Goal: Information Seeking & Learning: Learn about a topic

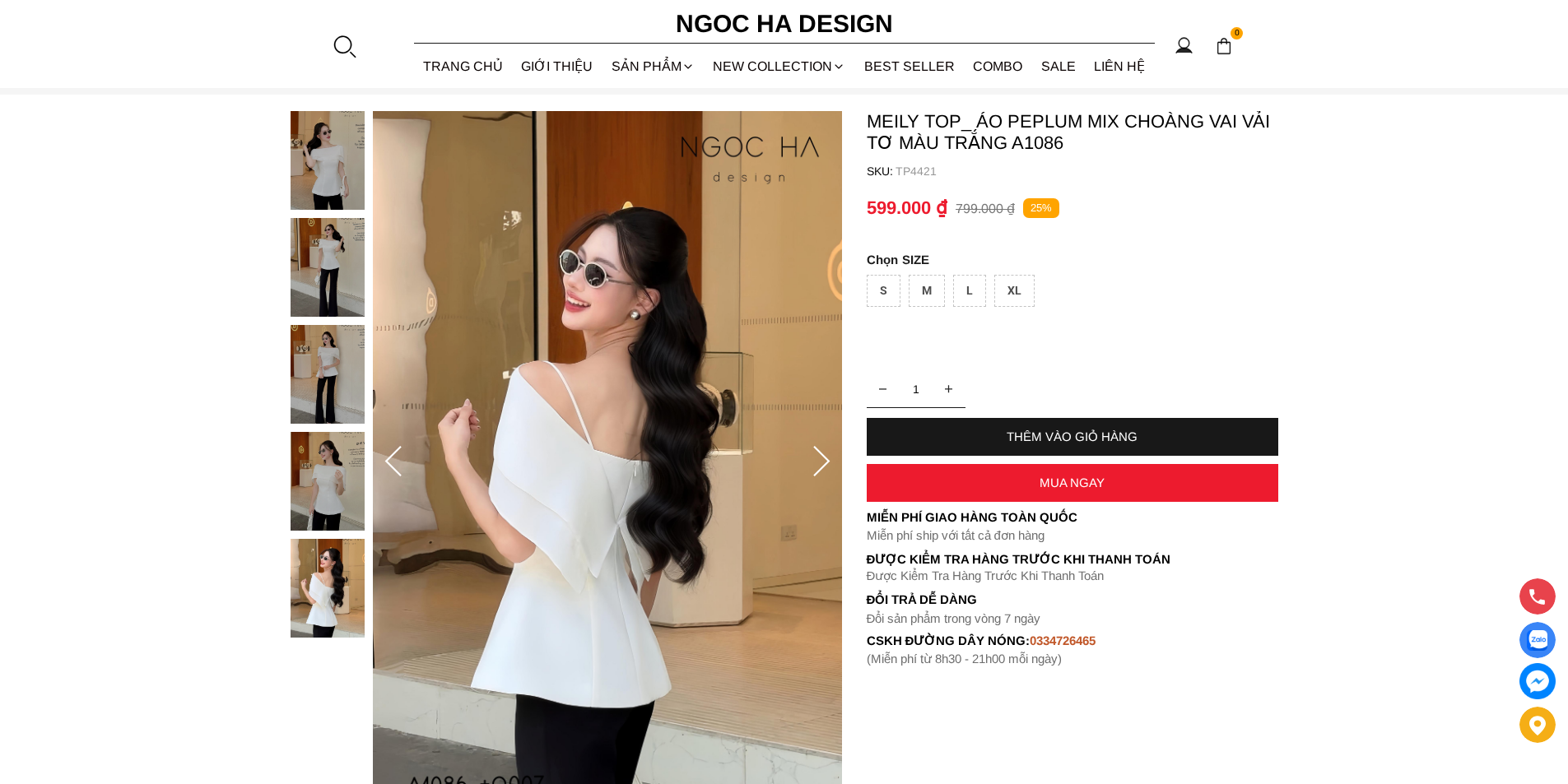
click at [817, 478] on icon at bounding box center [821, 462] width 33 height 33
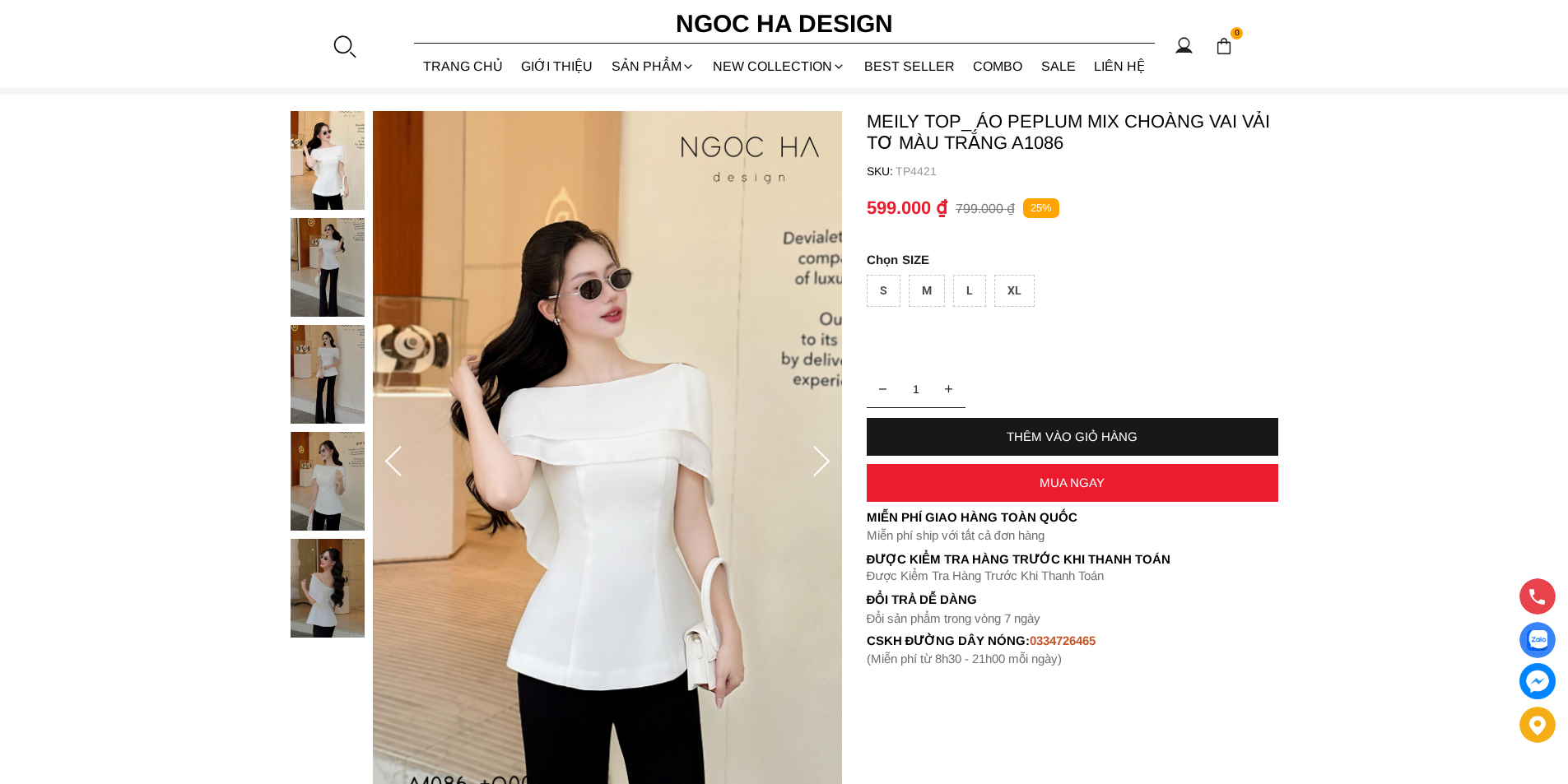
click at [817, 478] on icon at bounding box center [821, 462] width 33 height 33
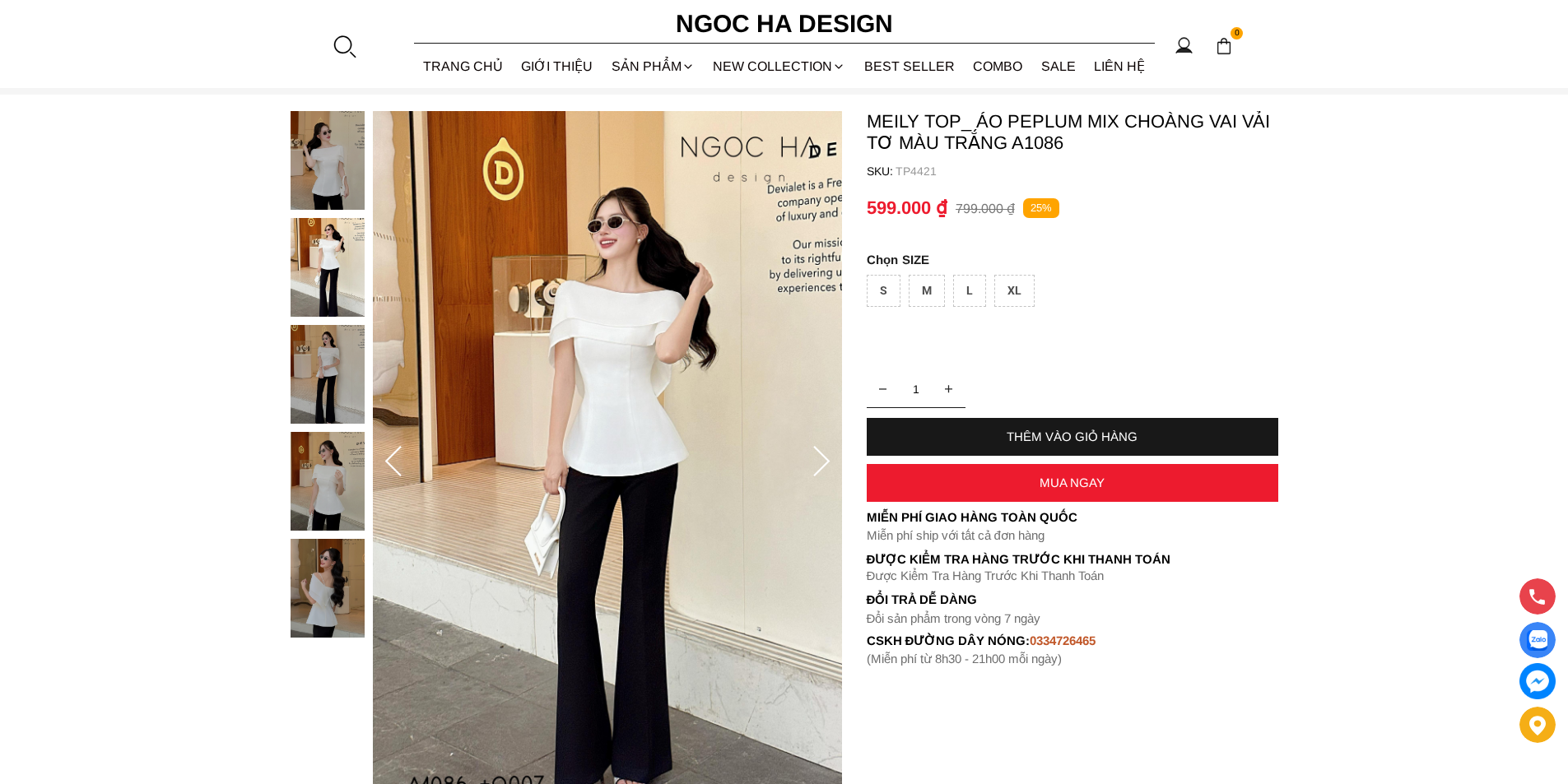
click at [817, 478] on icon at bounding box center [821, 462] width 33 height 33
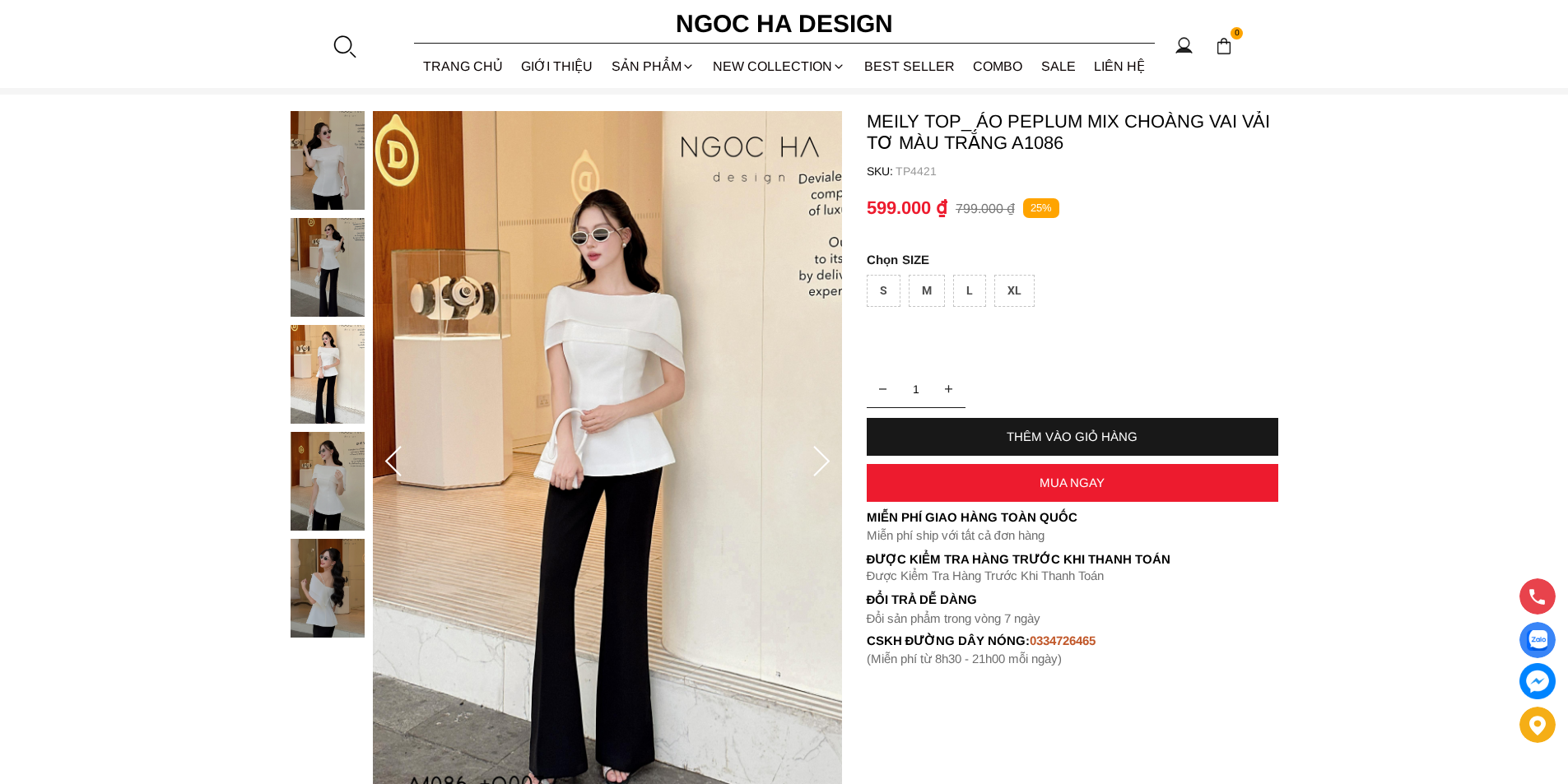
click at [817, 478] on icon at bounding box center [821, 462] width 33 height 33
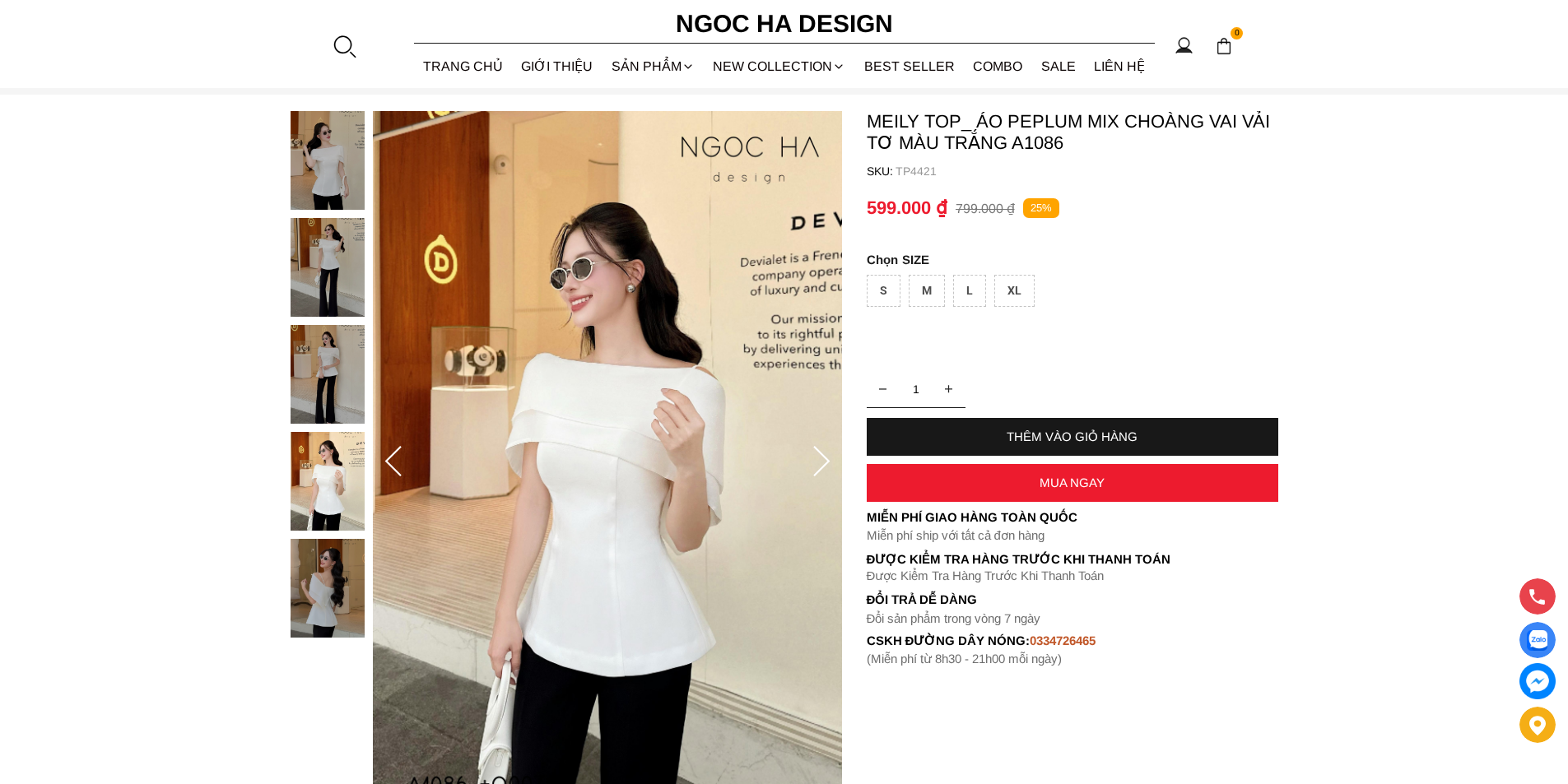
click at [817, 478] on icon at bounding box center [821, 462] width 33 height 33
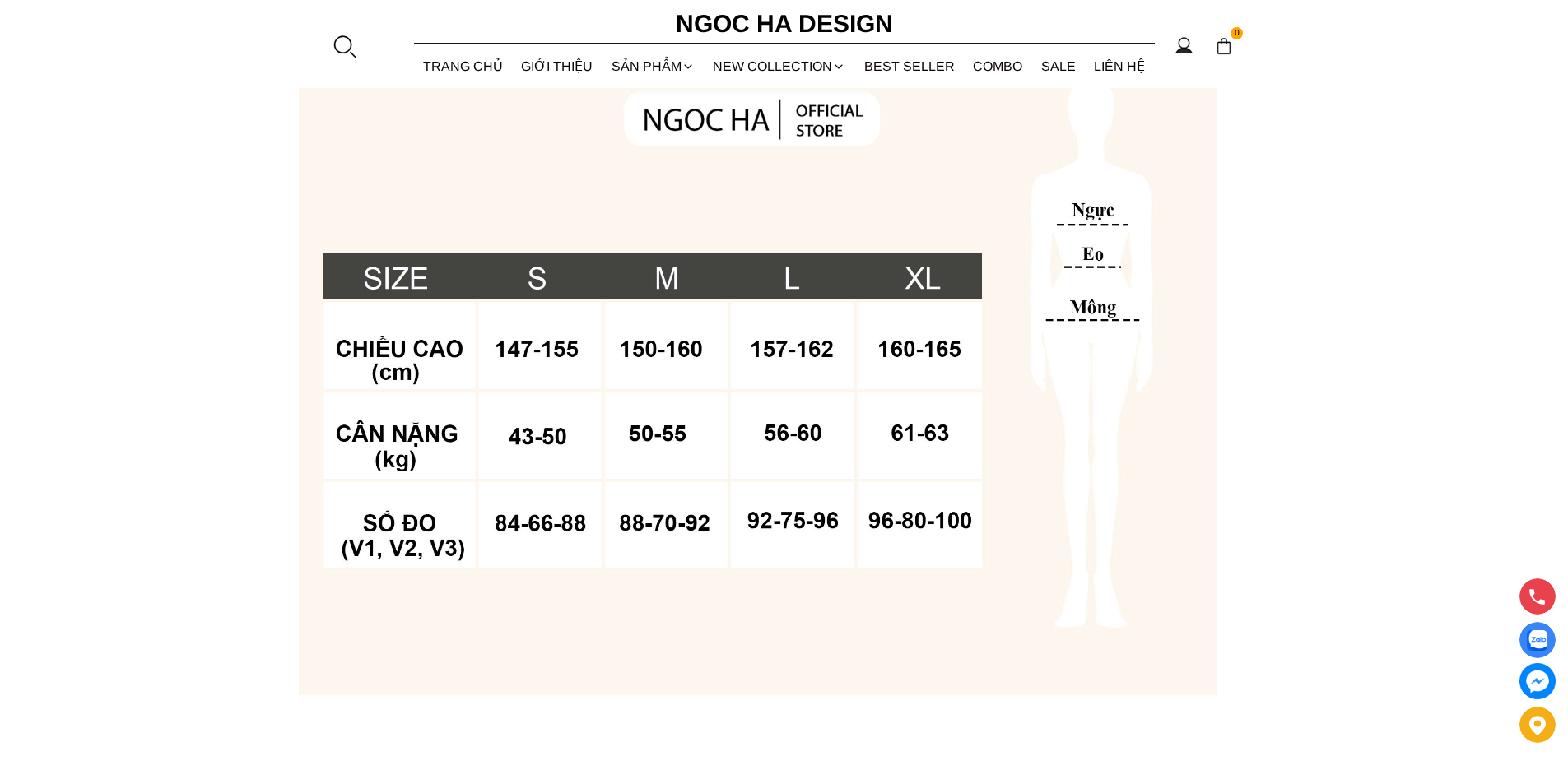
scroll to position [1233, 0]
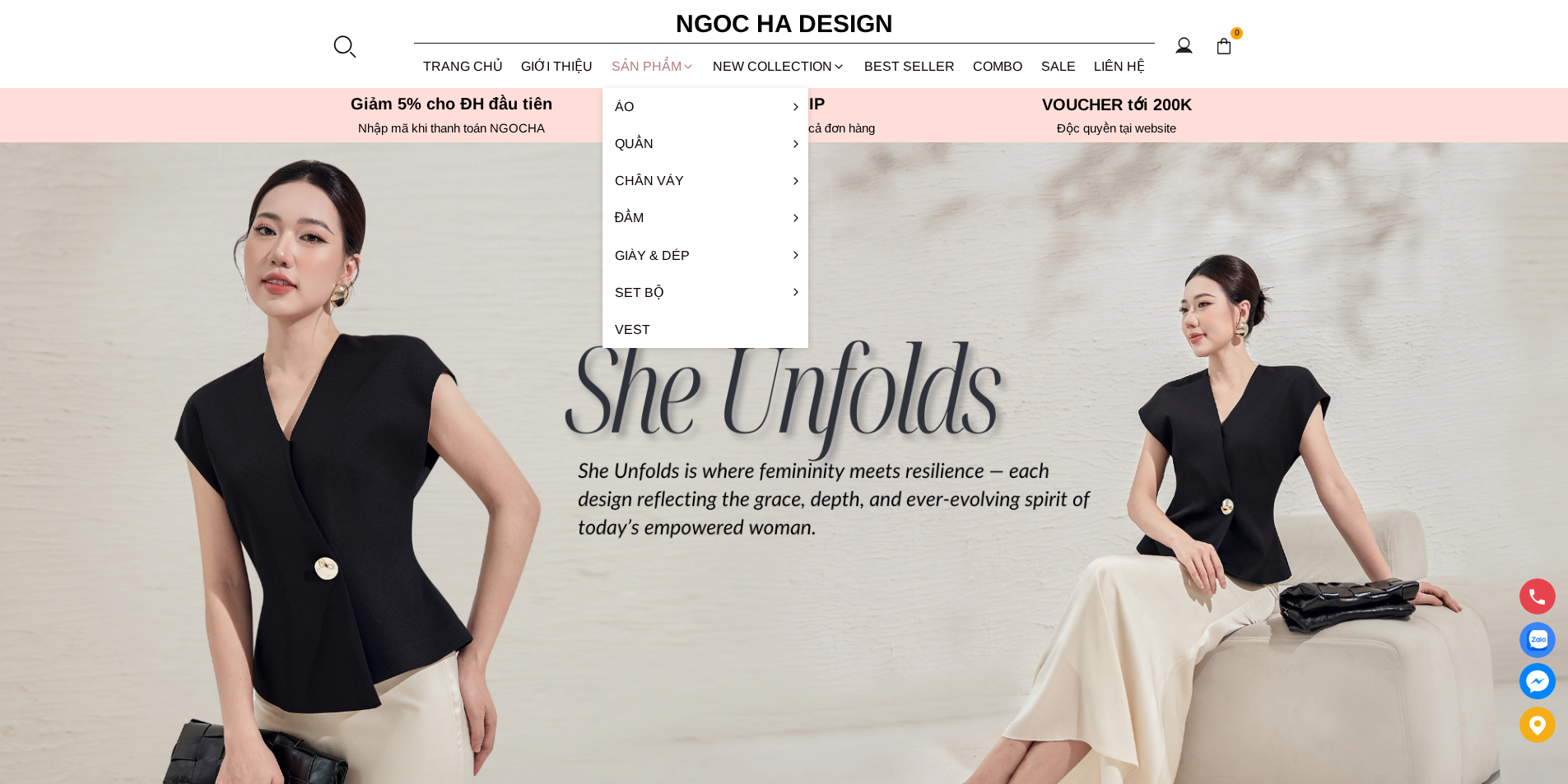
click at [617, 60] on div "SẢN PHẨM" at bounding box center [653, 67] width 102 height 44
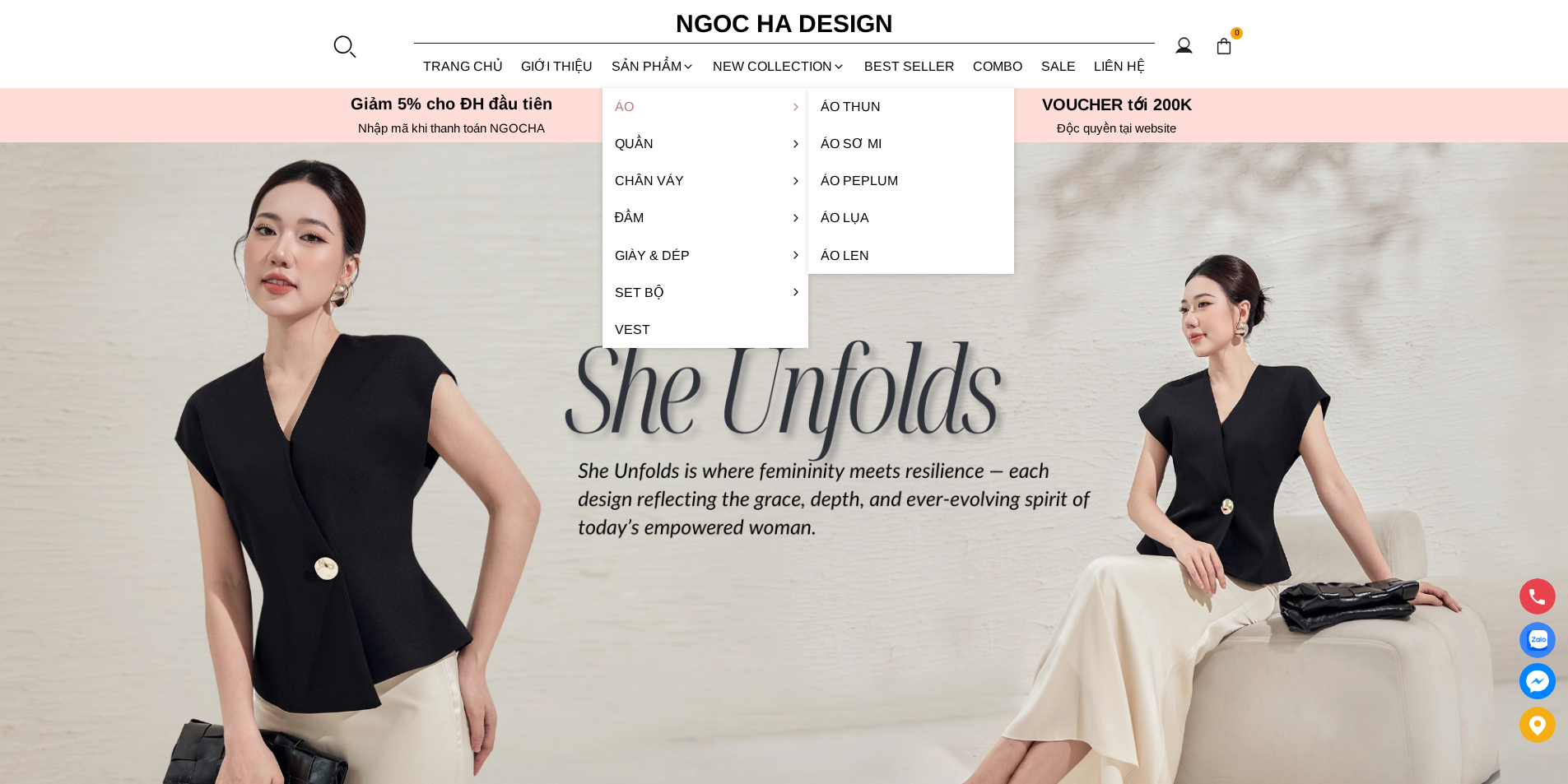
click at [643, 91] on link "Áo" at bounding box center [705, 106] width 205 height 37
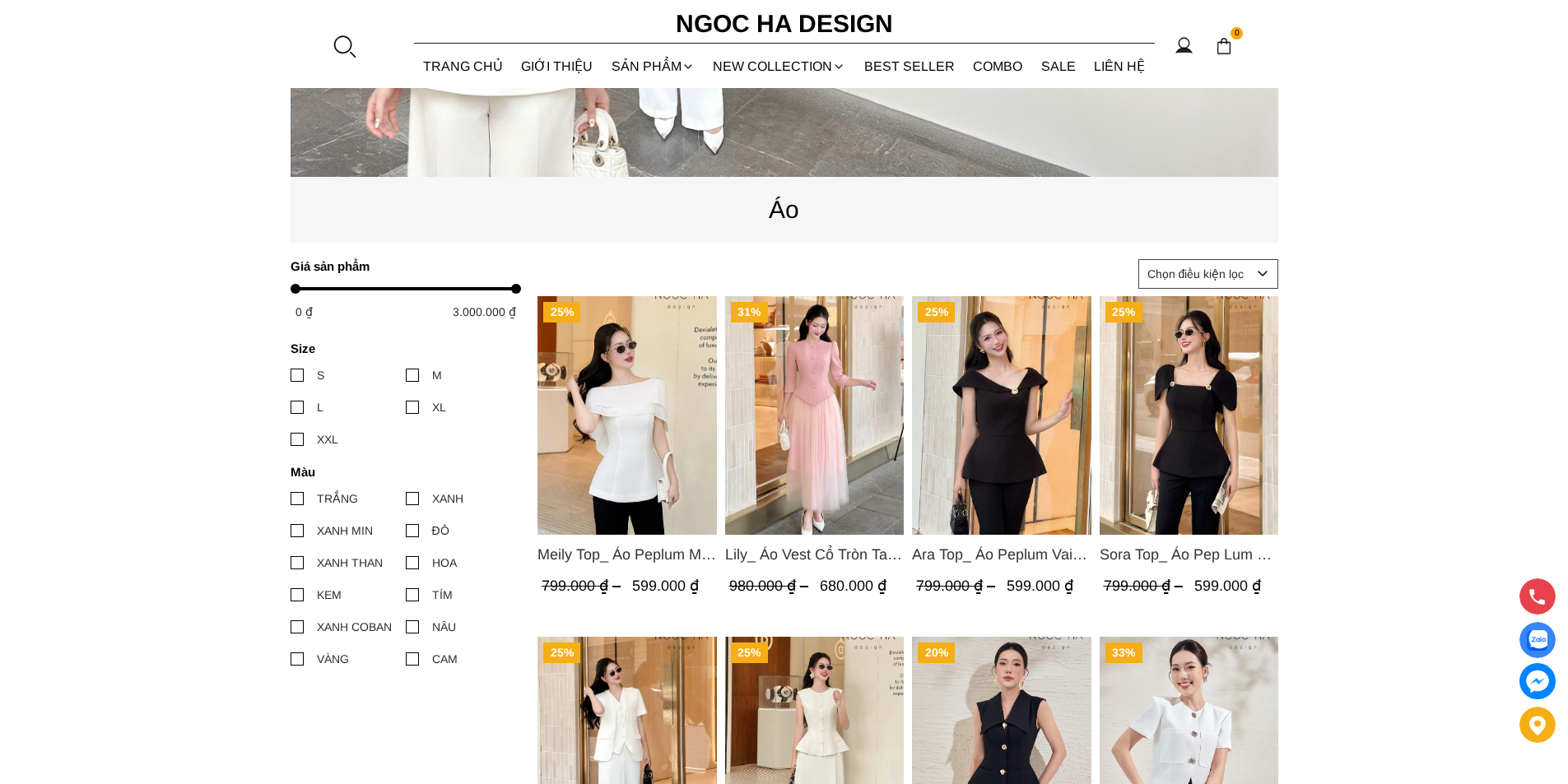
scroll to position [740, 0]
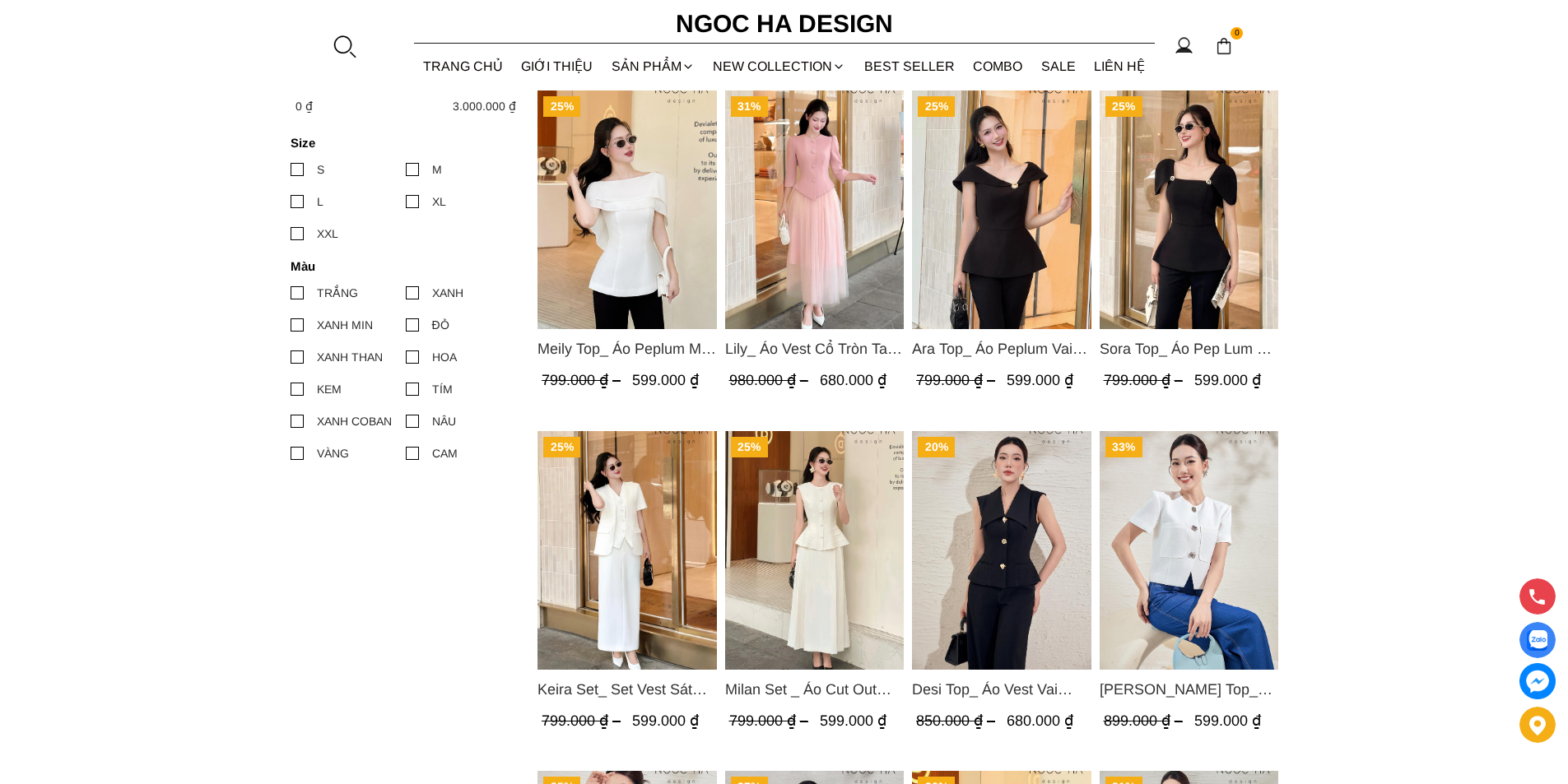
click at [1020, 209] on img "Product image - Ara Top_ Áo Peplum Vai Lệch Đính Cúc Màu Đen A1084" at bounding box center [1002, 210] width 179 height 238
click at [1174, 229] on img "Product image - Sora Top_ Áo Pep Lum Vai Chờm Đính Cúc 2 Bên Màu Đen A1081" at bounding box center [1188, 210] width 179 height 238
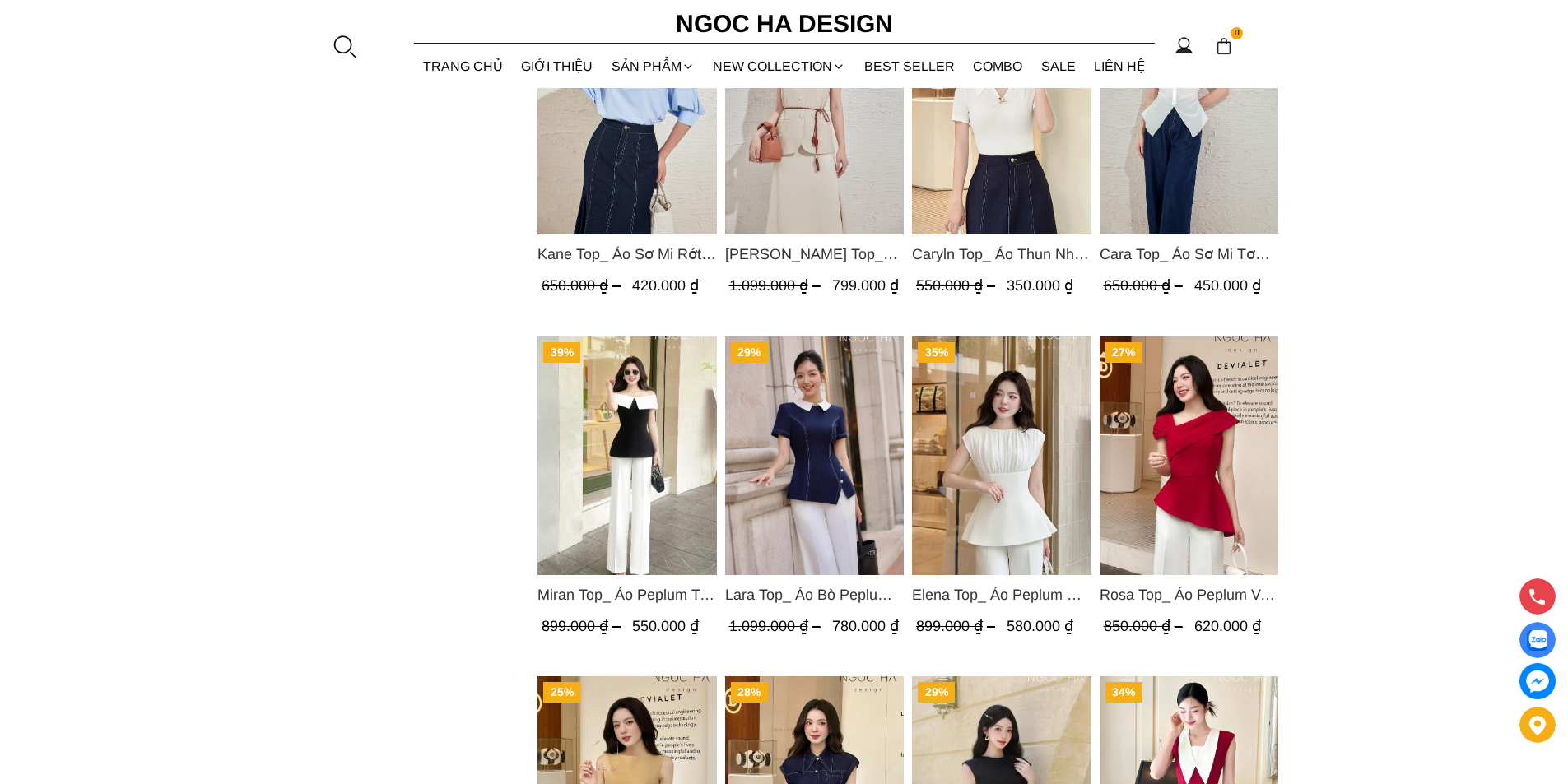
scroll to position [1563, 0]
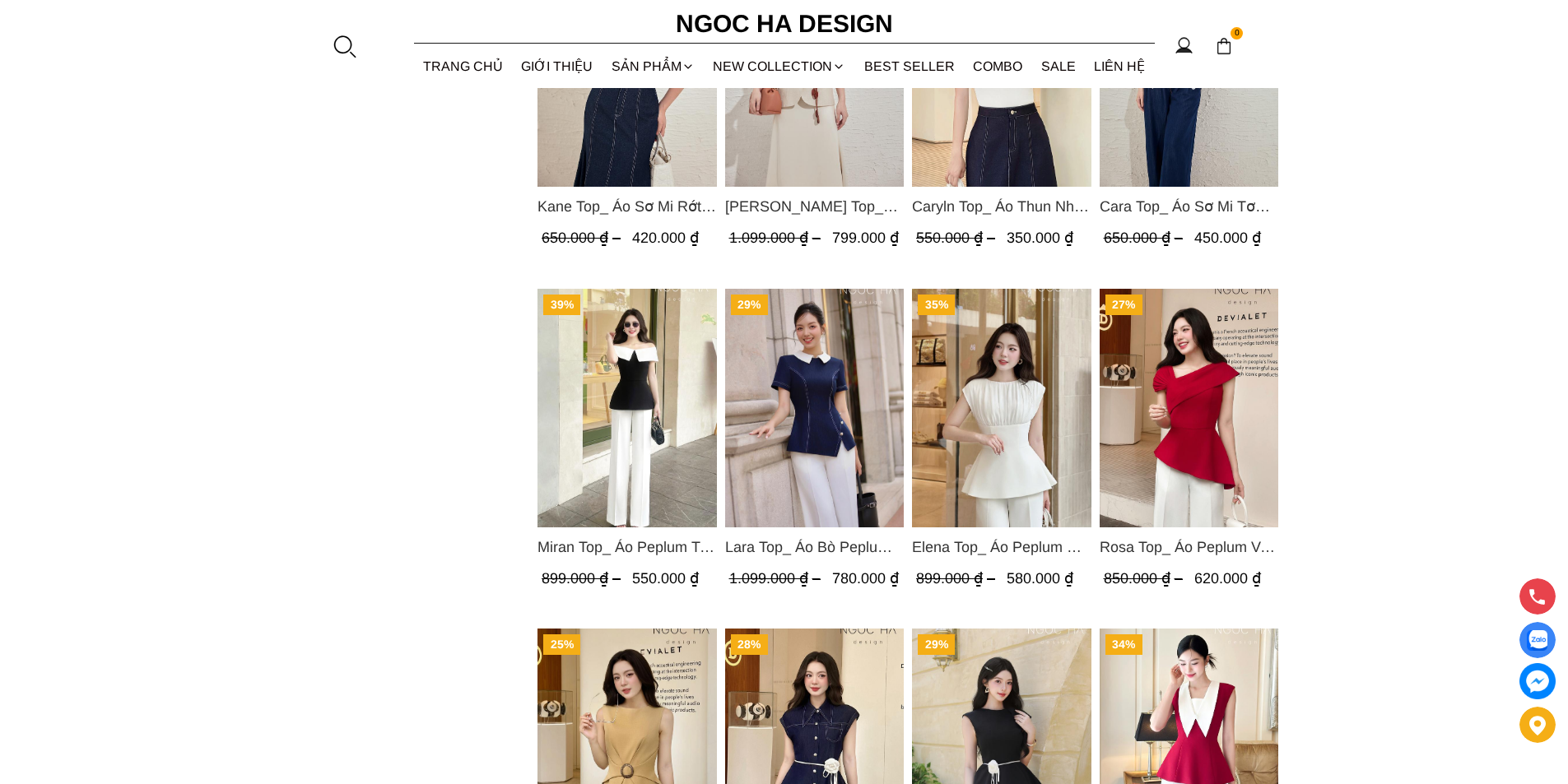
click at [667, 362] on img "Product image - Miran Top_ Áo Peplum Trễ Vai Phối Trắng Đen A1069" at bounding box center [627, 408] width 179 height 238
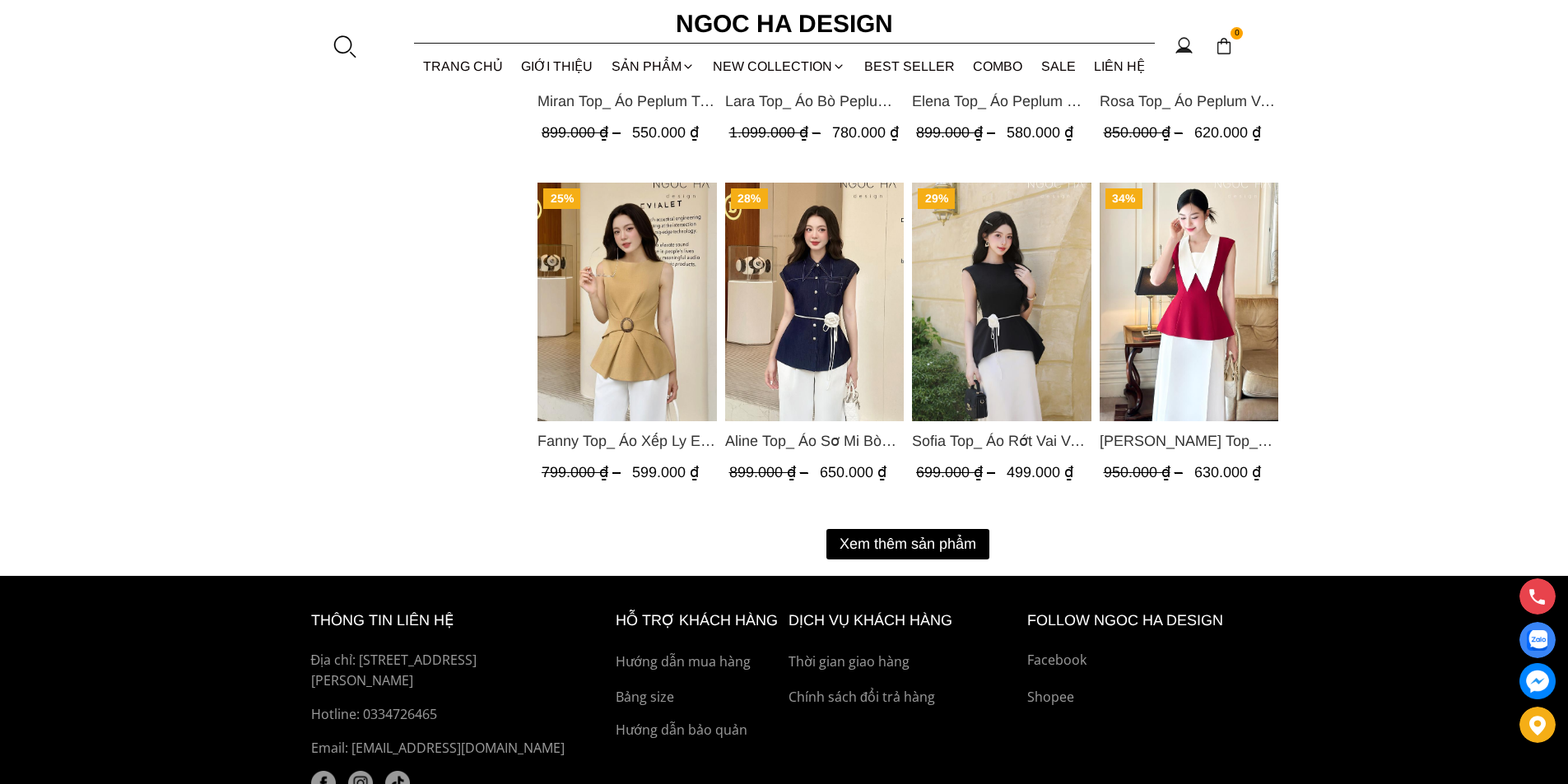
scroll to position [2056, 0]
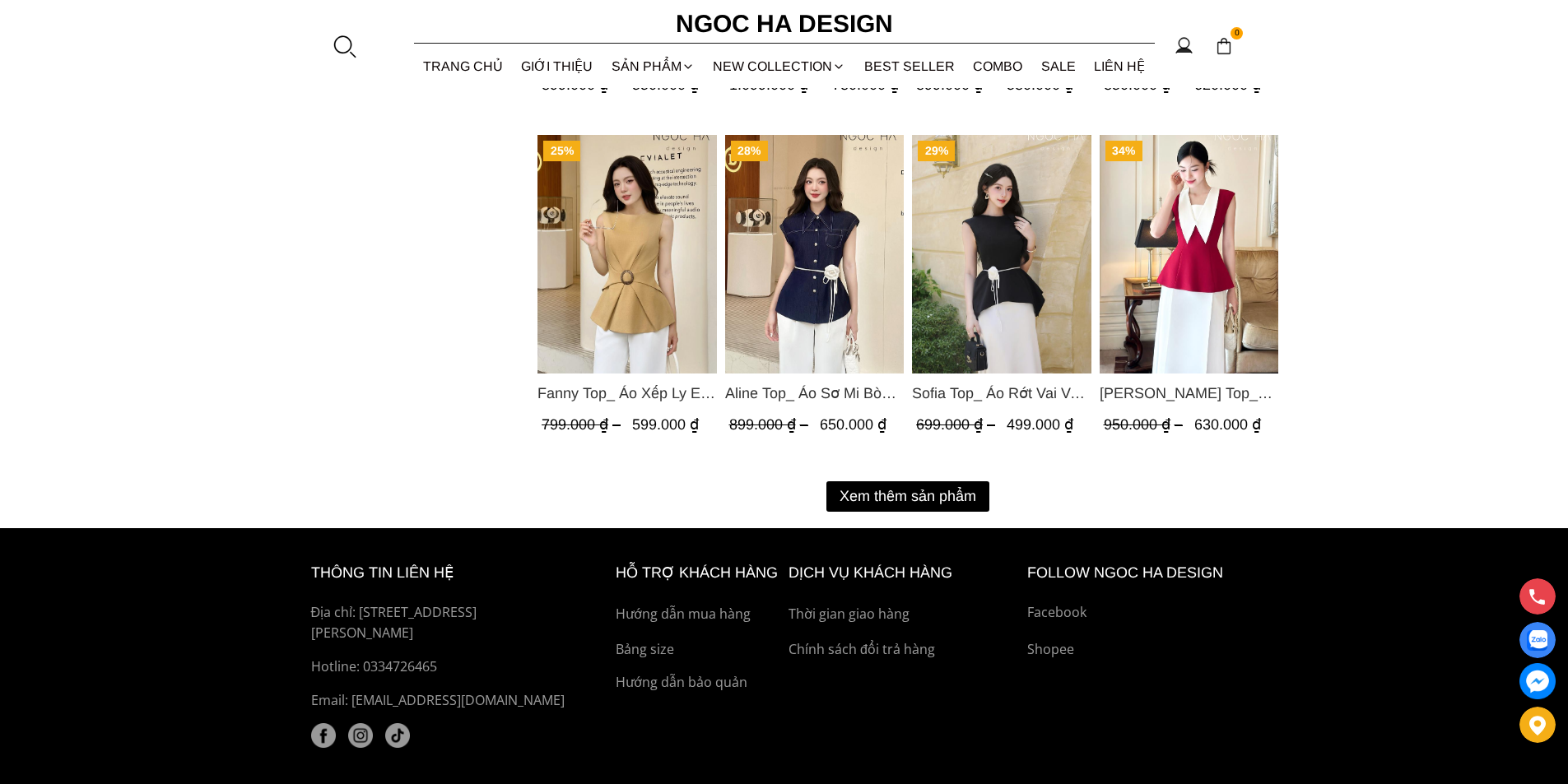
click at [923, 490] on button "Xem thêm sản phẩm" at bounding box center [908, 497] width 163 height 30
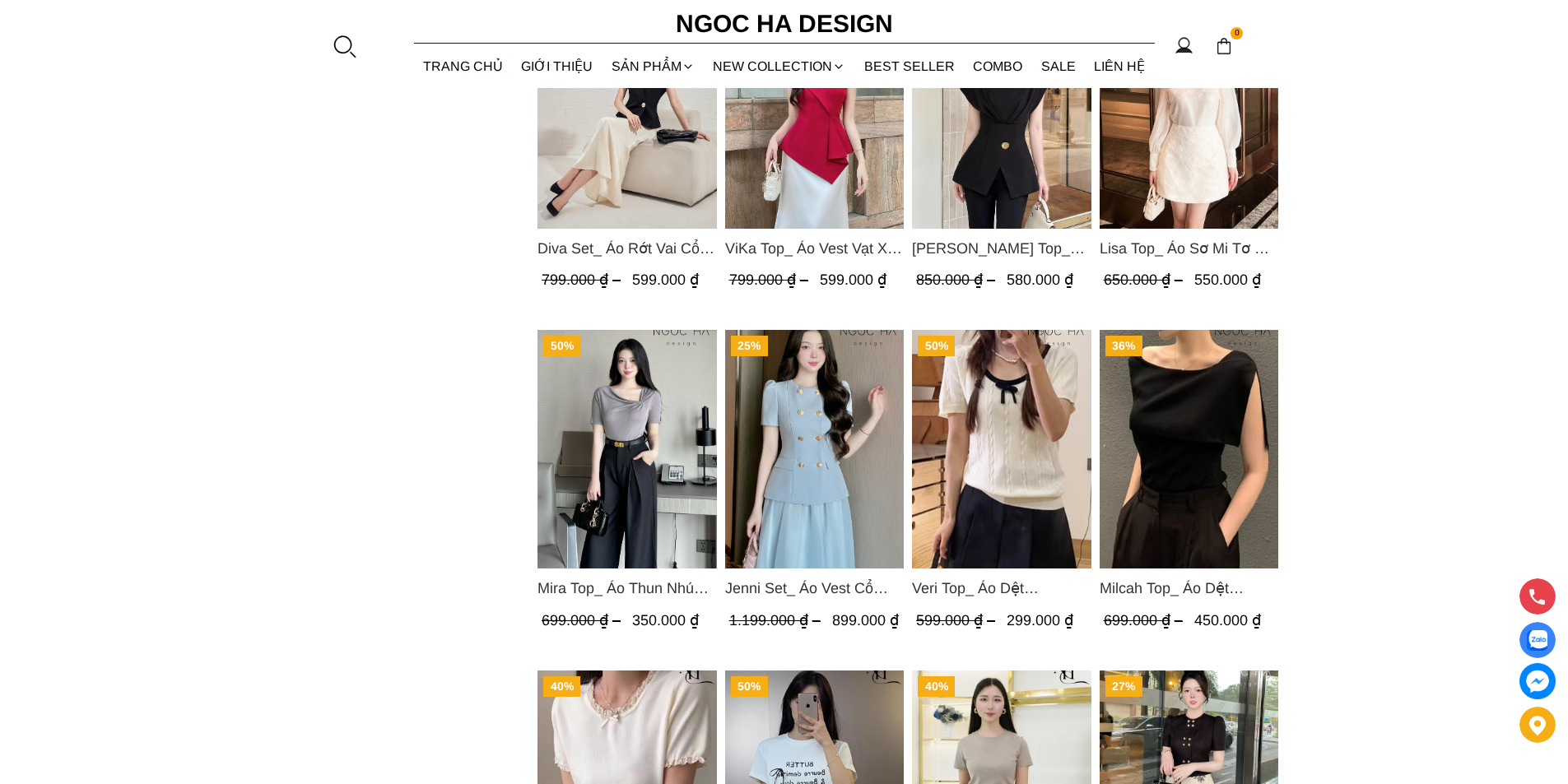
scroll to position [2550, 0]
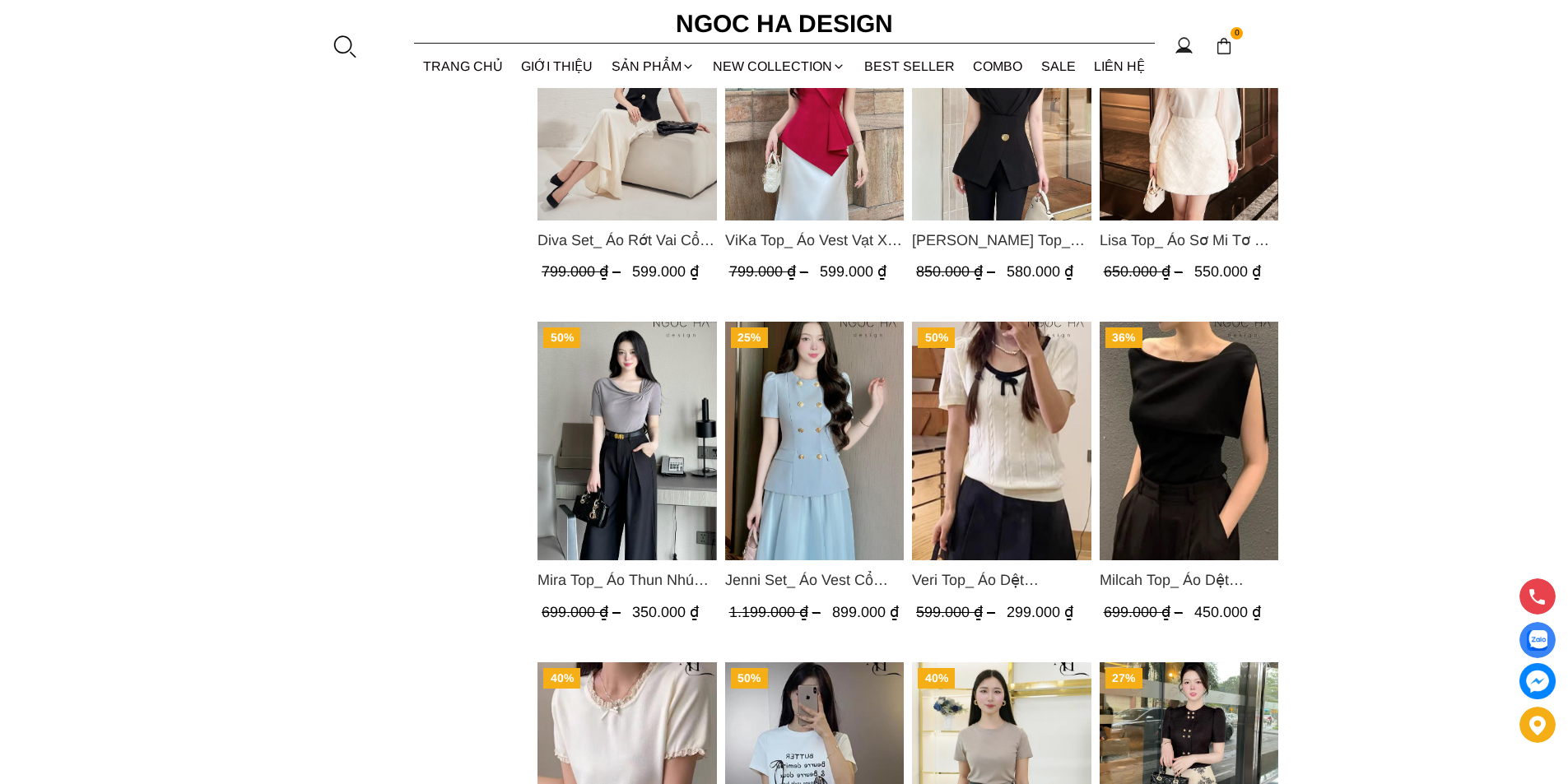
click at [1160, 436] on img "Product image - Milcah Top_ Áo Dệt Kim Choàng Vai A1049" at bounding box center [1188, 441] width 179 height 238
click at [653, 422] on img "Product image - Mira Top_ Áo Thun Nhún Lệch Cổ A1048" at bounding box center [627, 441] width 179 height 238
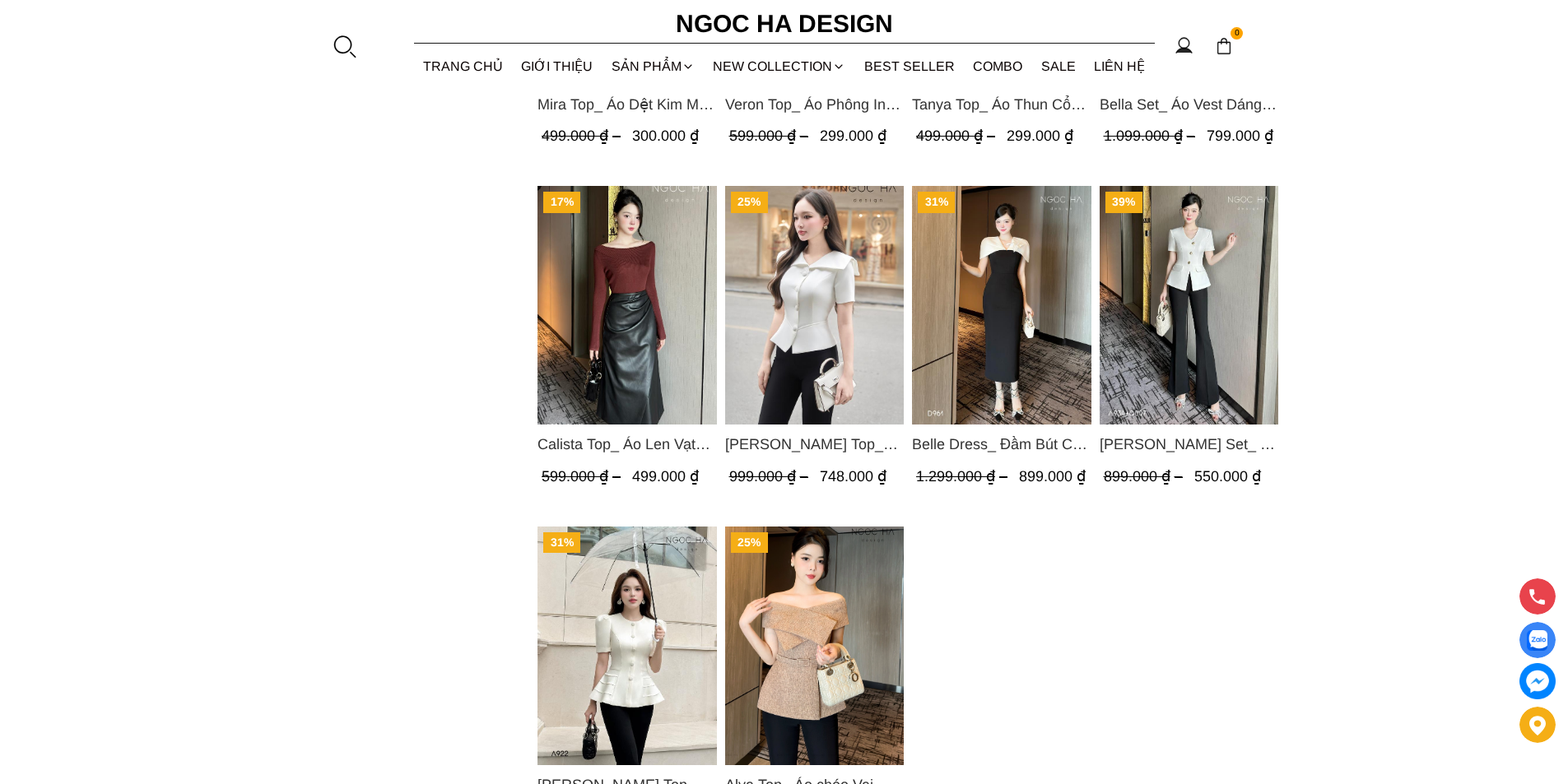
scroll to position [3373, 0]
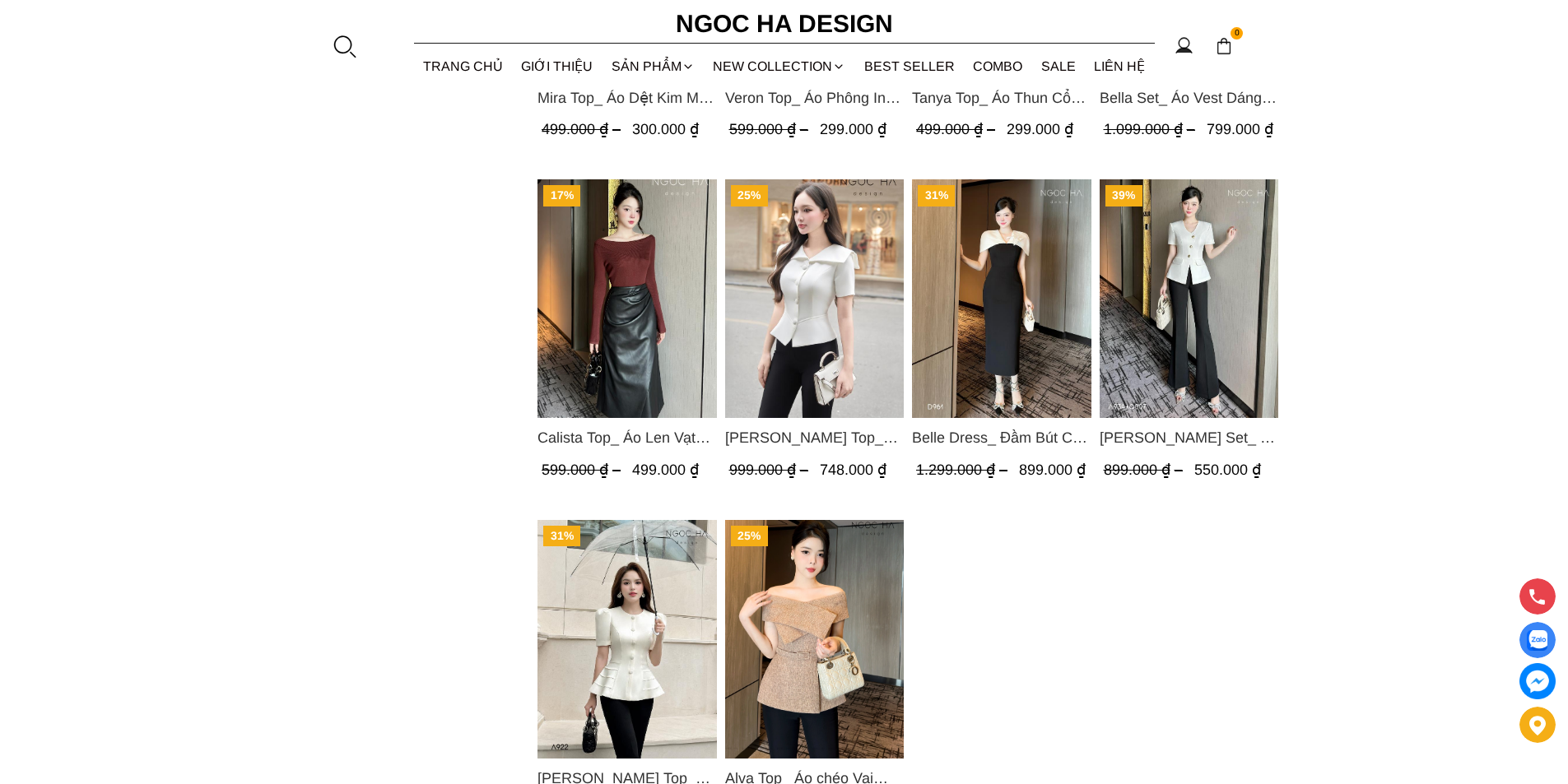
click at [1054, 318] on img "Product image - Belle Dress_ Đầm Bút Chì Đen Phối Choàng Vai May Ly Màu Trắng K…" at bounding box center [1002, 298] width 179 height 238
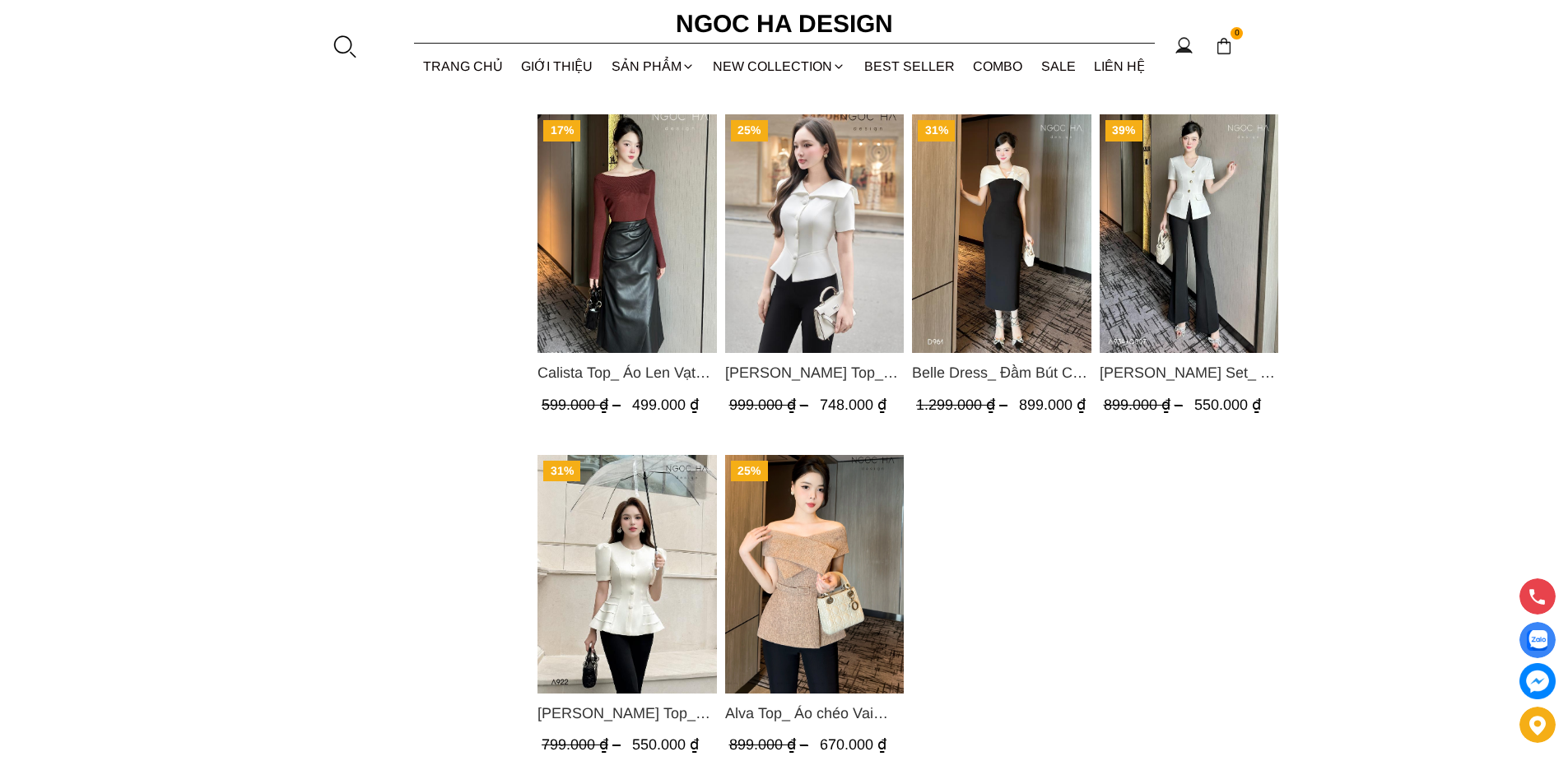
scroll to position [3619, 0]
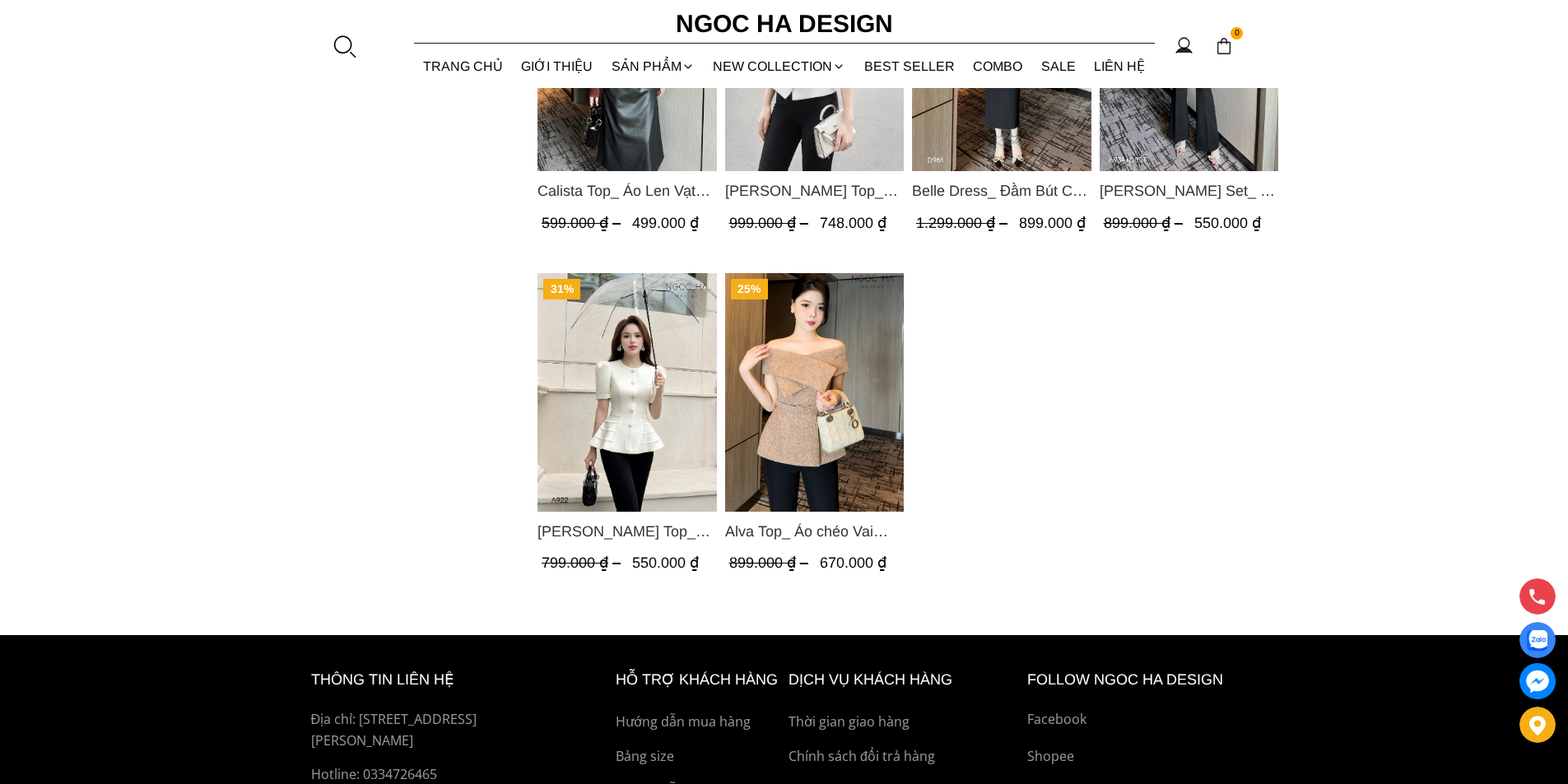
click at [802, 460] on img "Product image - Alva Top_ Áo chéo Vai Kèm Đai Màu Be A822" at bounding box center [814, 392] width 179 height 238
click at [661, 459] on img "Product image - Ellie Top_ Áo Cổ Tròn Tùng May Gân Nổi Màu Kem A922" at bounding box center [627, 392] width 179 height 238
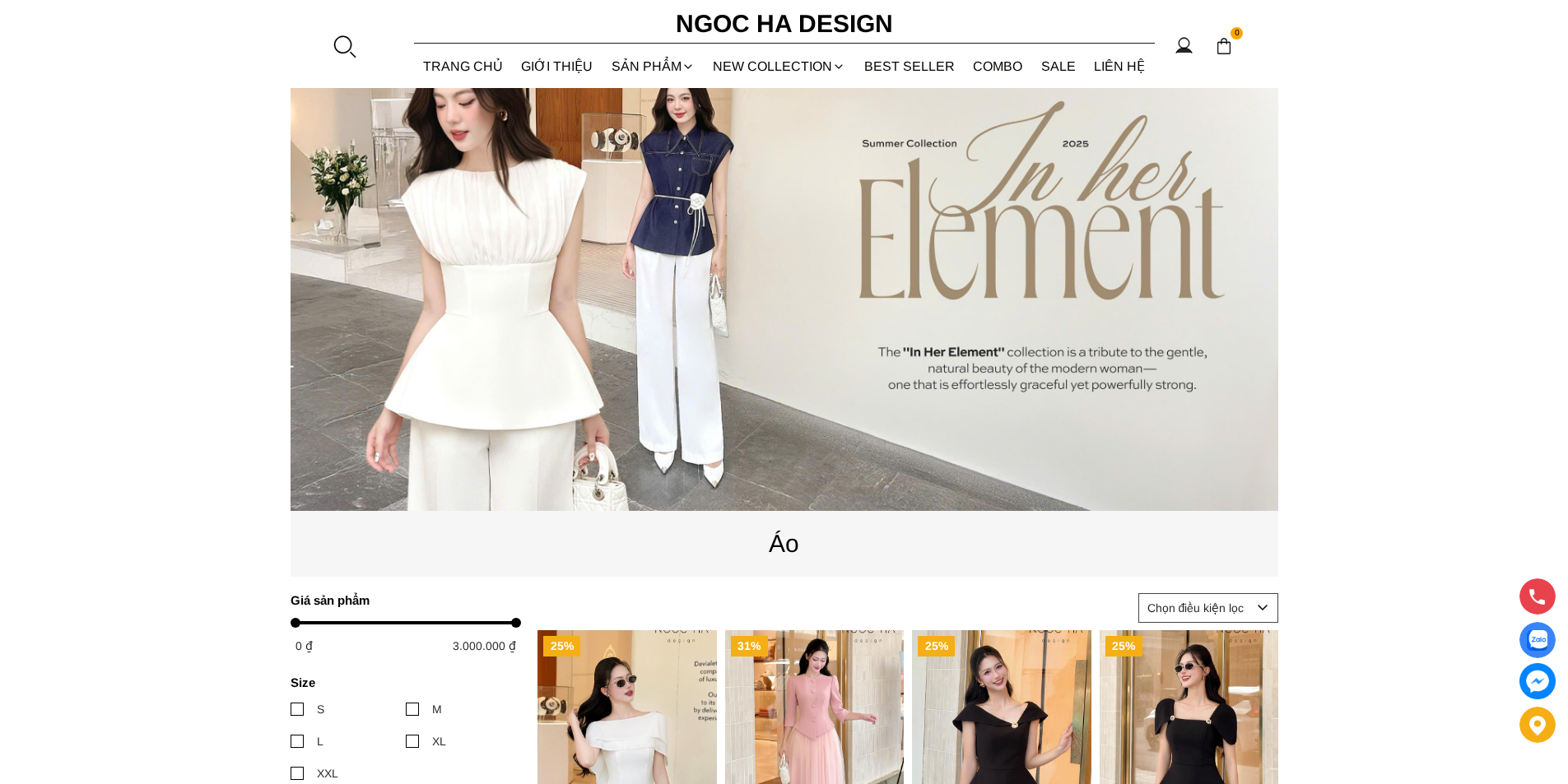
scroll to position [0, 0]
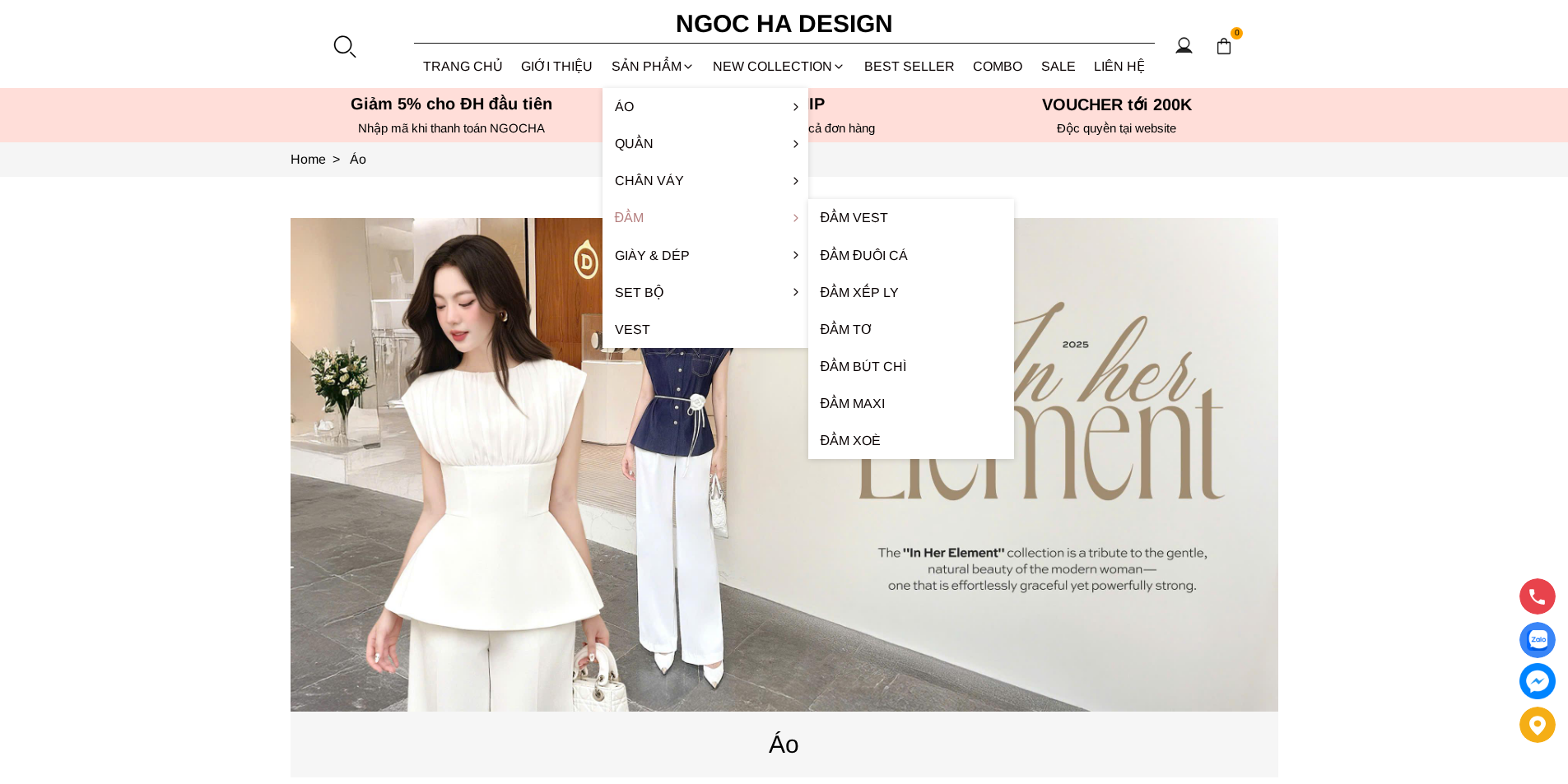
click at [648, 210] on link "Đầm" at bounding box center [705, 218] width 205 height 37
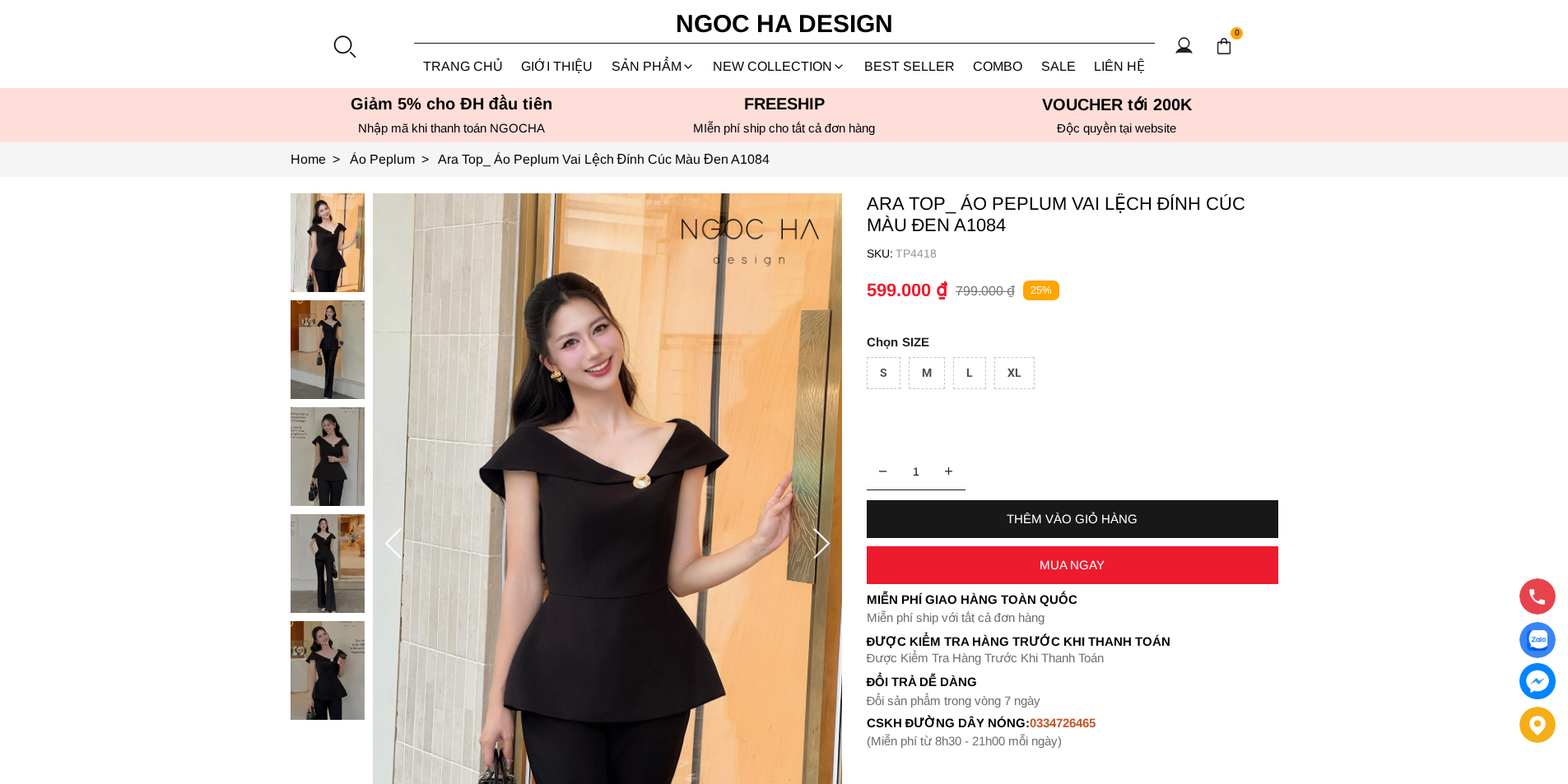
click at [336, 357] on img at bounding box center [328, 349] width 74 height 99
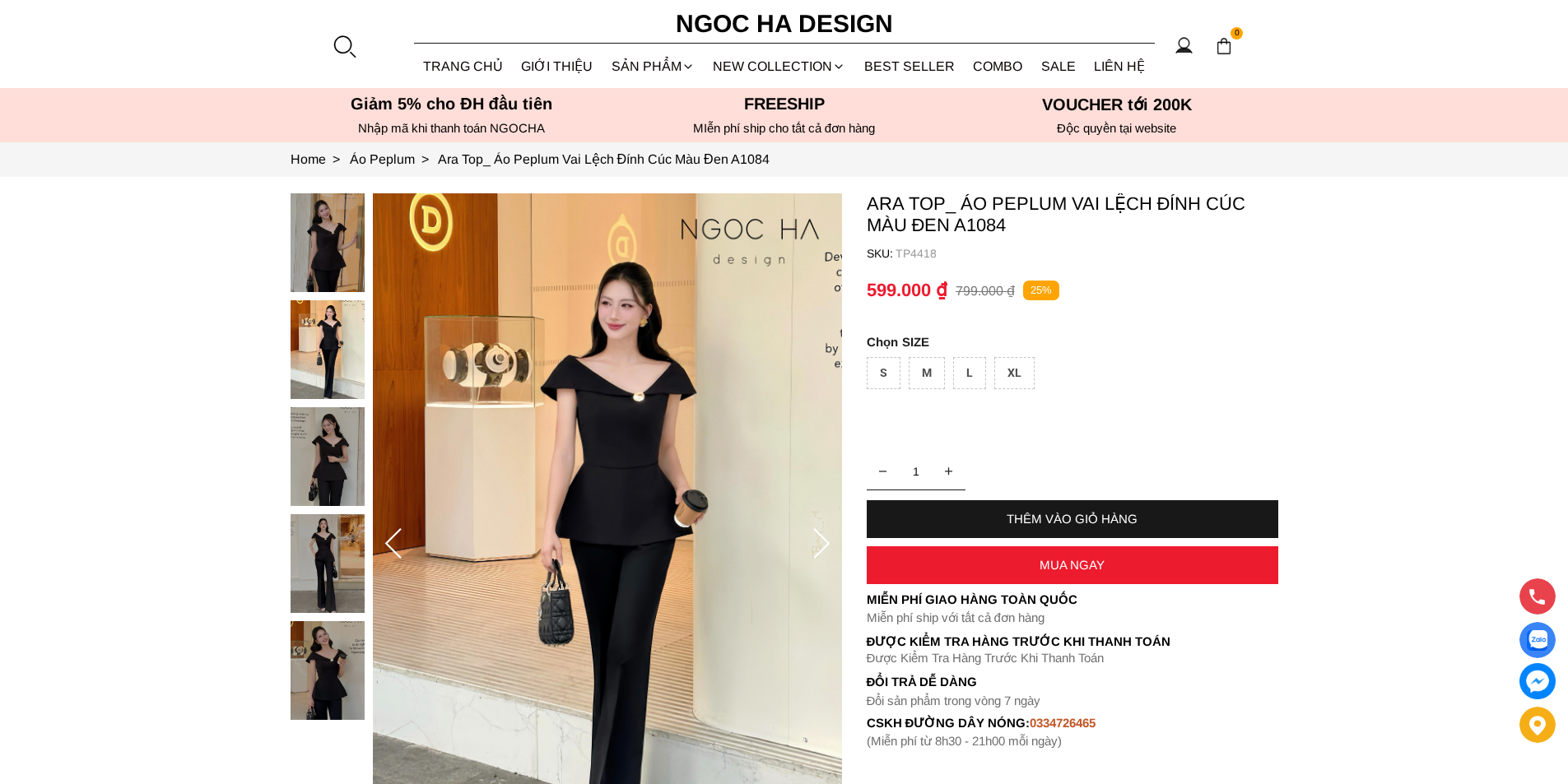
click at [353, 436] on img at bounding box center [328, 456] width 74 height 99
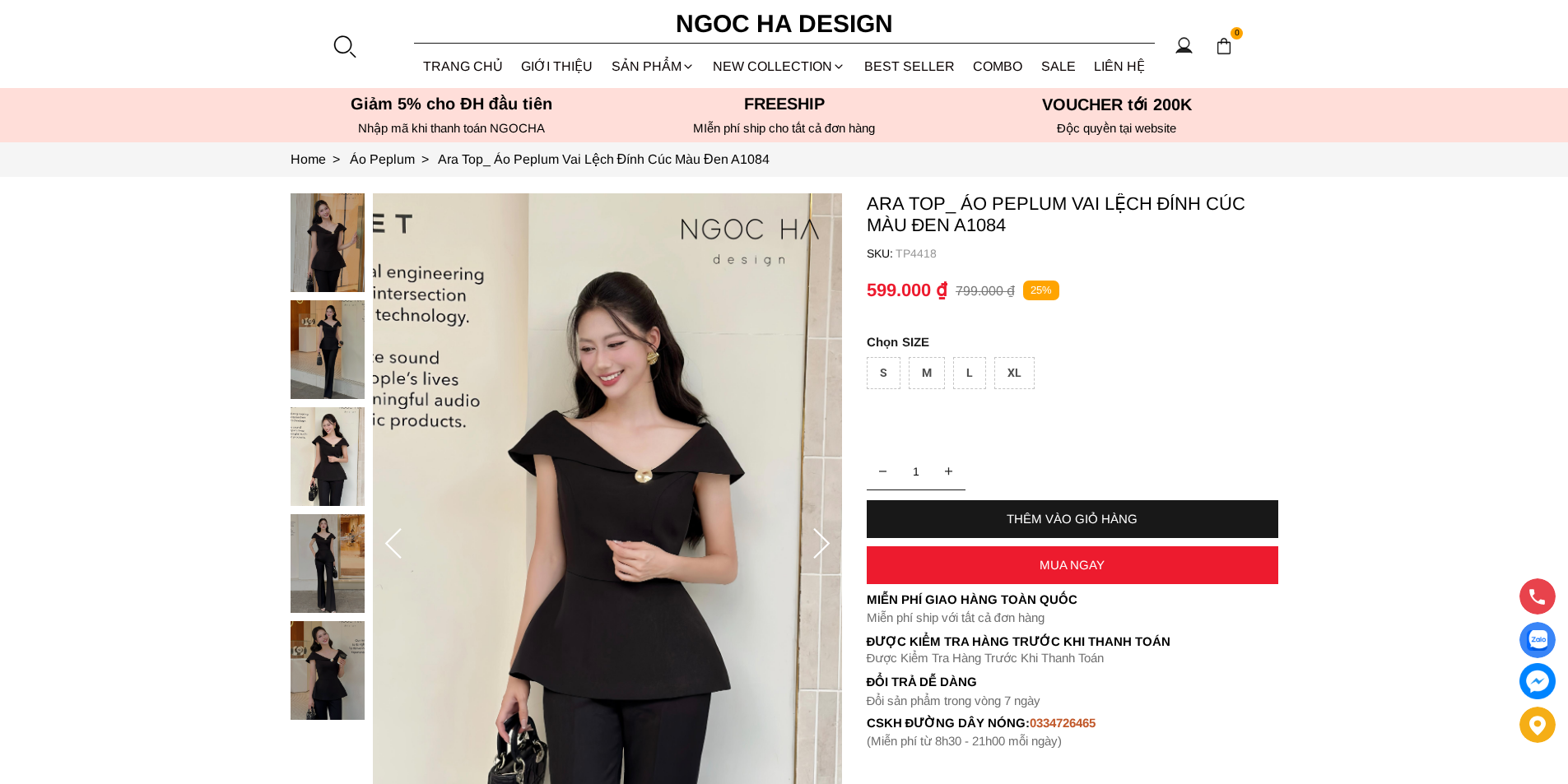
click at [336, 509] on div at bounding box center [331, 460] width 82 height 535
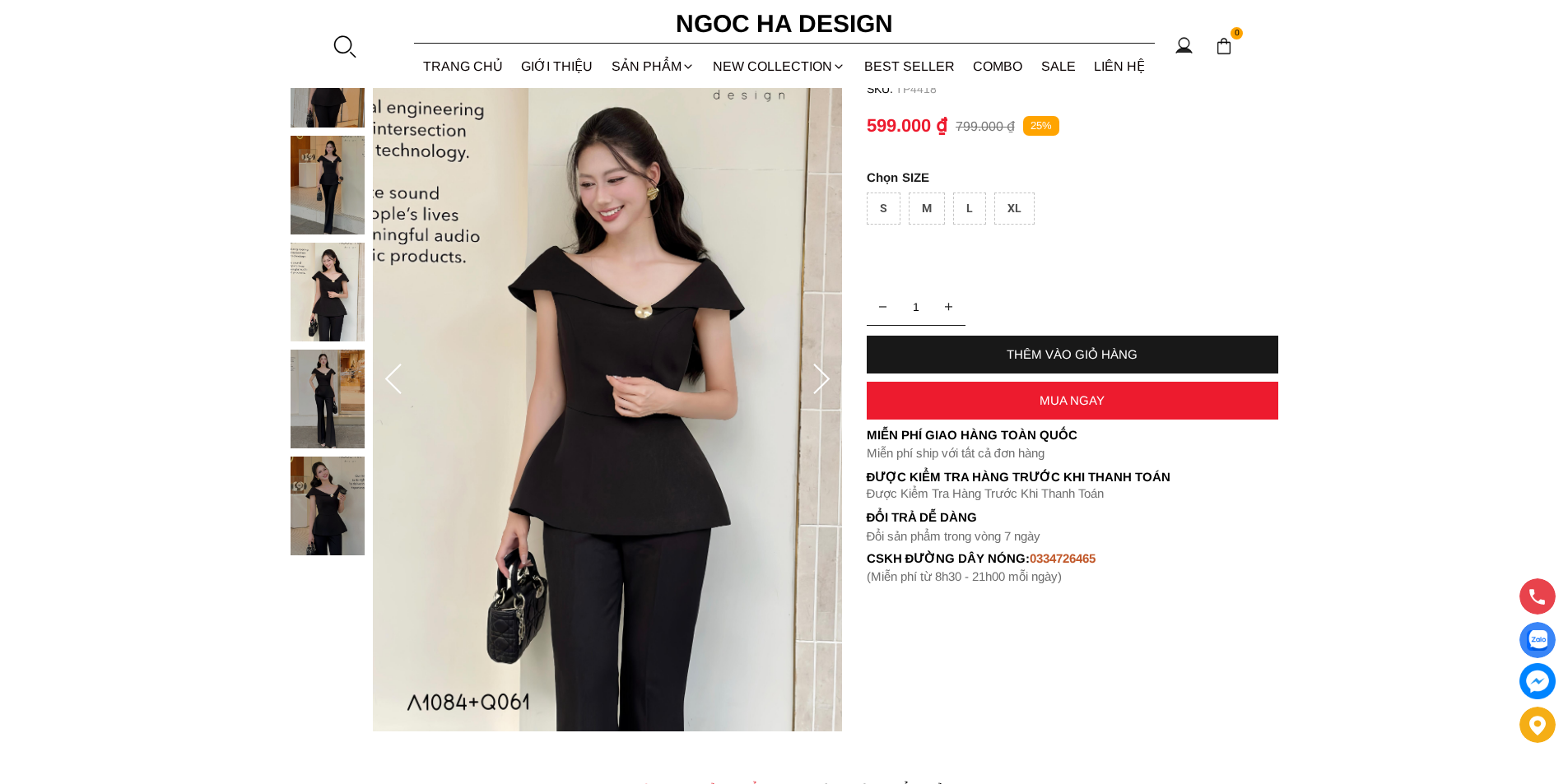
click at [812, 380] on icon at bounding box center [821, 379] width 33 height 33
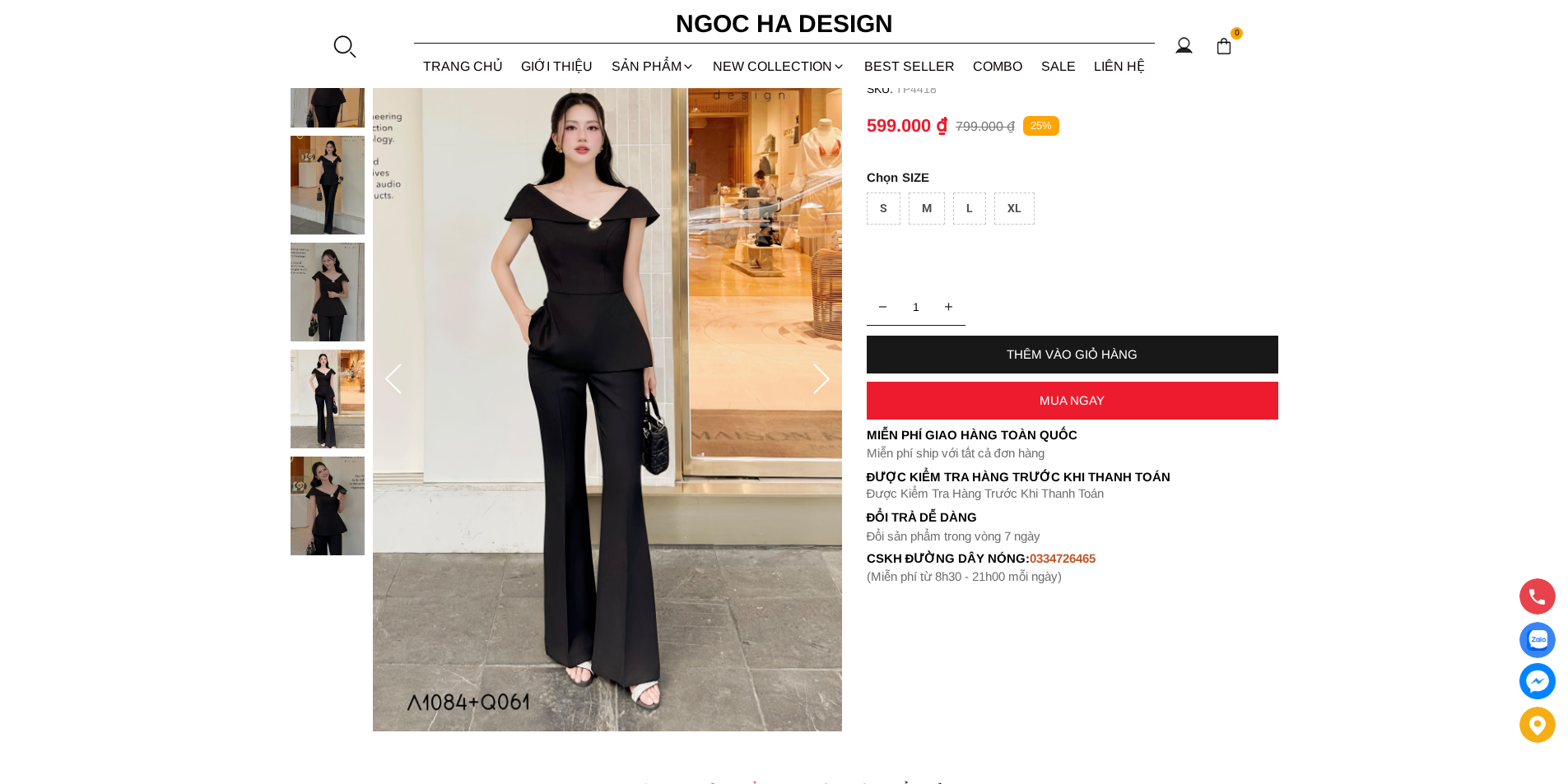
click at [812, 380] on icon at bounding box center [821, 379] width 33 height 33
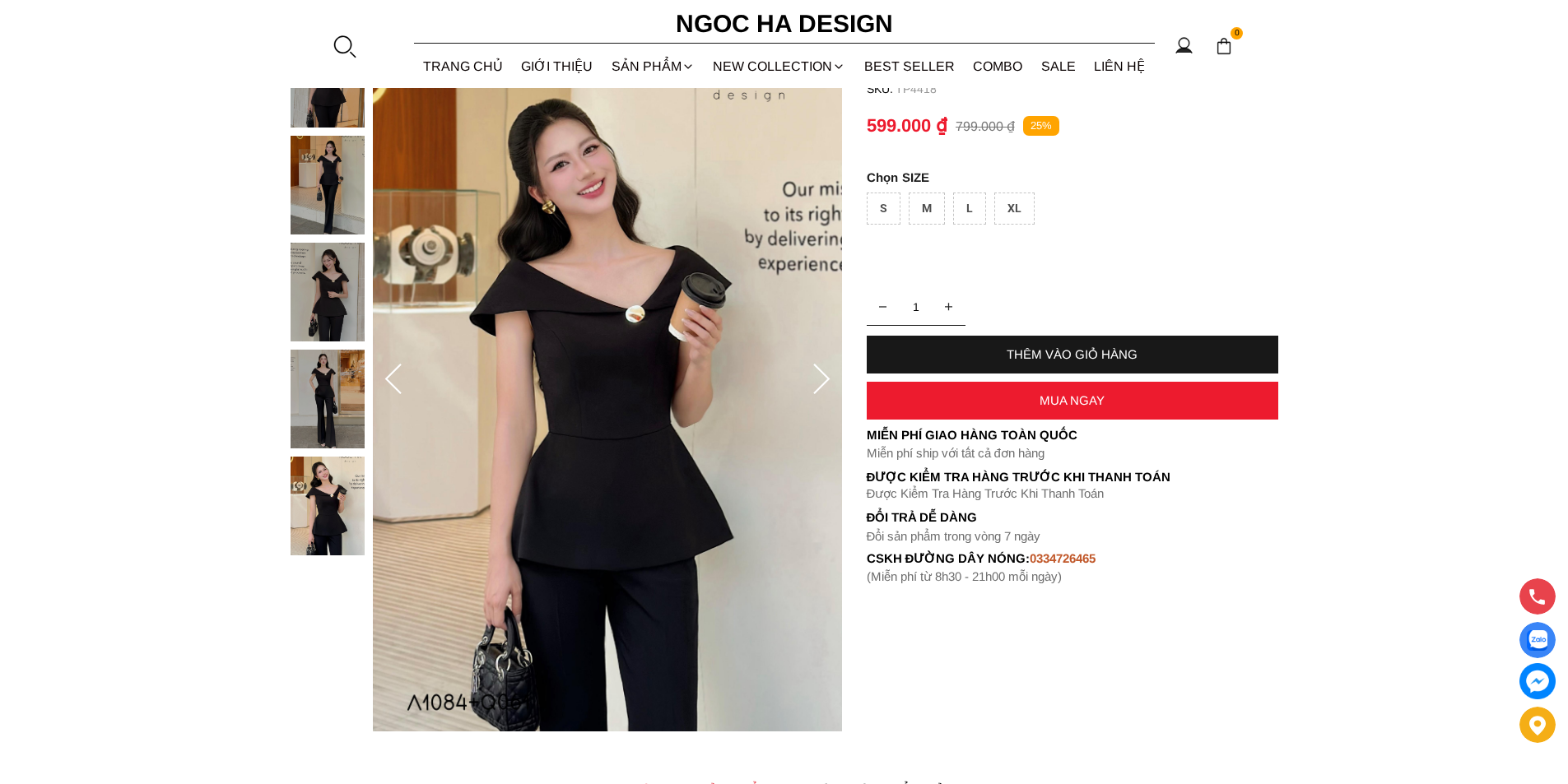
click at [812, 380] on icon at bounding box center [821, 379] width 33 height 33
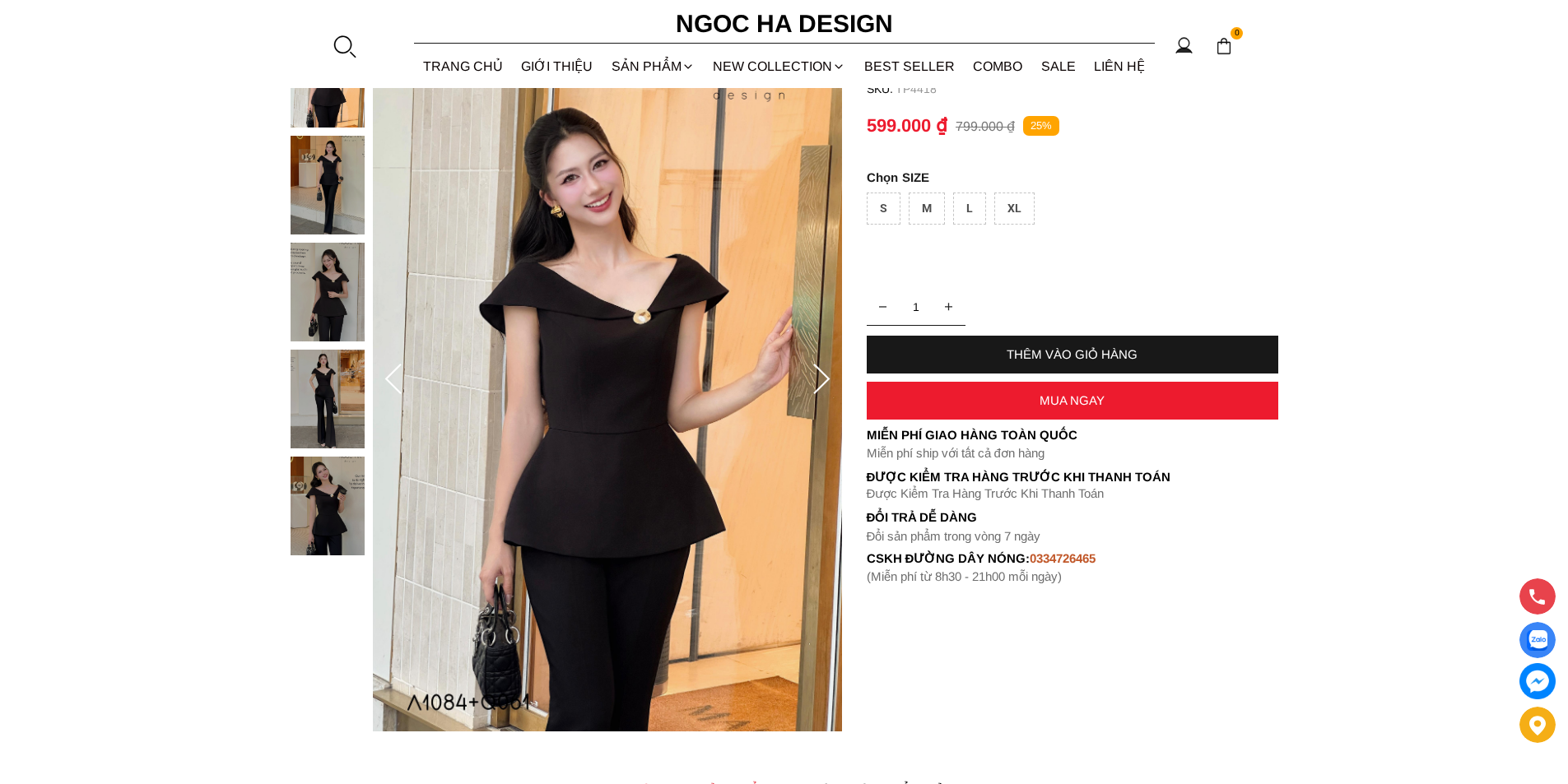
click at [812, 380] on icon at bounding box center [821, 379] width 33 height 33
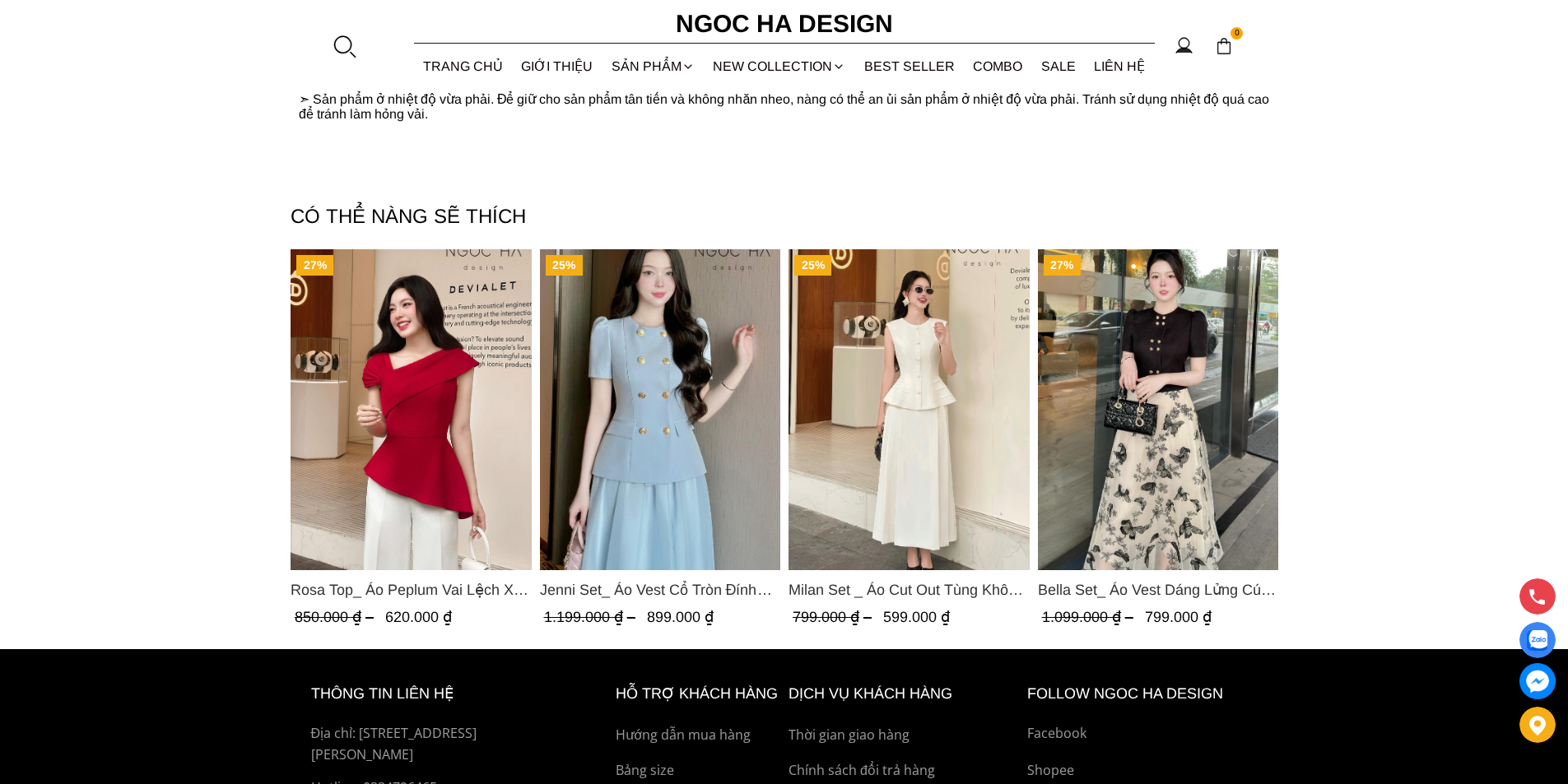
scroll to position [2393, 0]
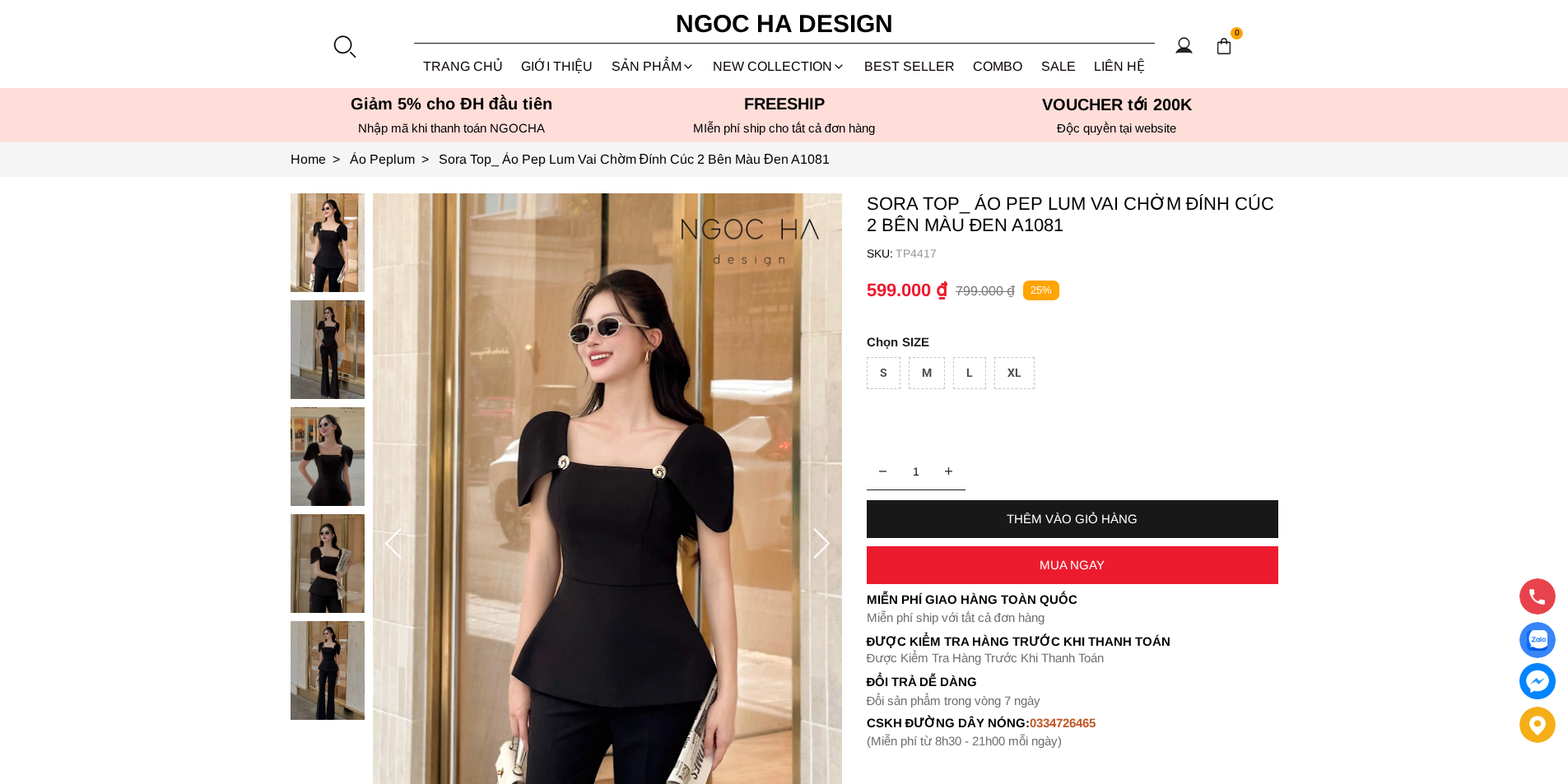
drag, startPoint x: 325, startPoint y: 494, endPoint x: 326, endPoint y: 520, distance: 26.0
click at [325, 497] on div at bounding box center [331, 460] width 82 height 535
click at [328, 531] on img at bounding box center [328, 564] width 74 height 99
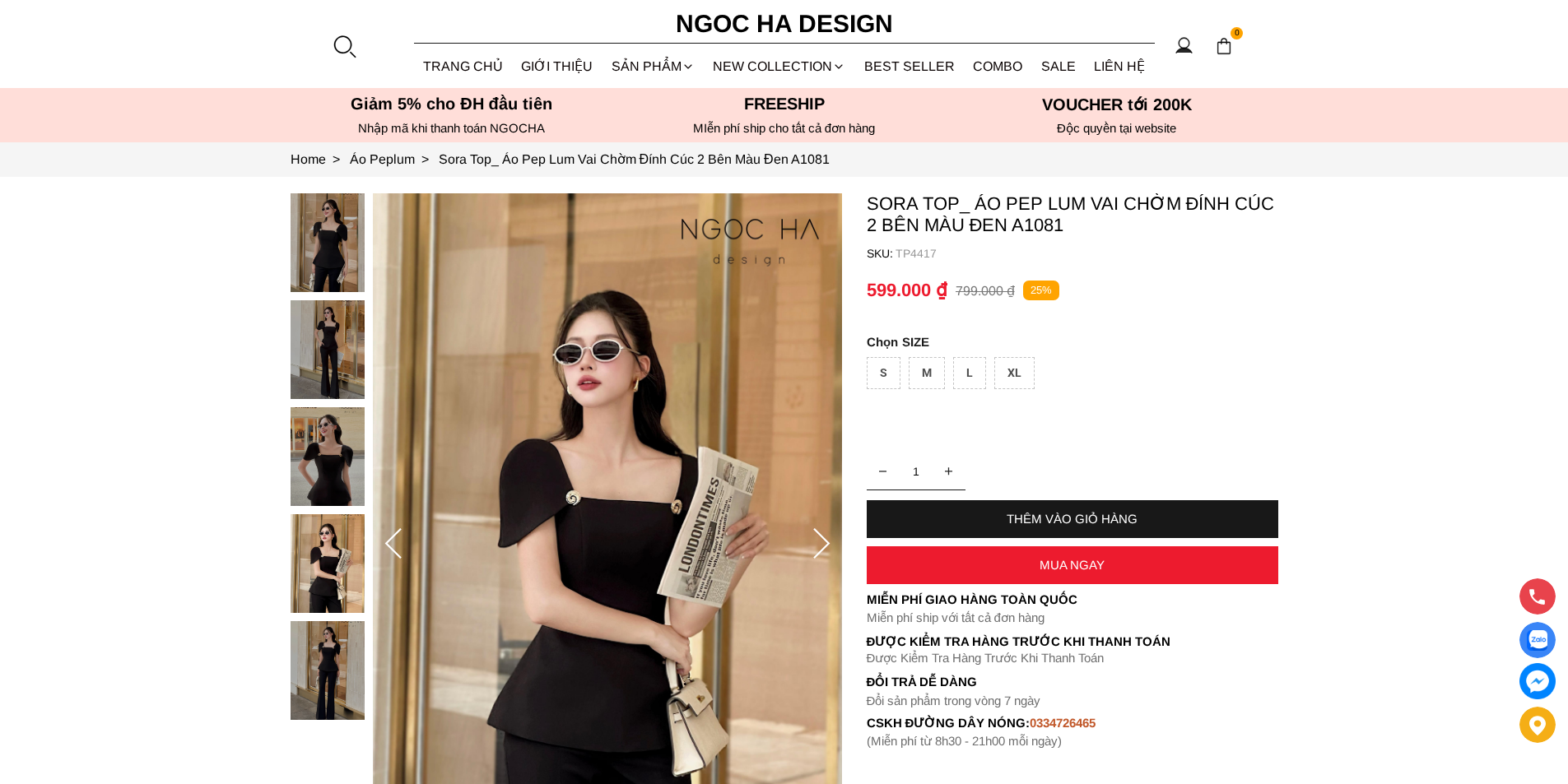
click at [352, 441] on img at bounding box center [328, 456] width 74 height 99
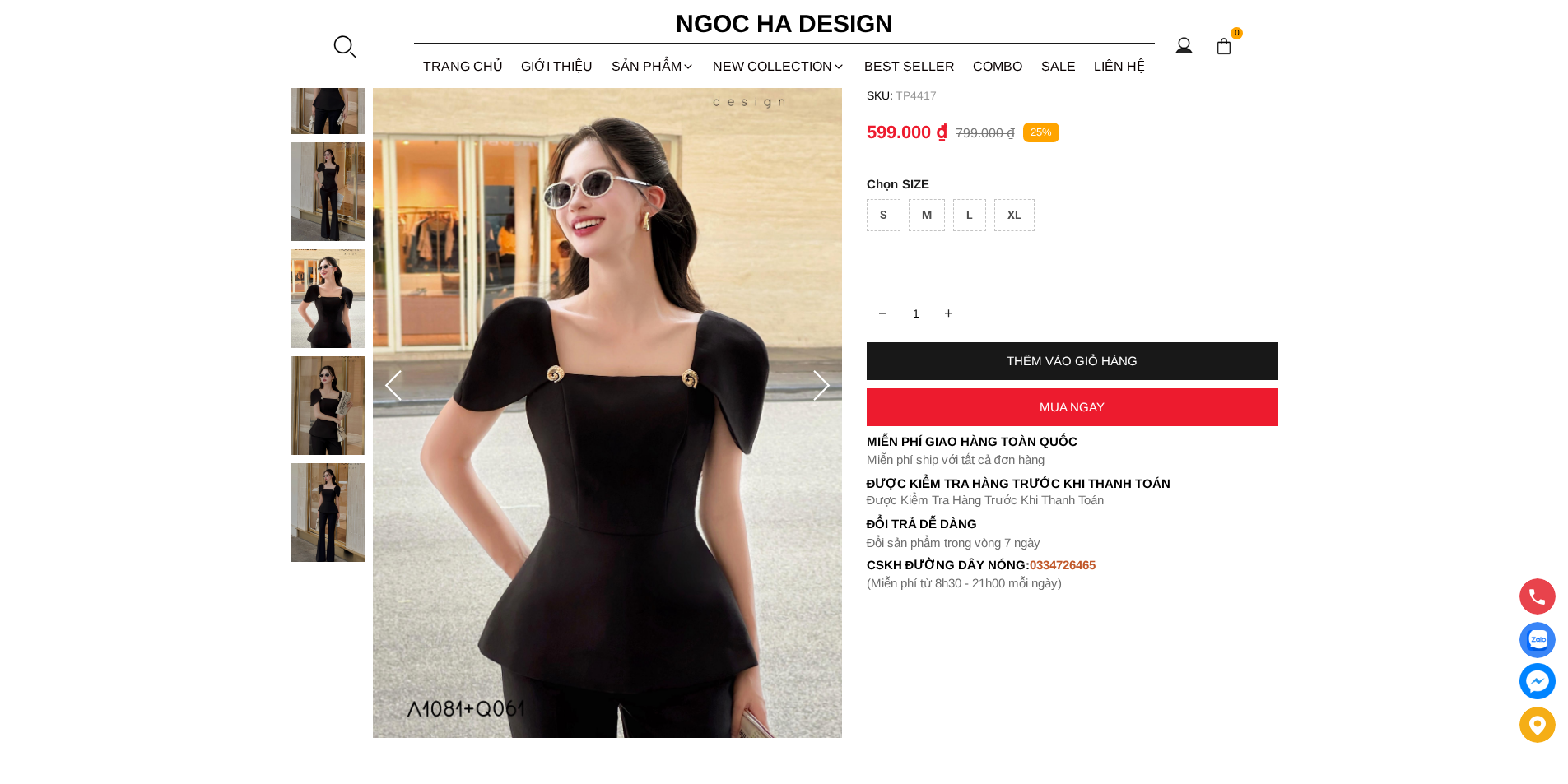
scroll to position [165, 0]
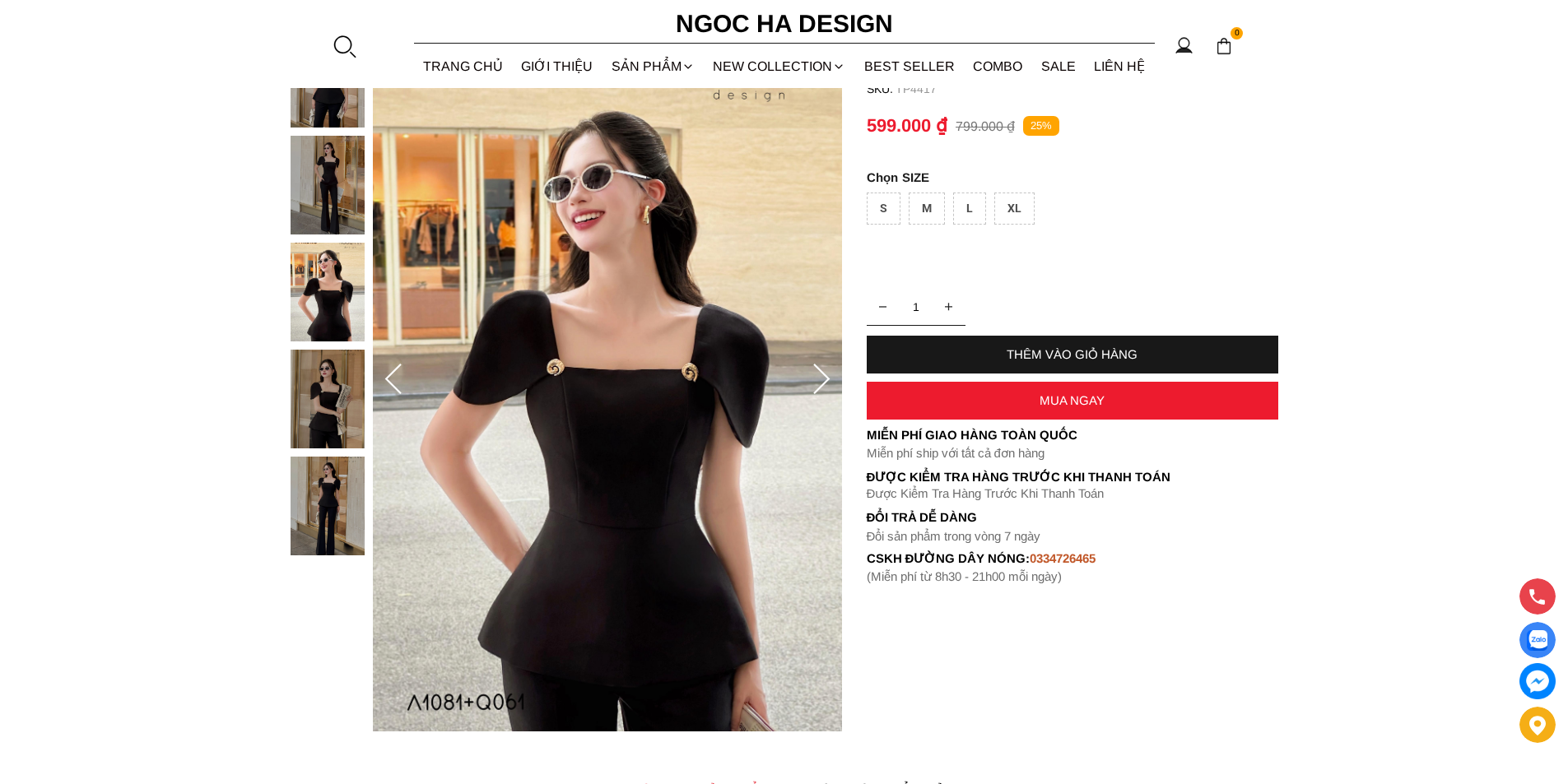
click at [347, 505] on img at bounding box center [328, 505] width 74 height 99
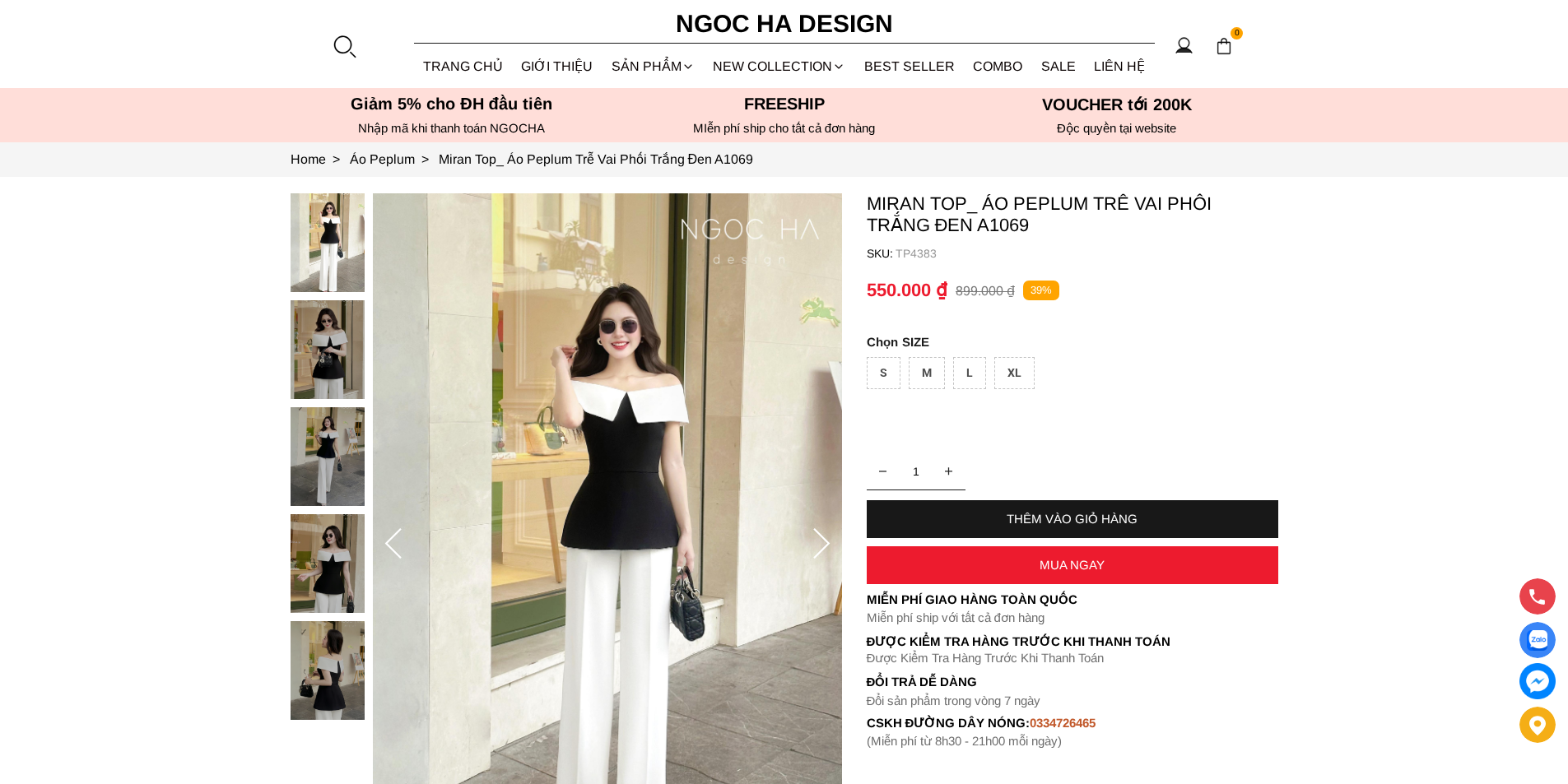
click at [331, 453] on img at bounding box center [328, 456] width 74 height 99
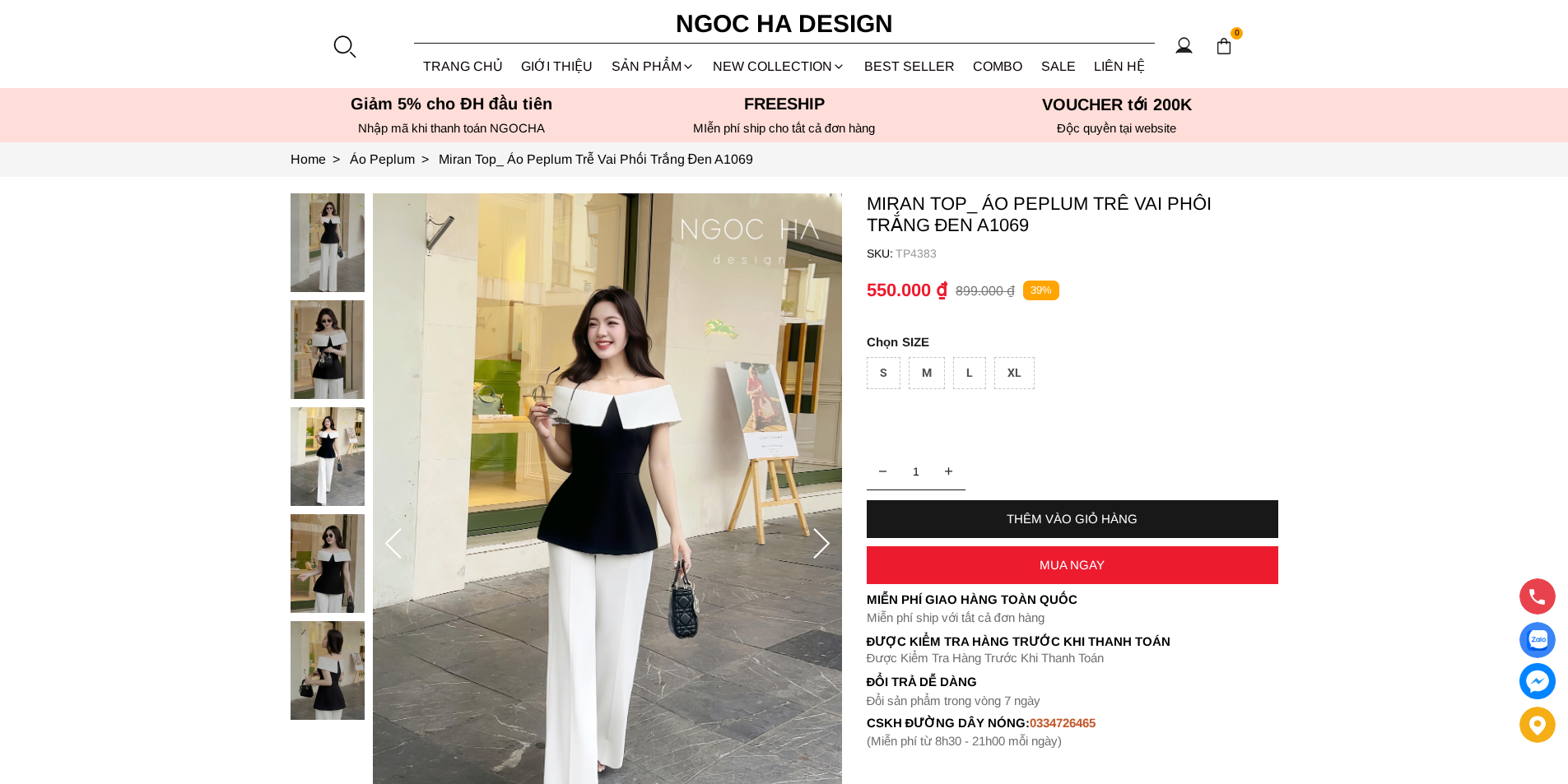
click at [336, 406] on div at bounding box center [331, 460] width 82 height 535
click at [354, 346] on img at bounding box center [328, 349] width 74 height 99
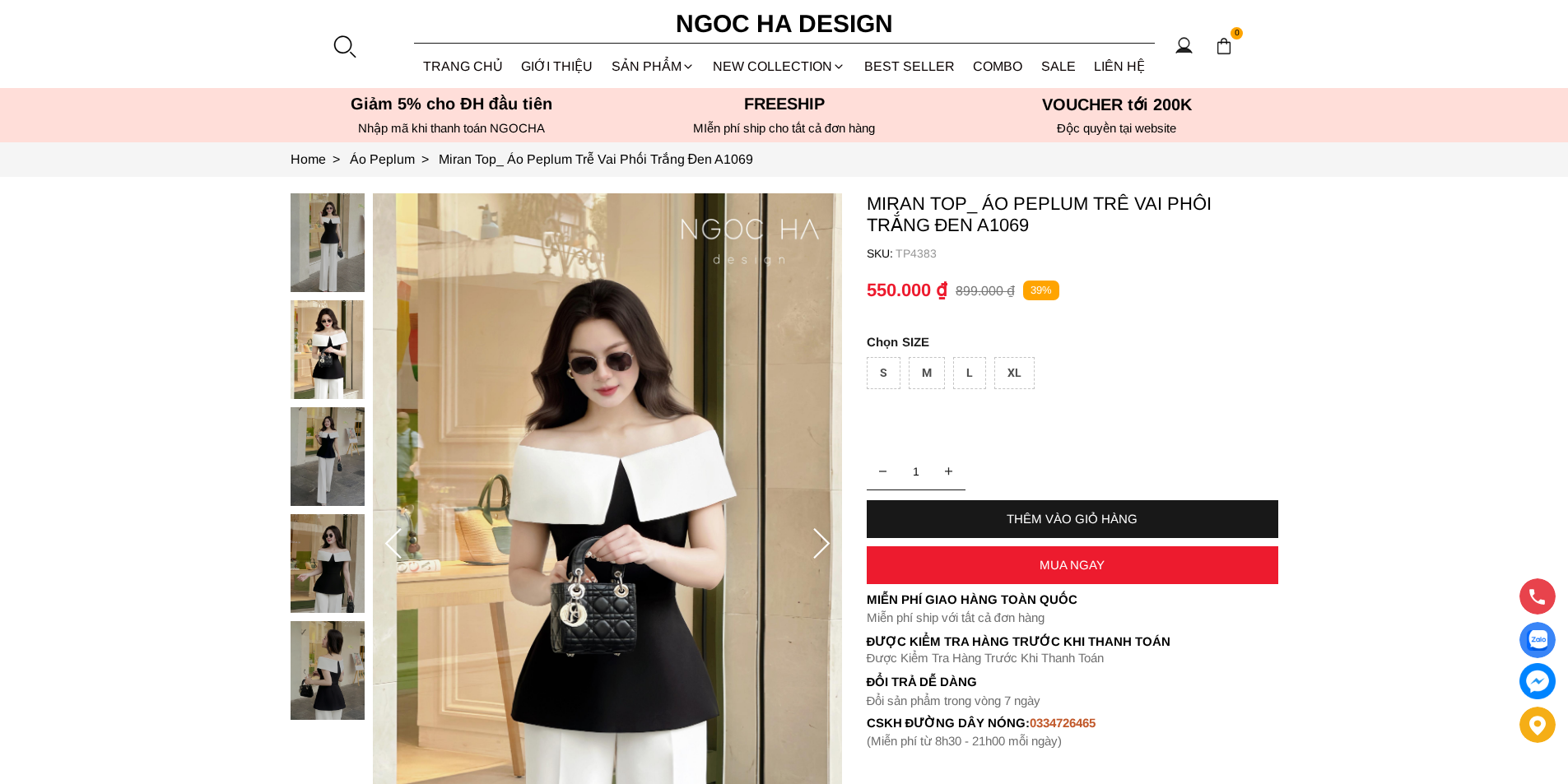
scroll to position [165, 0]
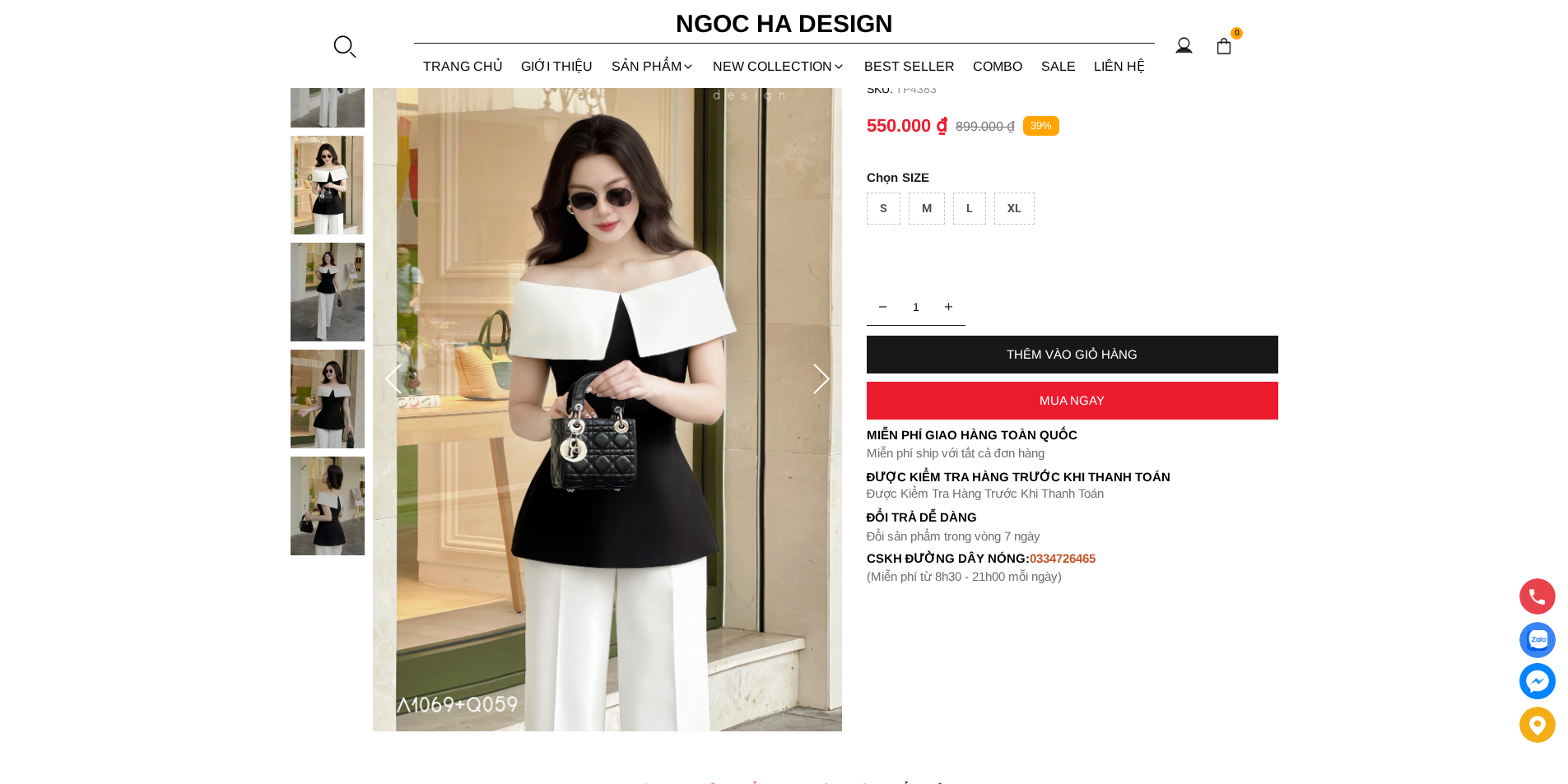
click at [351, 380] on img at bounding box center [328, 399] width 74 height 99
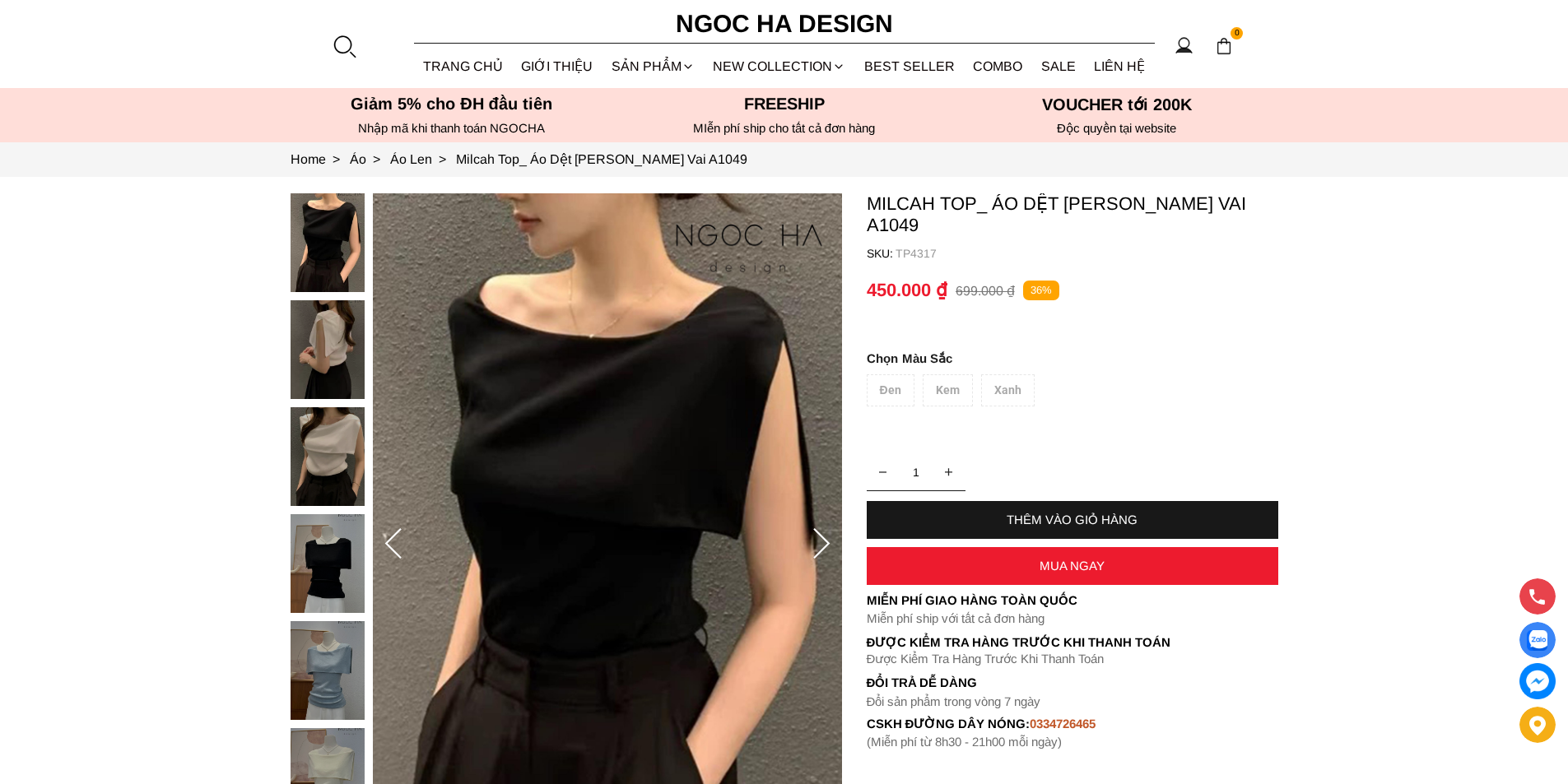
click at [329, 391] on img at bounding box center [328, 349] width 74 height 99
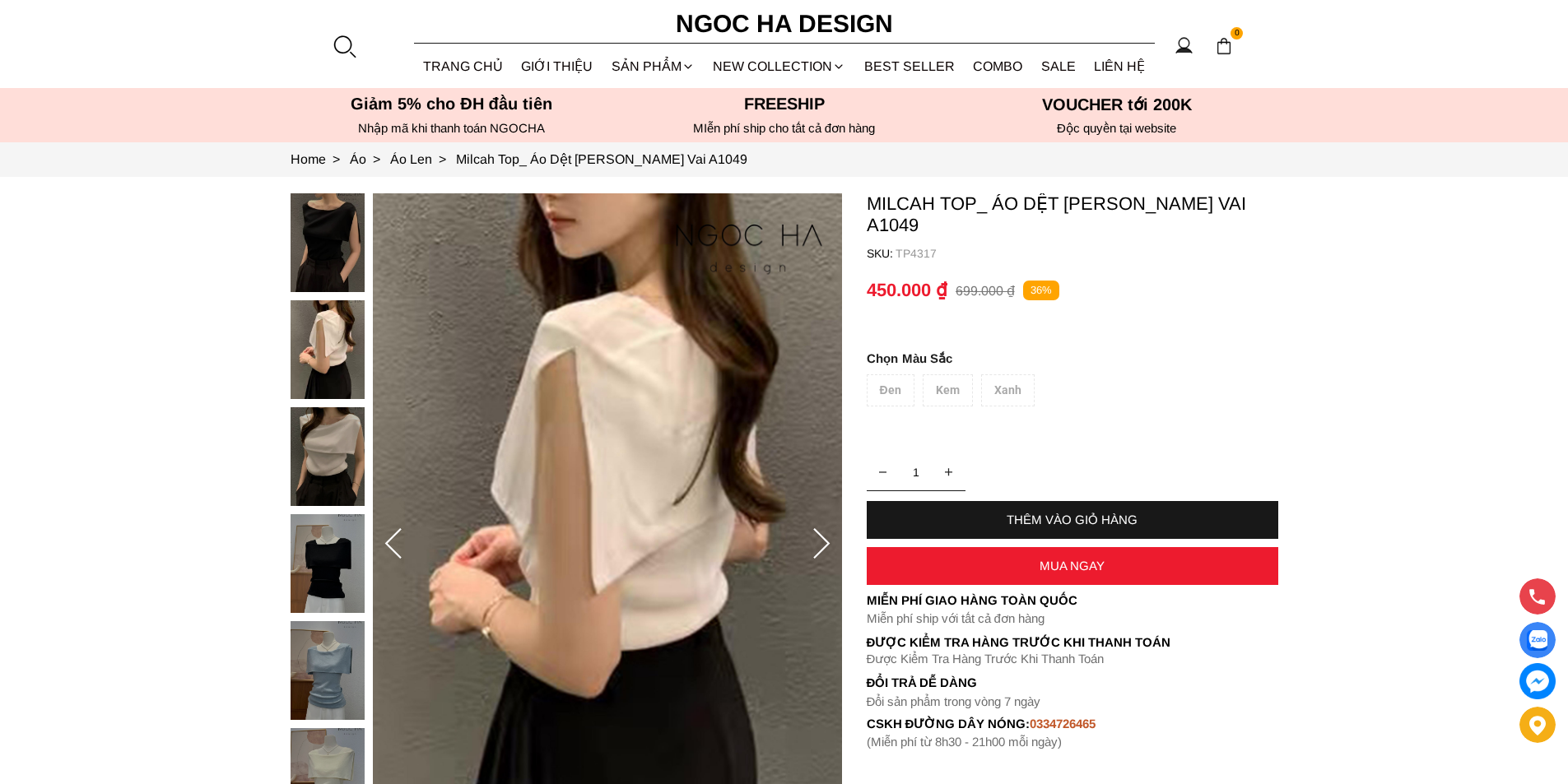
click at [339, 434] on img at bounding box center [328, 456] width 74 height 99
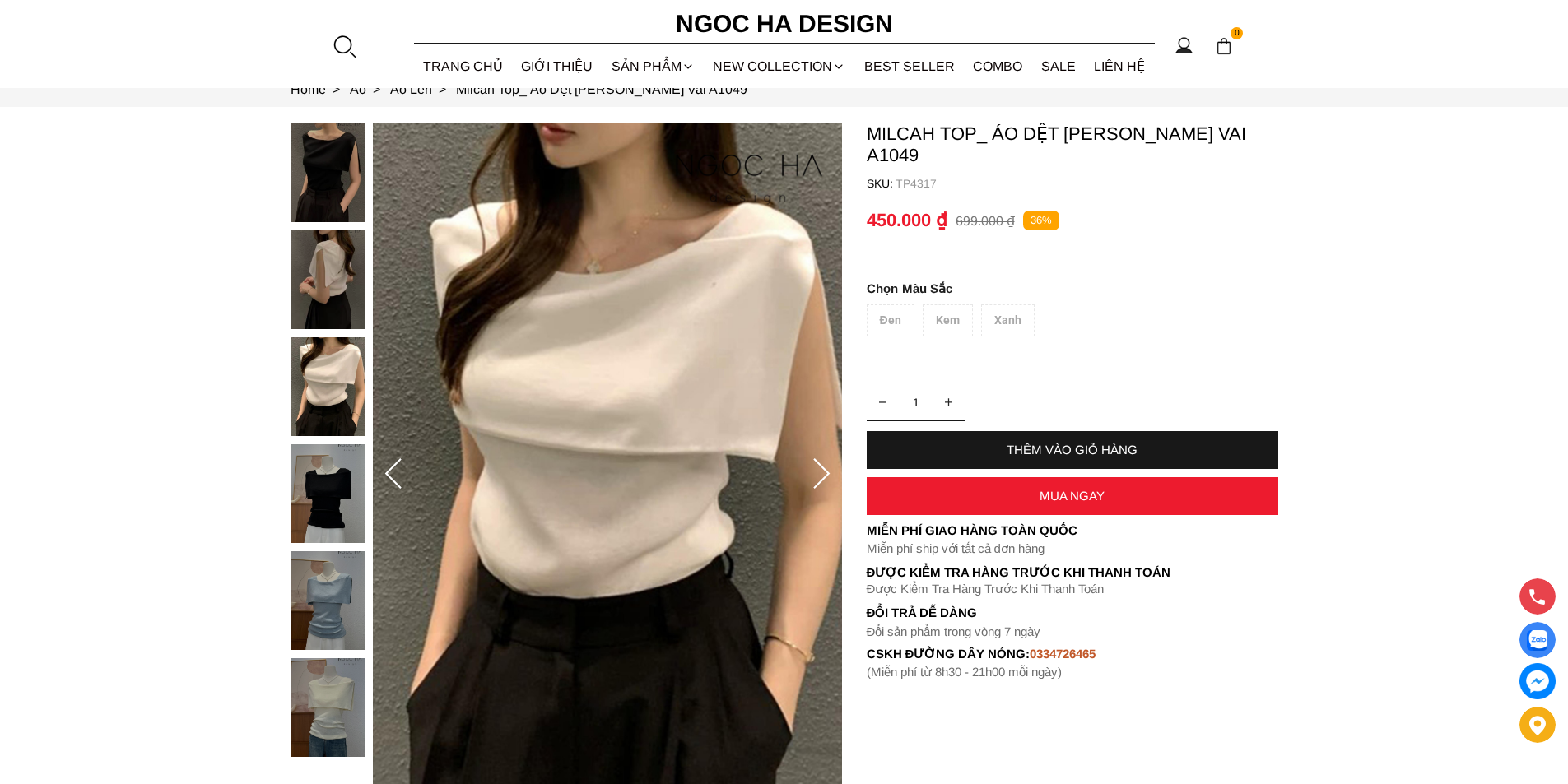
scroll to position [165, 0]
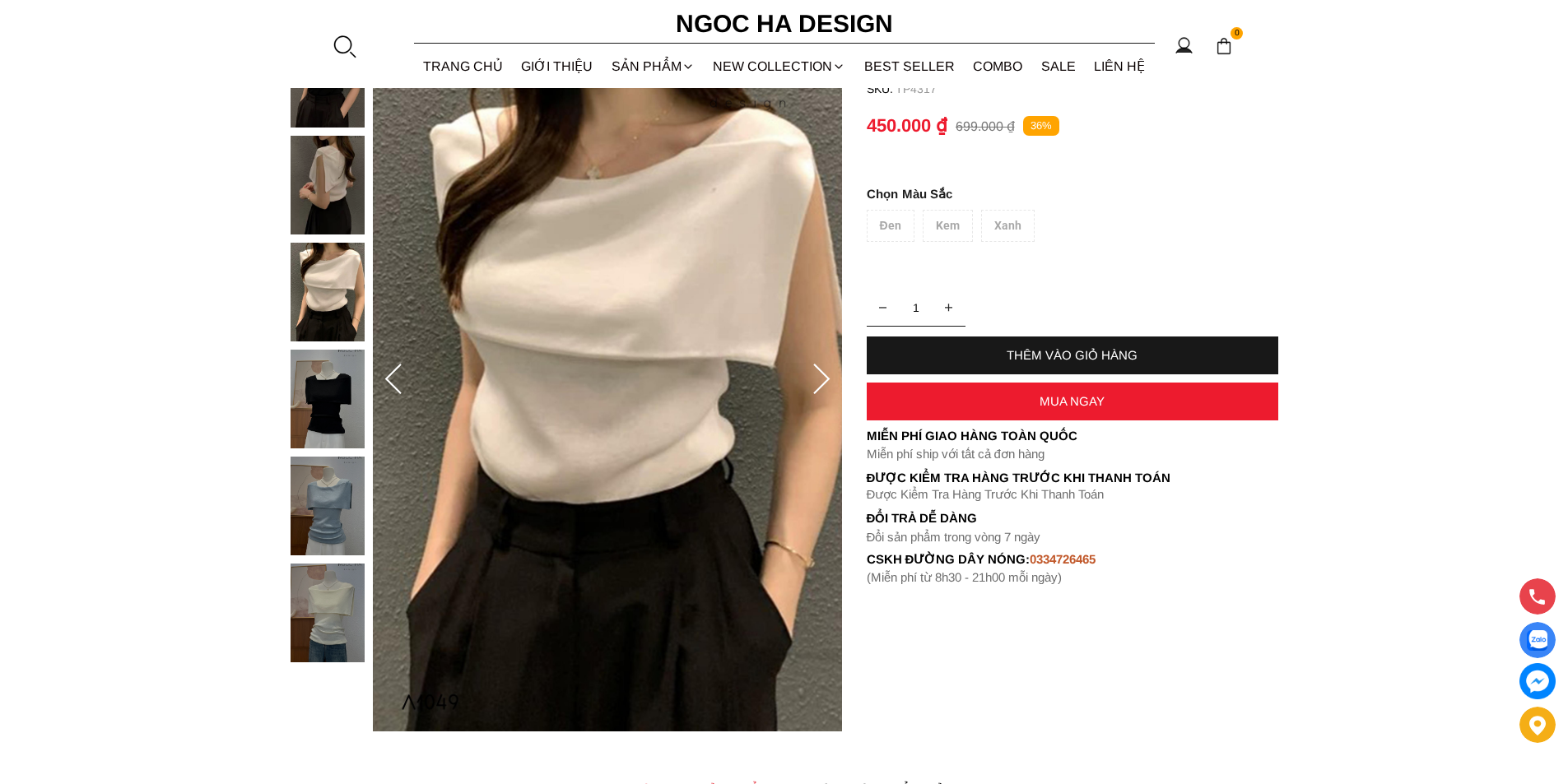
click at [312, 482] on img at bounding box center [328, 505] width 74 height 99
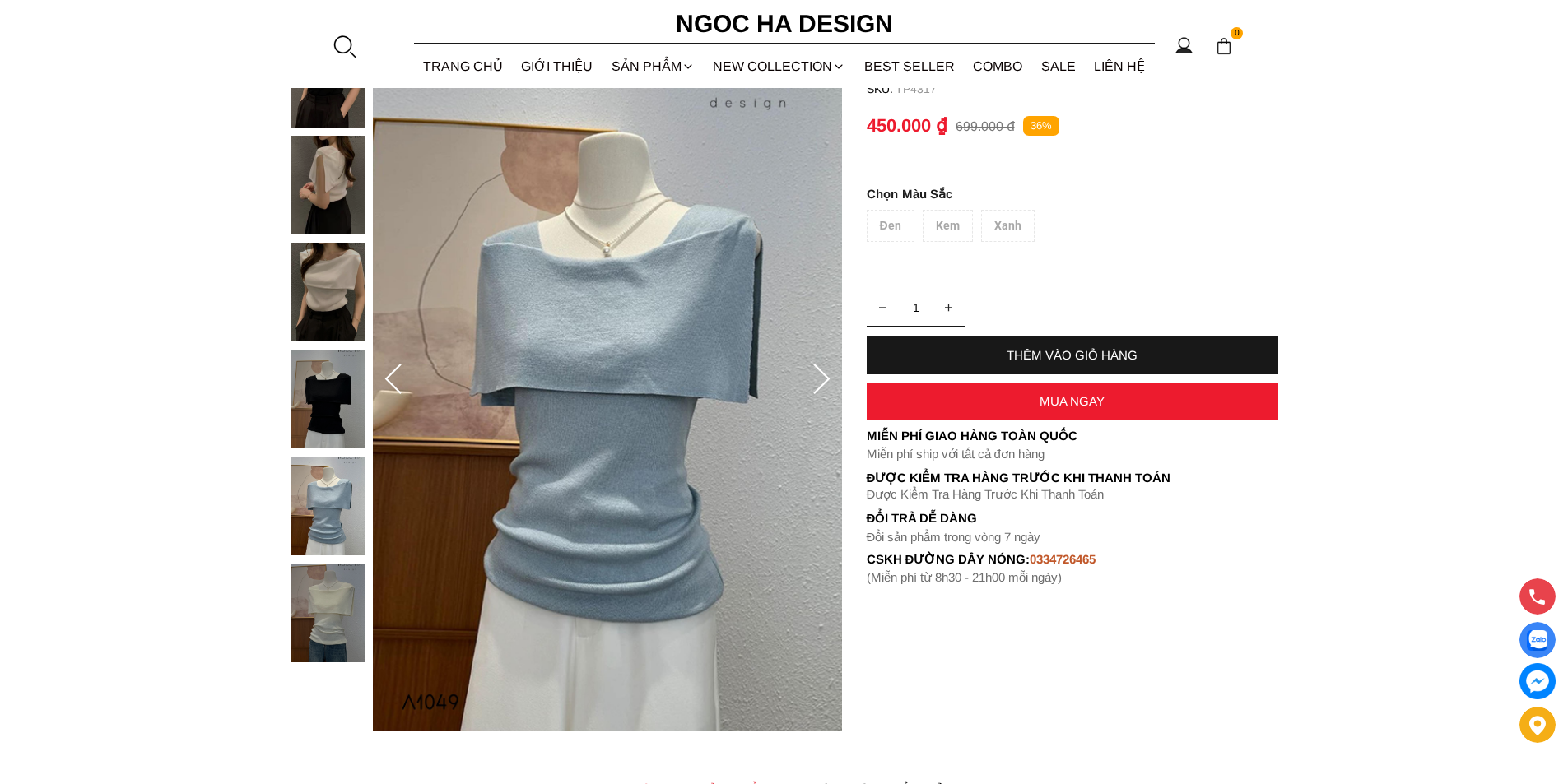
click at [345, 591] on img at bounding box center [328, 612] width 74 height 99
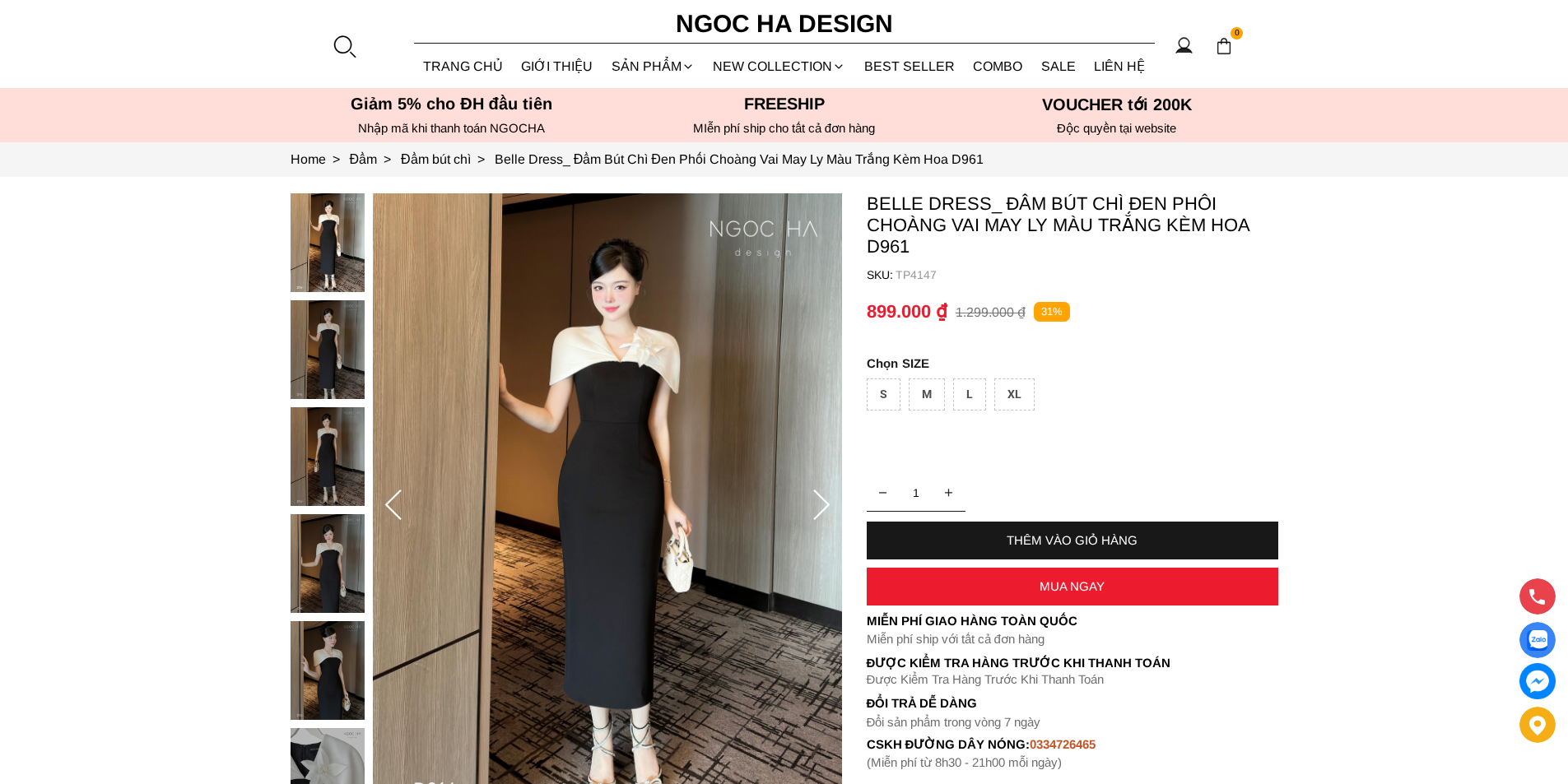
click at [328, 444] on img at bounding box center [328, 456] width 74 height 99
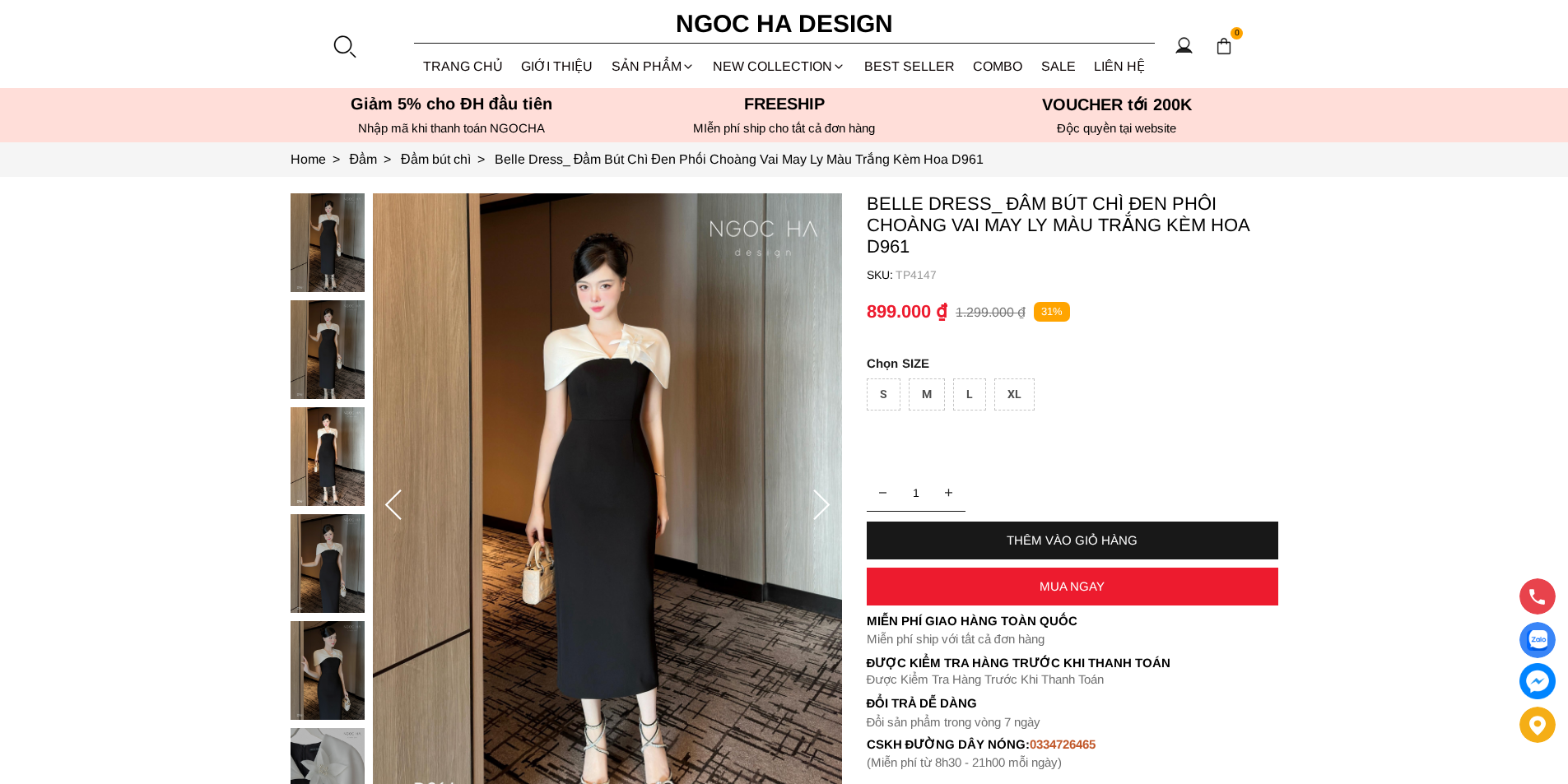
click at [318, 533] on img at bounding box center [328, 564] width 74 height 99
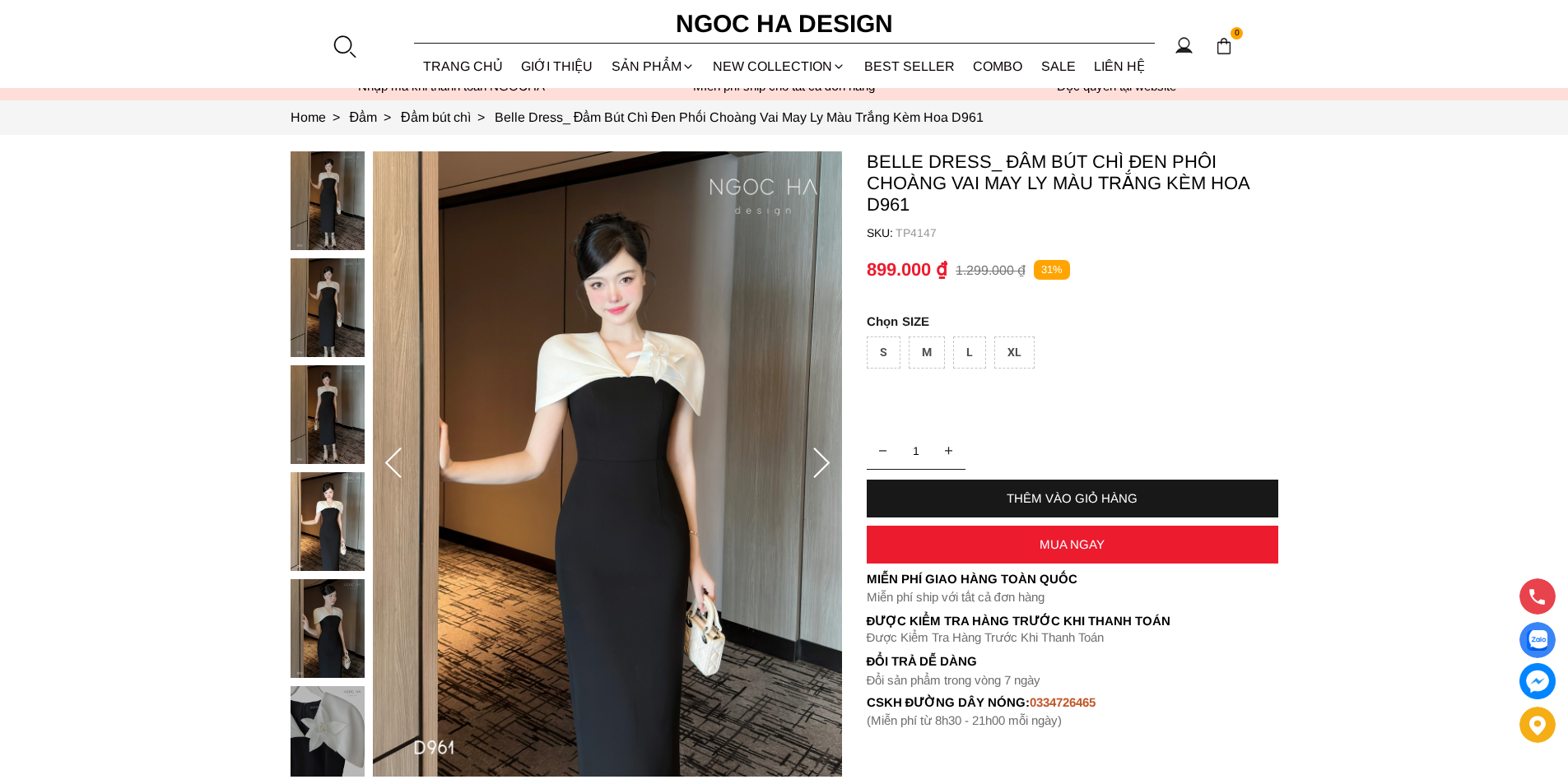
scroll to position [82, 0]
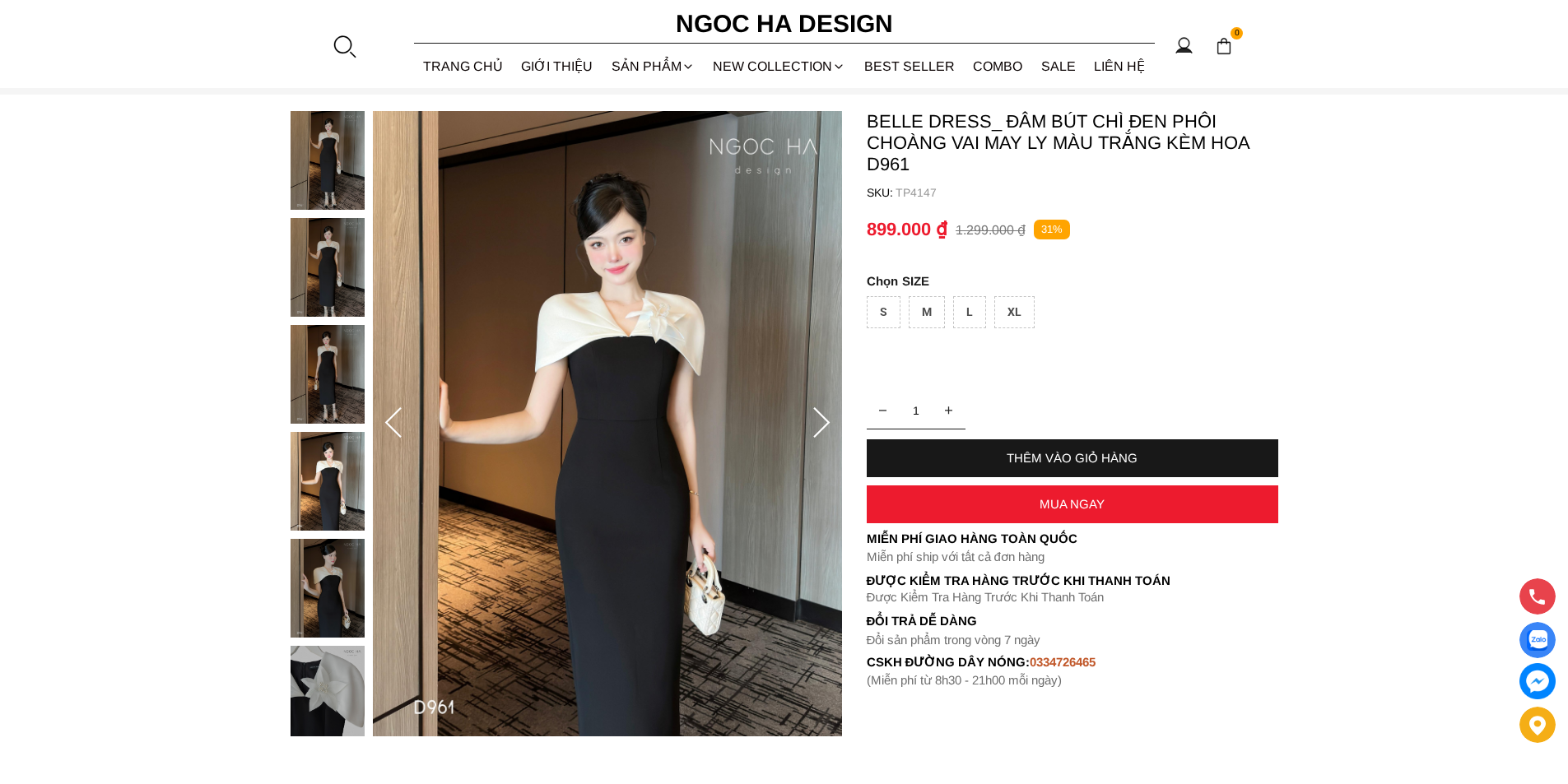
click at [331, 596] on div at bounding box center [331, 538] width 82 height 856
click at [334, 675] on img at bounding box center [328, 694] width 74 height 99
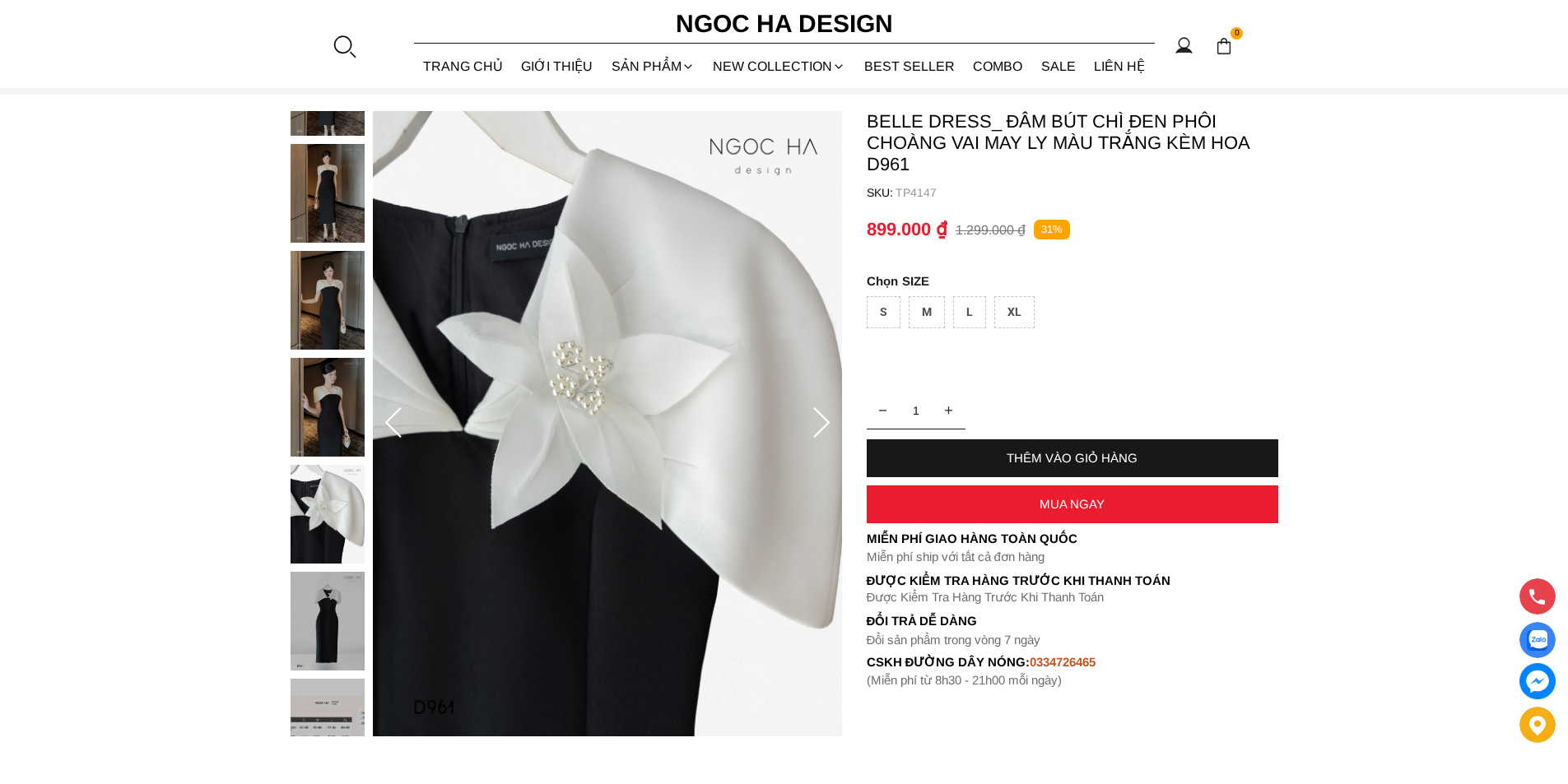
click at [311, 498] on img at bounding box center [328, 514] width 74 height 99
click at [319, 376] on img at bounding box center [328, 407] width 74 height 99
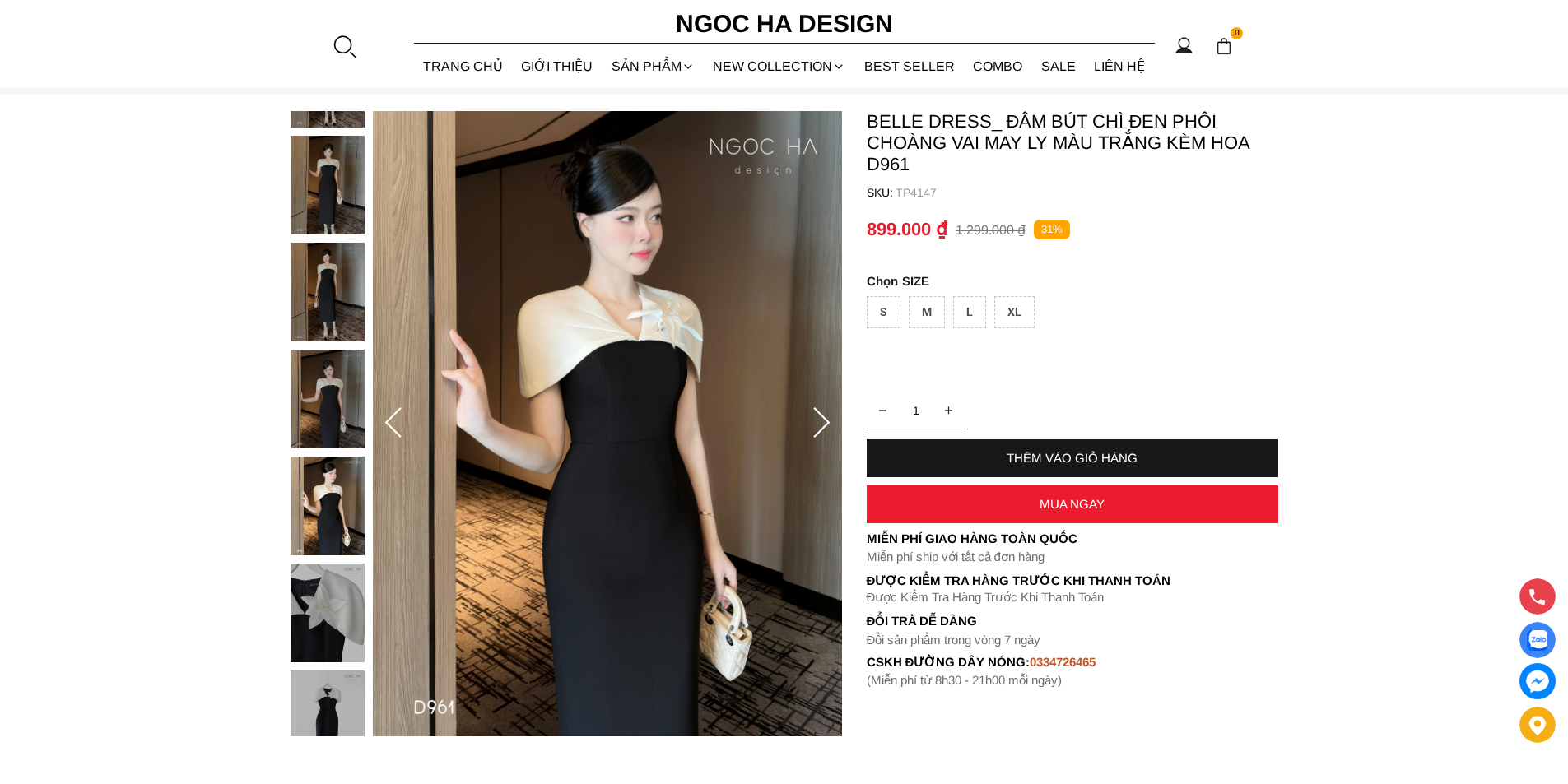
click at [328, 323] on img at bounding box center [328, 291] width 74 height 99
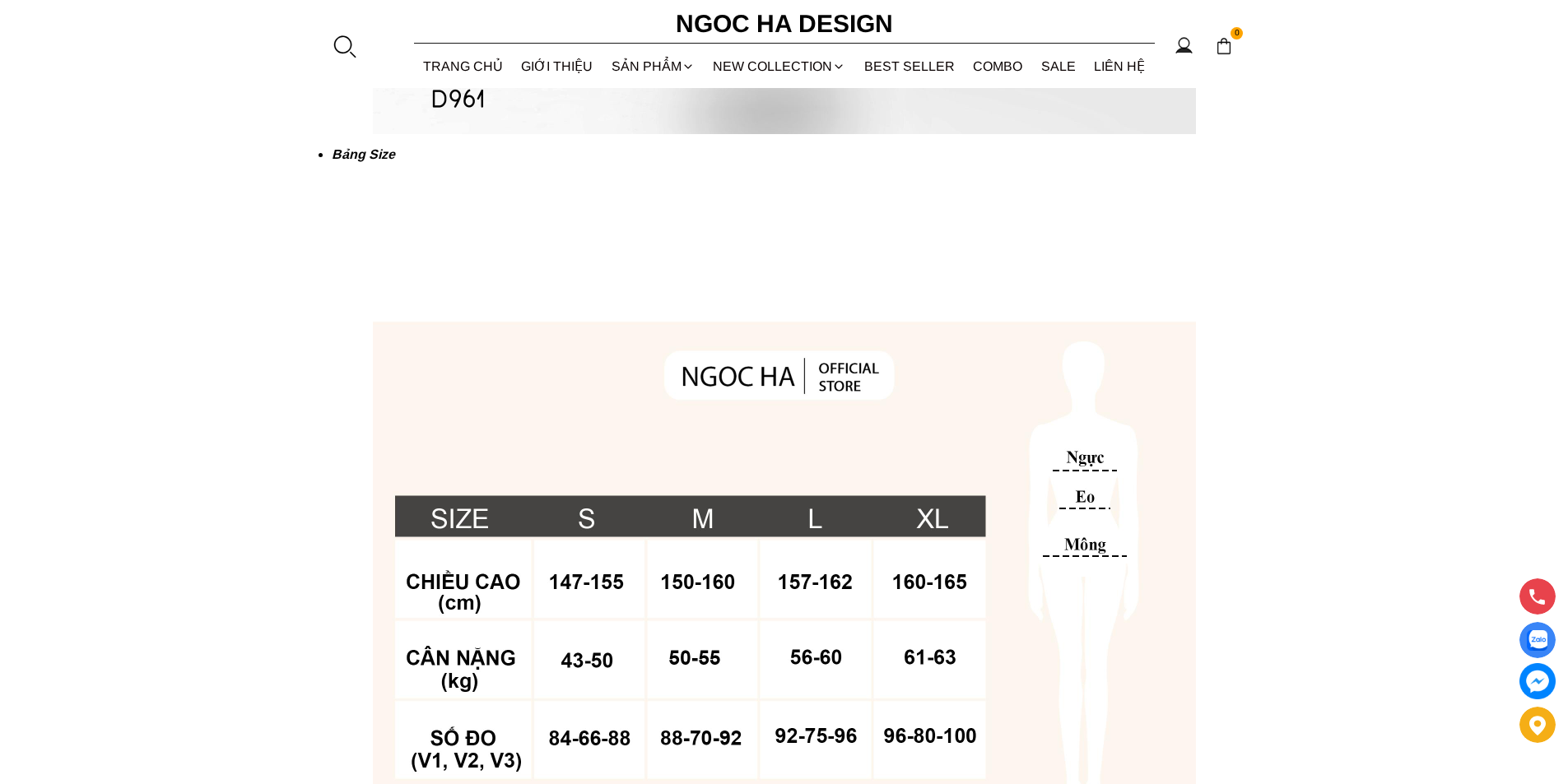
scroll to position [3784, 0]
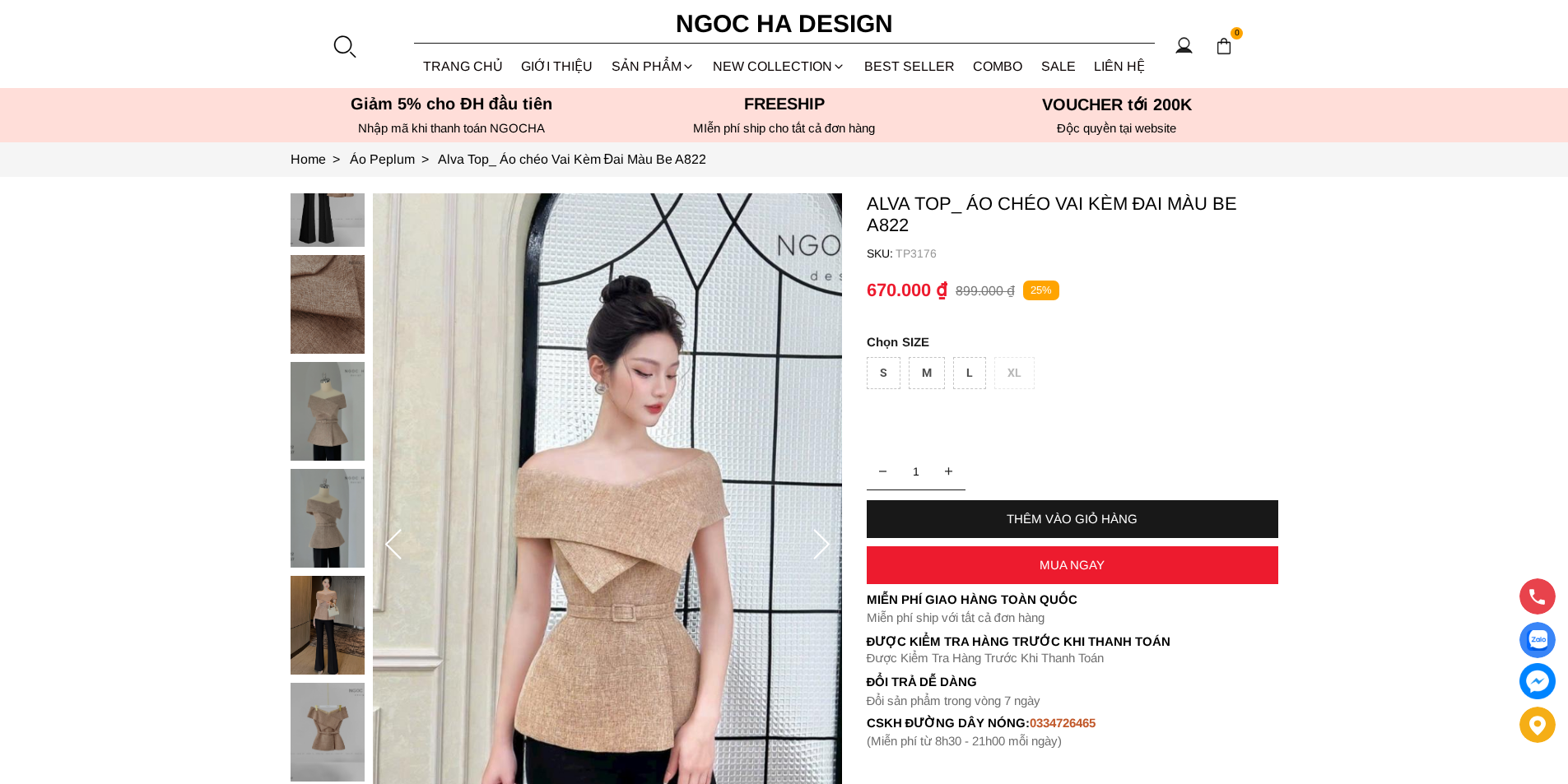
click at [328, 438] on img at bounding box center [328, 411] width 74 height 99
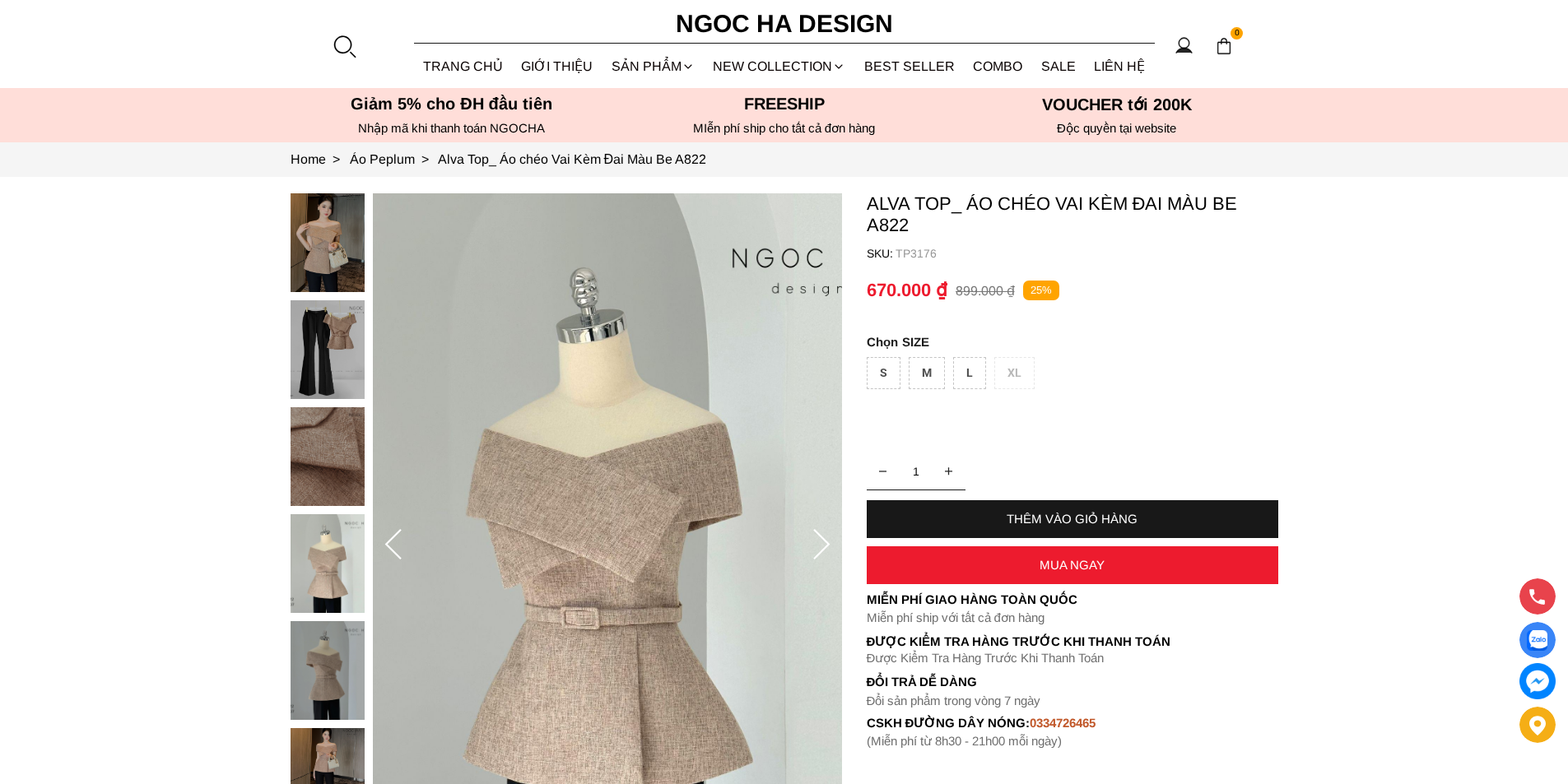
click at [336, 558] on img at bounding box center [328, 564] width 74 height 99
click at [337, 678] on img at bounding box center [328, 670] width 74 height 99
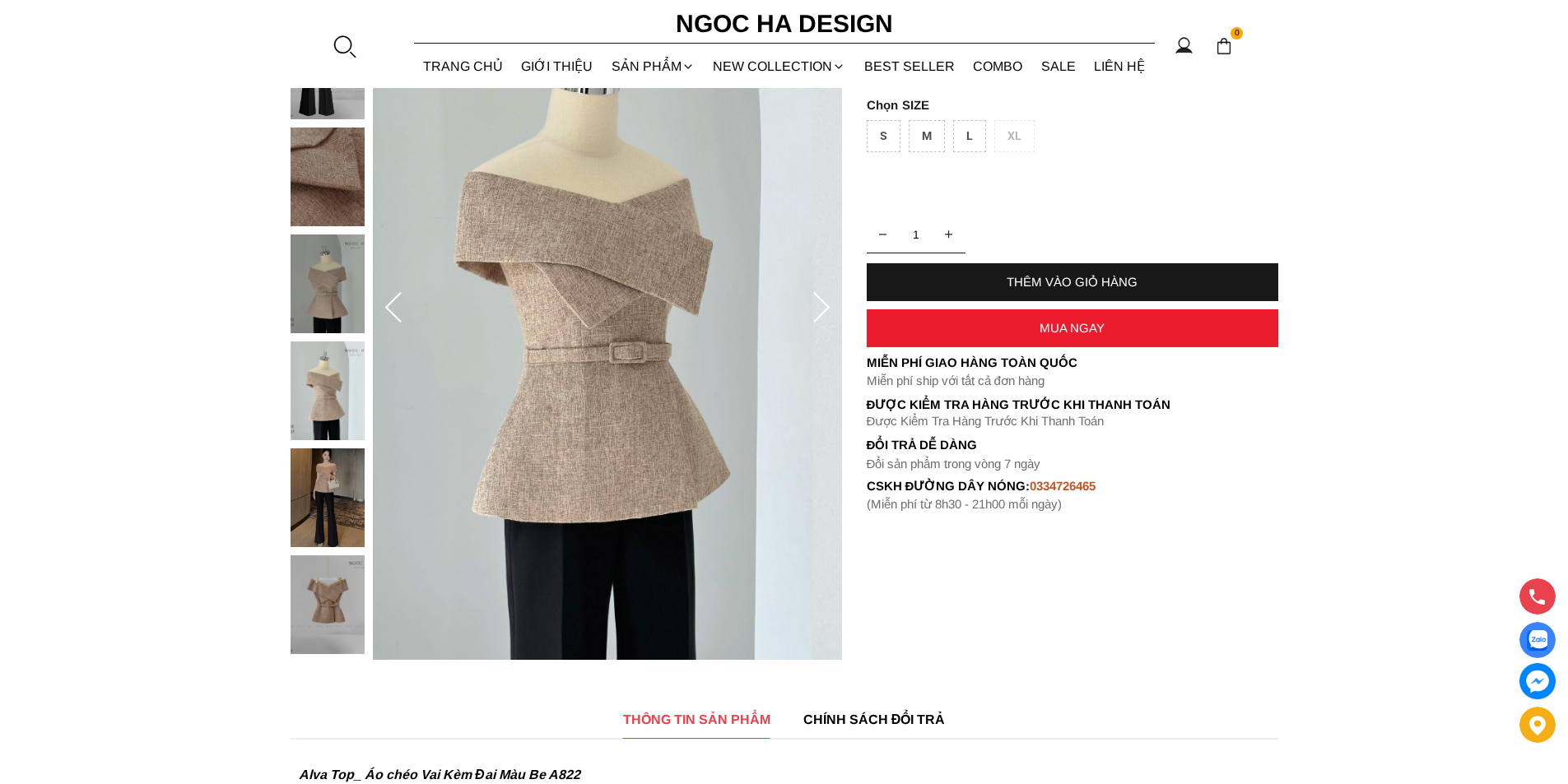
scroll to position [247, 0]
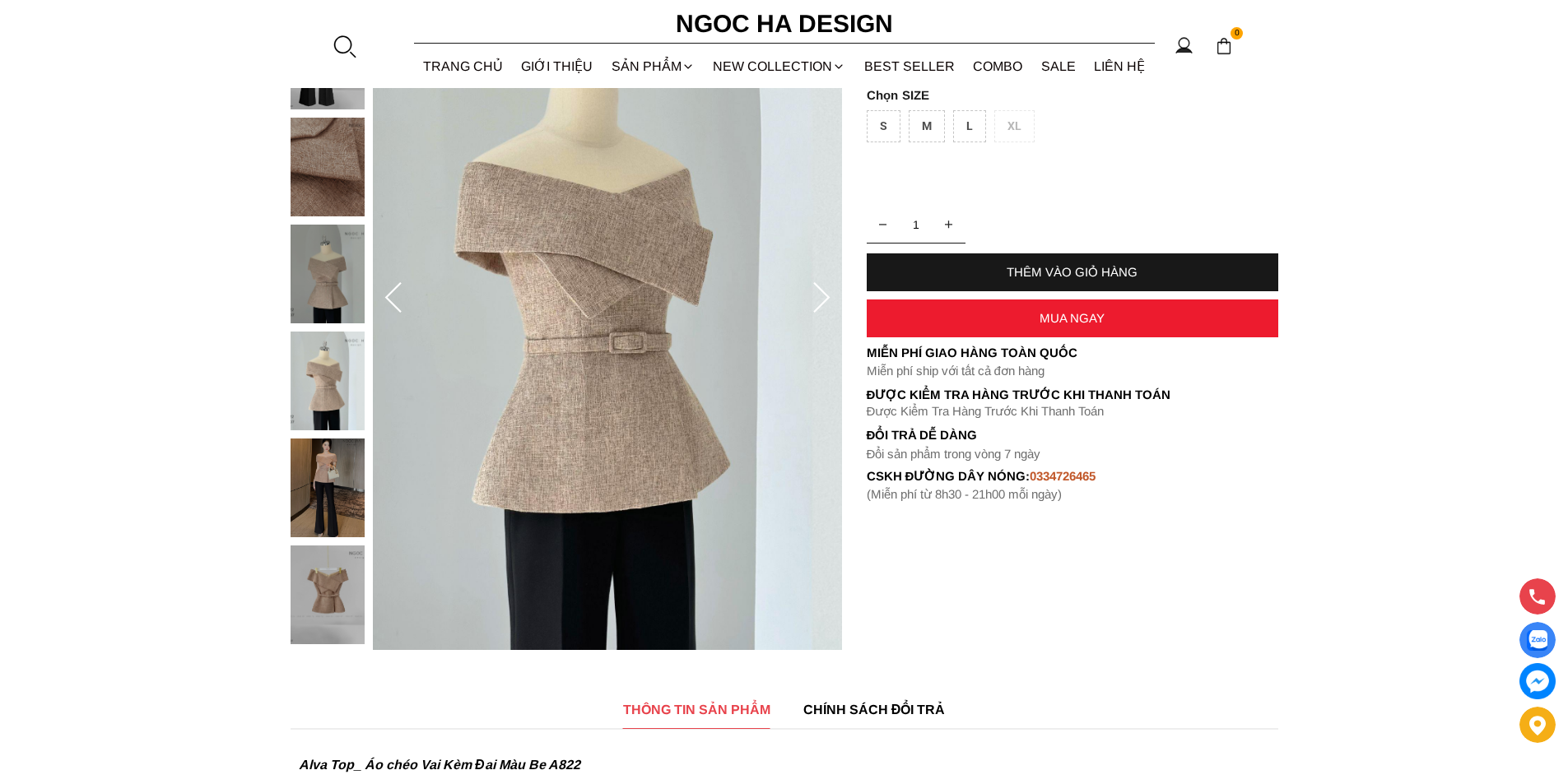
click at [342, 585] on img at bounding box center [328, 595] width 74 height 99
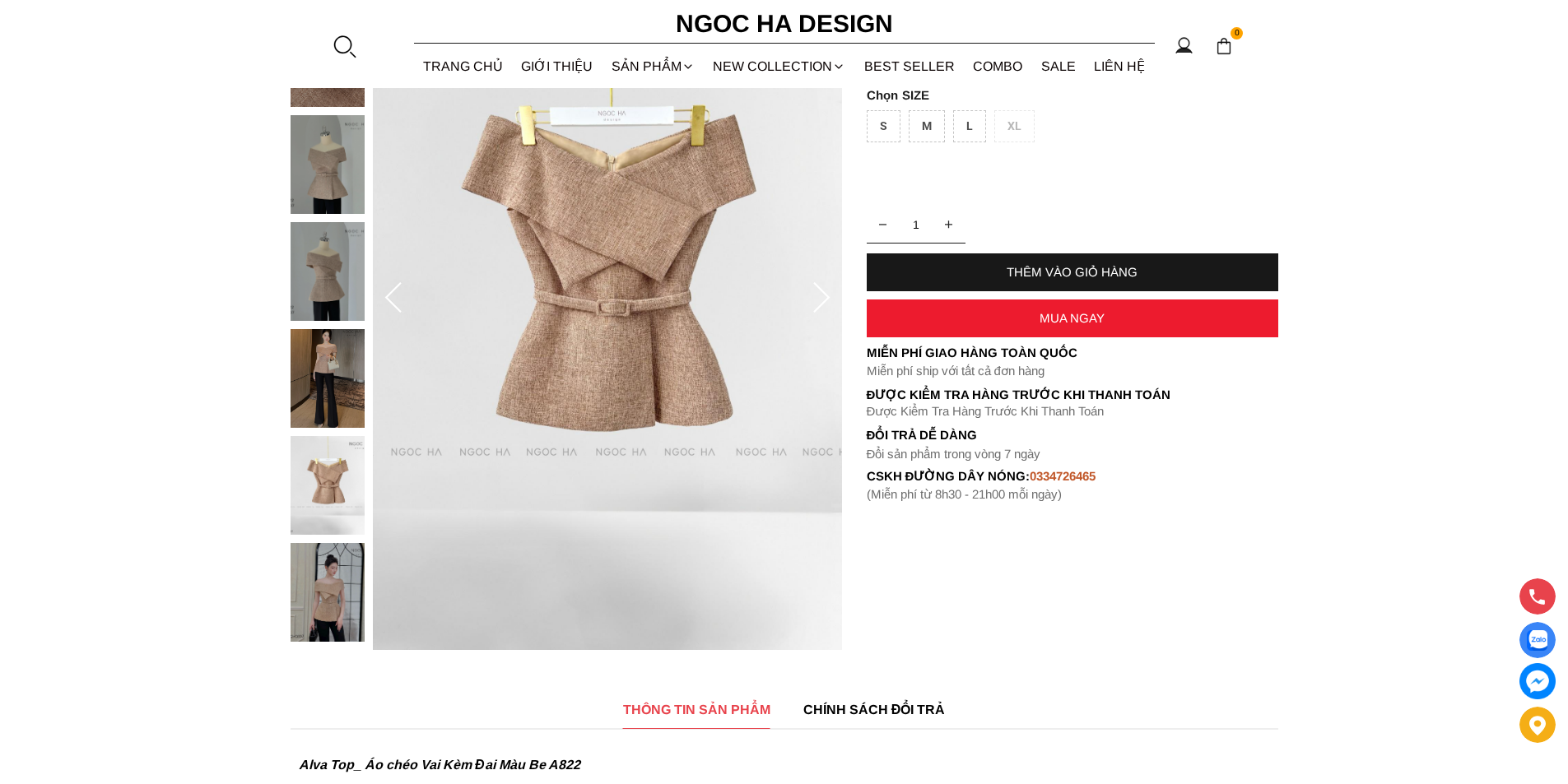
click at [329, 482] on img at bounding box center [328, 485] width 74 height 99
click at [341, 408] on div at bounding box center [331, 222] width 82 height 856
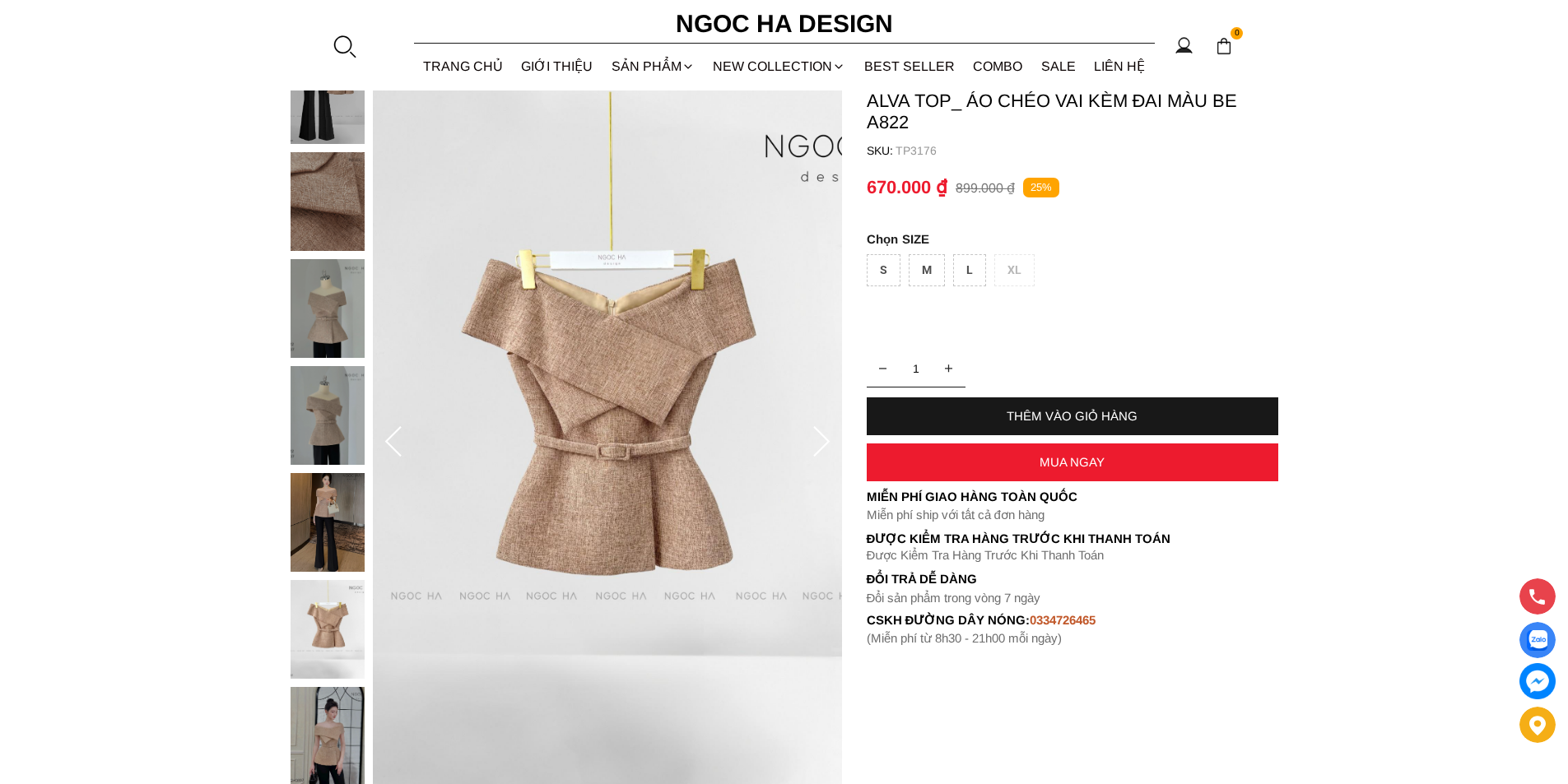
scroll to position [82, 0]
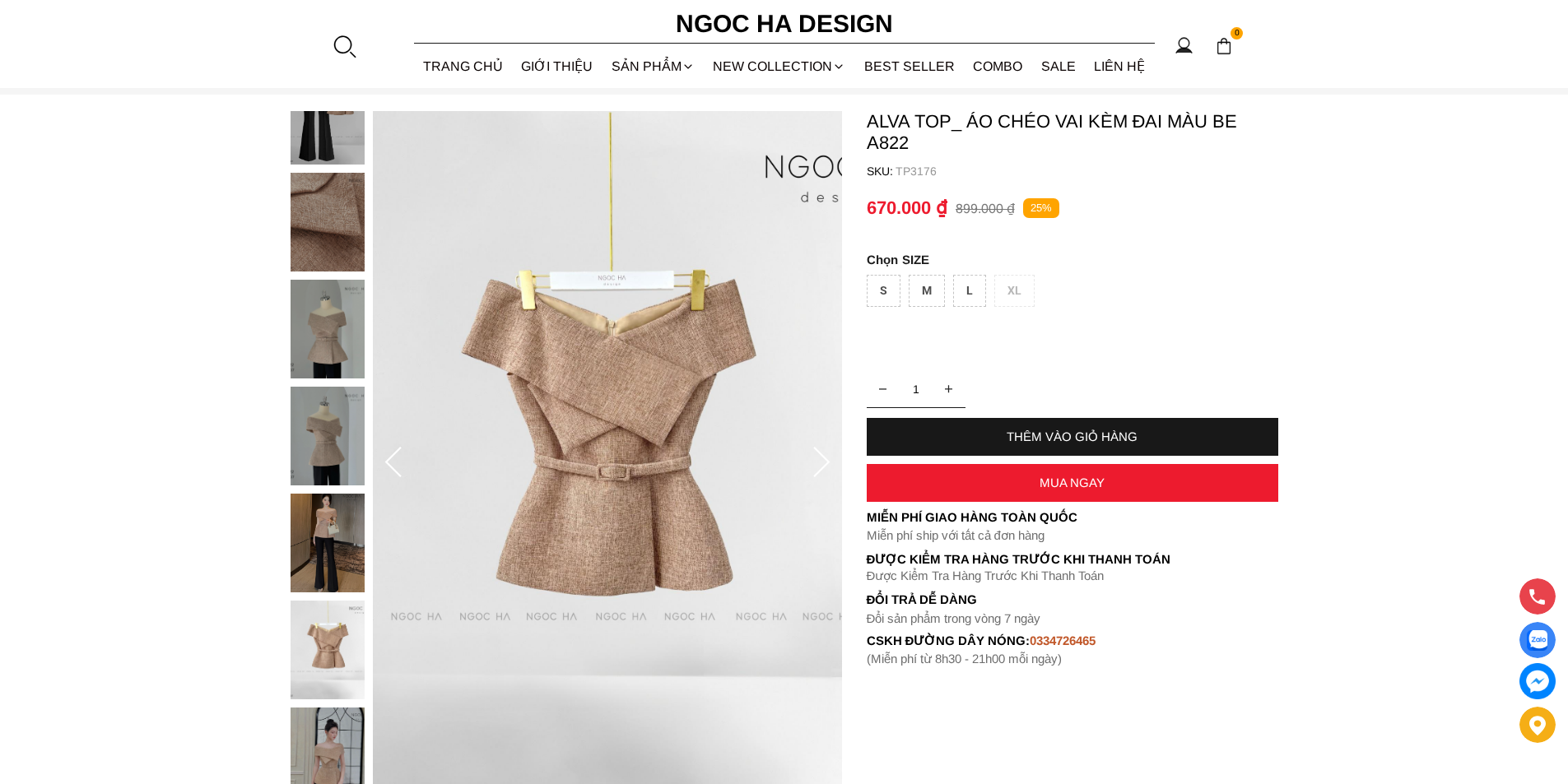
click at [333, 262] on img at bounding box center [328, 221] width 74 height 99
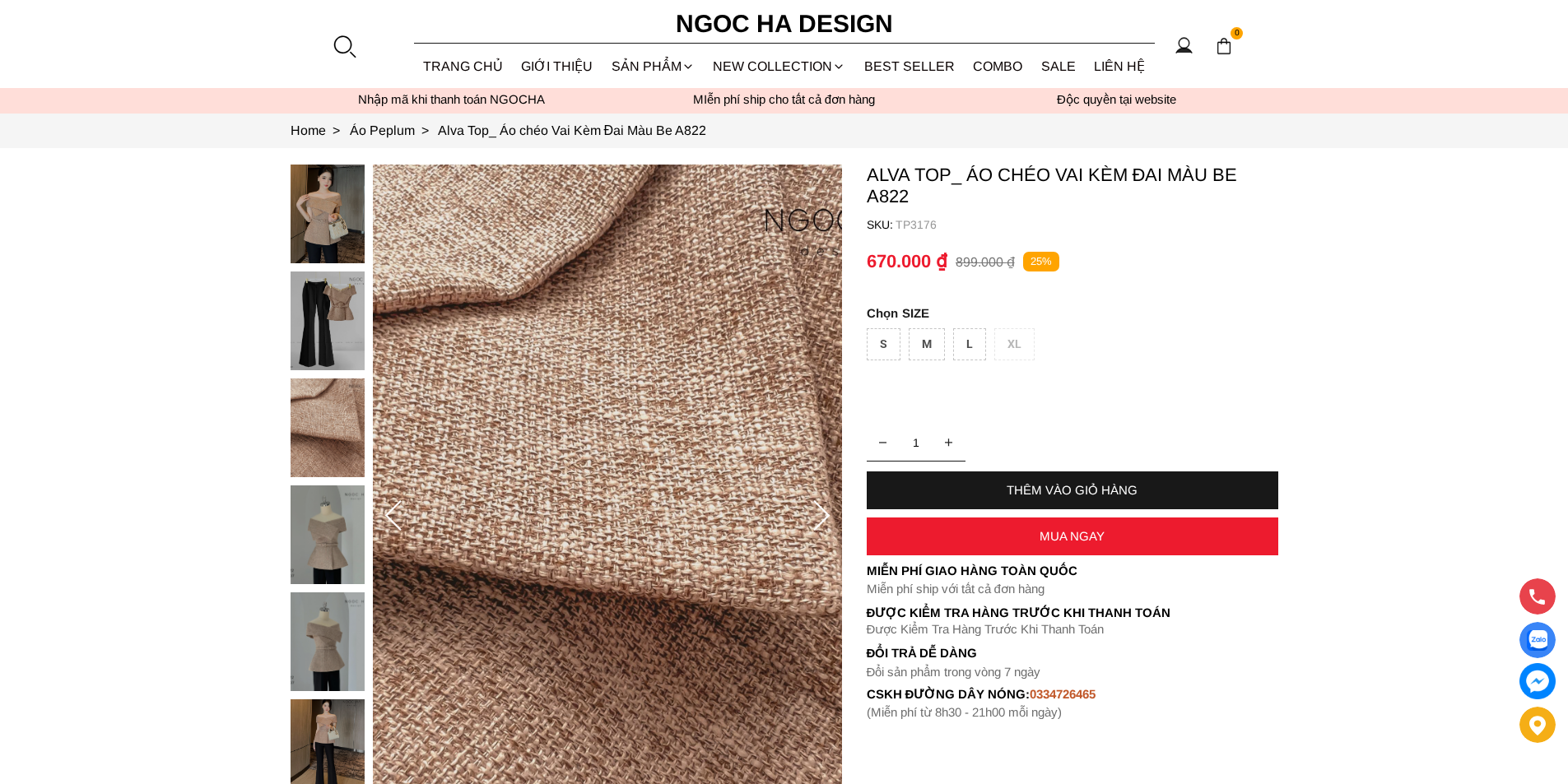
scroll to position [0, 0]
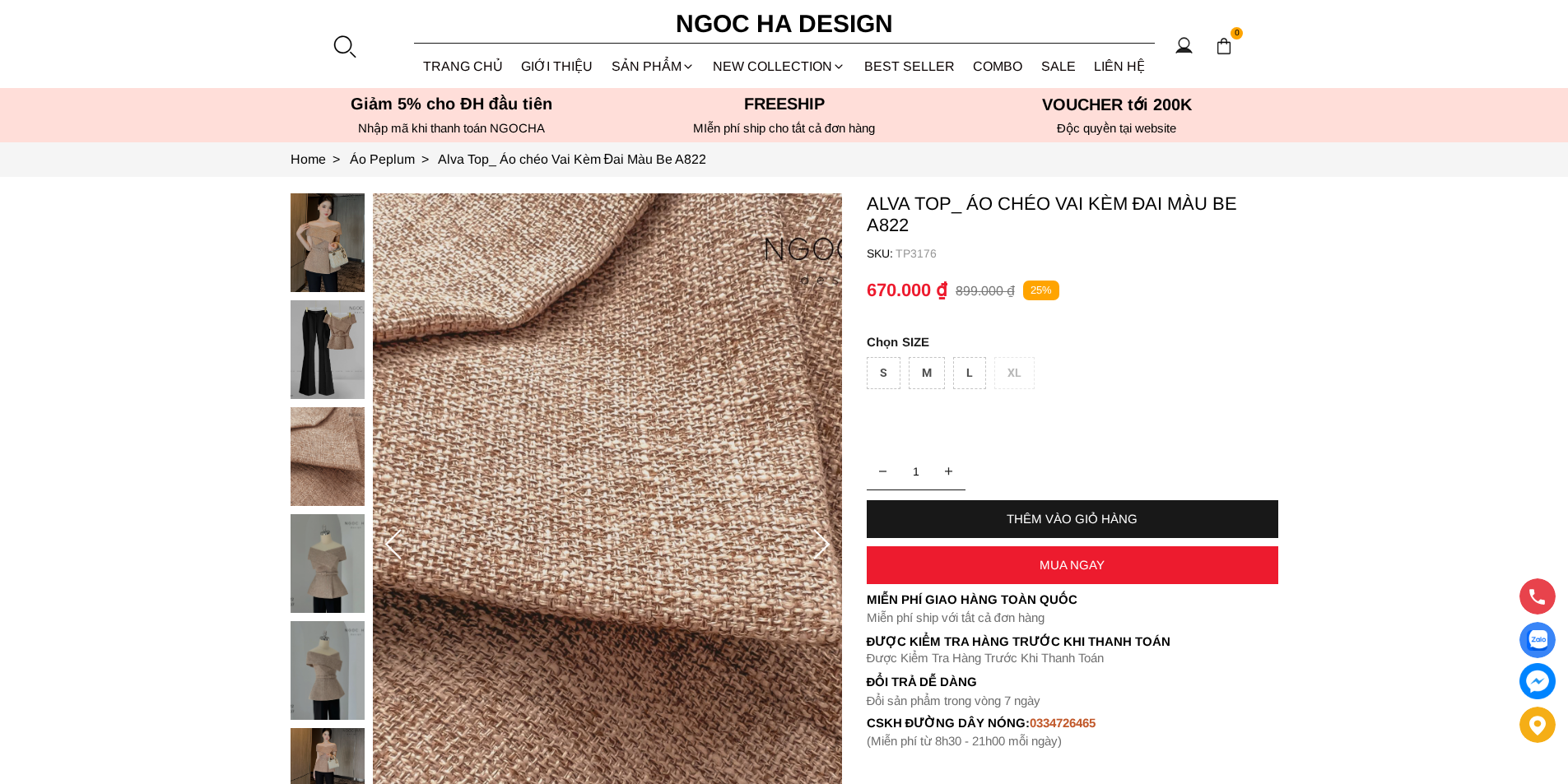
click at [346, 430] on img at bounding box center [328, 456] width 74 height 99
click at [348, 347] on img at bounding box center [328, 349] width 74 height 99
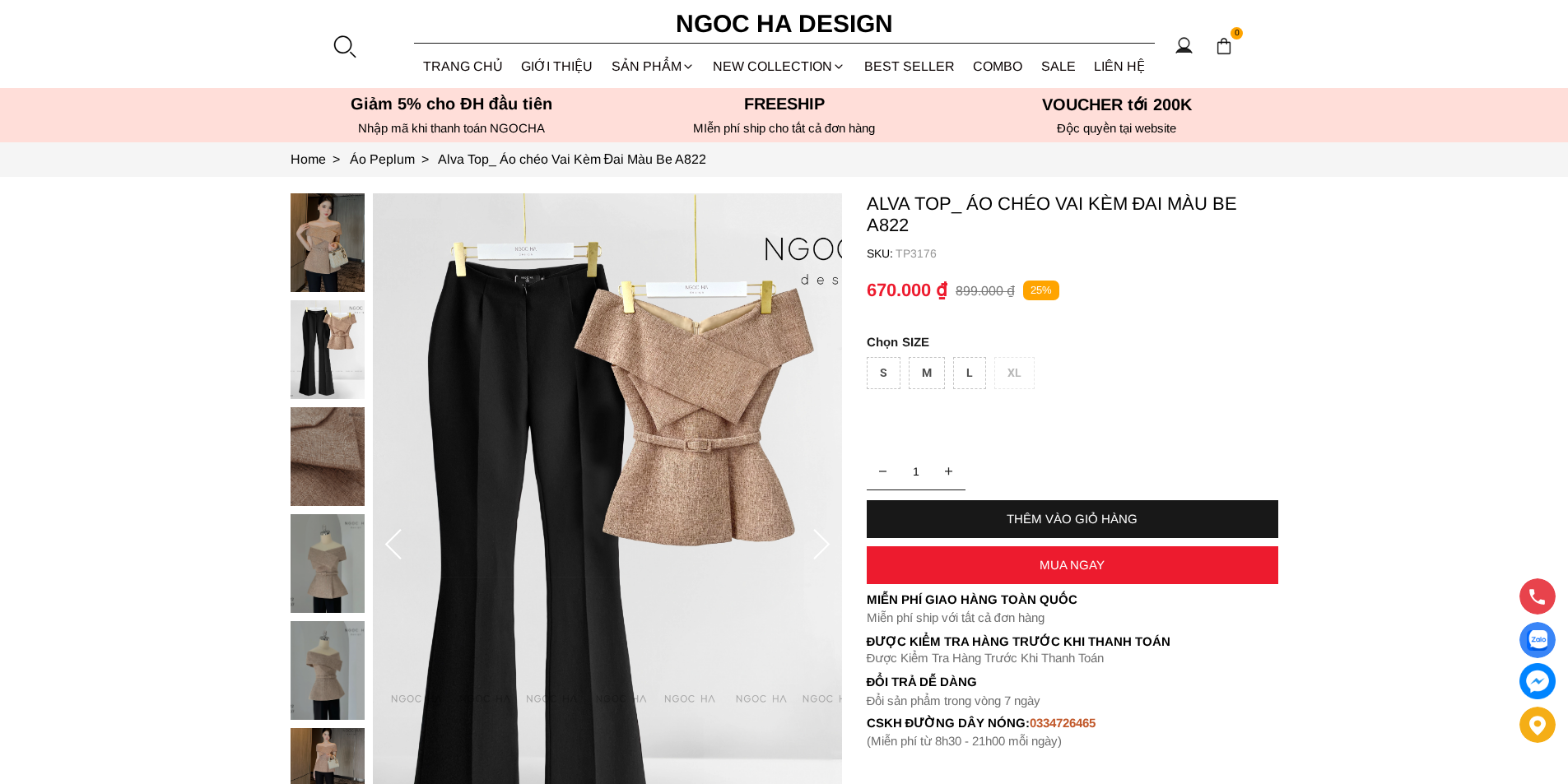
click at [346, 480] on img at bounding box center [328, 456] width 74 height 99
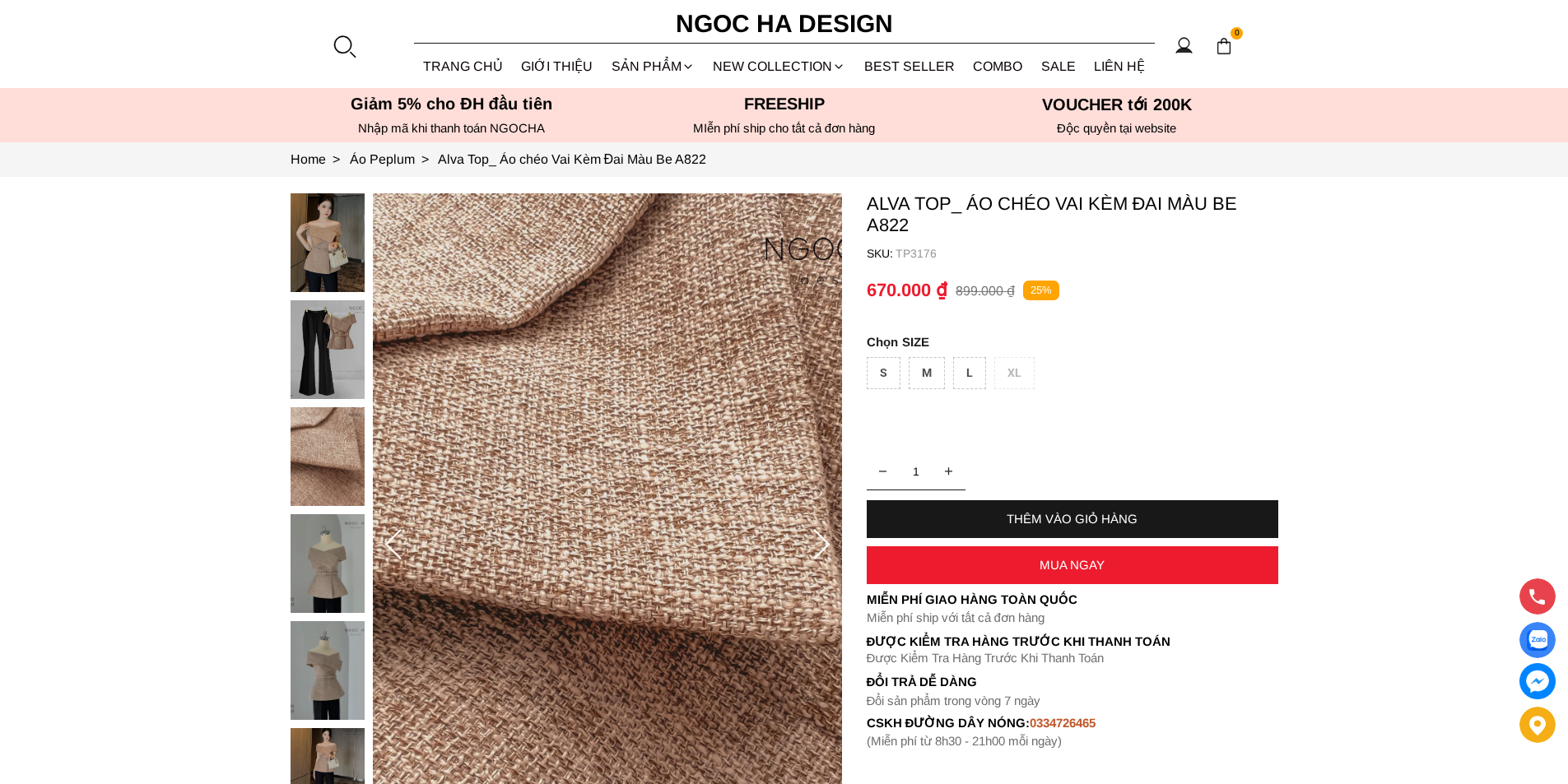
drag, startPoint x: 294, startPoint y: 566, endPoint x: 317, endPoint y: 575, distance: 24.7
click at [295, 566] on div at bounding box center [331, 621] width 82 height 856
click at [339, 633] on img at bounding box center [328, 670] width 74 height 99
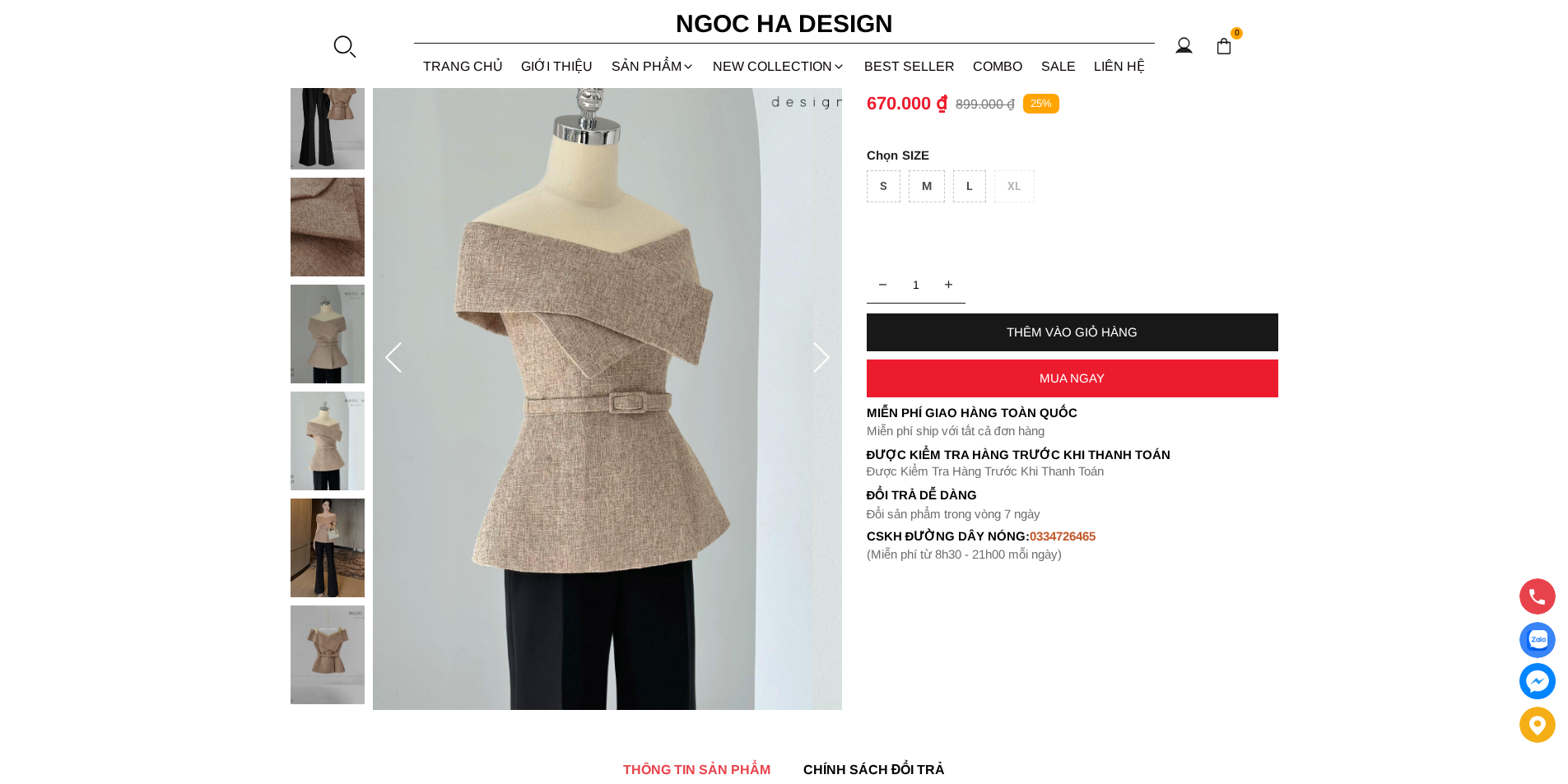
scroll to position [329, 0]
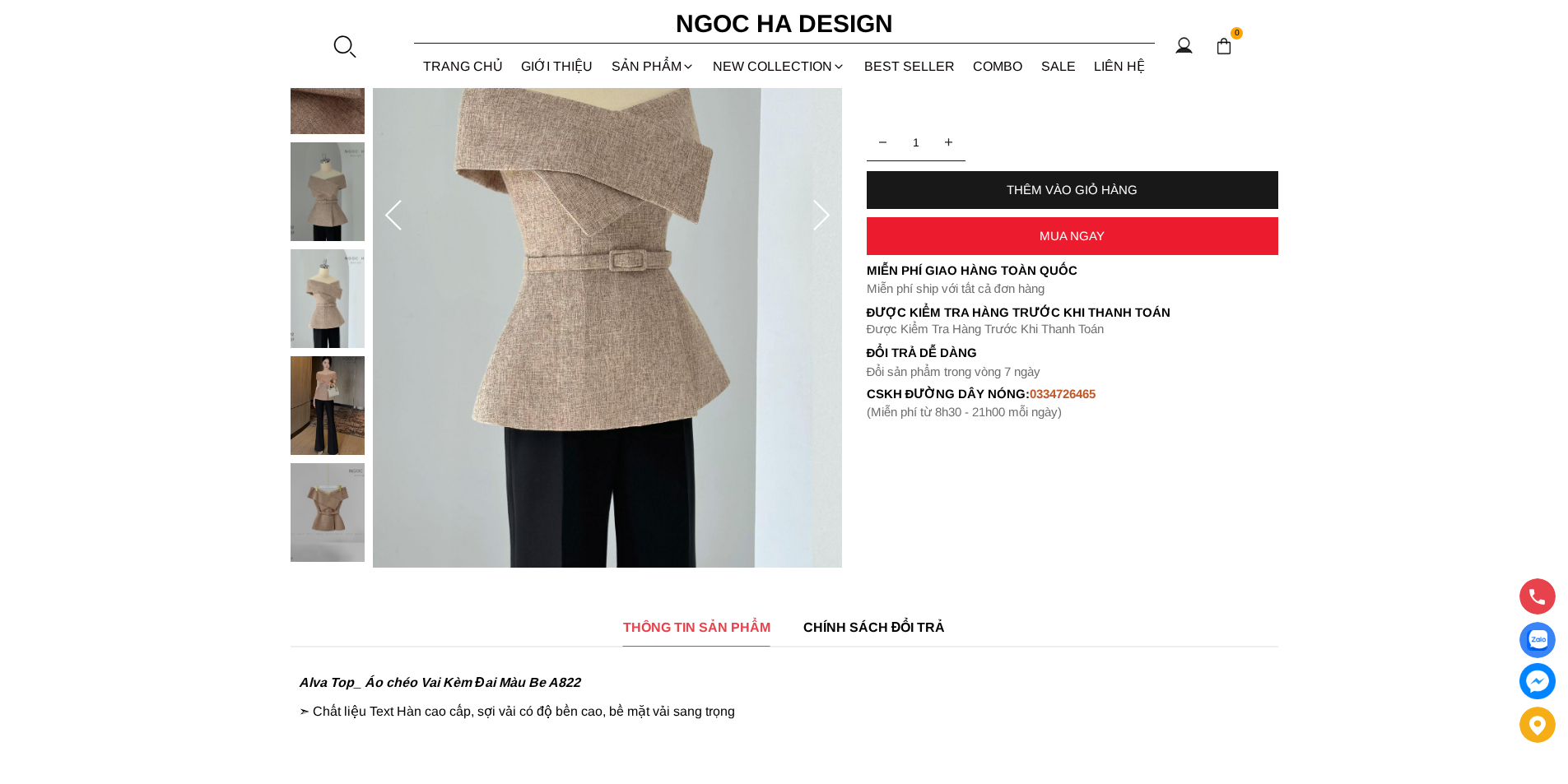
click at [337, 407] on img at bounding box center [328, 406] width 74 height 99
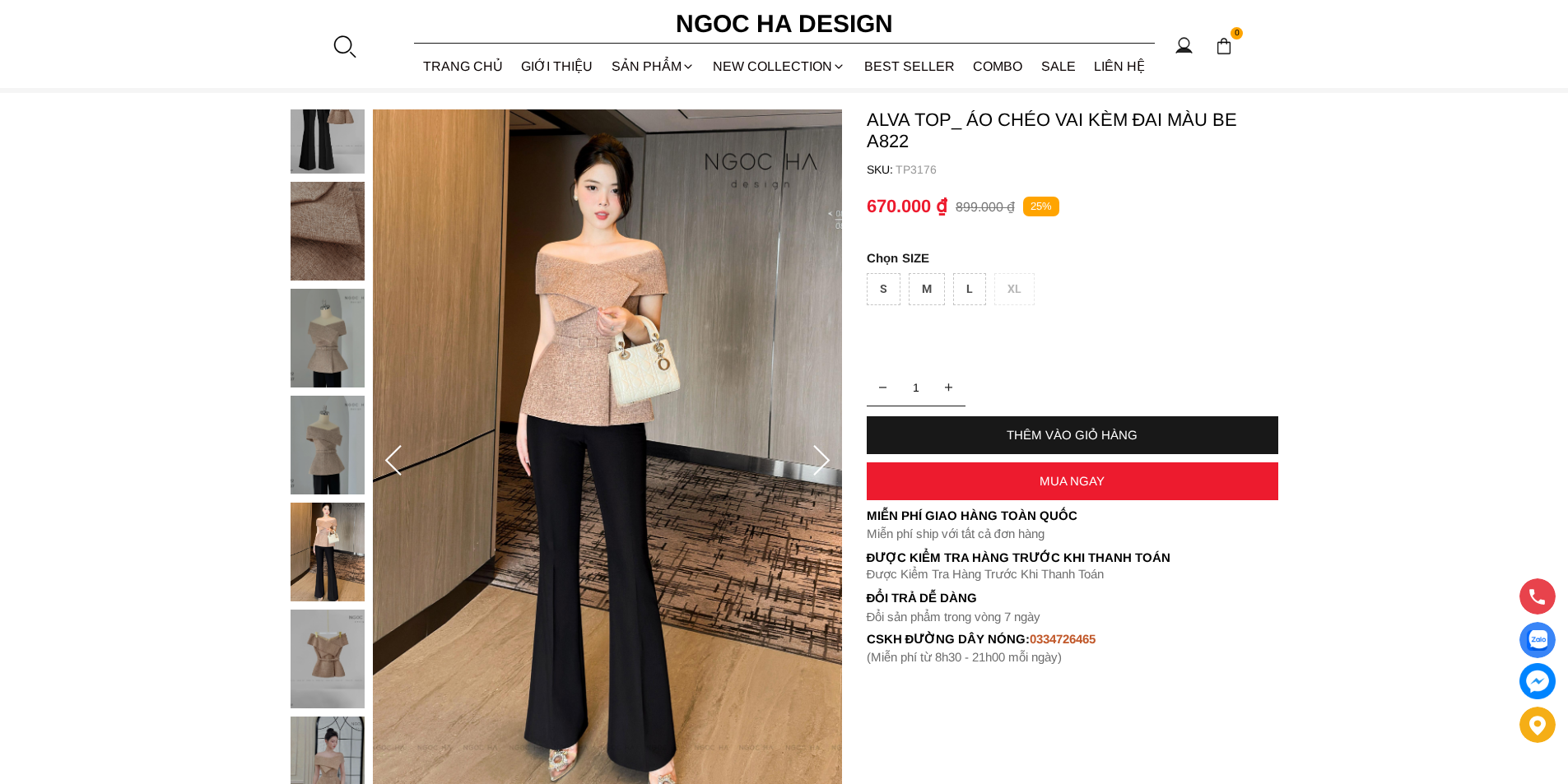
scroll to position [82, 0]
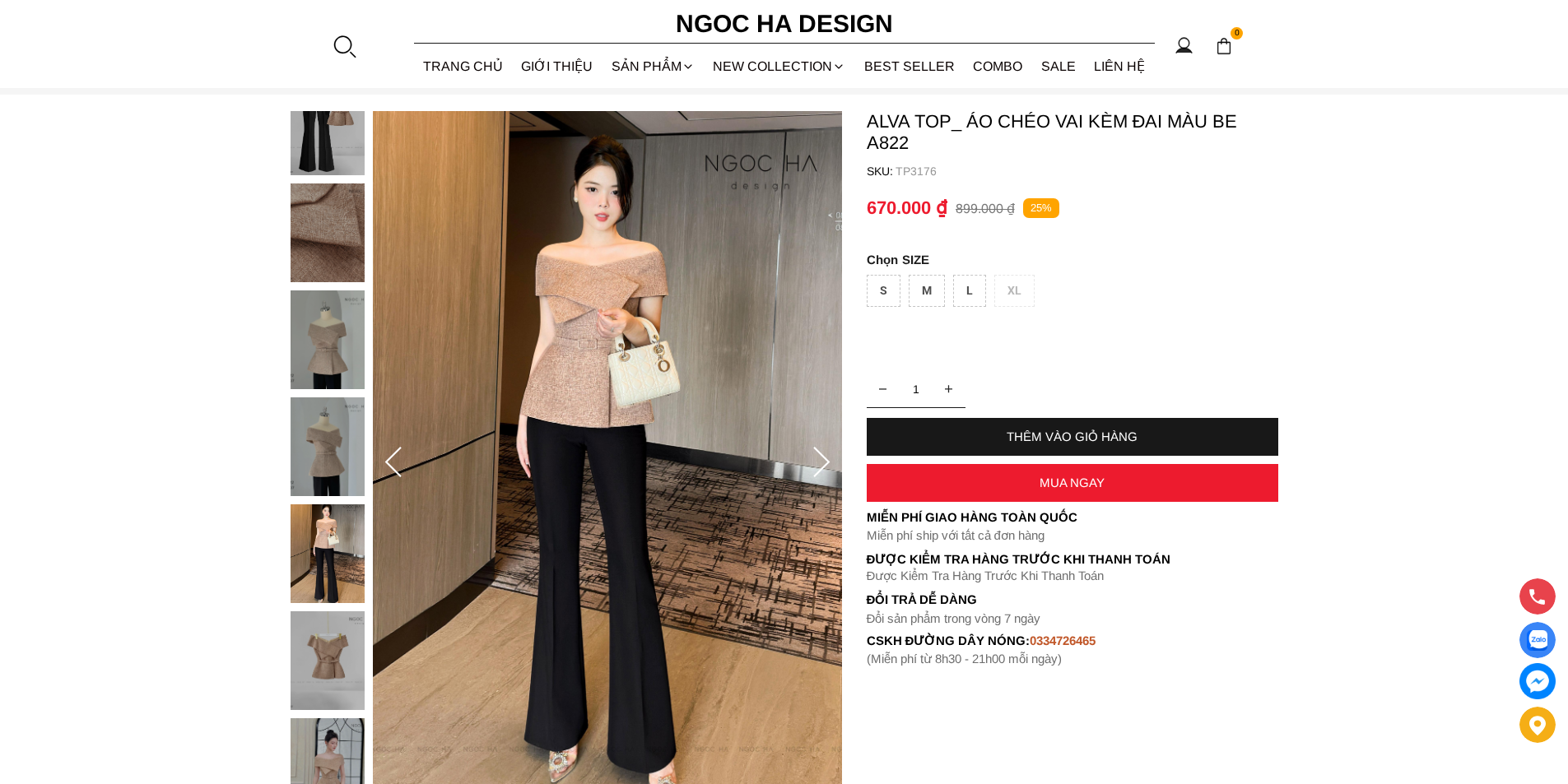
click at [345, 454] on img at bounding box center [328, 446] width 74 height 99
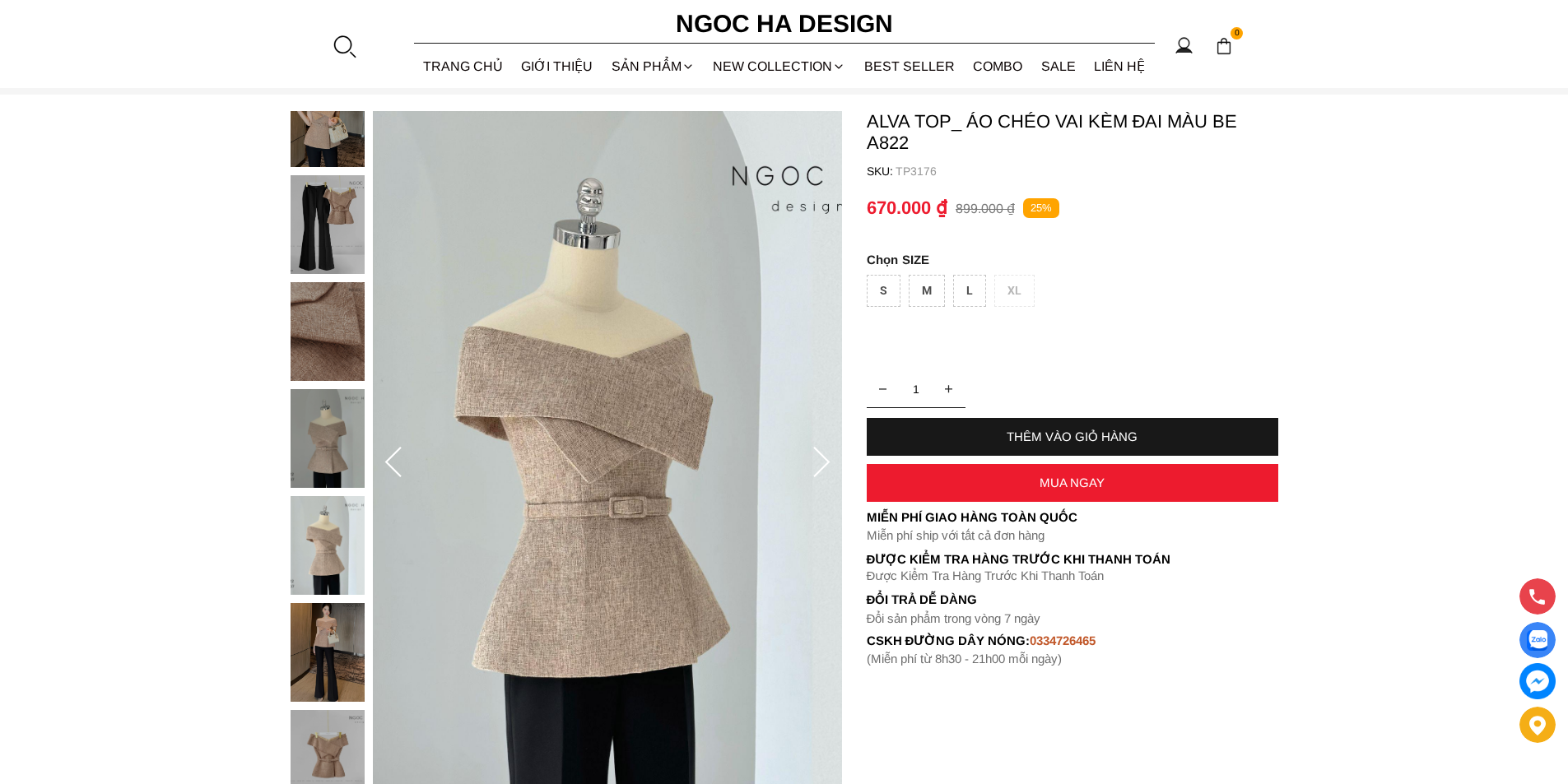
click at [347, 409] on img at bounding box center [328, 438] width 74 height 99
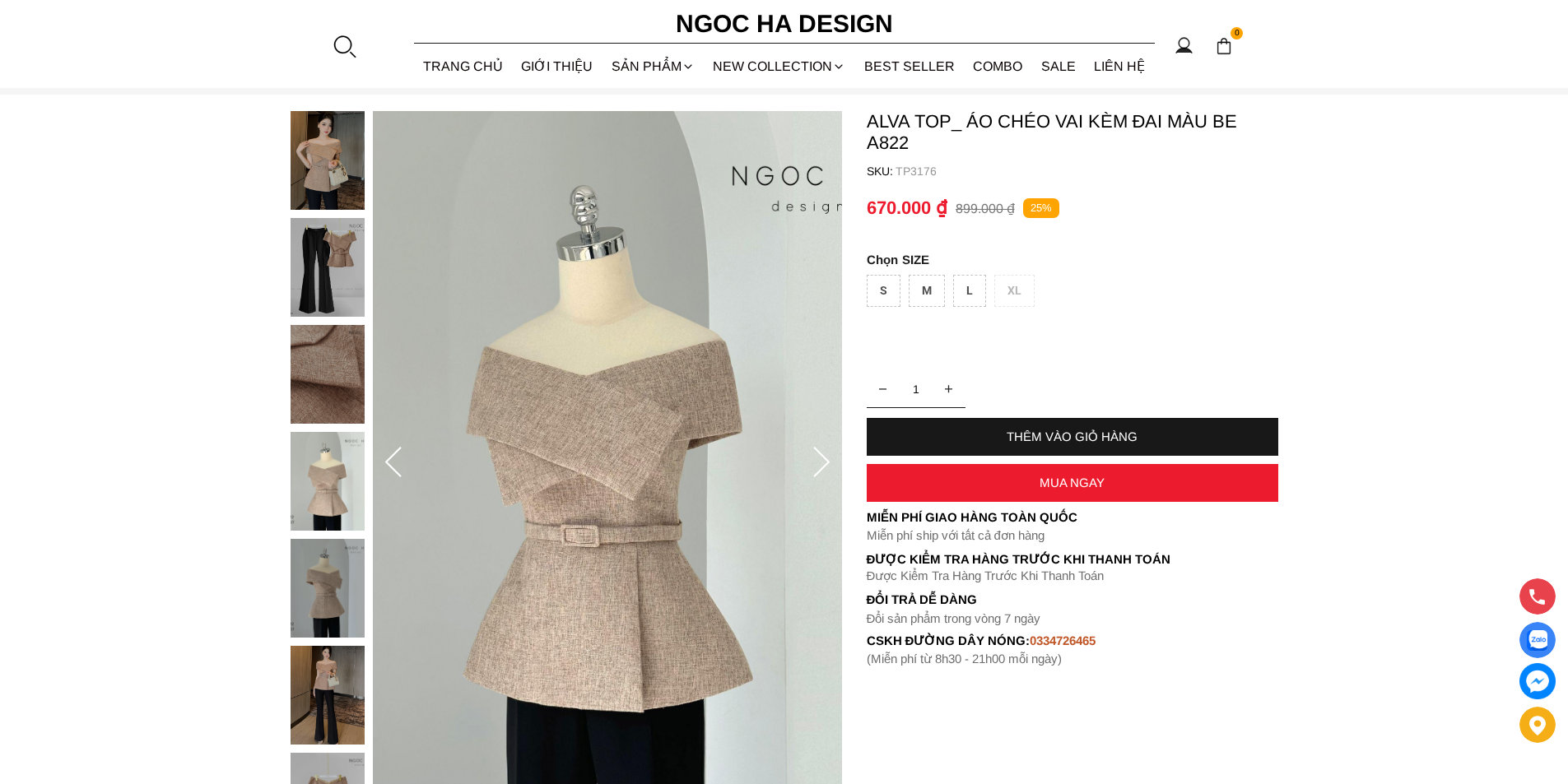
click at [328, 246] on img at bounding box center [328, 267] width 74 height 99
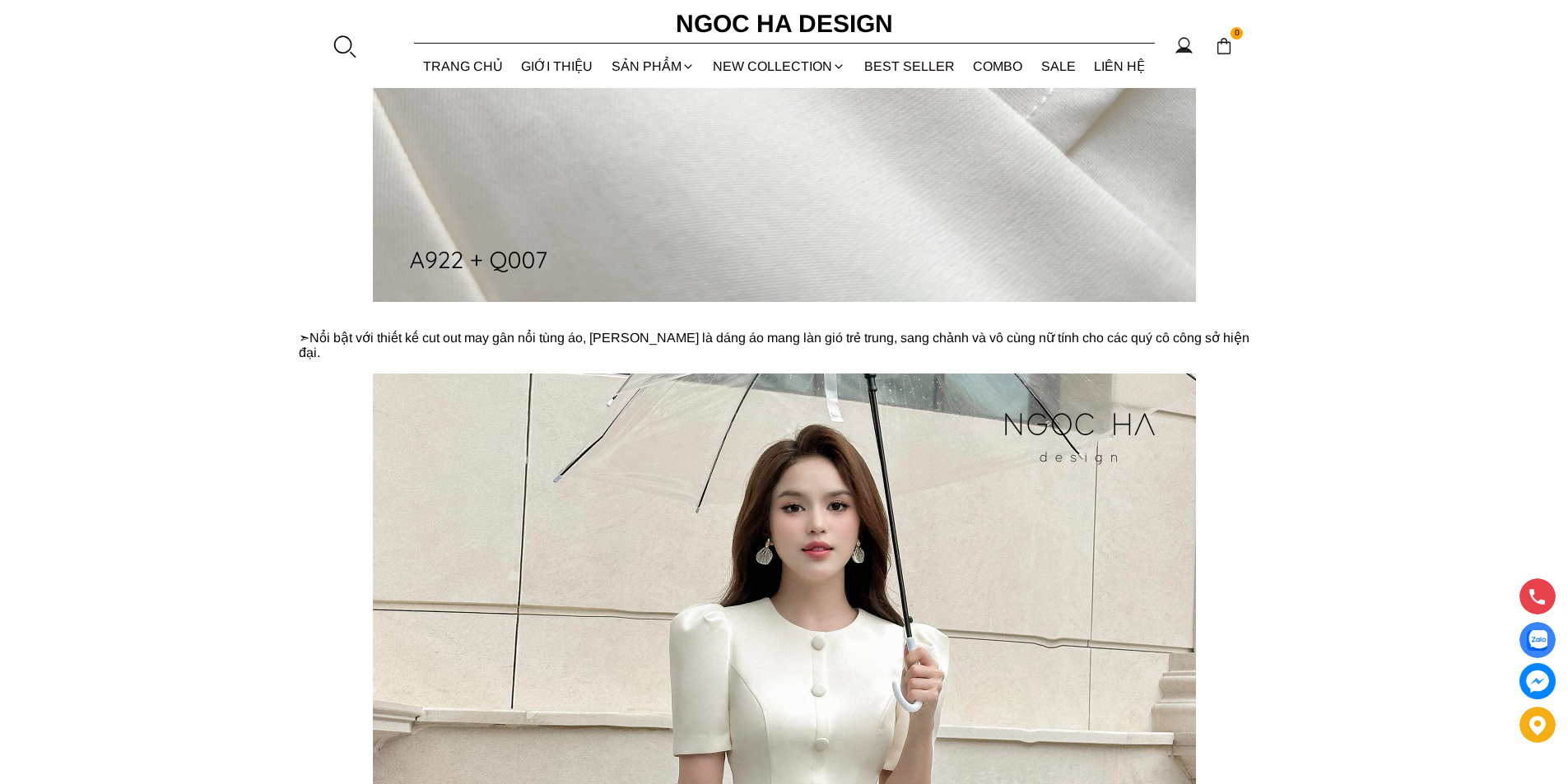
scroll to position [1810, 0]
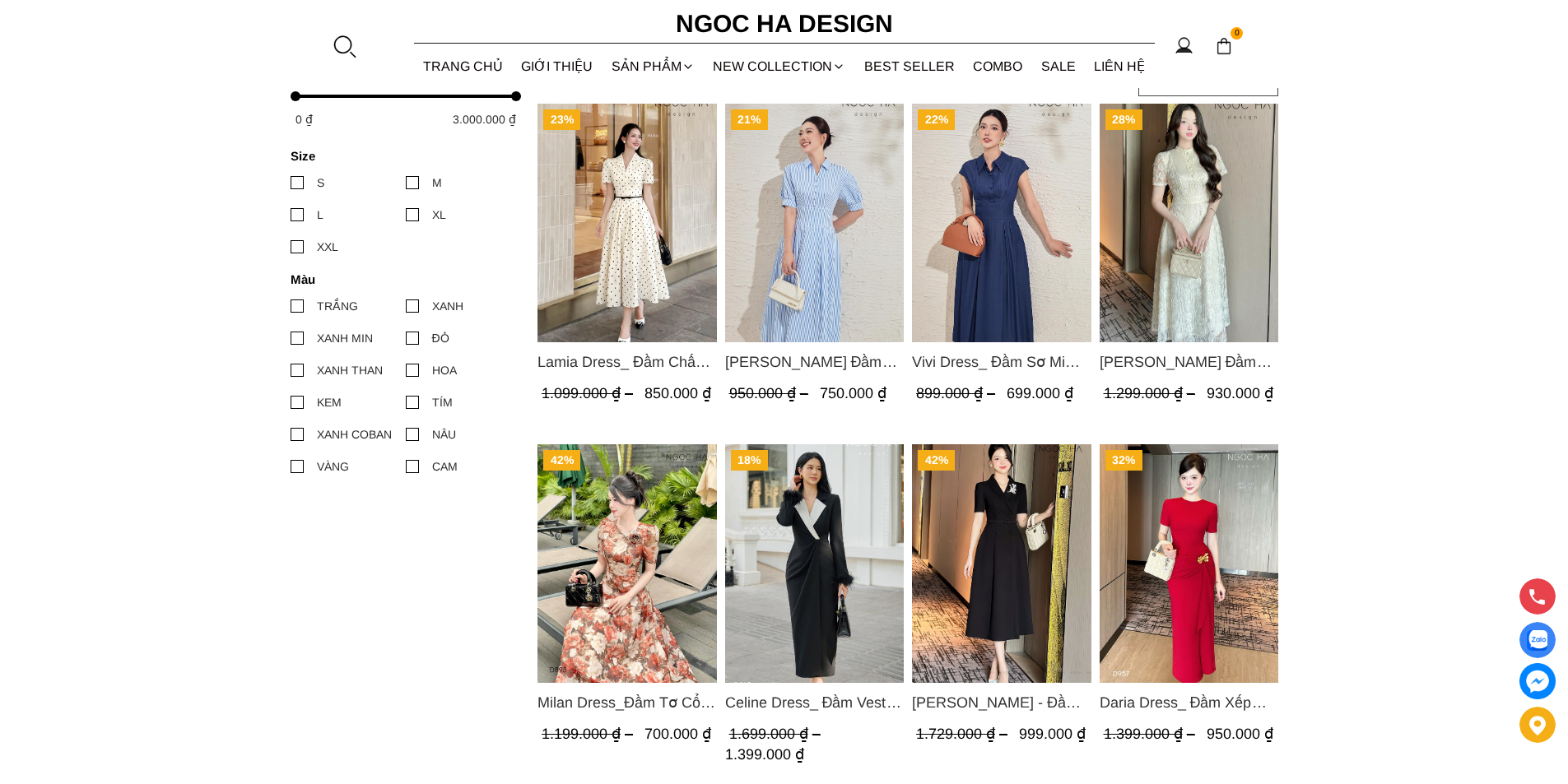
scroll to position [987, 0]
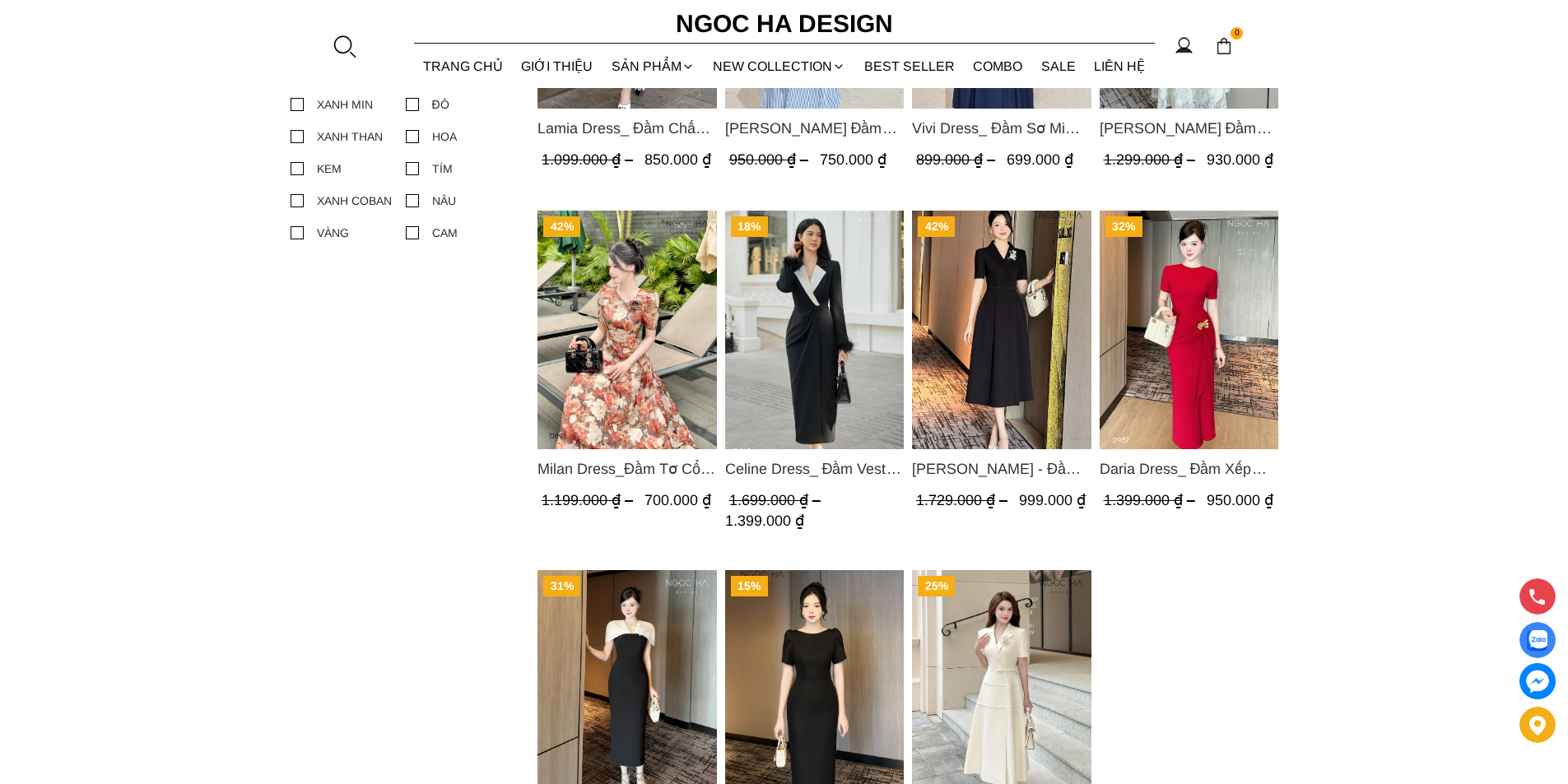
click at [863, 359] on img "Product image - Celine Dress_ Đầm Vest Phối Cổ Mix Lông Cửa Tay D967" at bounding box center [814, 329] width 179 height 238
click at [1026, 301] on img "Product image - Irene Dress - Đầm Vest Dáng Xòe Kèm Đai D713" at bounding box center [1002, 329] width 179 height 238
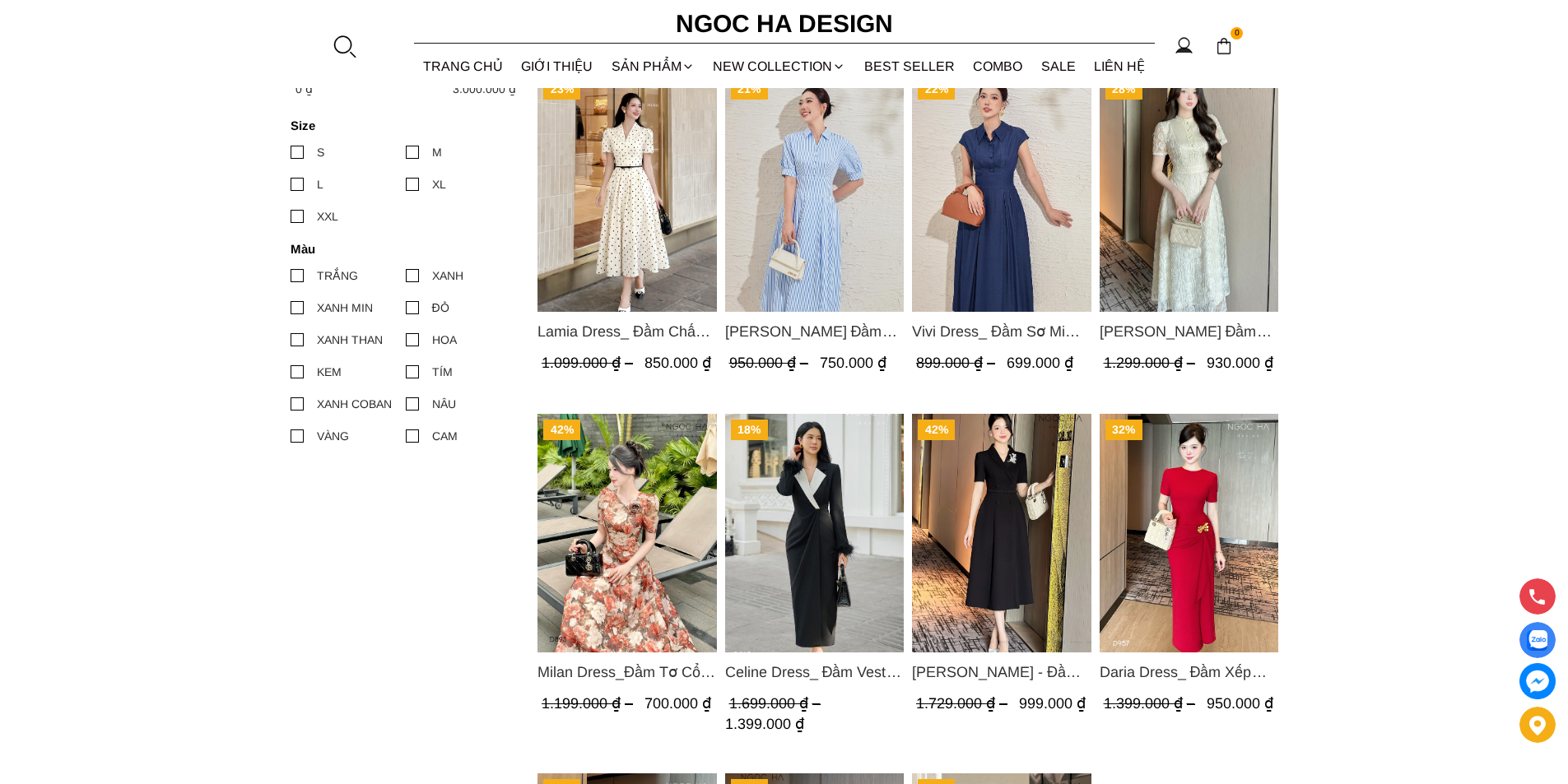
scroll to position [658, 0]
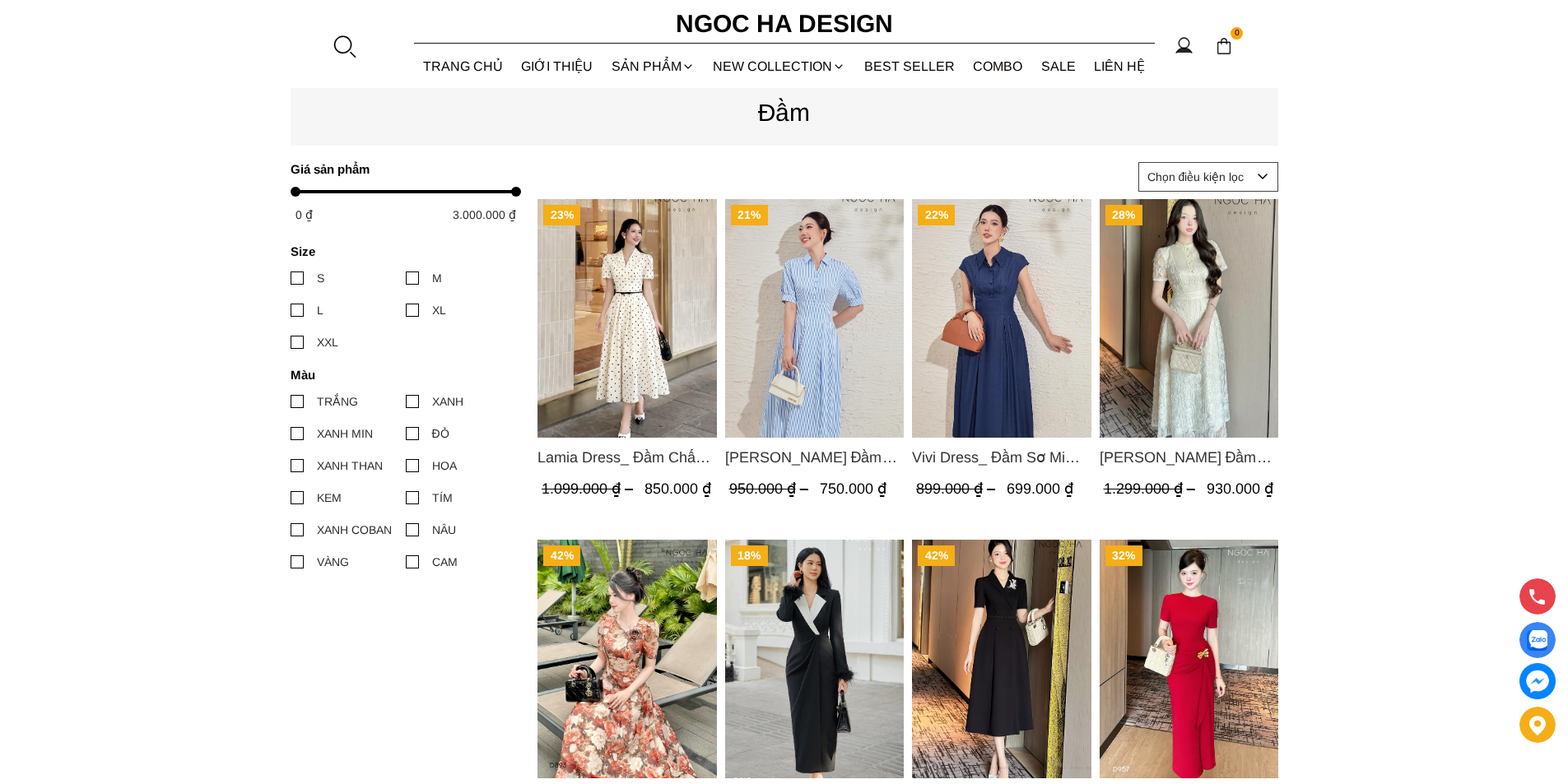
click at [643, 345] on img "Product image - Lamia Dress_ Đầm Chấm Bi Cổ Vest Màu Kem D1003" at bounding box center [627, 318] width 179 height 238
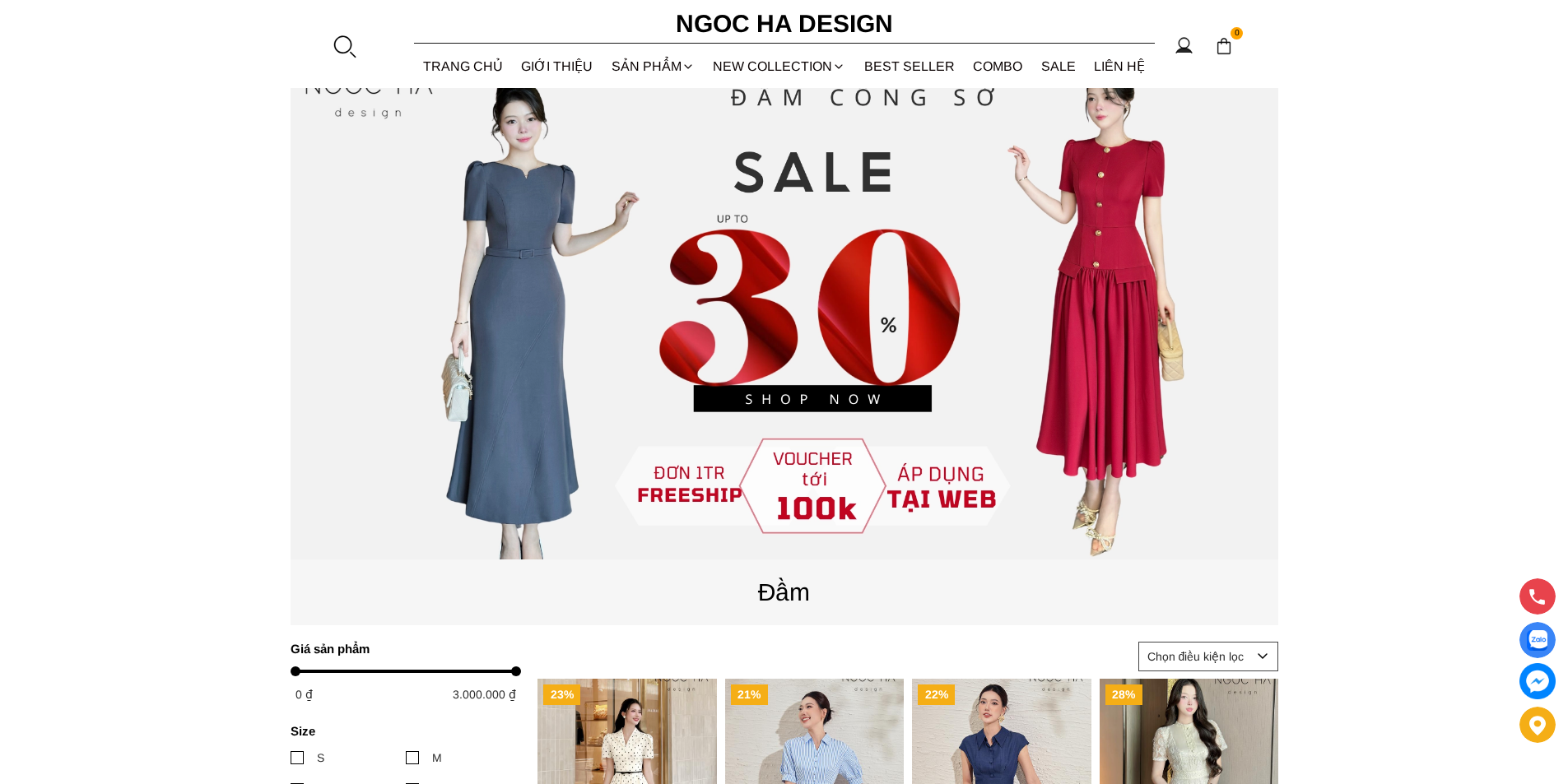
scroll to position [0, 0]
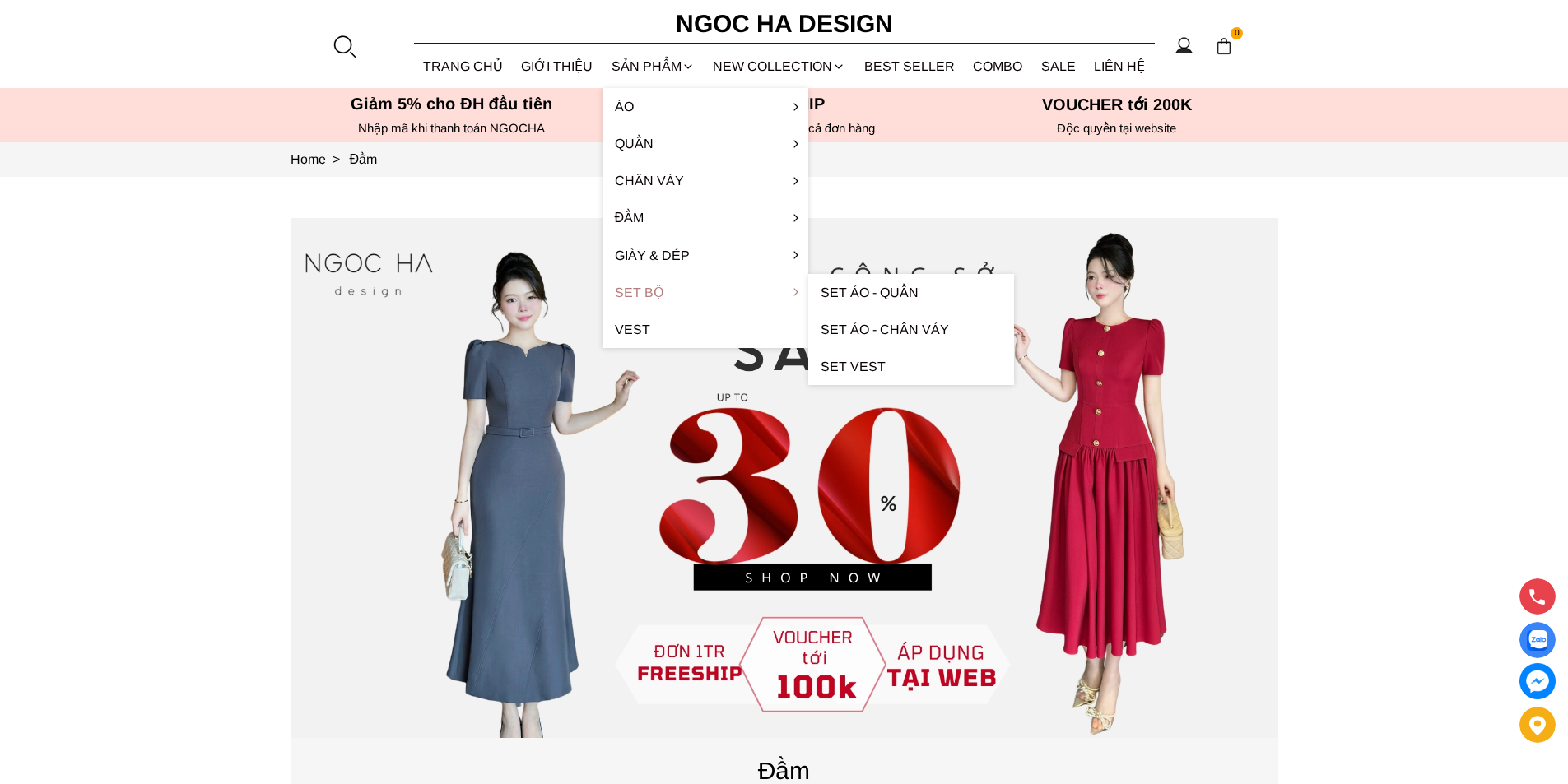
click at [671, 286] on link "Set Bộ" at bounding box center [705, 292] width 205 height 37
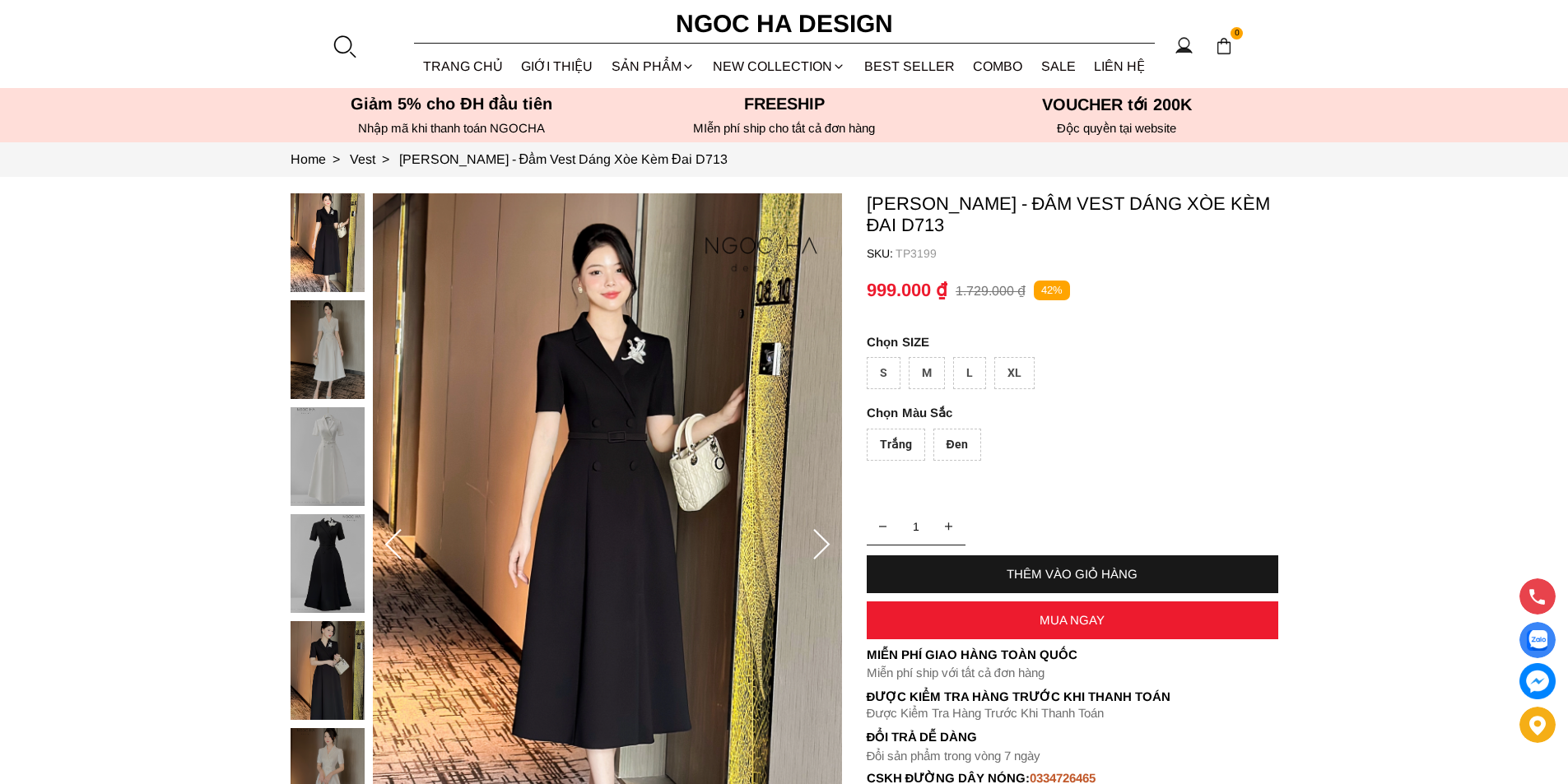
click at [825, 544] on icon at bounding box center [821, 545] width 33 height 33
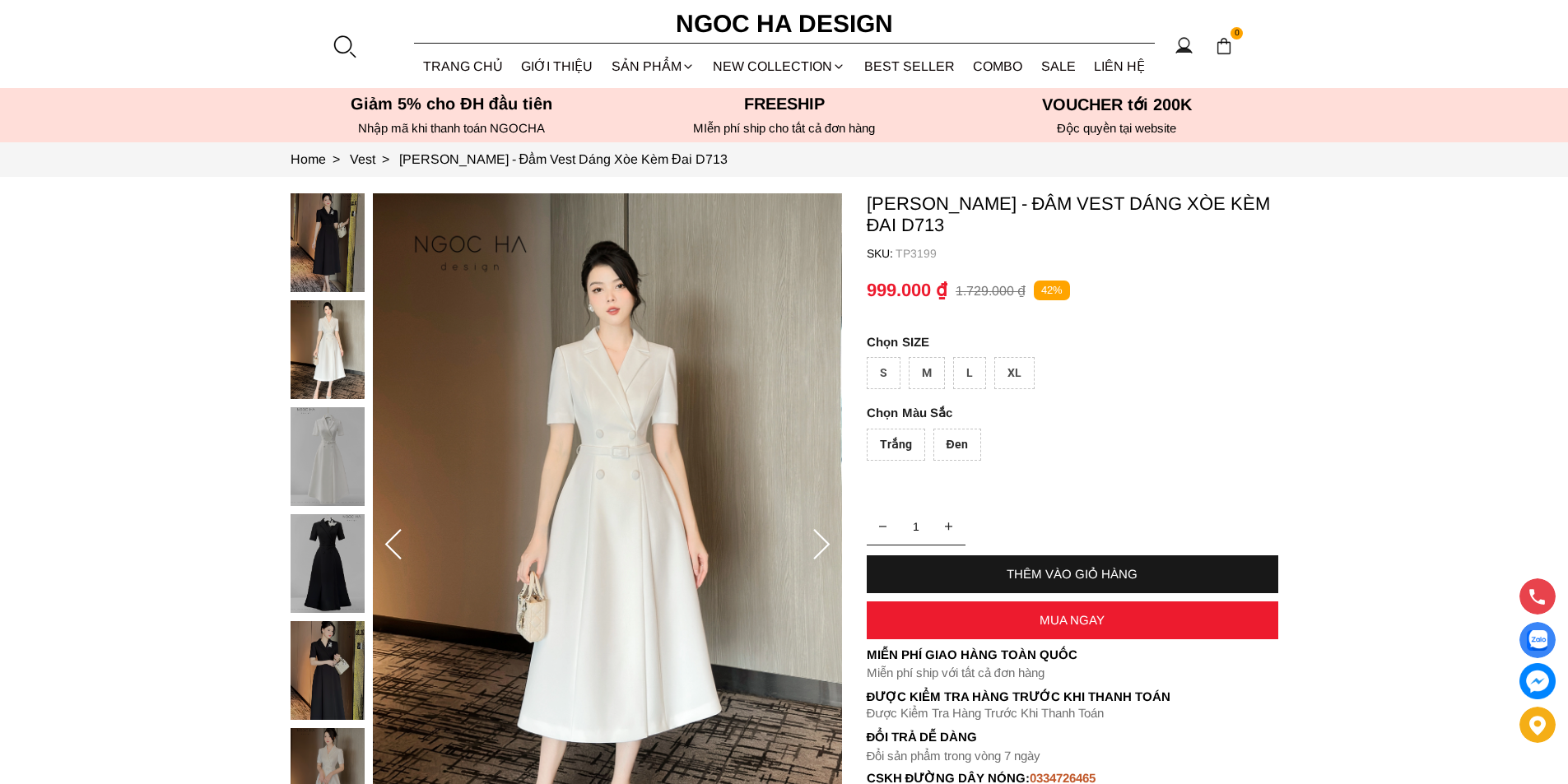
click at [825, 544] on icon at bounding box center [821, 545] width 33 height 33
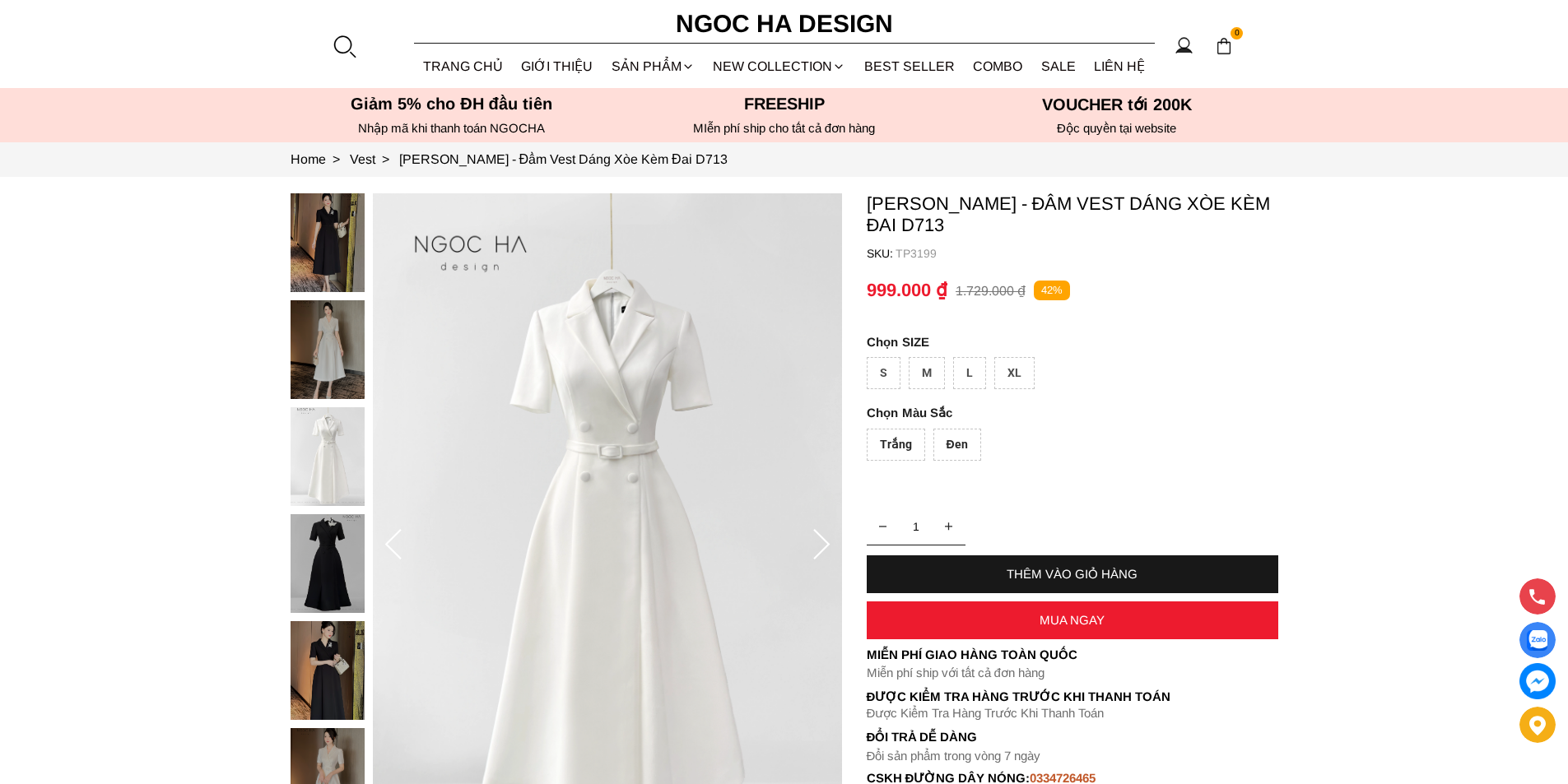
click at [825, 543] on icon at bounding box center [821, 545] width 33 height 33
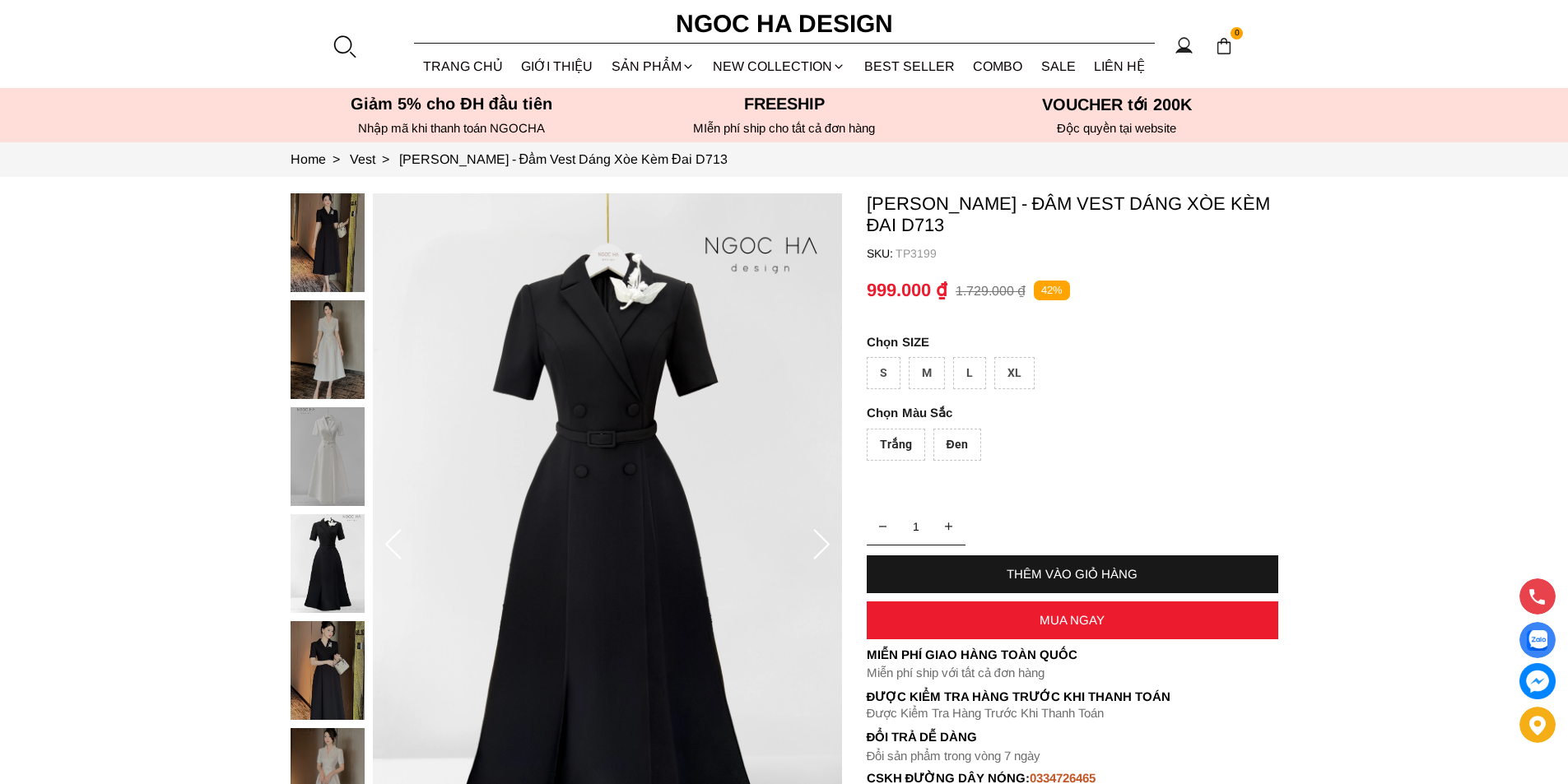
click at [825, 543] on icon at bounding box center [821, 545] width 33 height 33
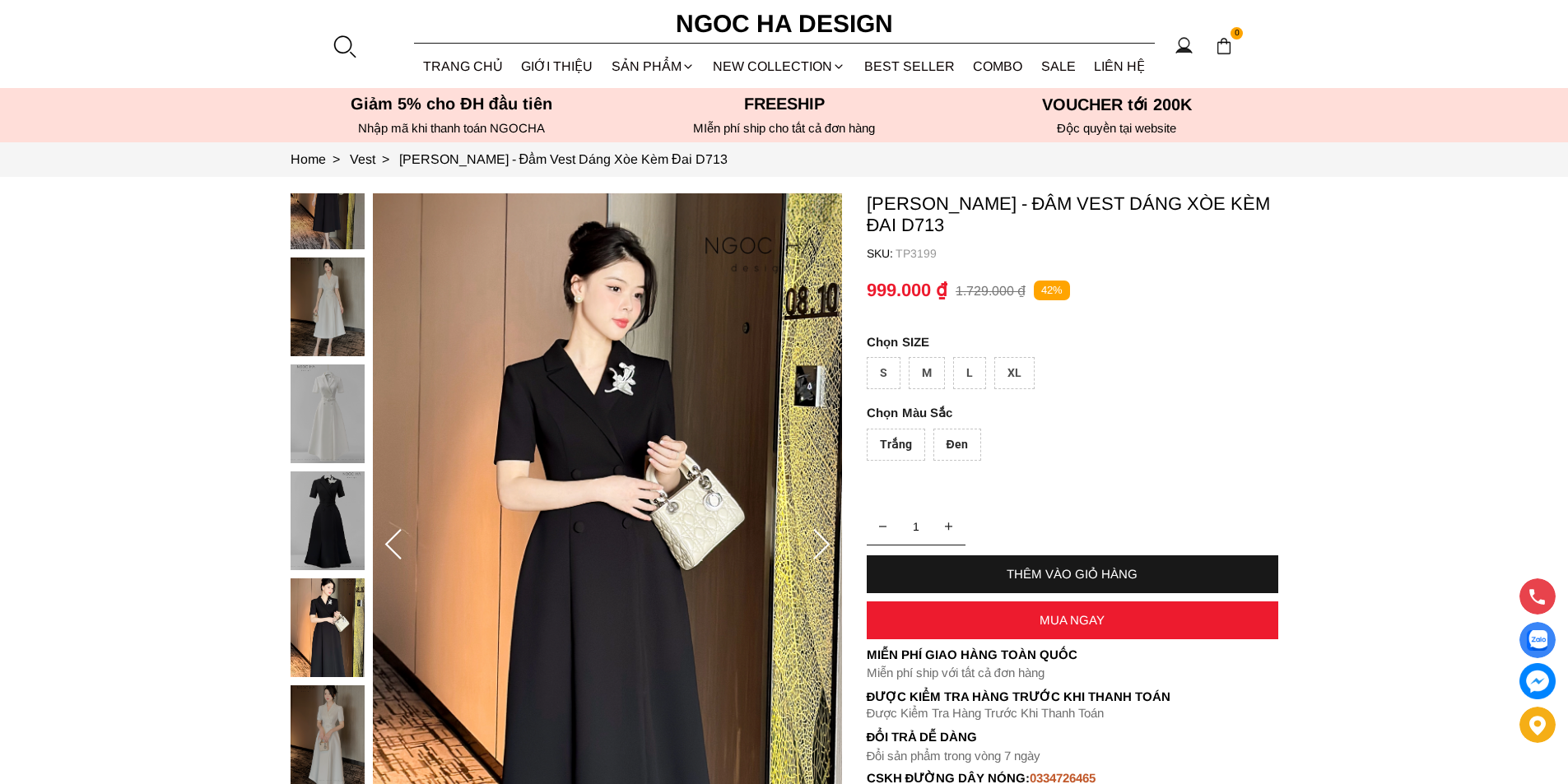
click at [825, 543] on icon at bounding box center [821, 545] width 33 height 33
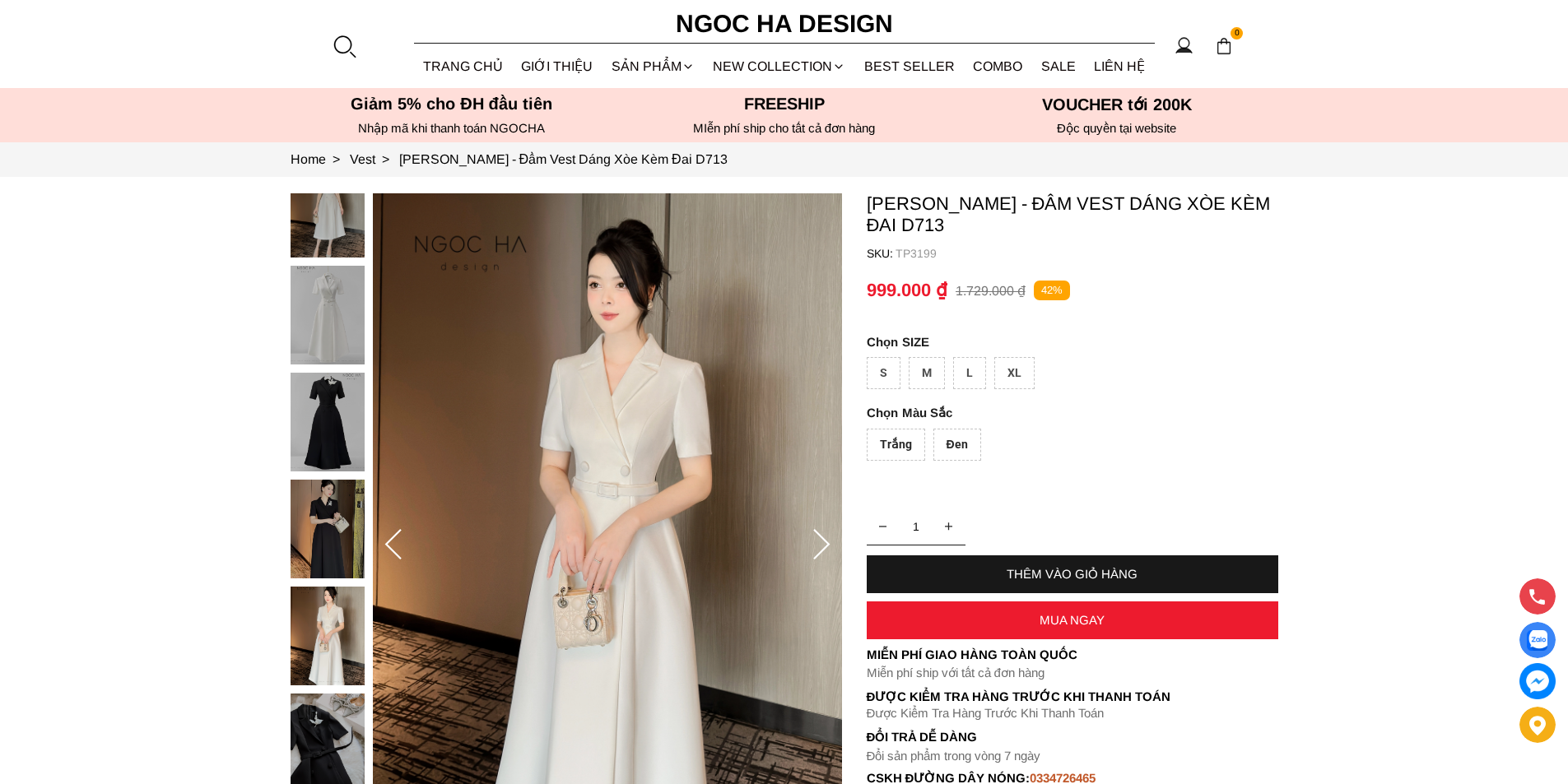
click at [825, 543] on icon at bounding box center [821, 545] width 33 height 33
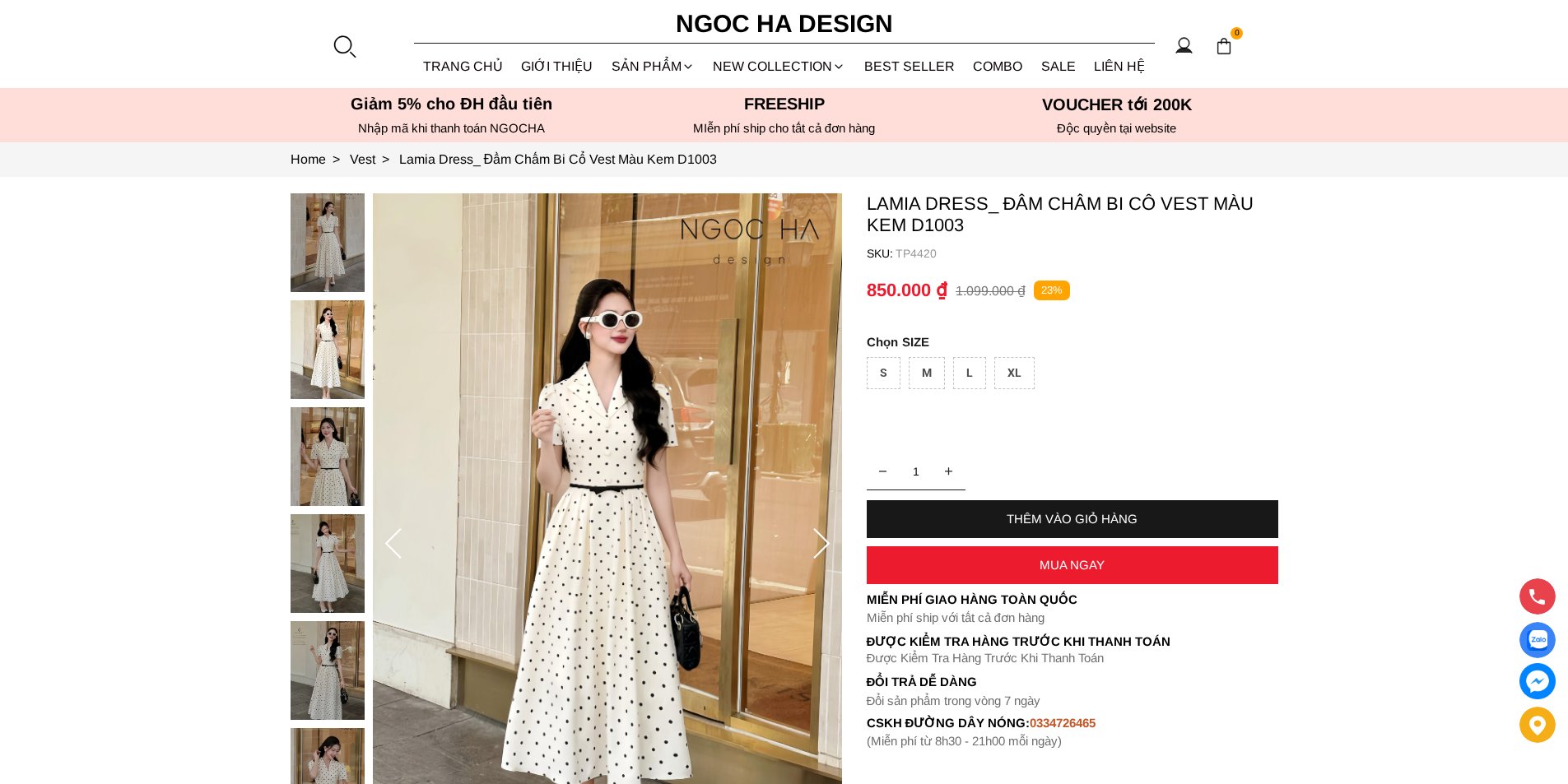
scroll to position [247, 0]
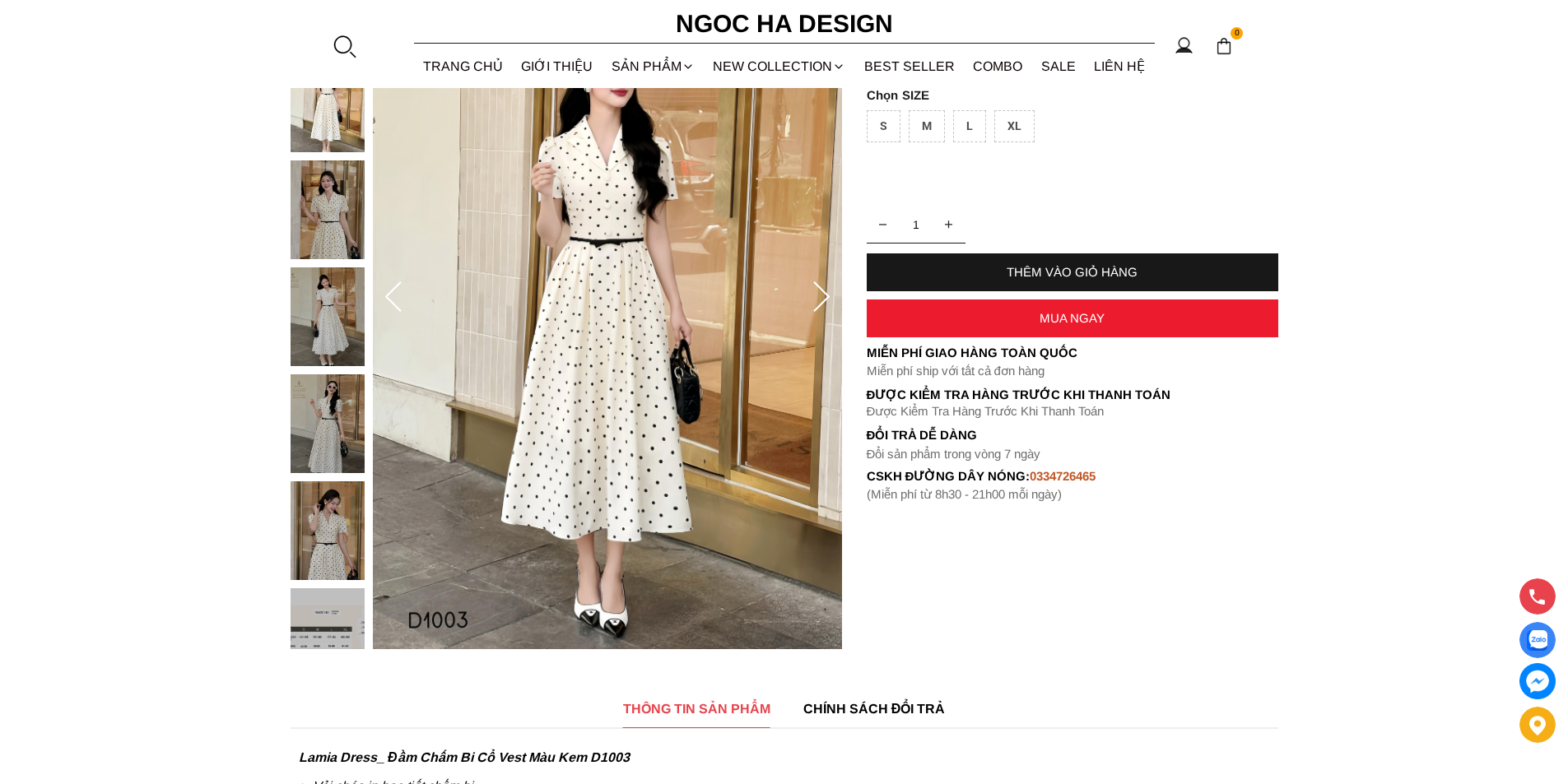
click at [828, 283] on icon at bounding box center [821, 297] width 33 height 33
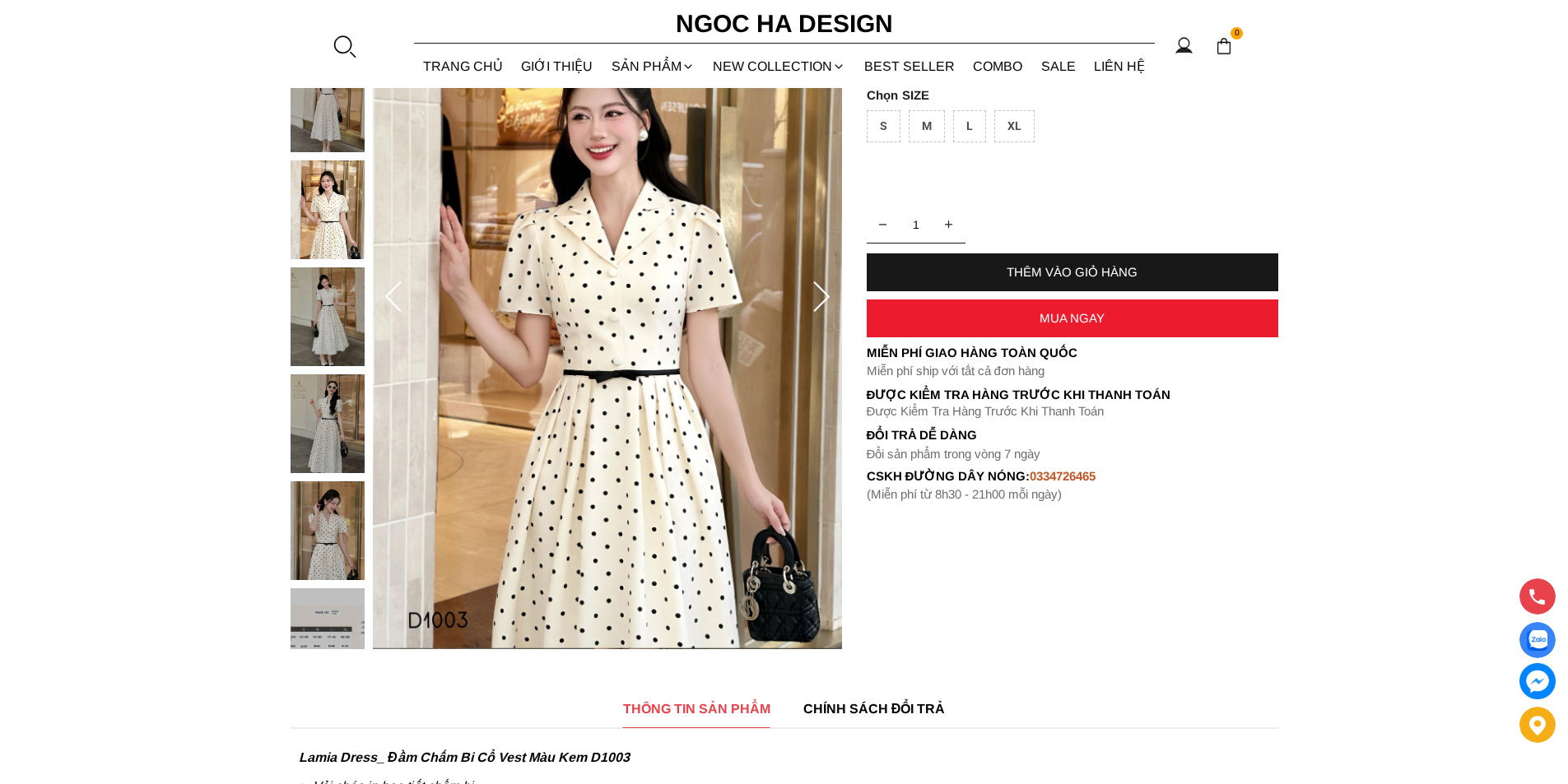
click at [828, 283] on icon at bounding box center [821, 297] width 33 height 33
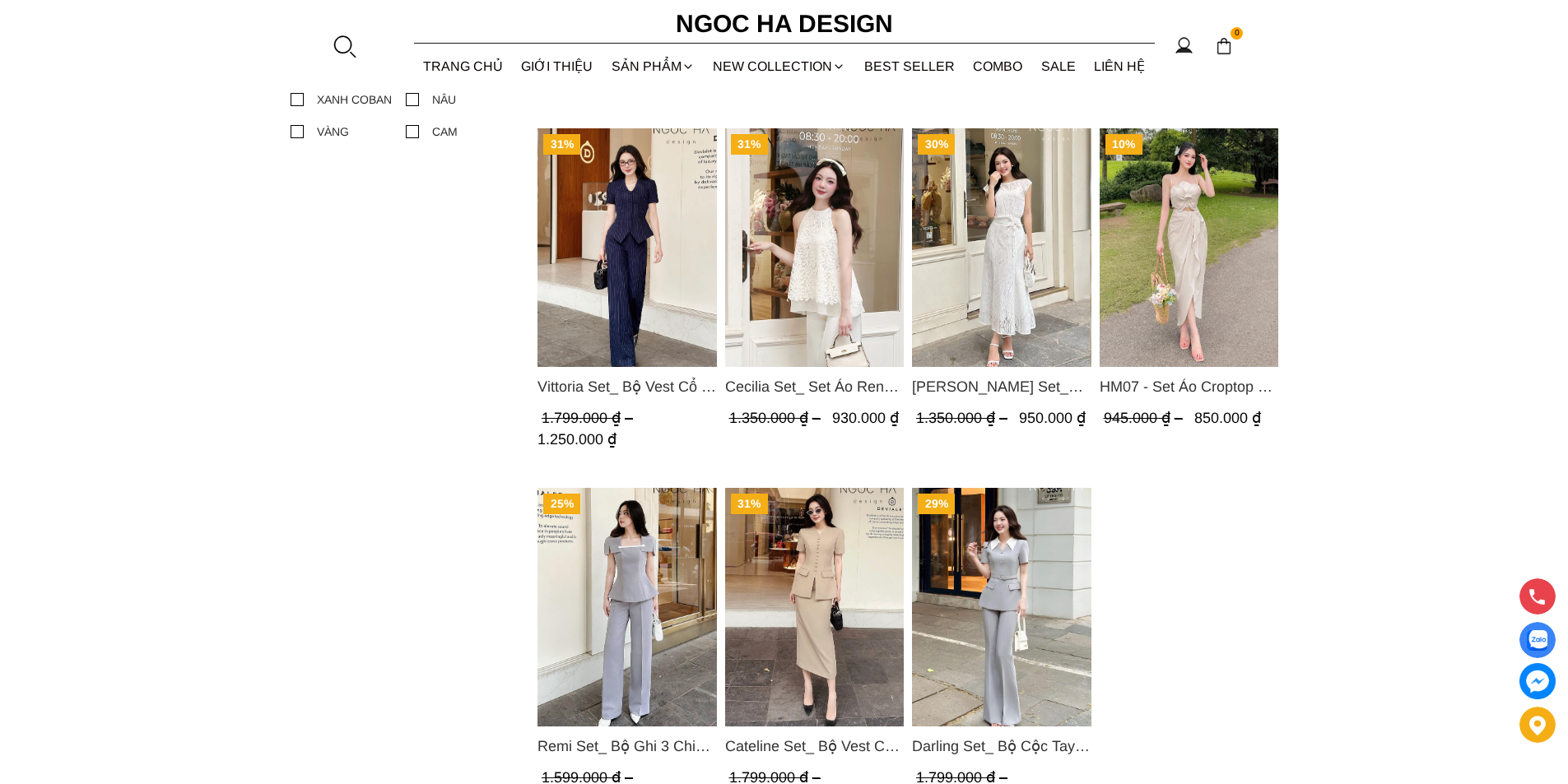
scroll to position [1070, 0]
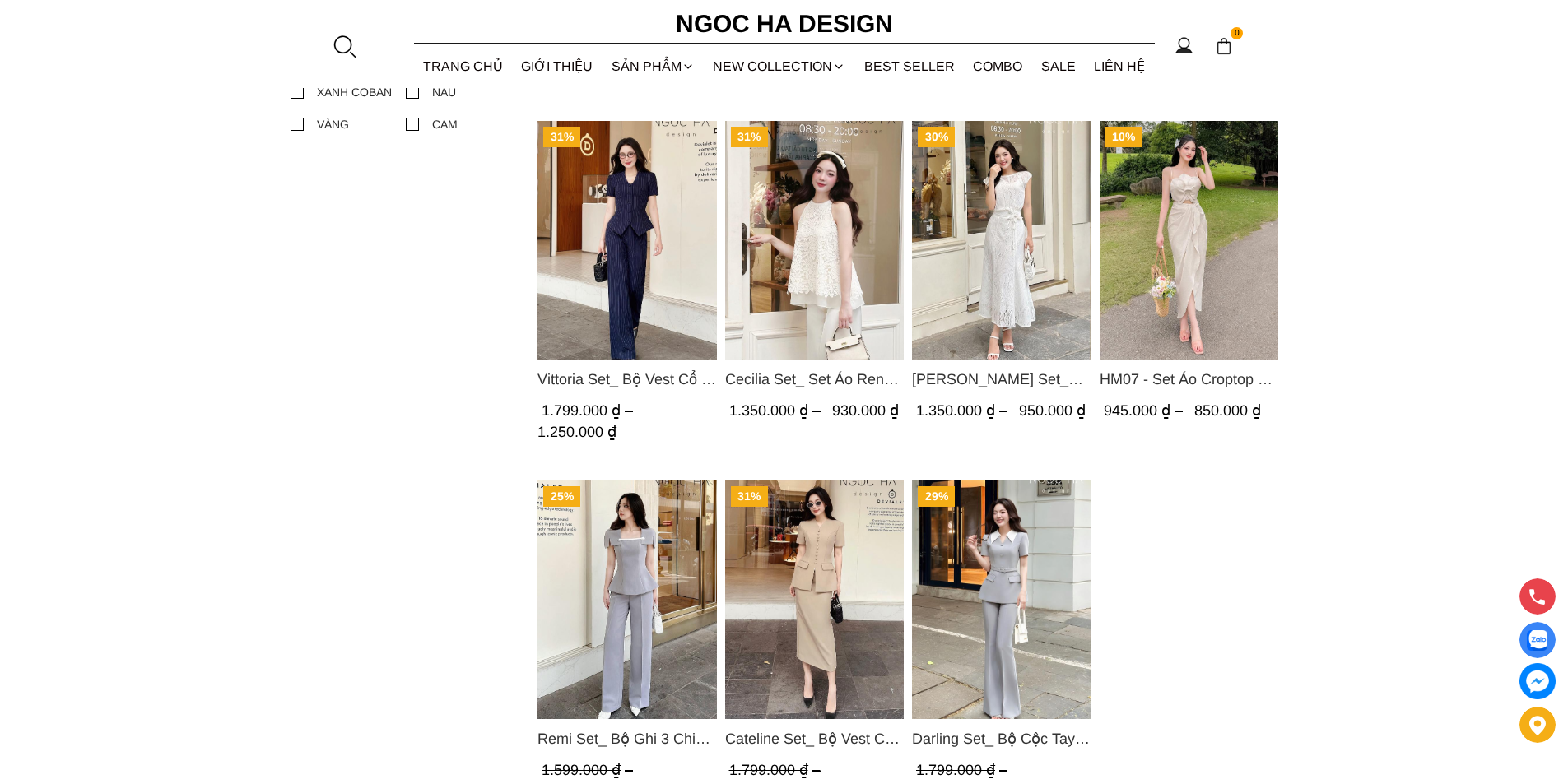
click at [1015, 242] on img "Product image - Isabella Set_ Bộ Ren Áo Sơ Mi Vai Chờm Chân Váy Đuôi Cá Màu Trắ…" at bounding box center [1002, 240] width 179 height 238
click at [598, 534] on img "Product image - Remi Set_ Bộ Ghi 3 Chi Tiết Quần Suông BQ012" at bounding box center [627, 600] width 179 height 238
click at [826, 515] on img "Product image - Cateline Set_ Bộ Vest Cổ V Đính Cúc Nhí Chân Váy Bút Chì BJ127" at bounding box center [814, 600] width 179 height 238
click at [994, 554] on img "Product image - Darling Set_ Bộ Cộc Tay Mix Cổ Trắng Quần Loe Màu Ghi BQ08" at bounding box center [1002, 600] width 179 height 238
click at [623, 285] on img "Product image - Vittoria Set_ Bộ Vest Cổ V Quần Suông Kẻ Sọc BQ013" at bounding box center [627, 240] width 179 height 238
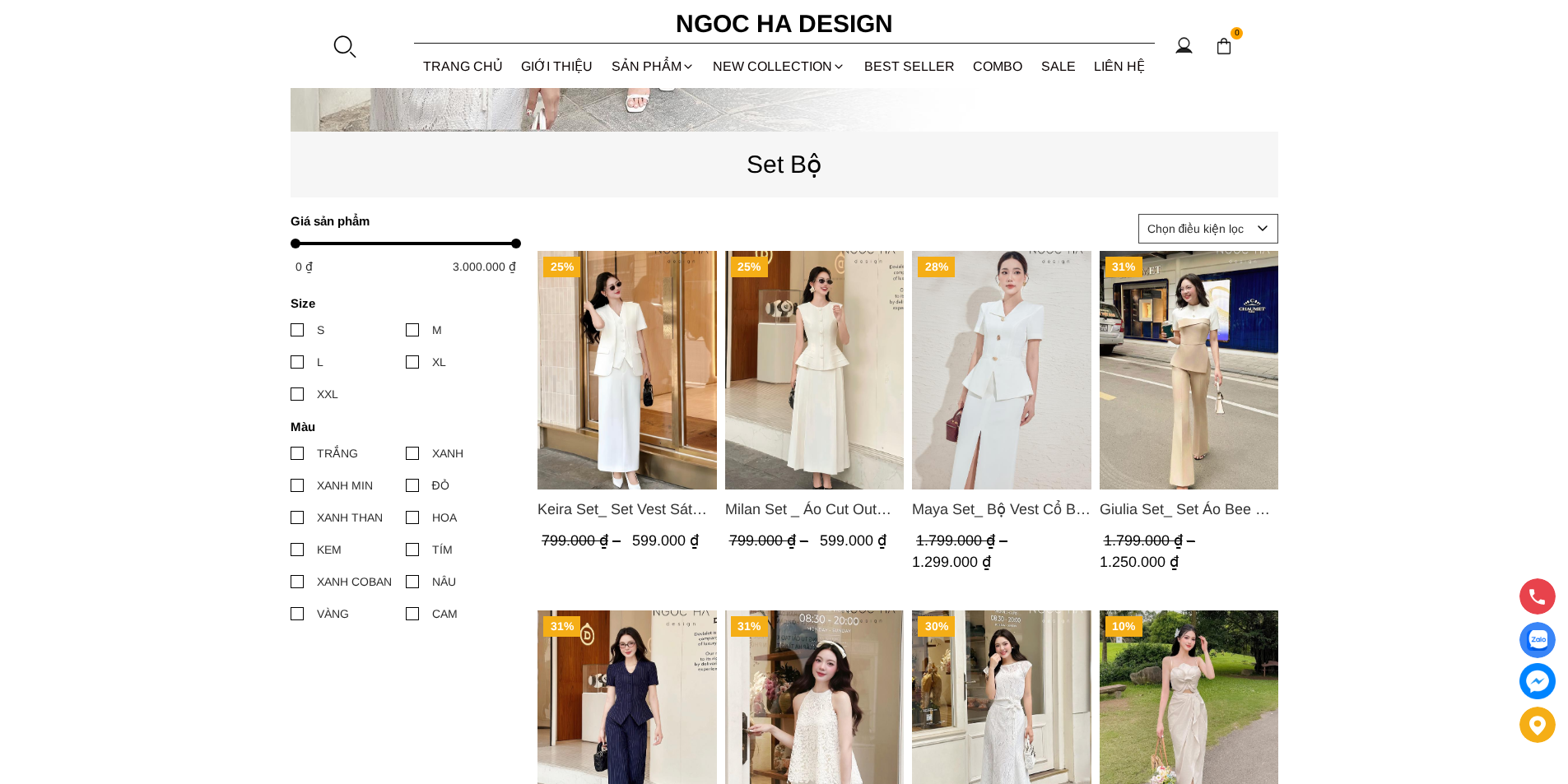
scroll to position [411, 0]
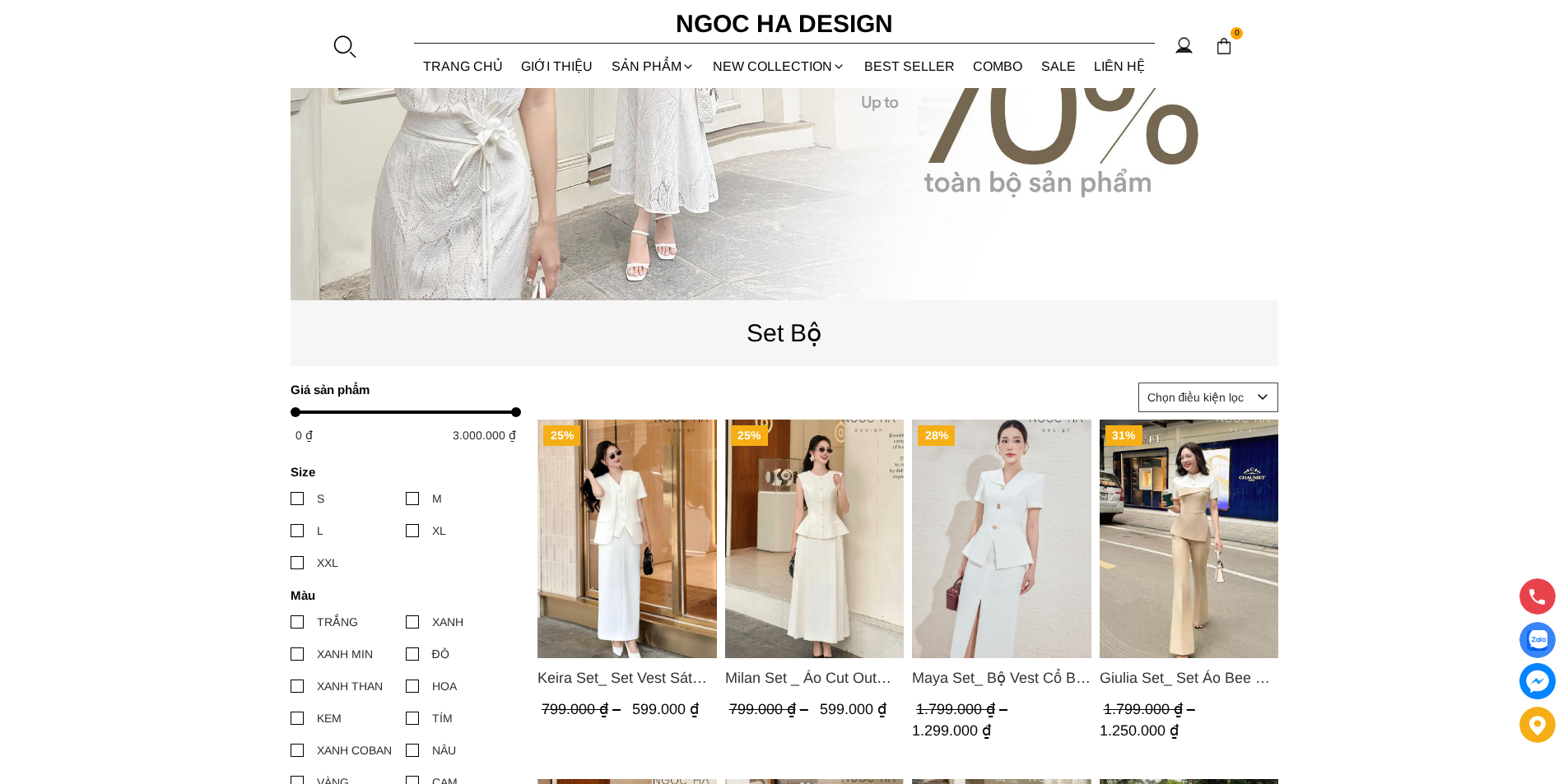
click at [1039, 523] on img "Product image - Maya Set_ Bộ Vest Cổ Bẻ Chân Váy Xẻ Màu Đen, Trắng BJ140" at bounding box center [1002, 539] width 179 height 238
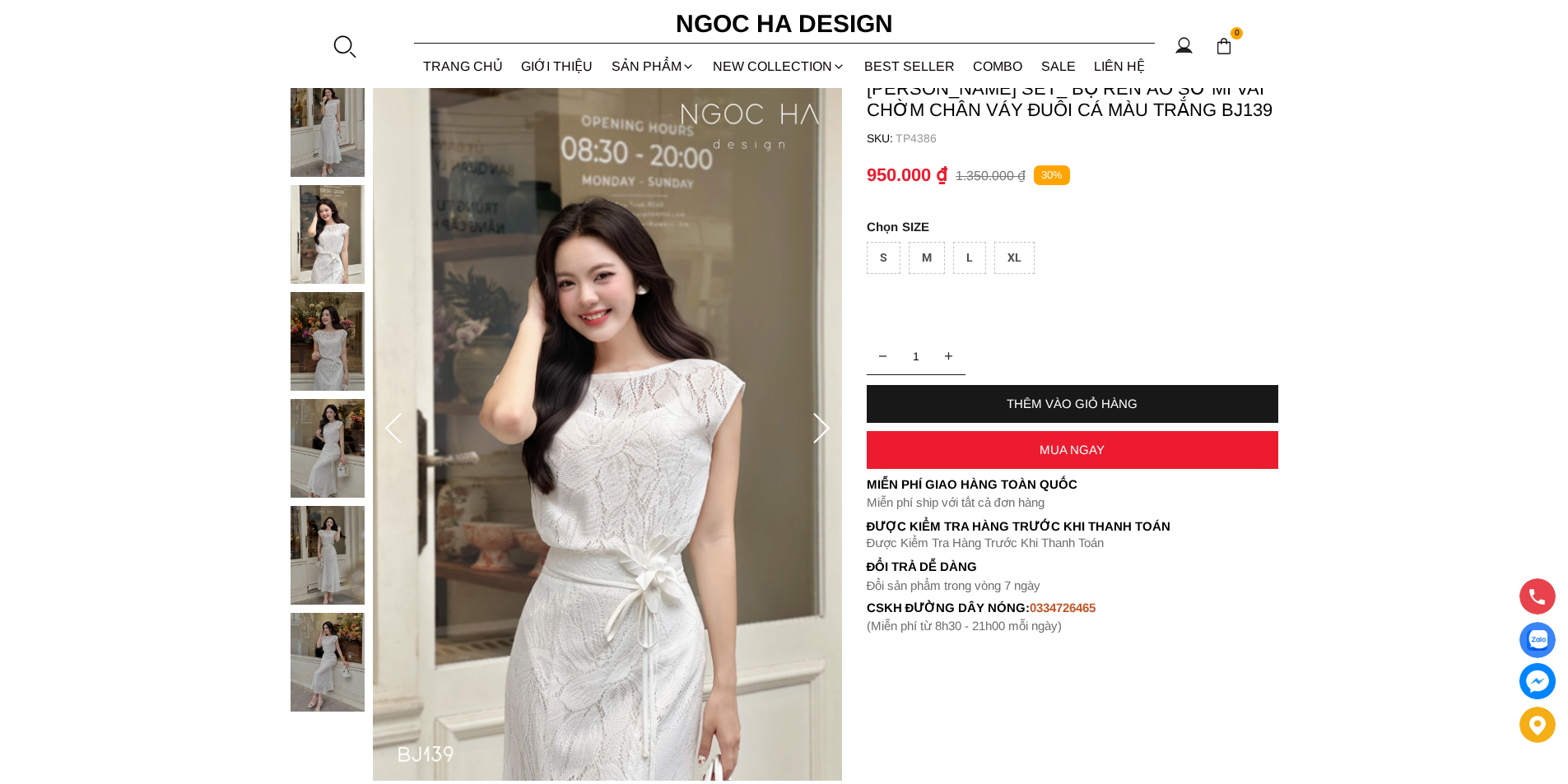
scroll to position [165, 0]
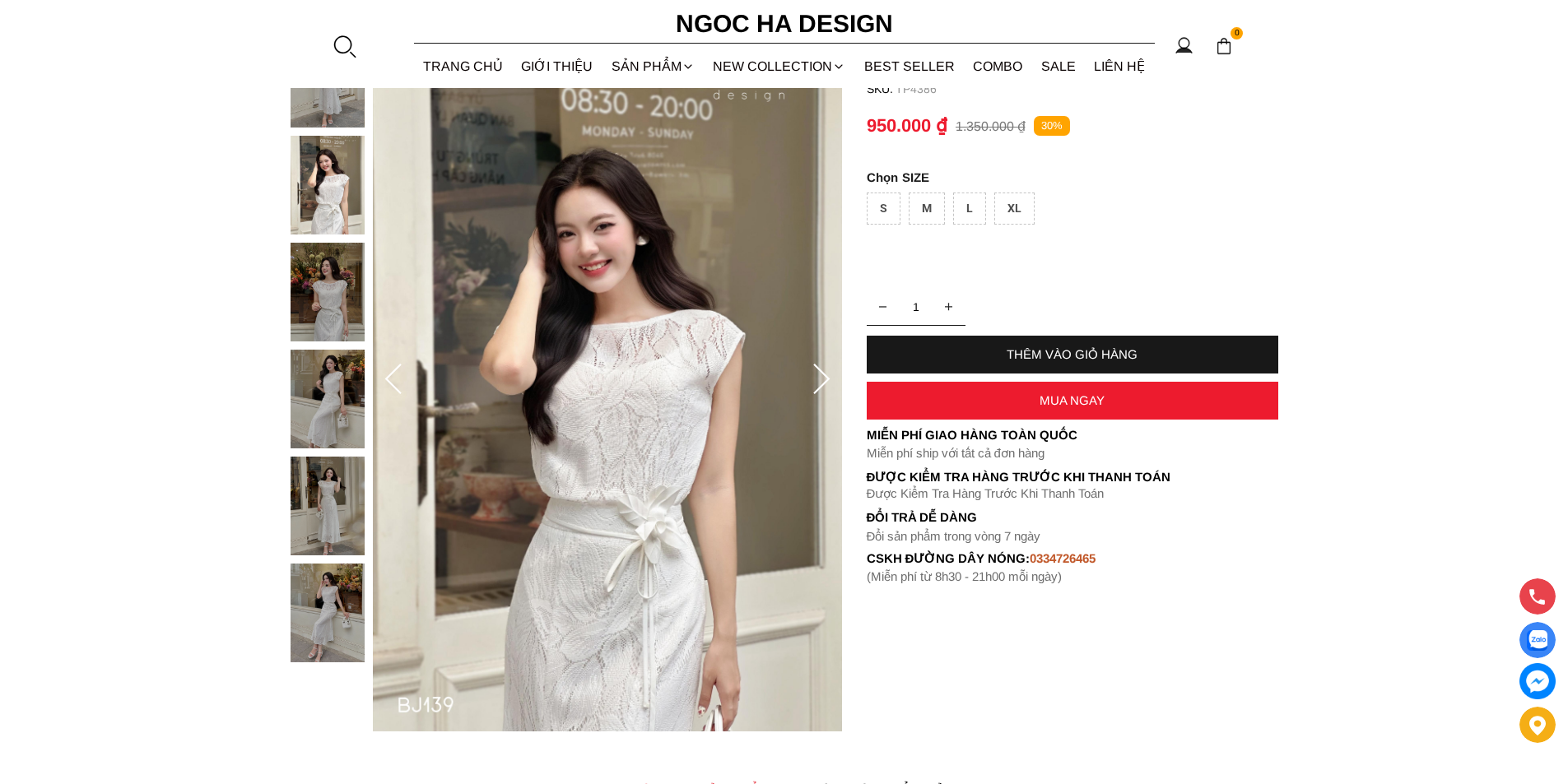
click at [817, 374] on icon at bounding box center [821, 379] width 33 height 33
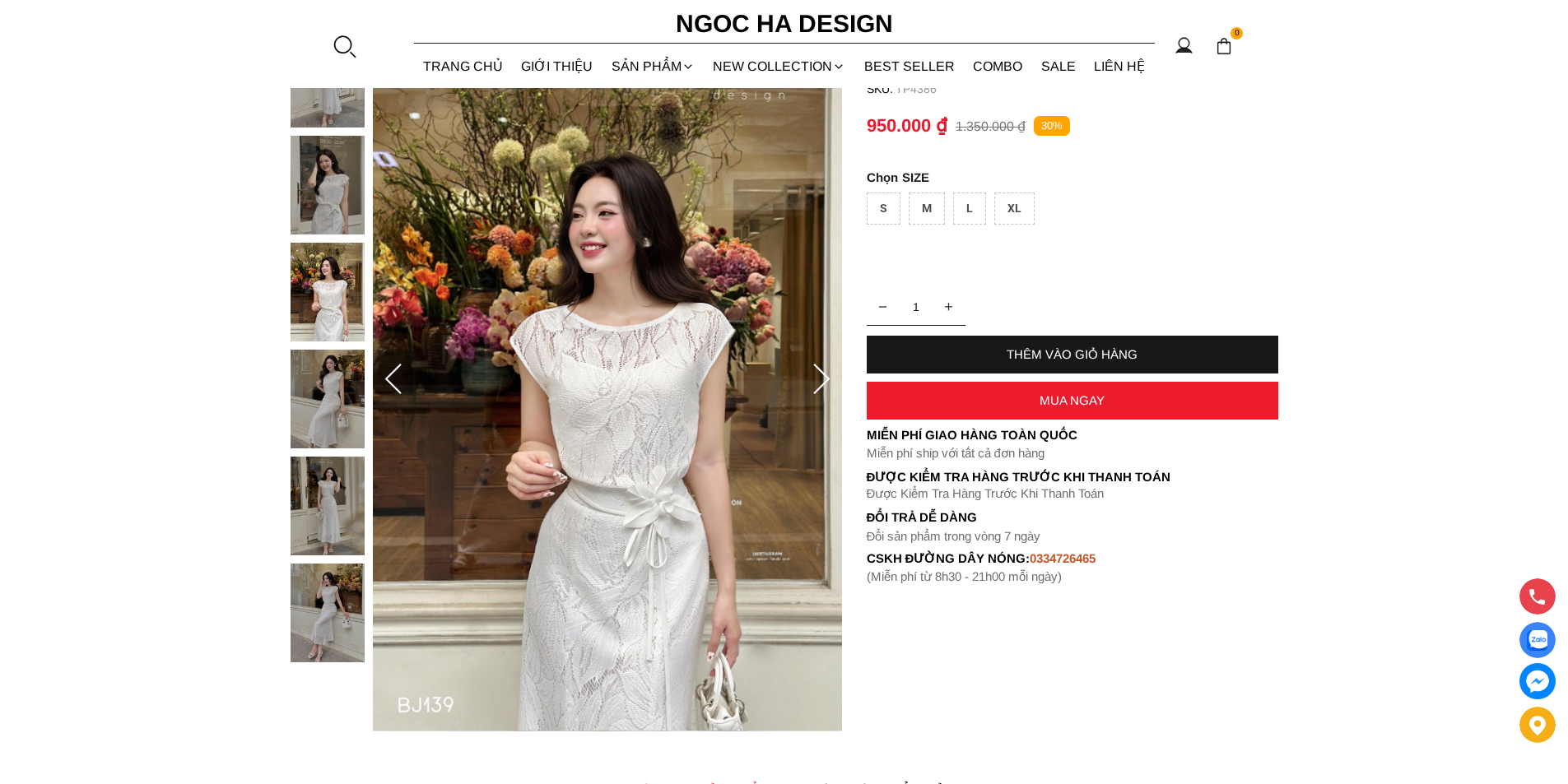
click at [817, 374] on icon at bounding box center [821, 379] width 33 height 33
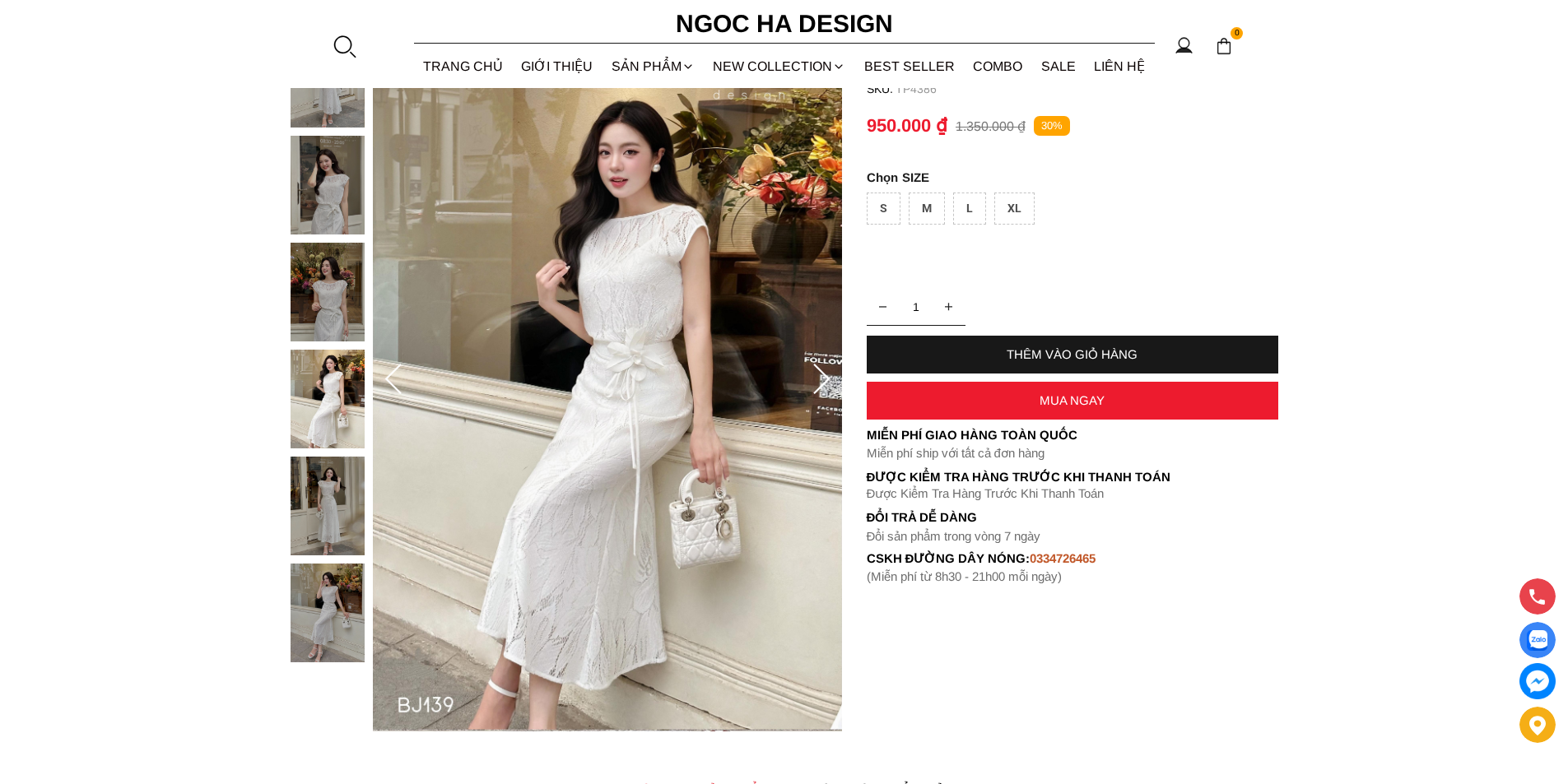
click at [817, 374] on icon at bounding box center [821, 379] width 33 height 33
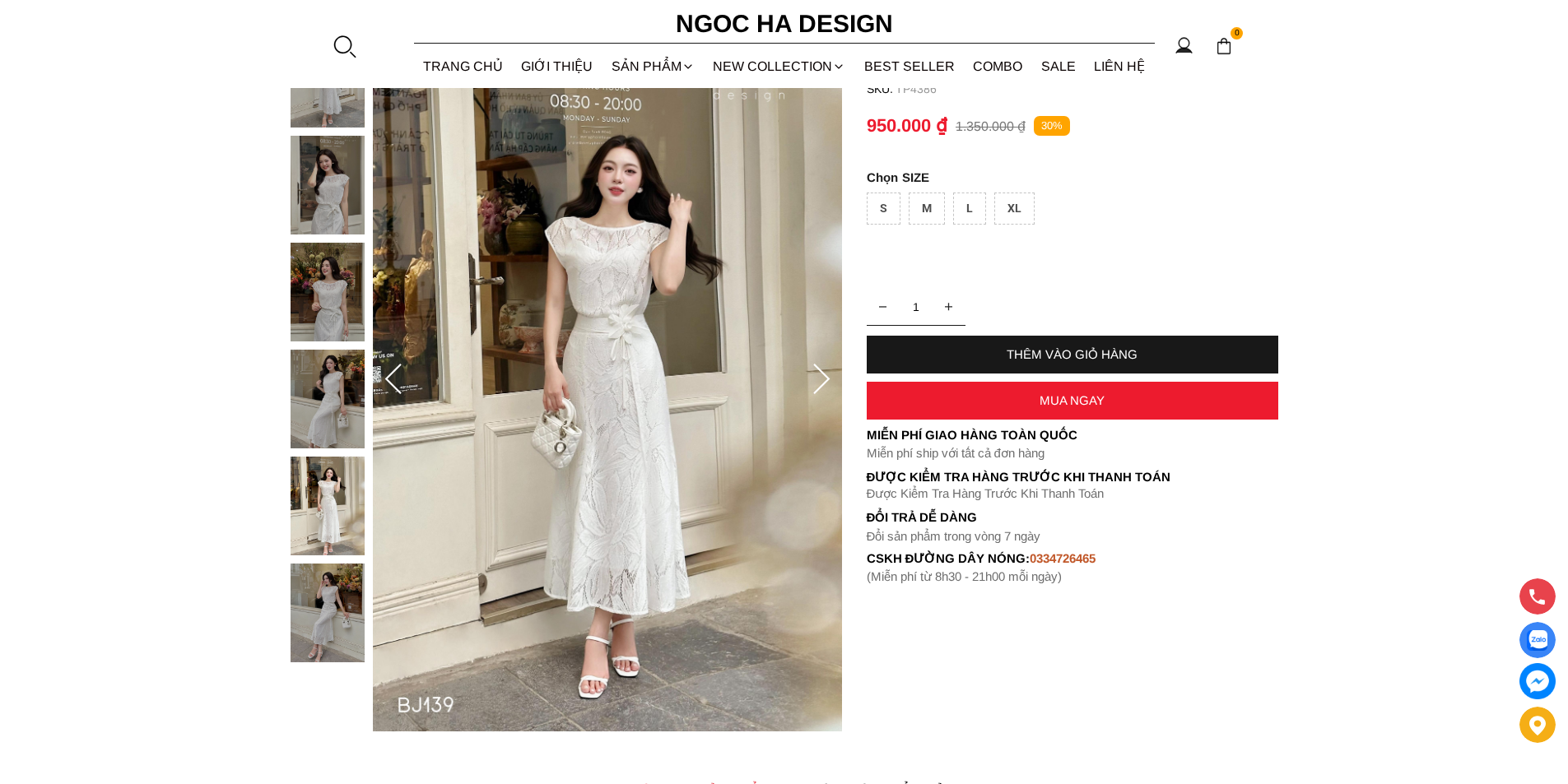
click at [817, 374] on icon at bounding box center [821, 379] width 33 height 33
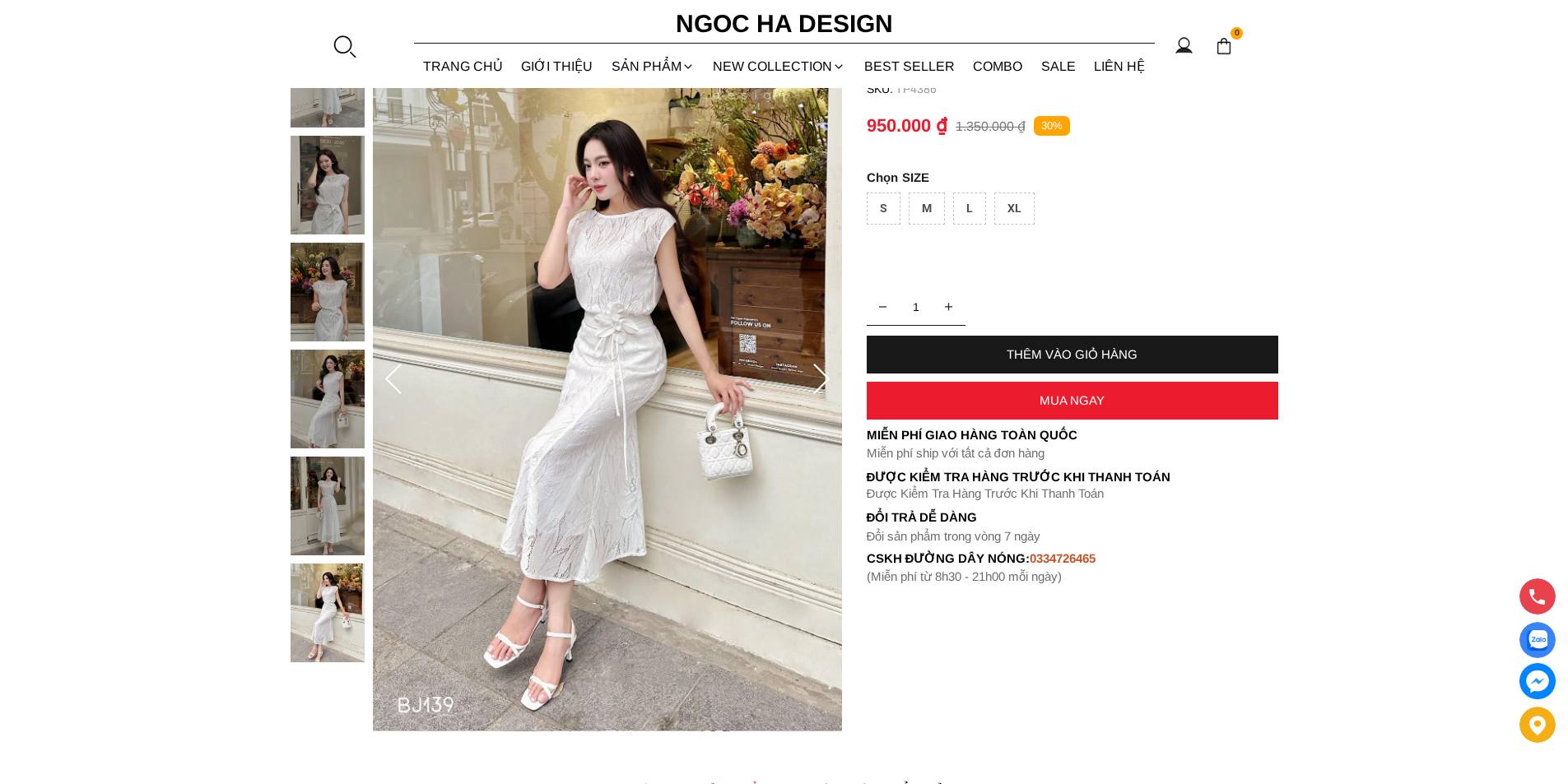
click at [817, 374] on icon at bounding box center [821, 379] width 33 height 33
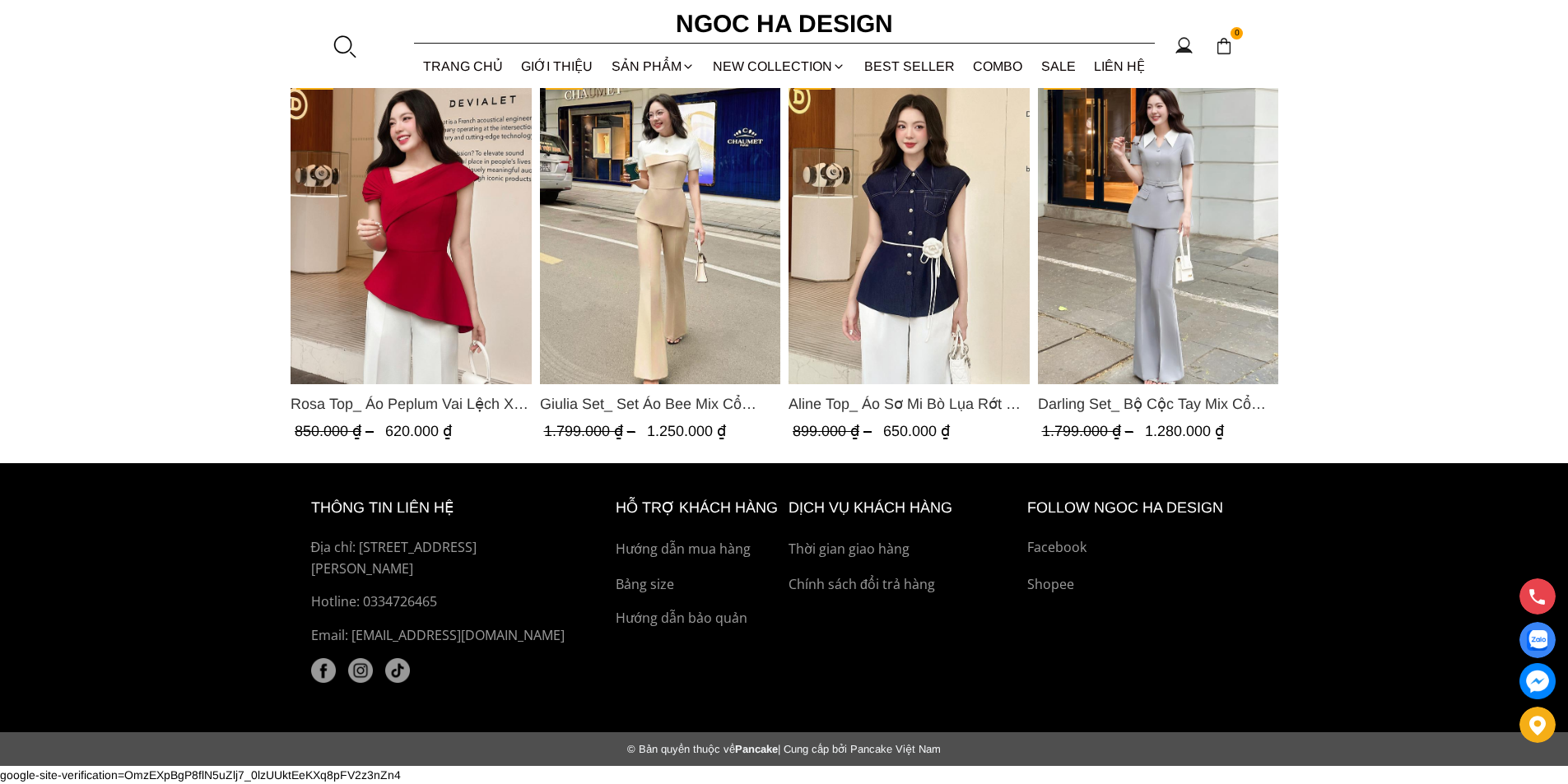
scroll to position [2175, 0]
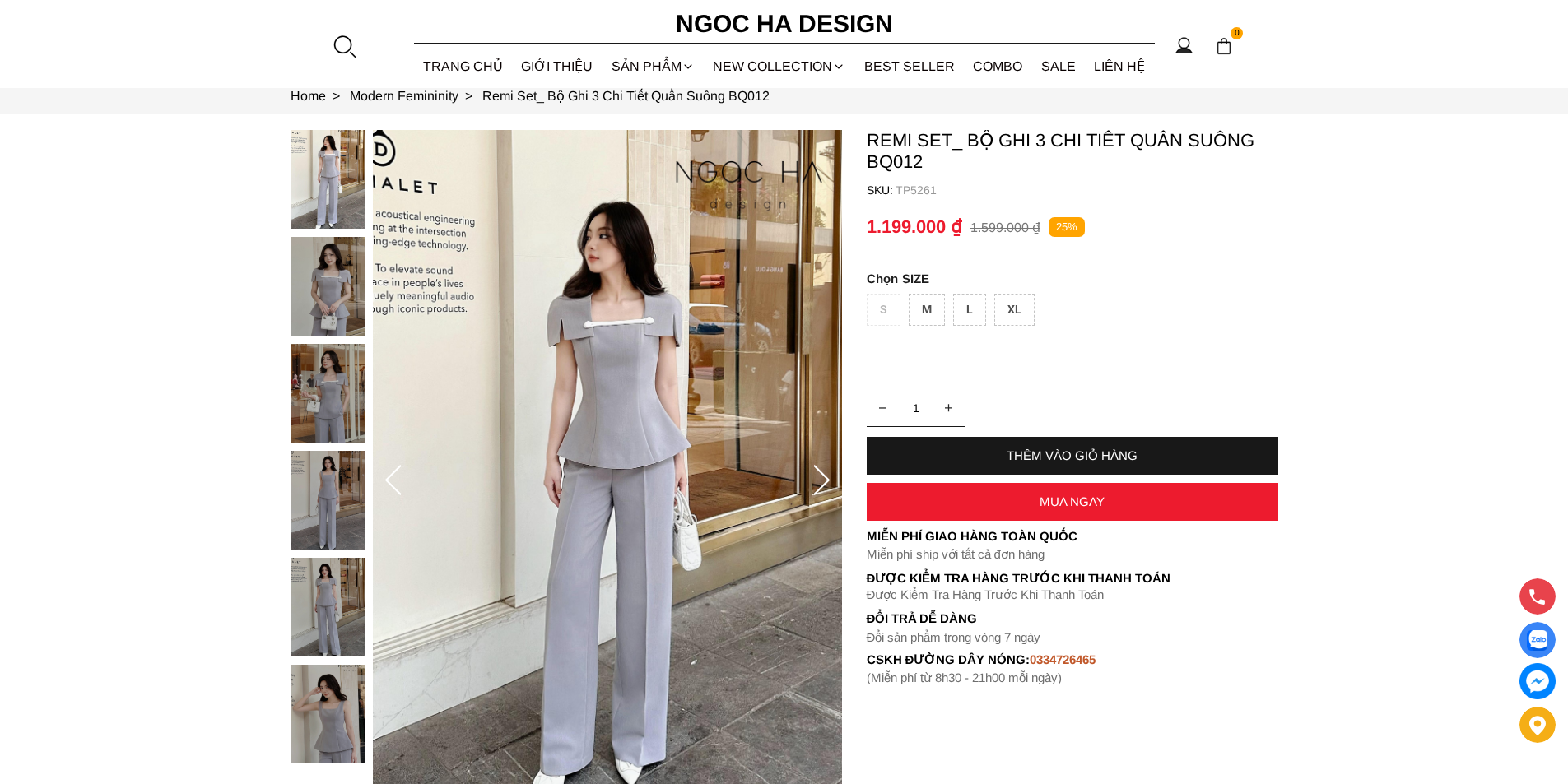
scroll to position [82, 0]
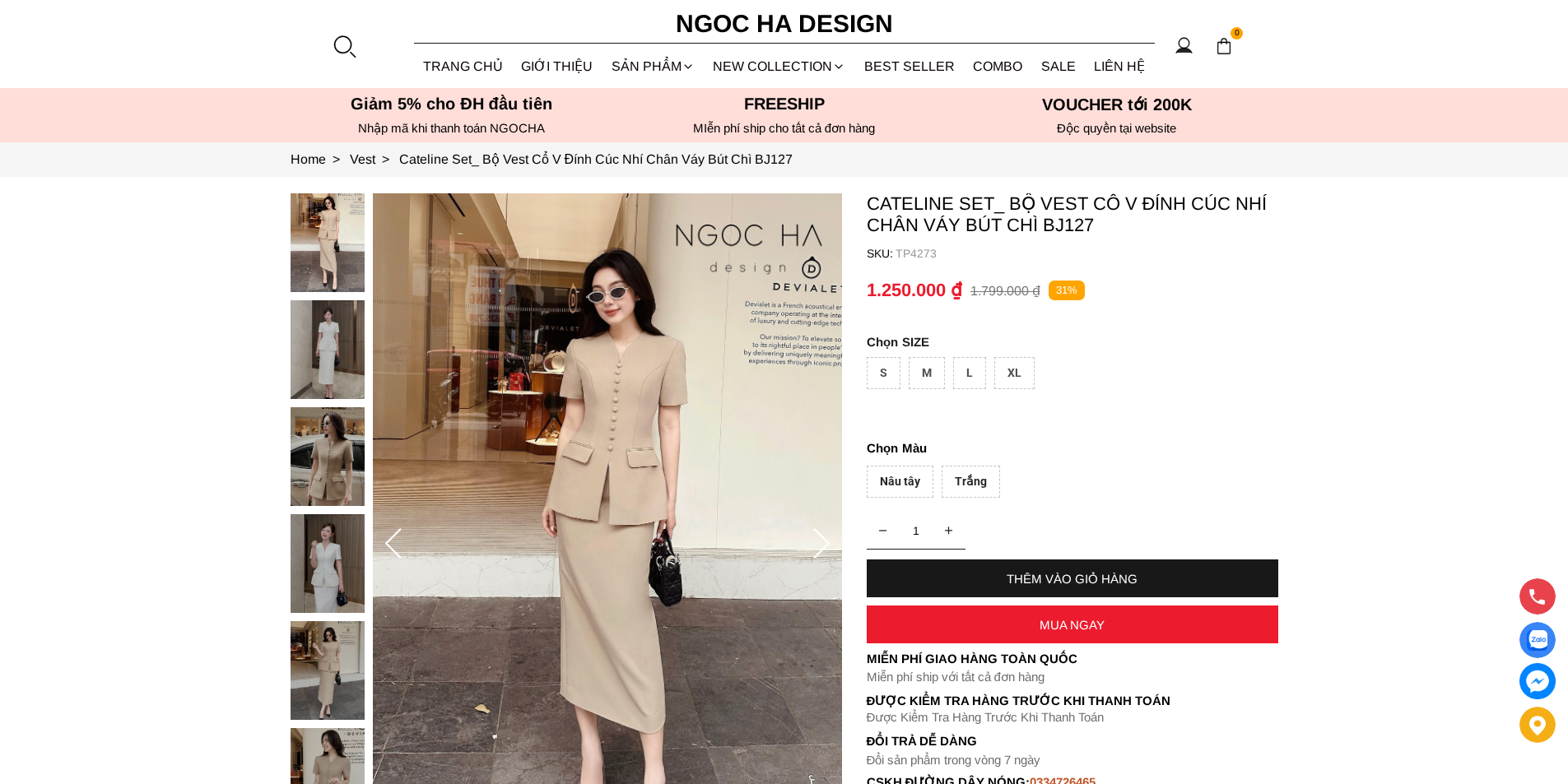
click at [343, 463] on img at bounding box center [328, 456] width 74 height 99
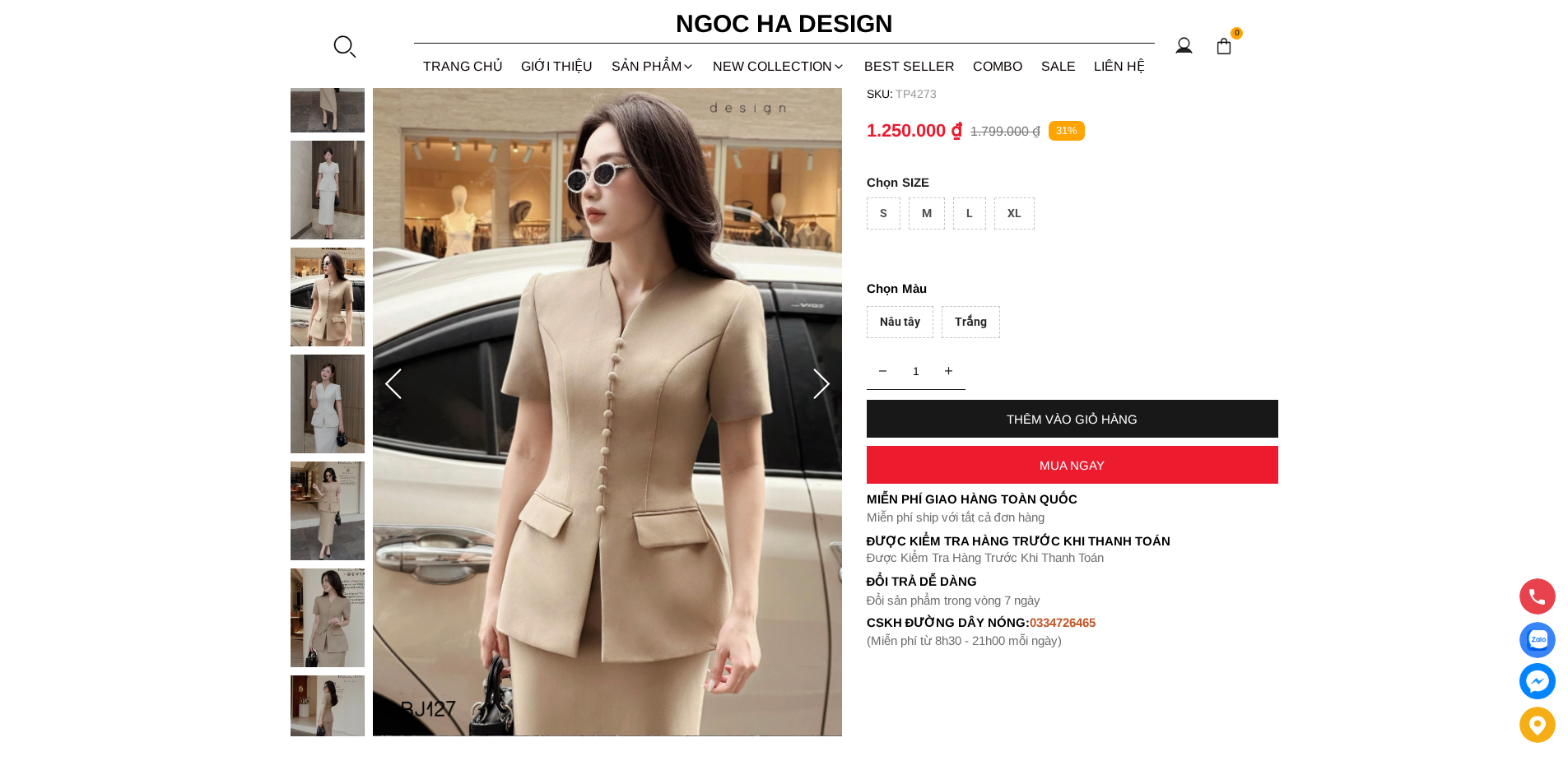
scroll to position [329, 0]
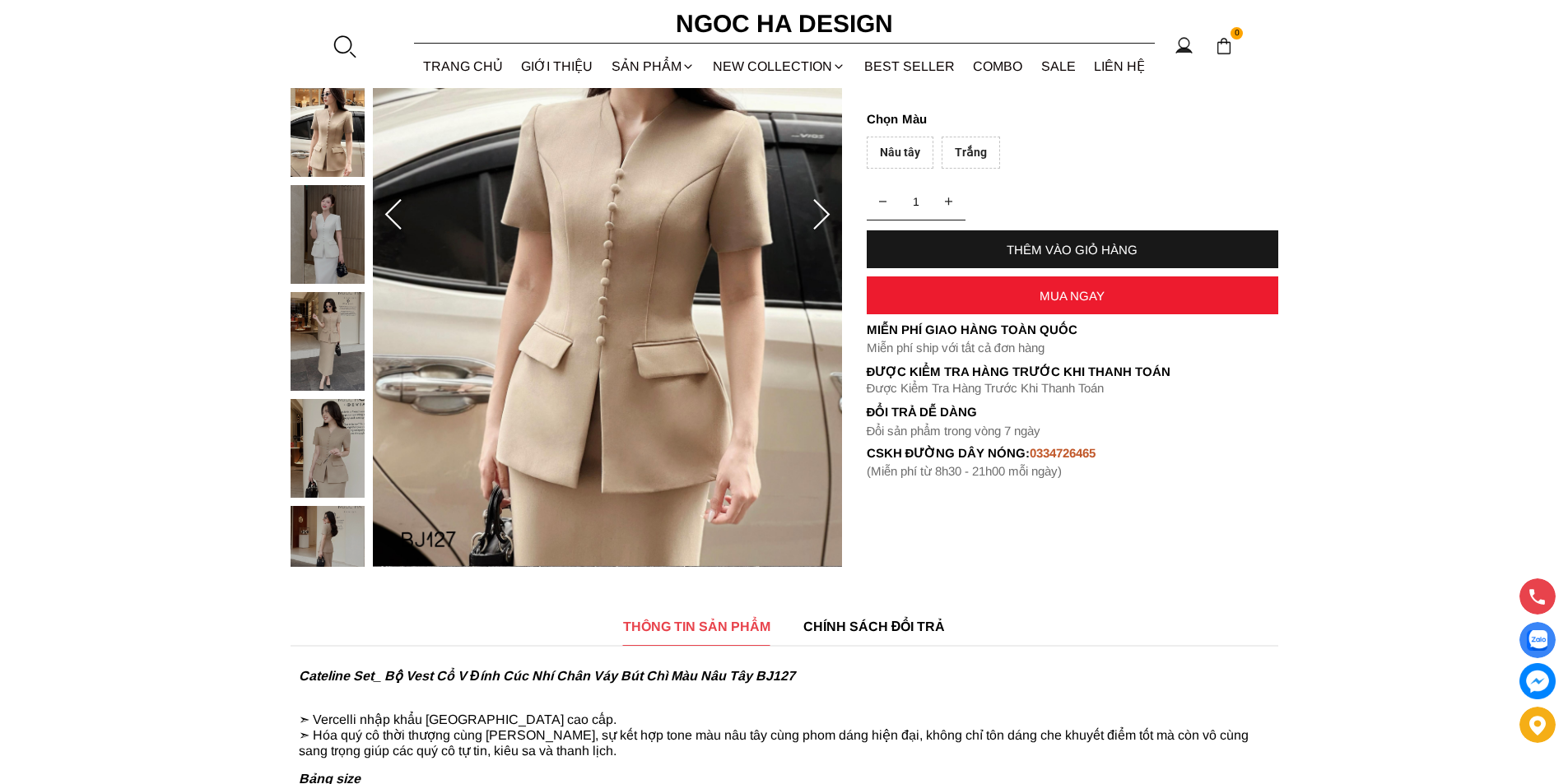
click at [330, 453] on img at bounding box center [328, 448] width 74 height 99
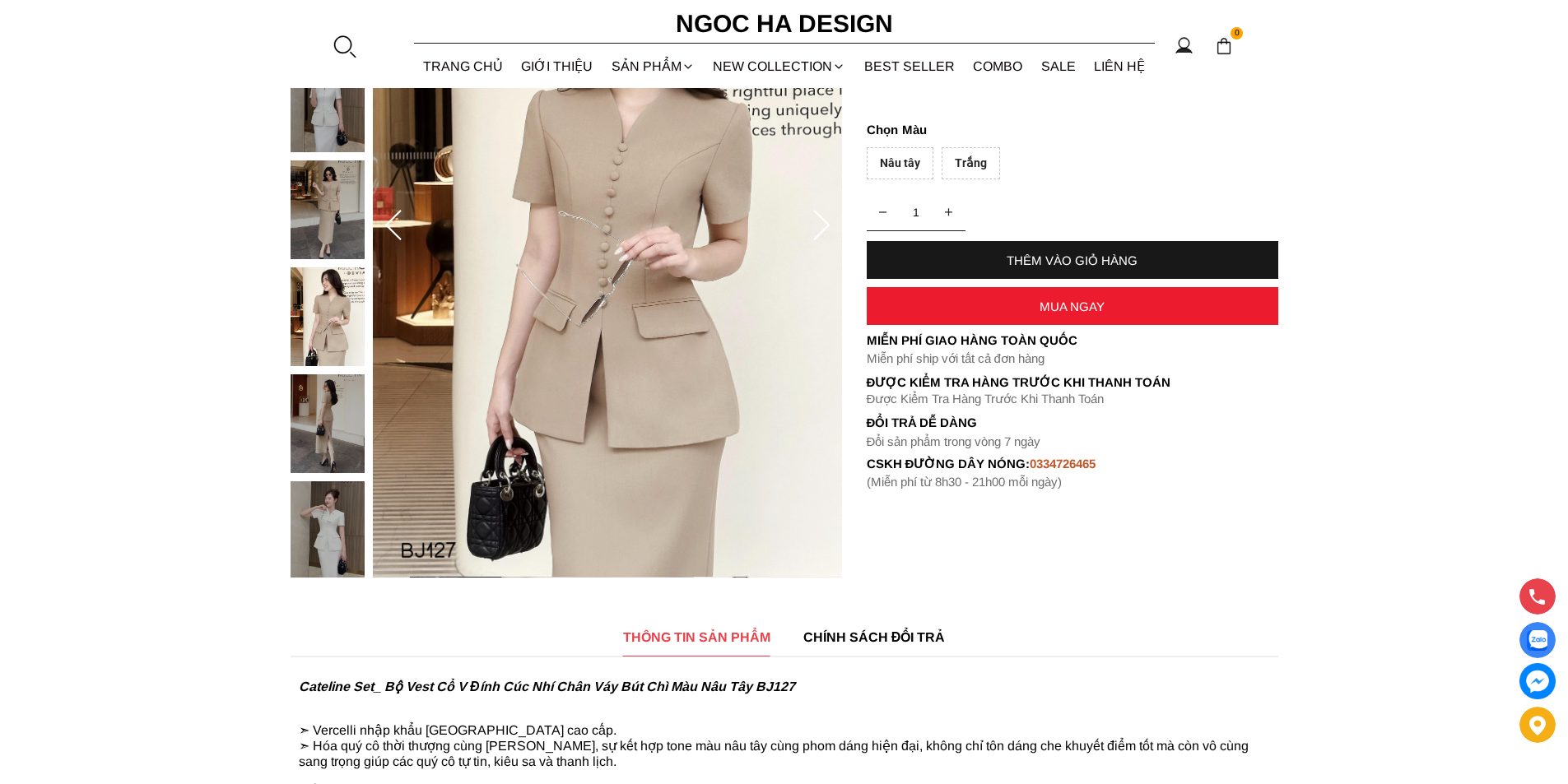
scroll to position [165, 0]
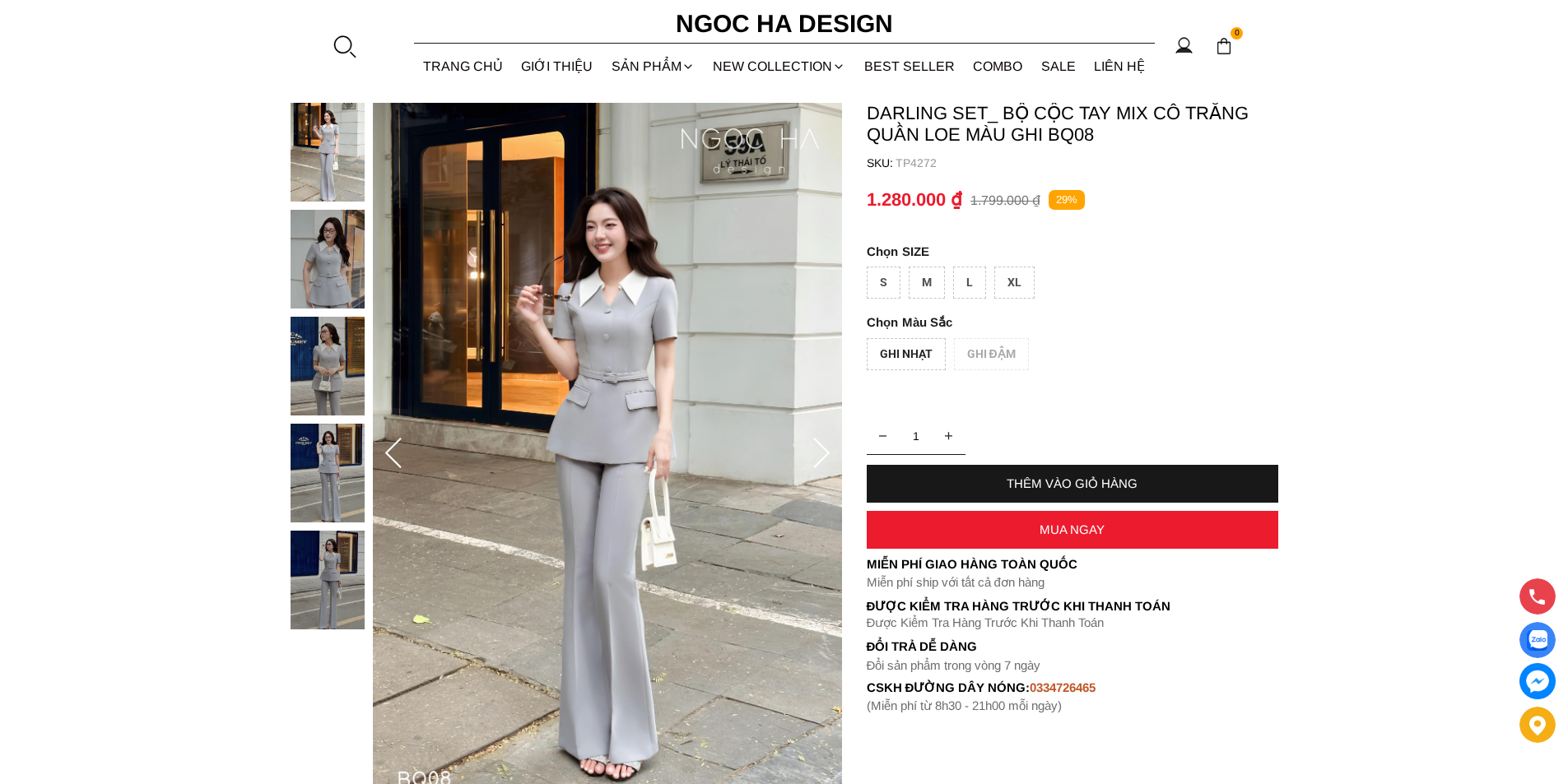
scroll to position [165, 0]
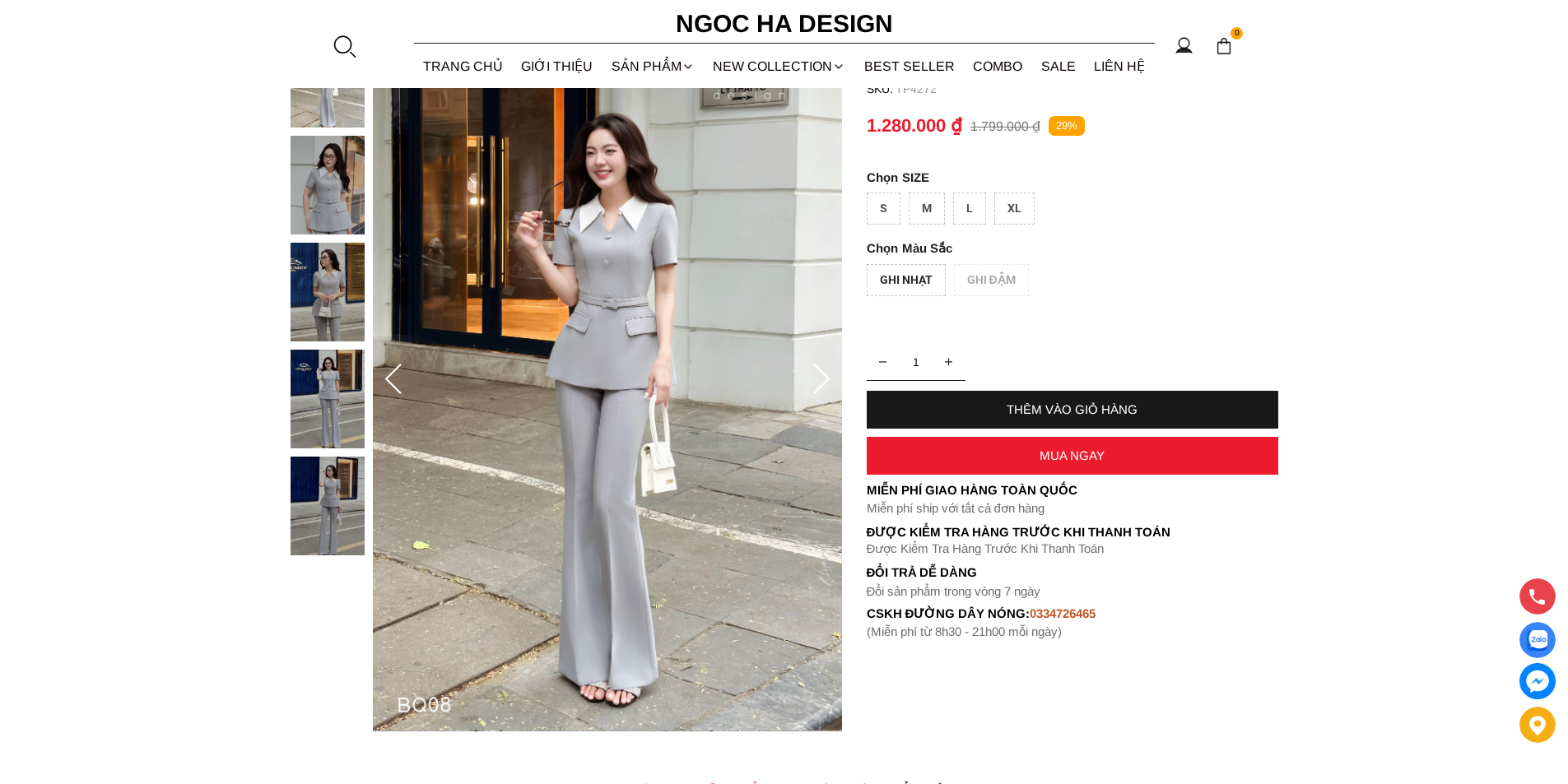
click at [814, 375] on icon at bounding box center [821, 379] width 33 height 33
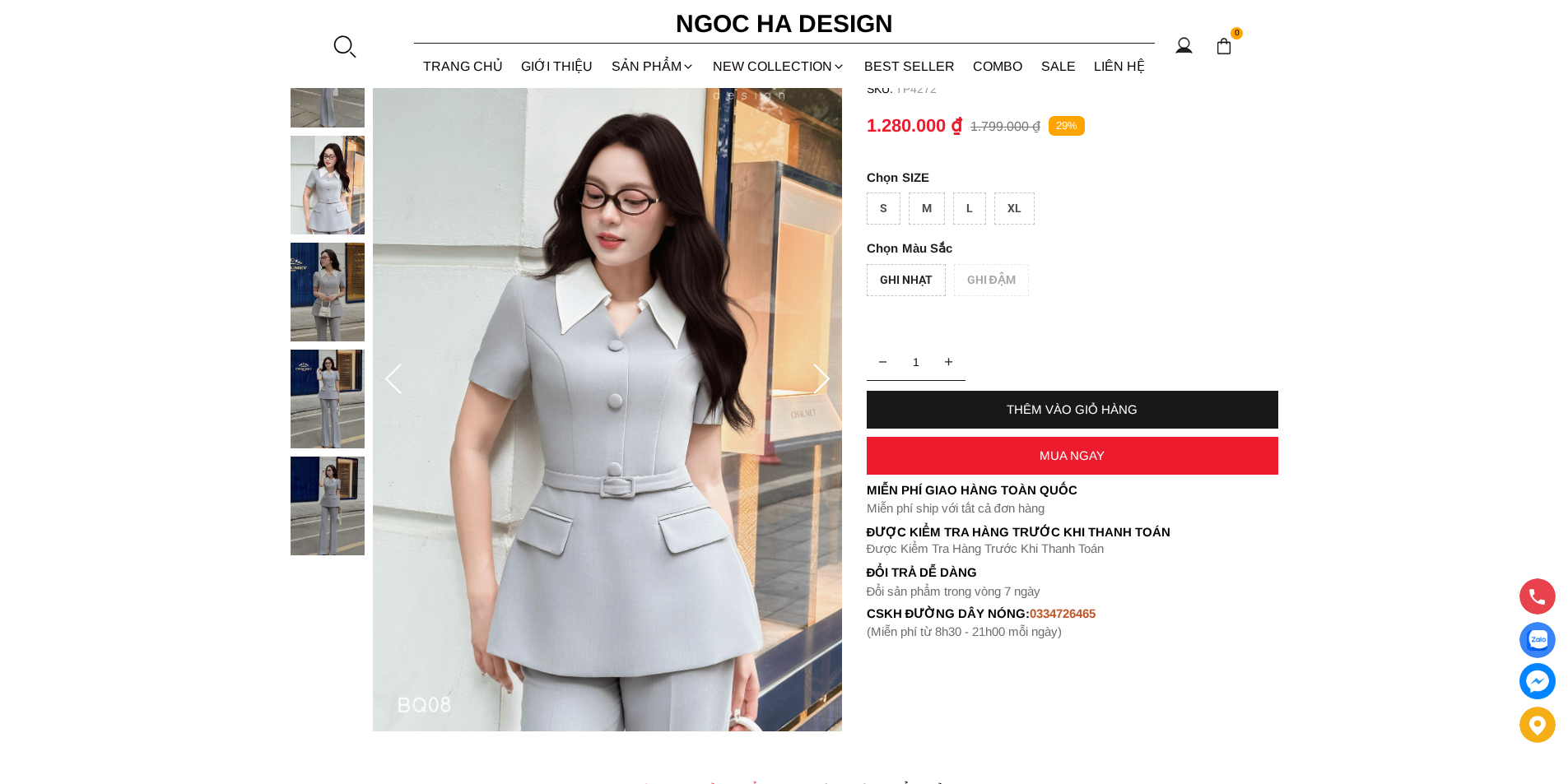
click at [814, 375] on icon at bounding box center [821, 379] width 33 height 33
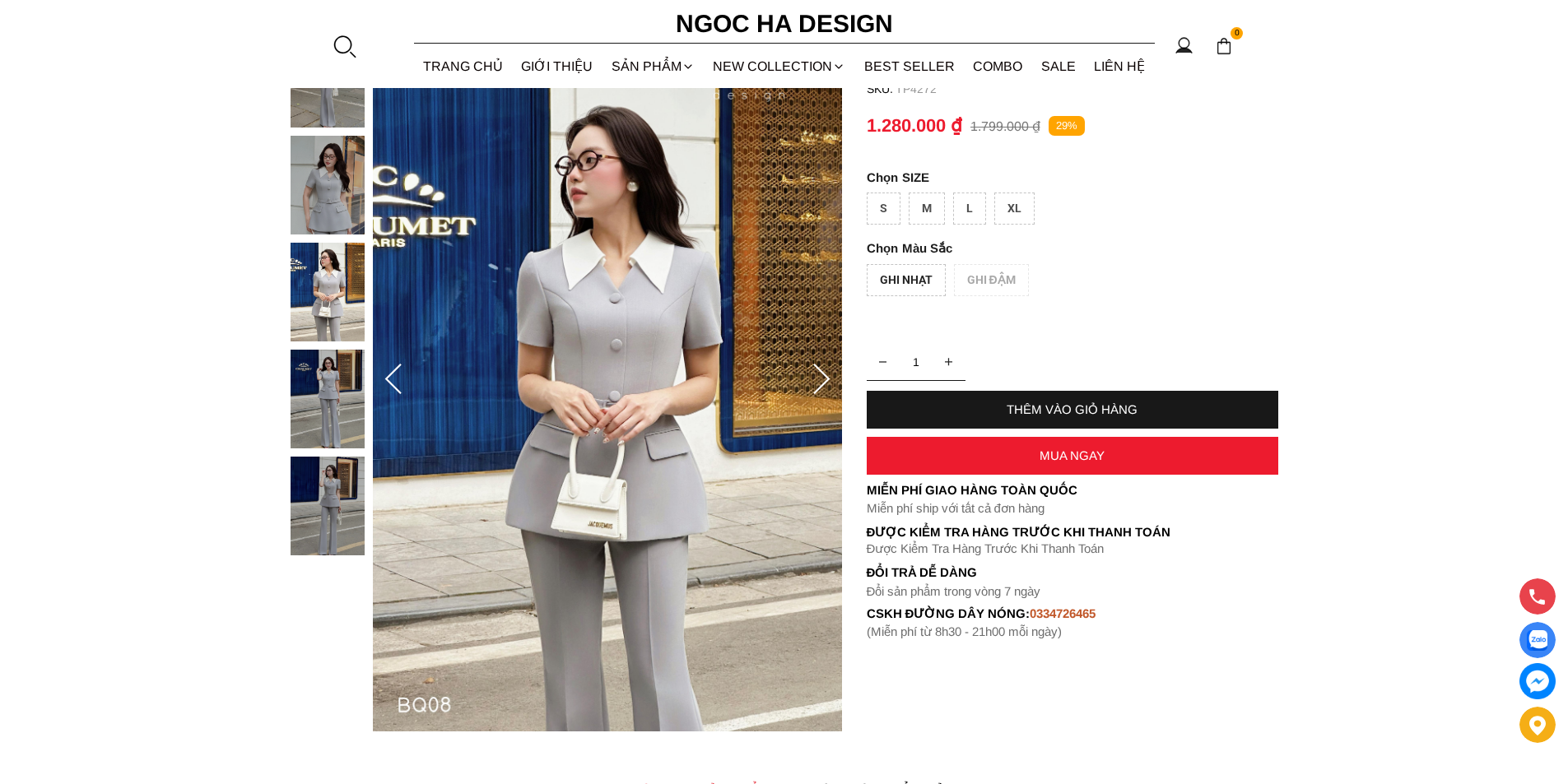
click at [814, 375] on icon at bounding box center [821, 379] width 33 height 33
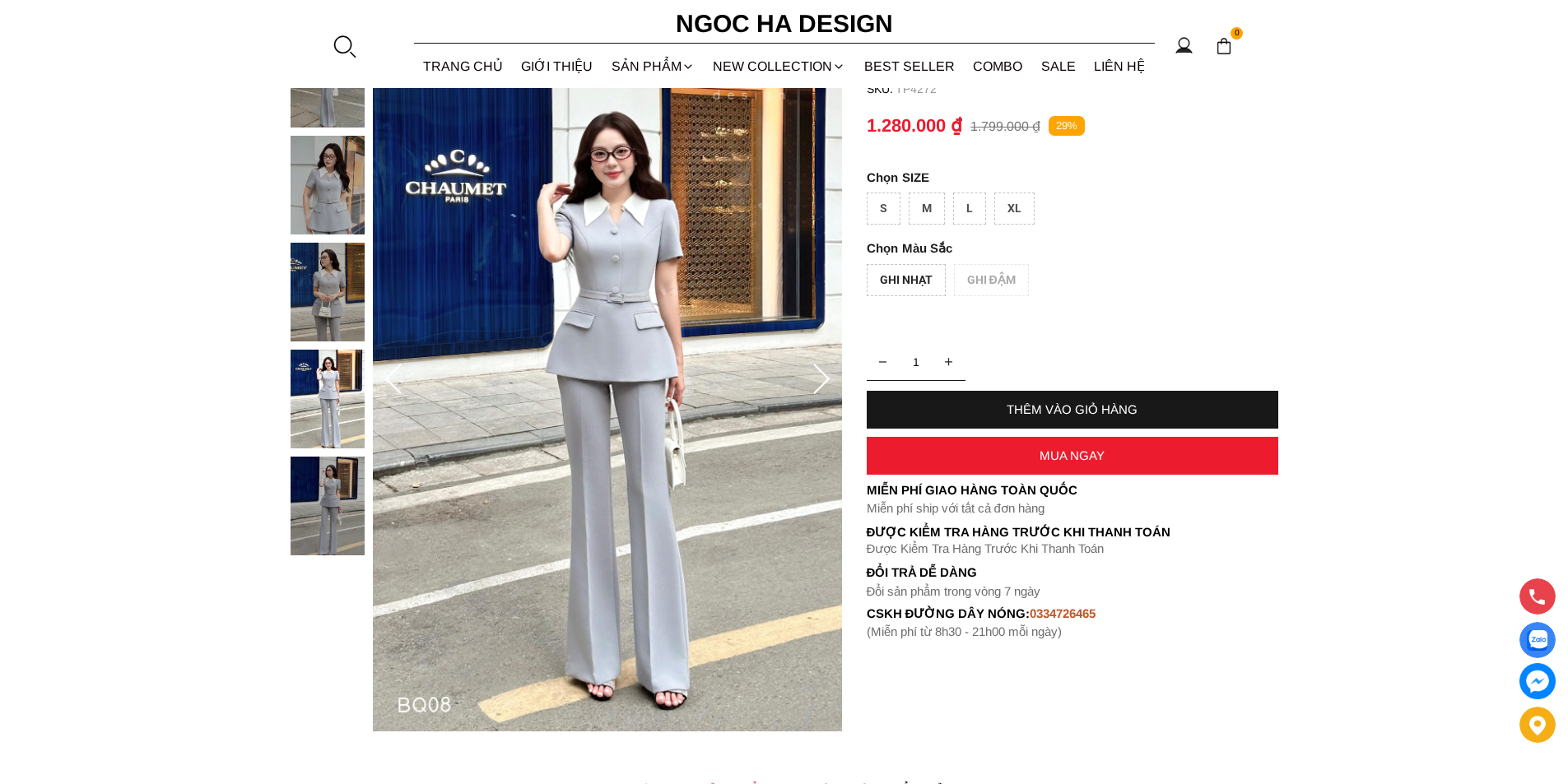
click at [814, 375] on icon at bounding box center [821, 379] width 33 height 33
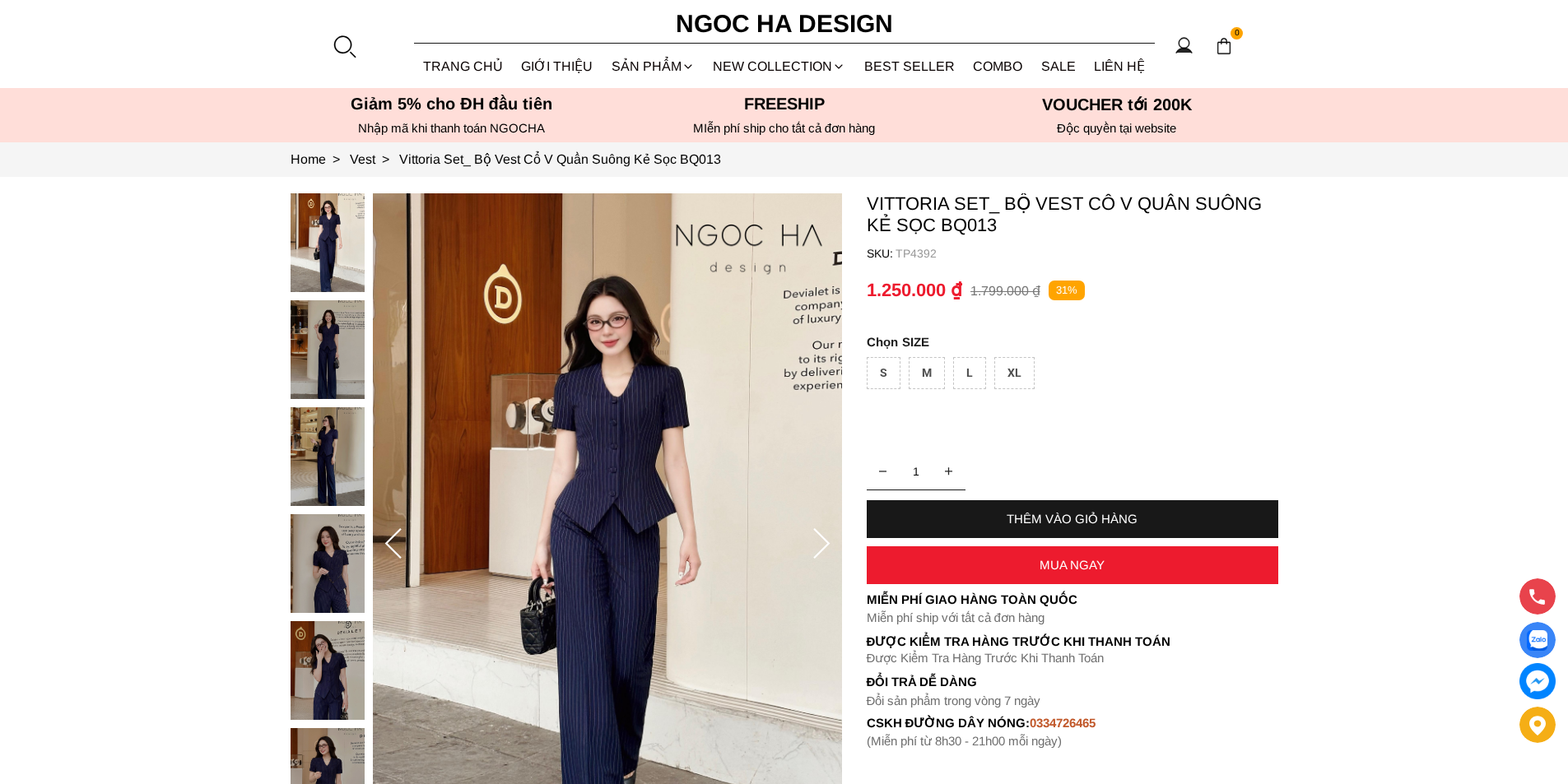
click at [326, 564] on img at bounding box center [328, 564] width 74 height 99
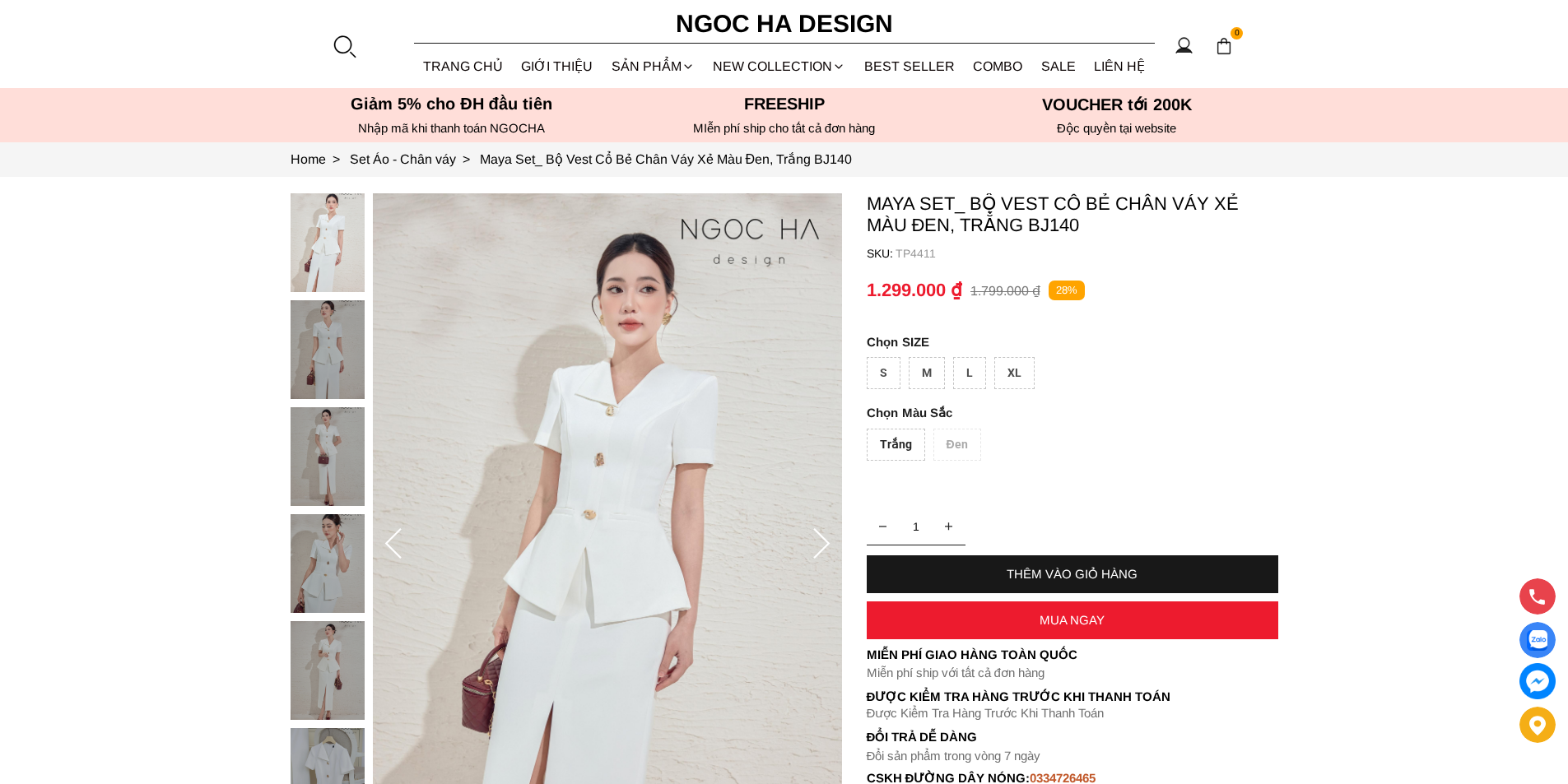
click at [320, 645] on img at bounding box center [328, 670] width 74 height 99
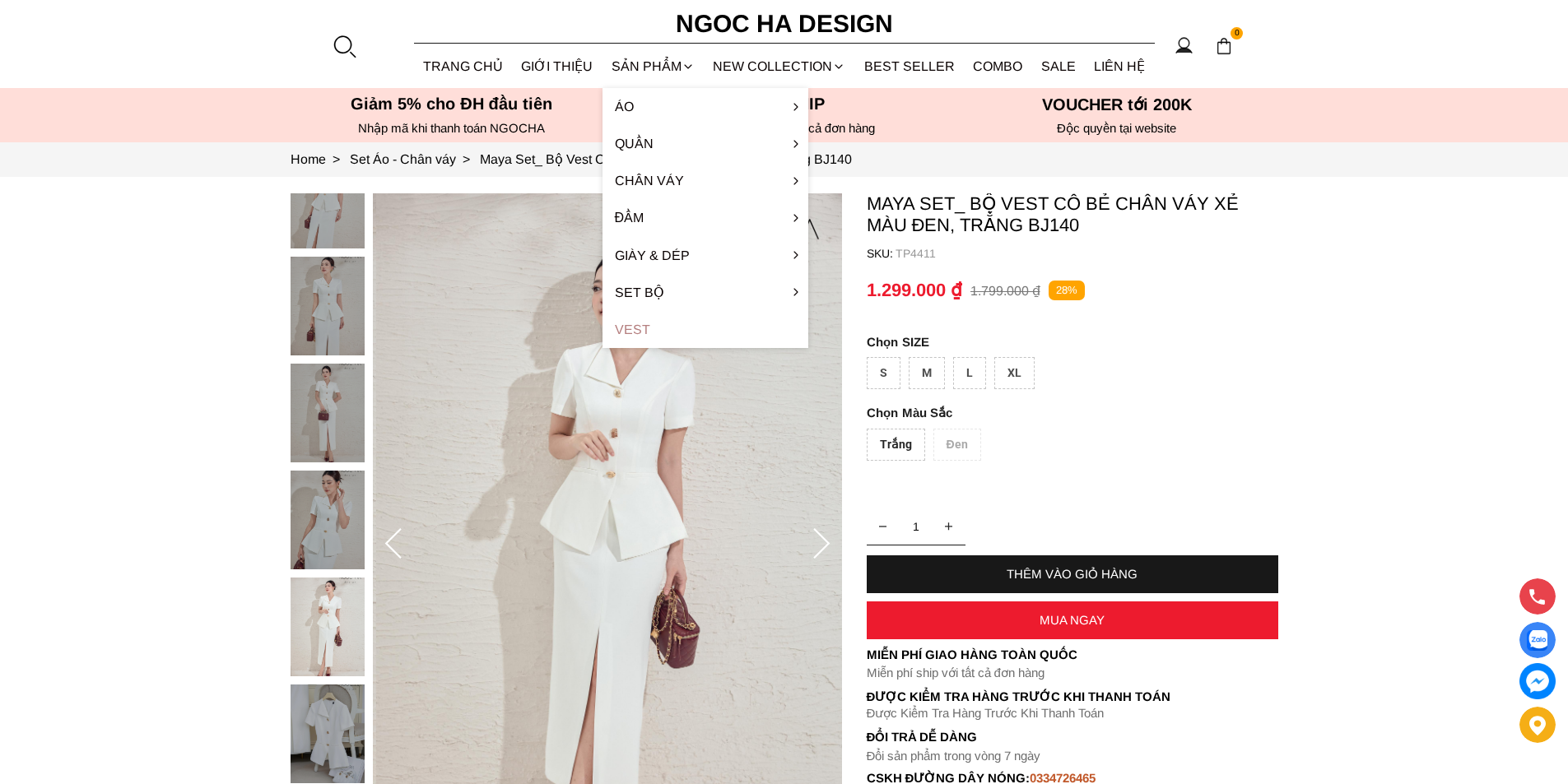
click at [664, 327] on link "Vest" at bounding box center [705, 329] width 205 height 37
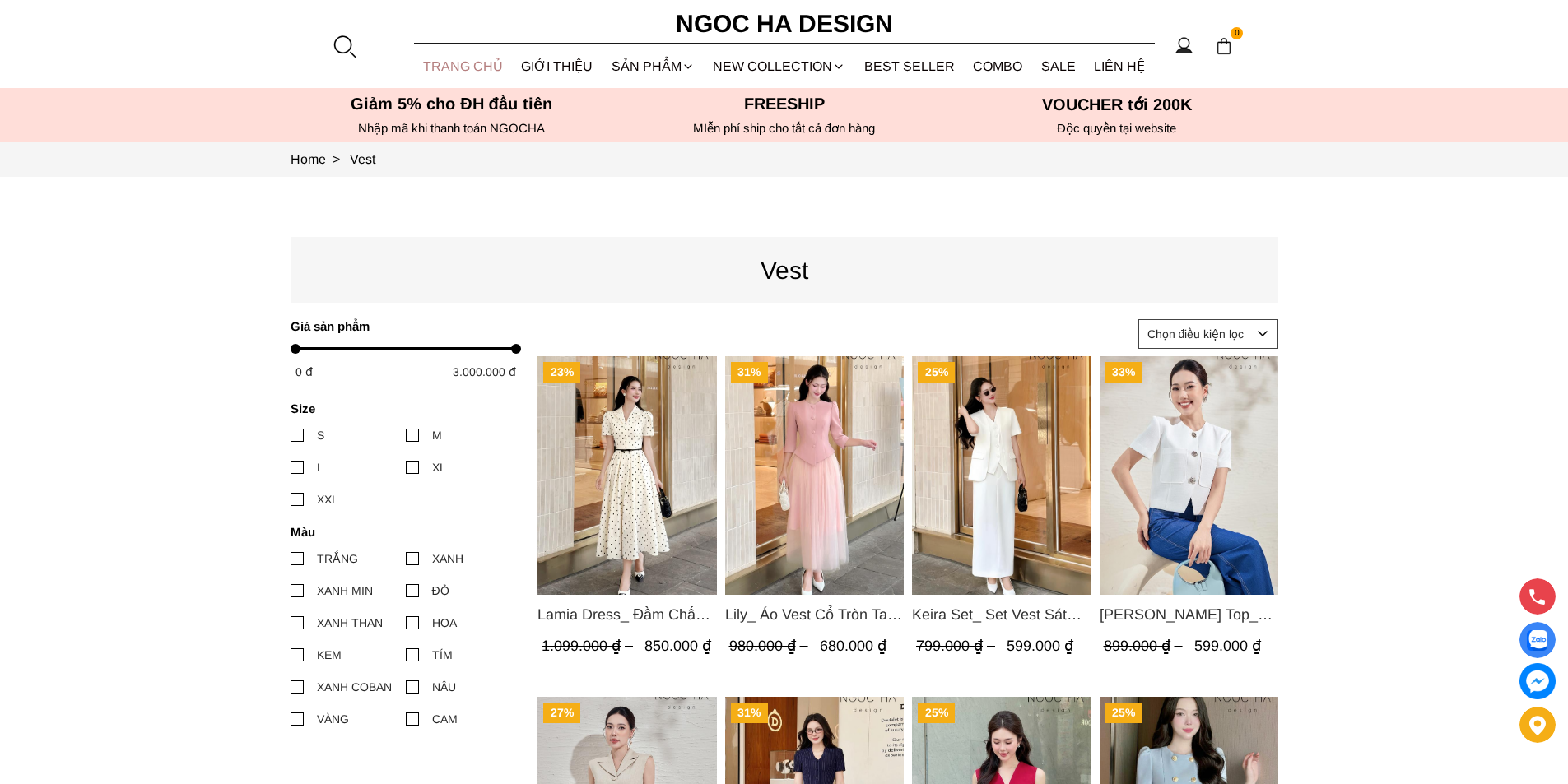
click at [477, 66] on link "TRANG CHỦ" at bounding box center [463, 67] width 99 height 44
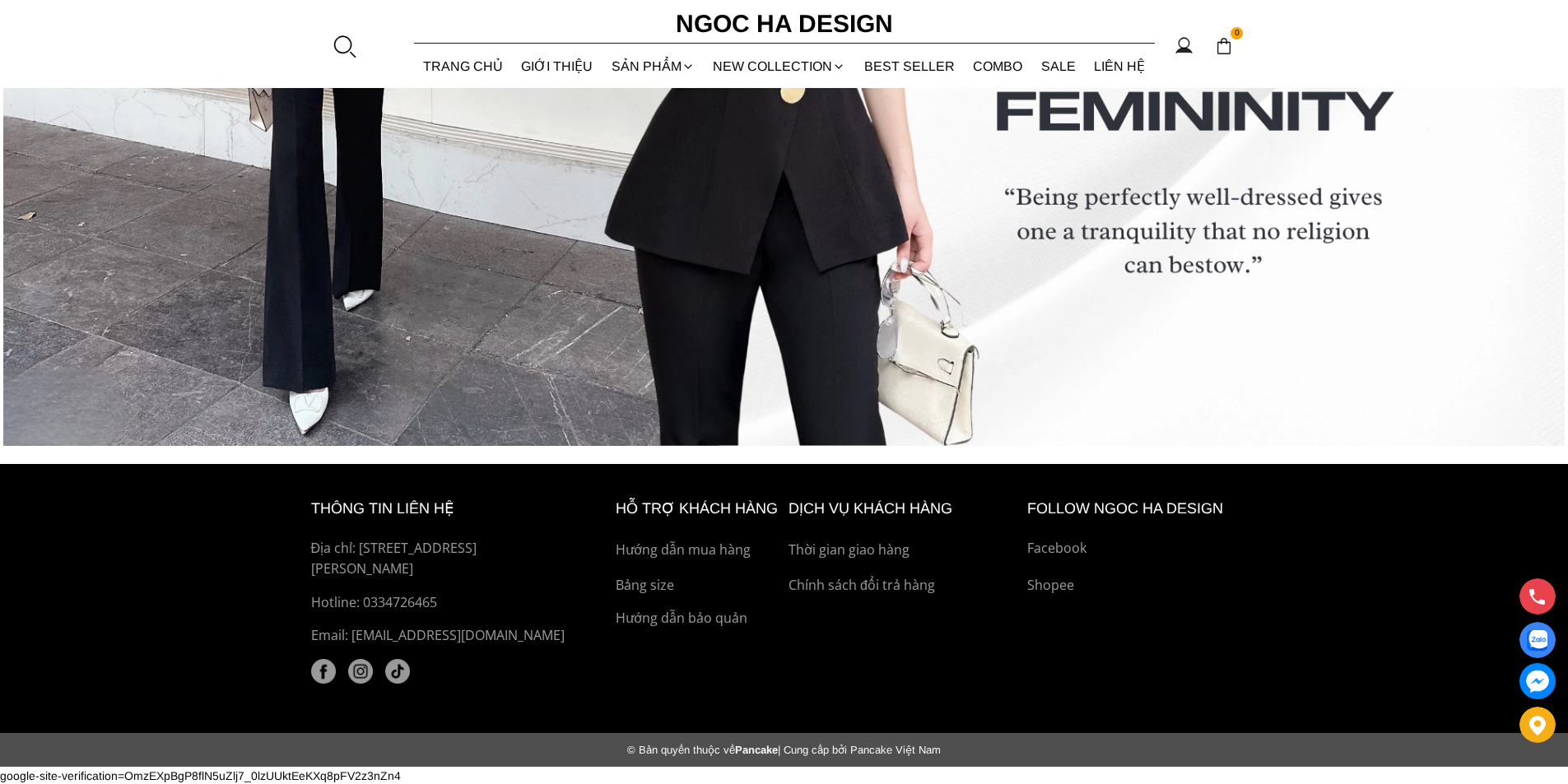
scroll to position [6923, 0]
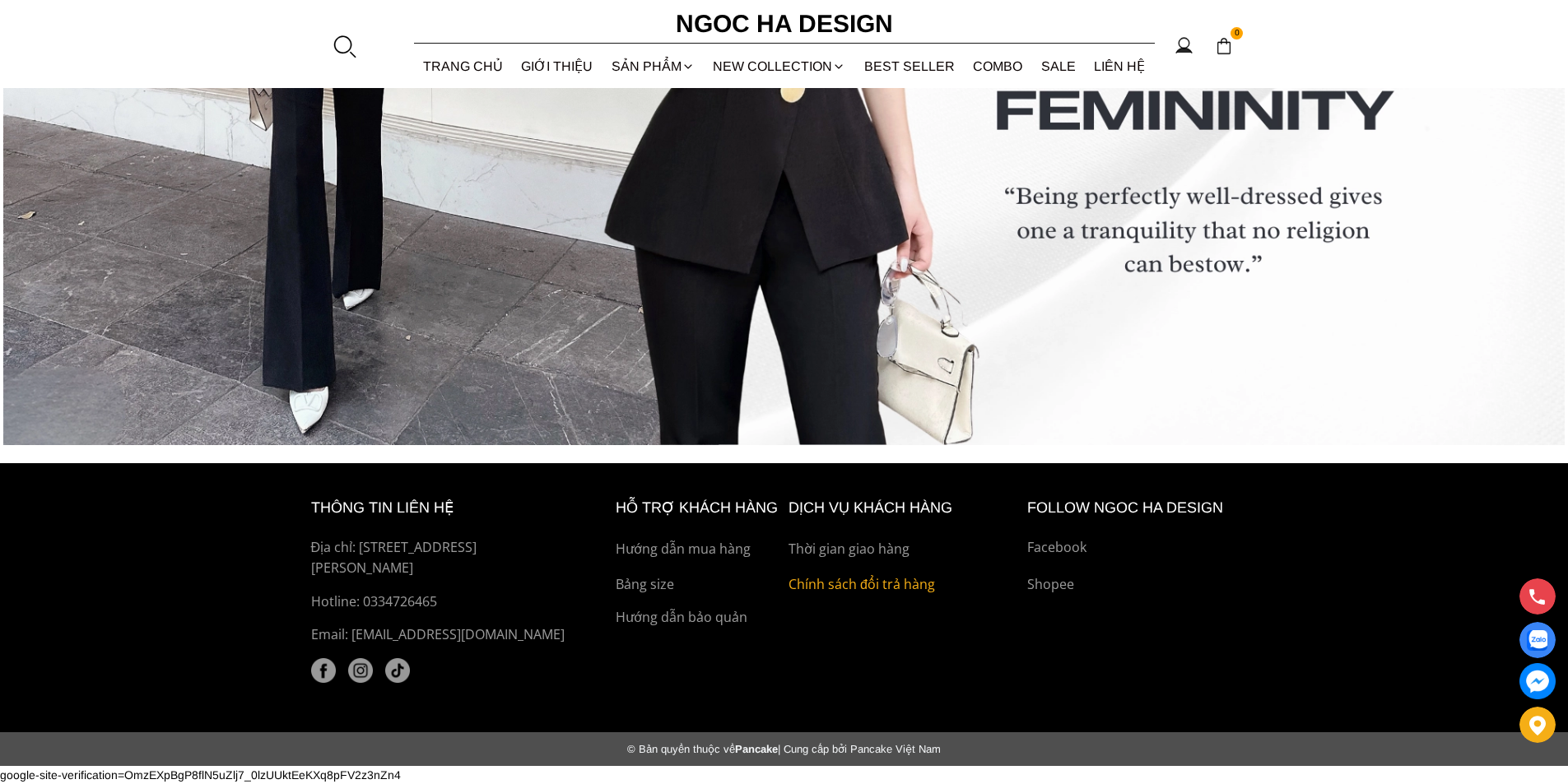
click at [902, 590] on p "Chính sách đổi trả hàng" at bounding box center [904, 585] width 231 height 21
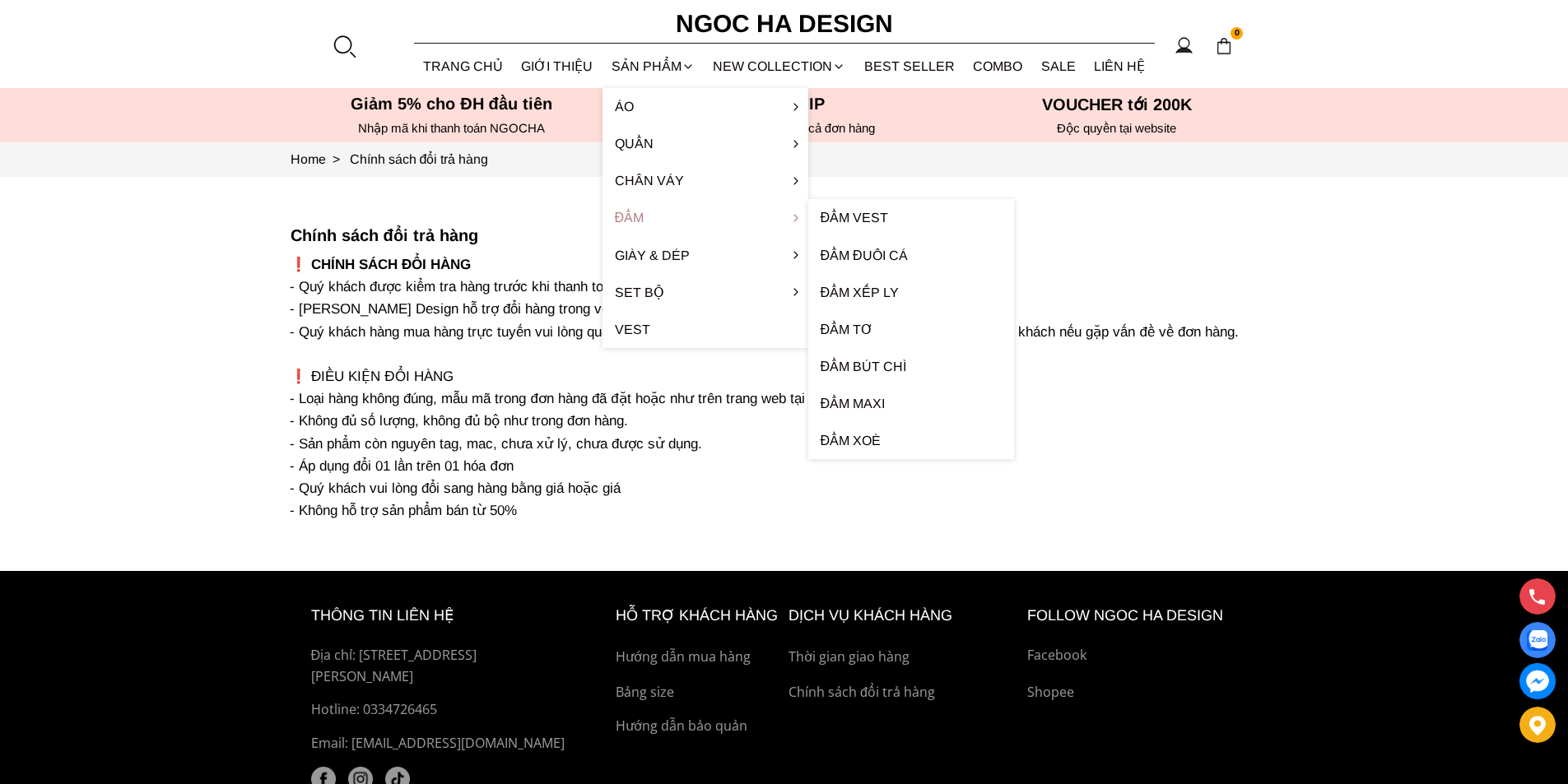
click at [675, 217] on link "Đầm" at bounding box center [705, 218] width 205 height 37
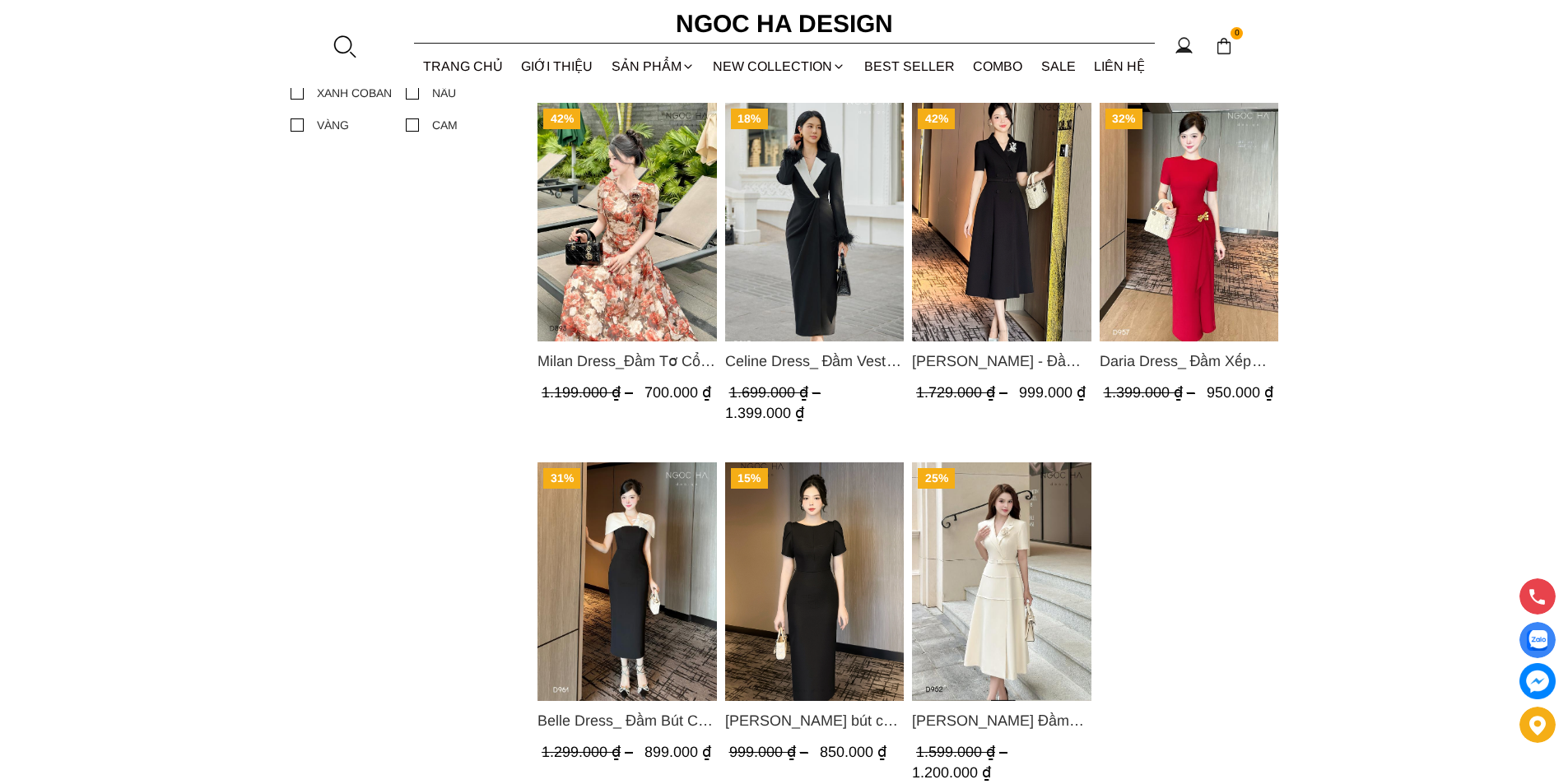
scroll to position [1233, 0]
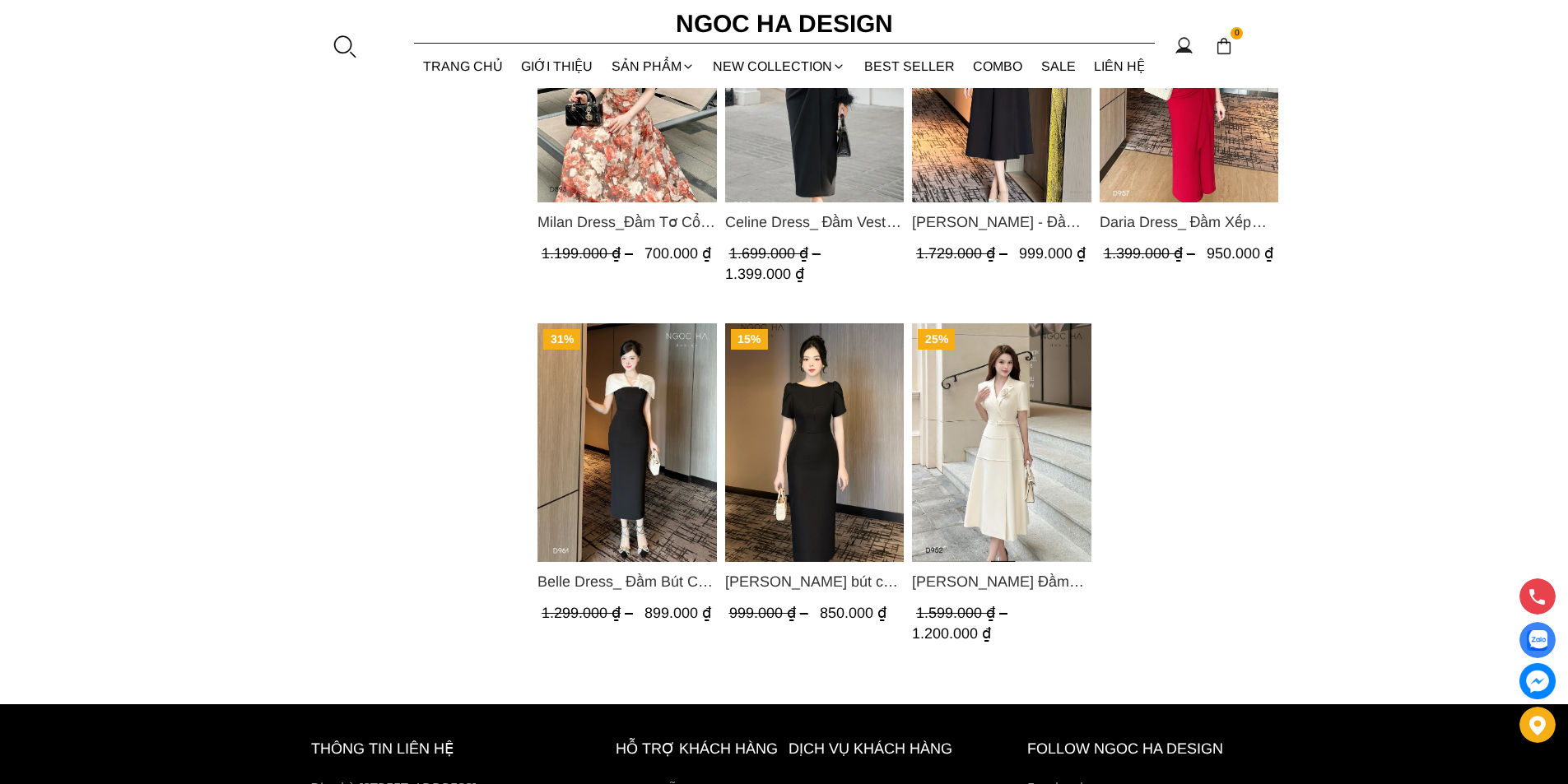
click at [870, 416] on img "Product image - Alice Dress_Đầm bút chì ,tay nụ hồng ,bồng đầu tay màu đen D727" at bounding box center [814, 442] width 179 height 238
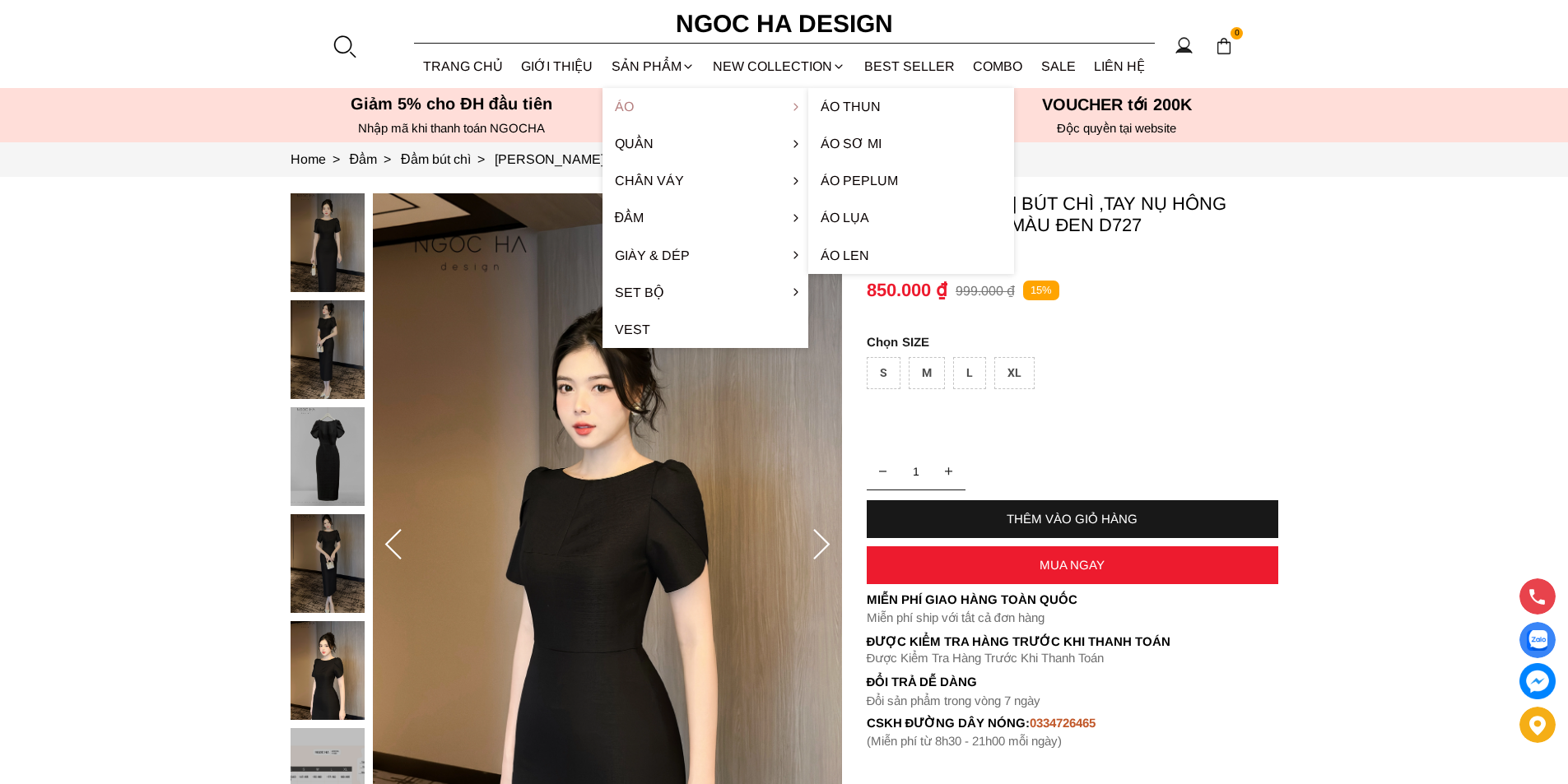
click at [626, 112] on link "Áo" at bounding box center [705, 106] width 205 height 37
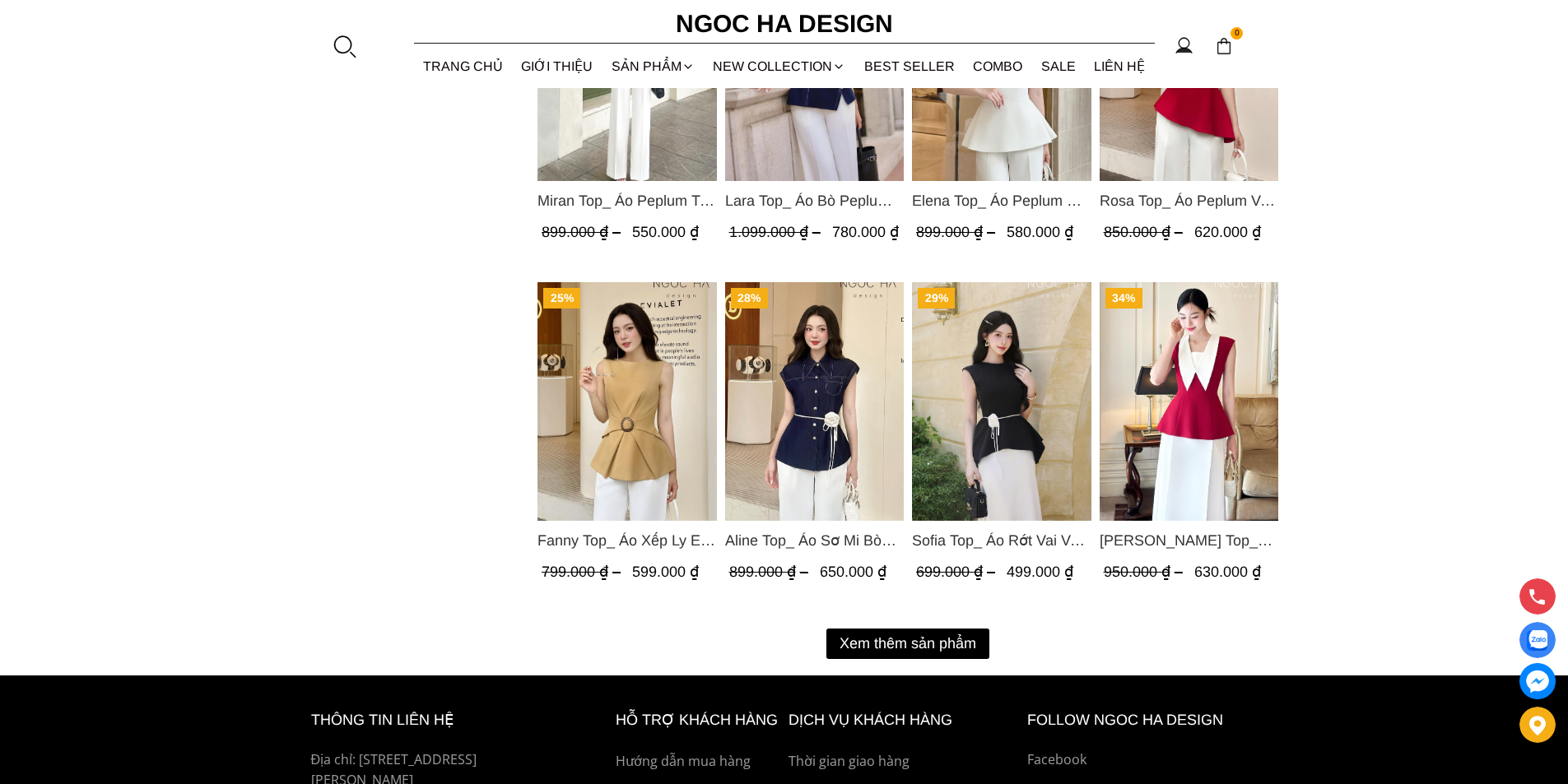
scroll to position [1974, 0]
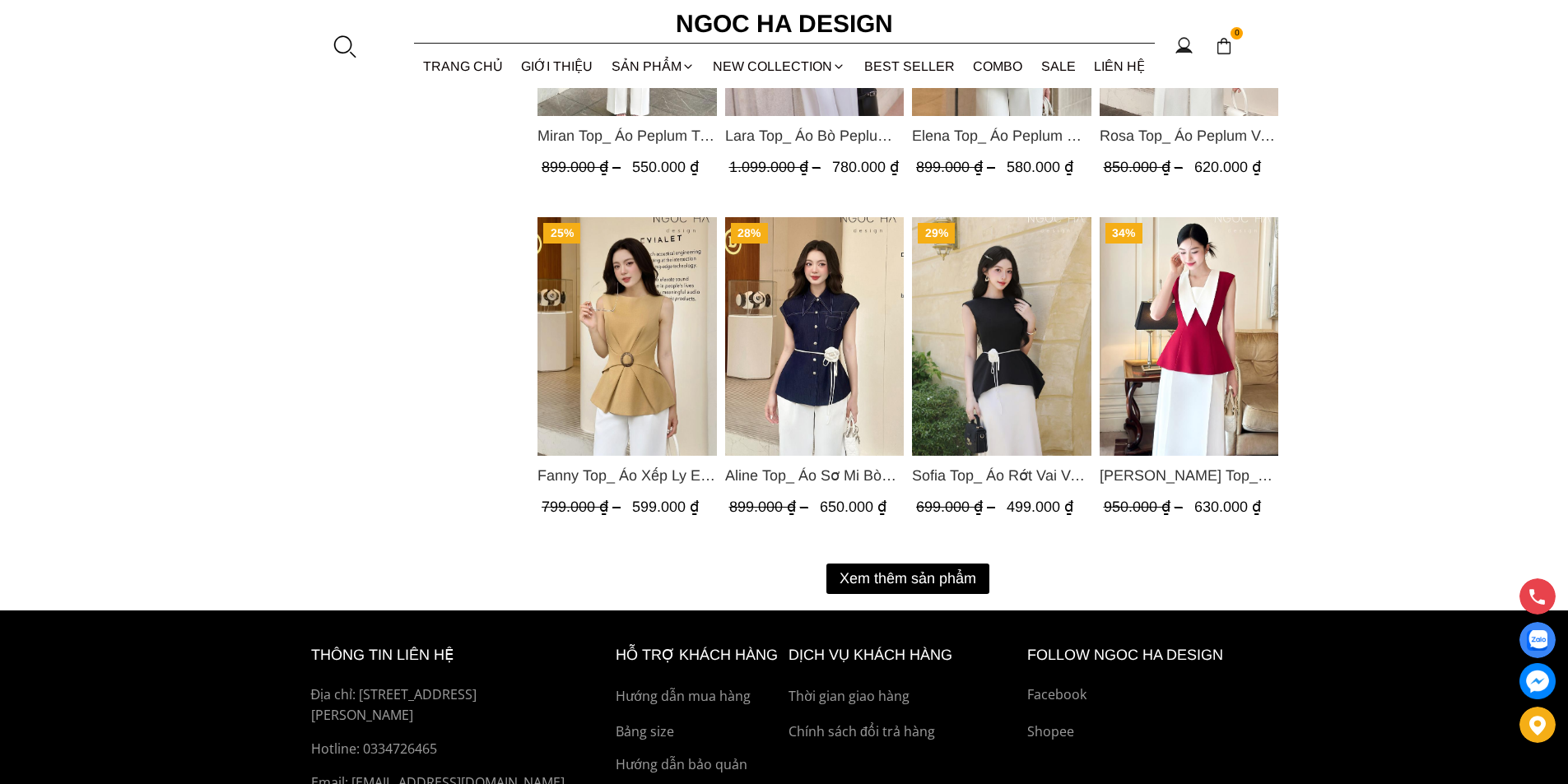
click at [981, 585] on button "Xem thêm sản phẩm" at bounding box center [908, 579] width 163 height 30
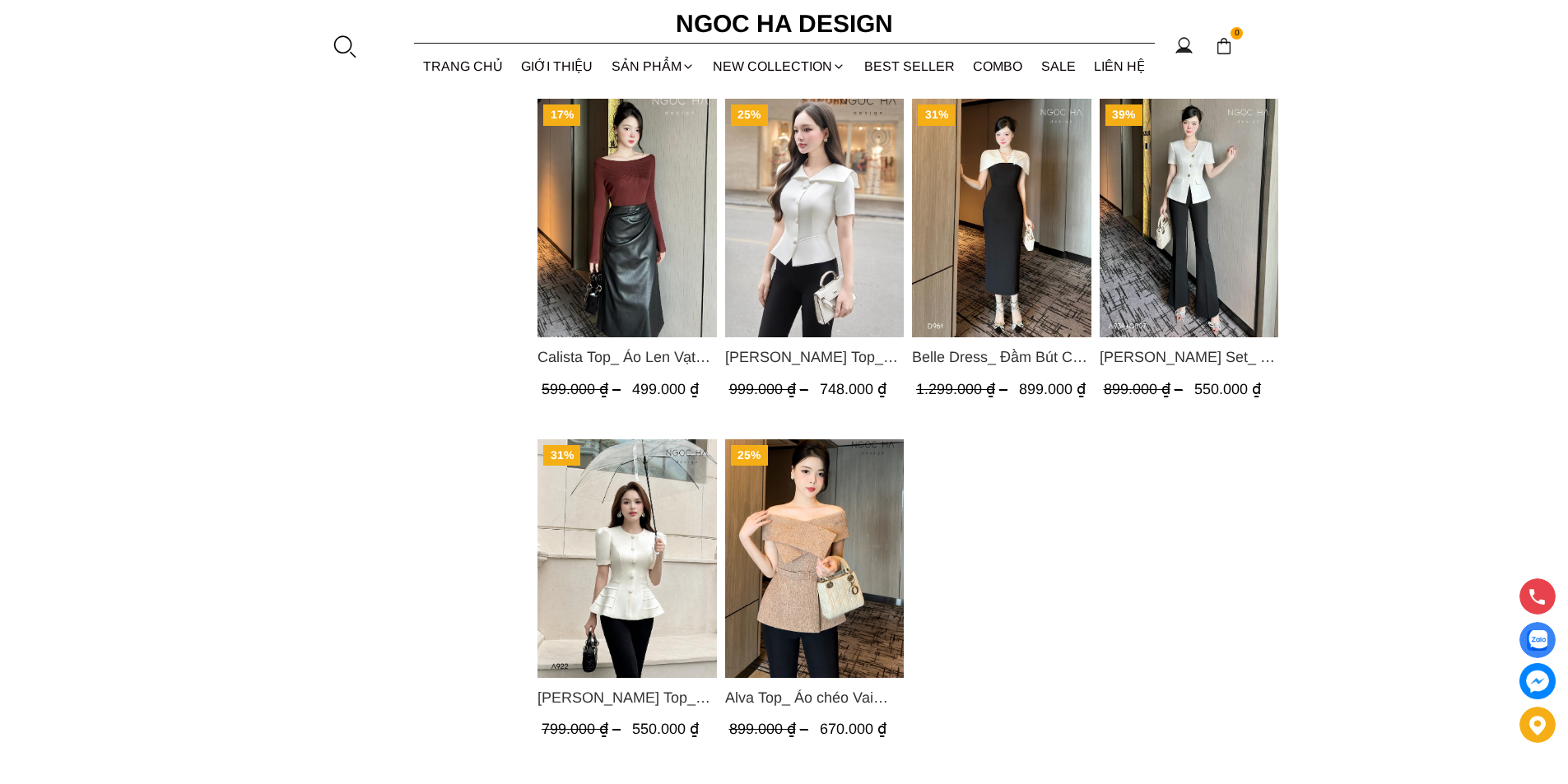
scroll to position [3454, 0]
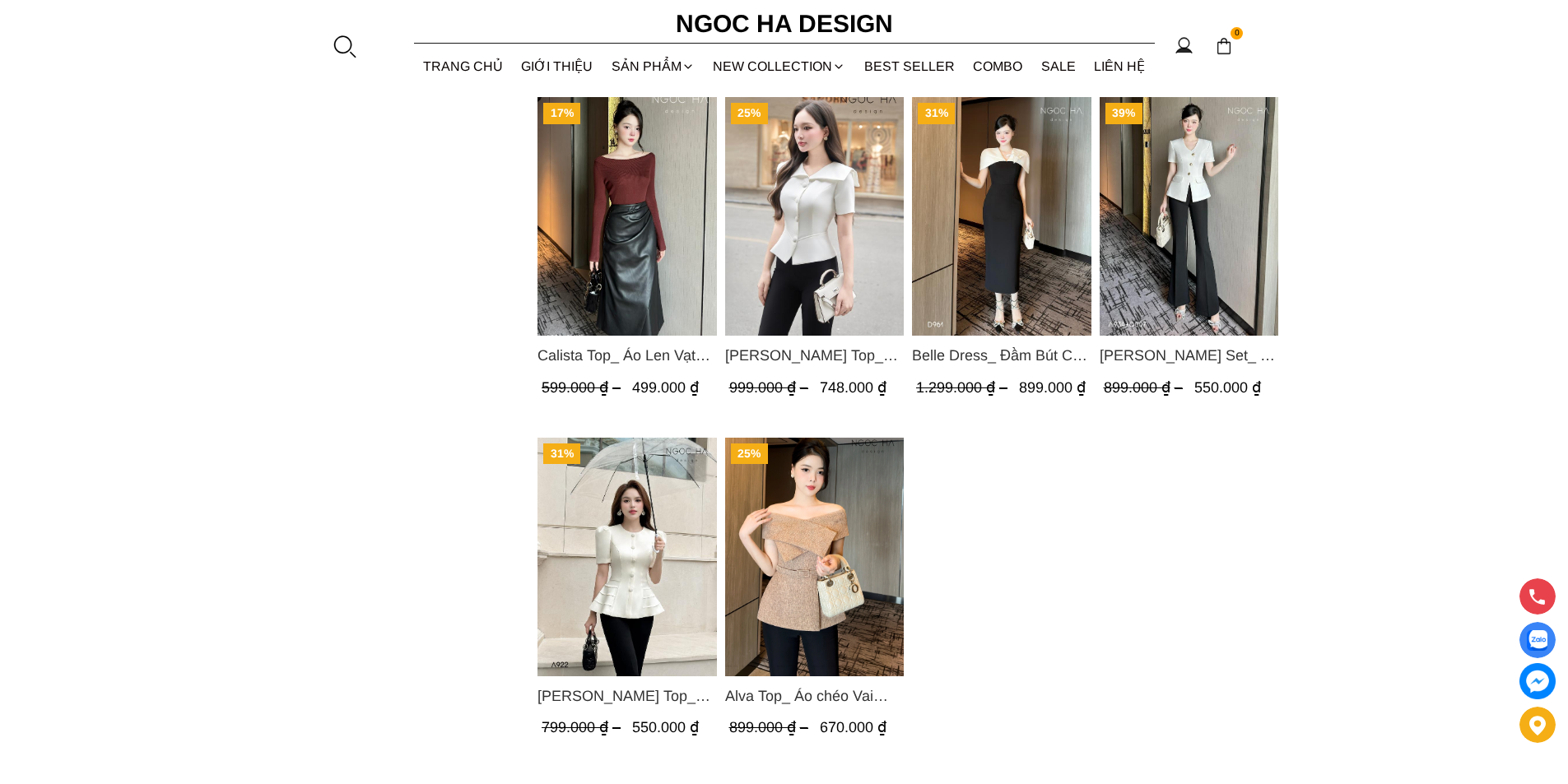
click at [1066, 274] on img "Product image - Belle Dress_ Đầm Bút Chì Đen Phối Choàng Vai May Ly Màu Trắng K…" at bounding box center [1002, 216] width 179 height 238
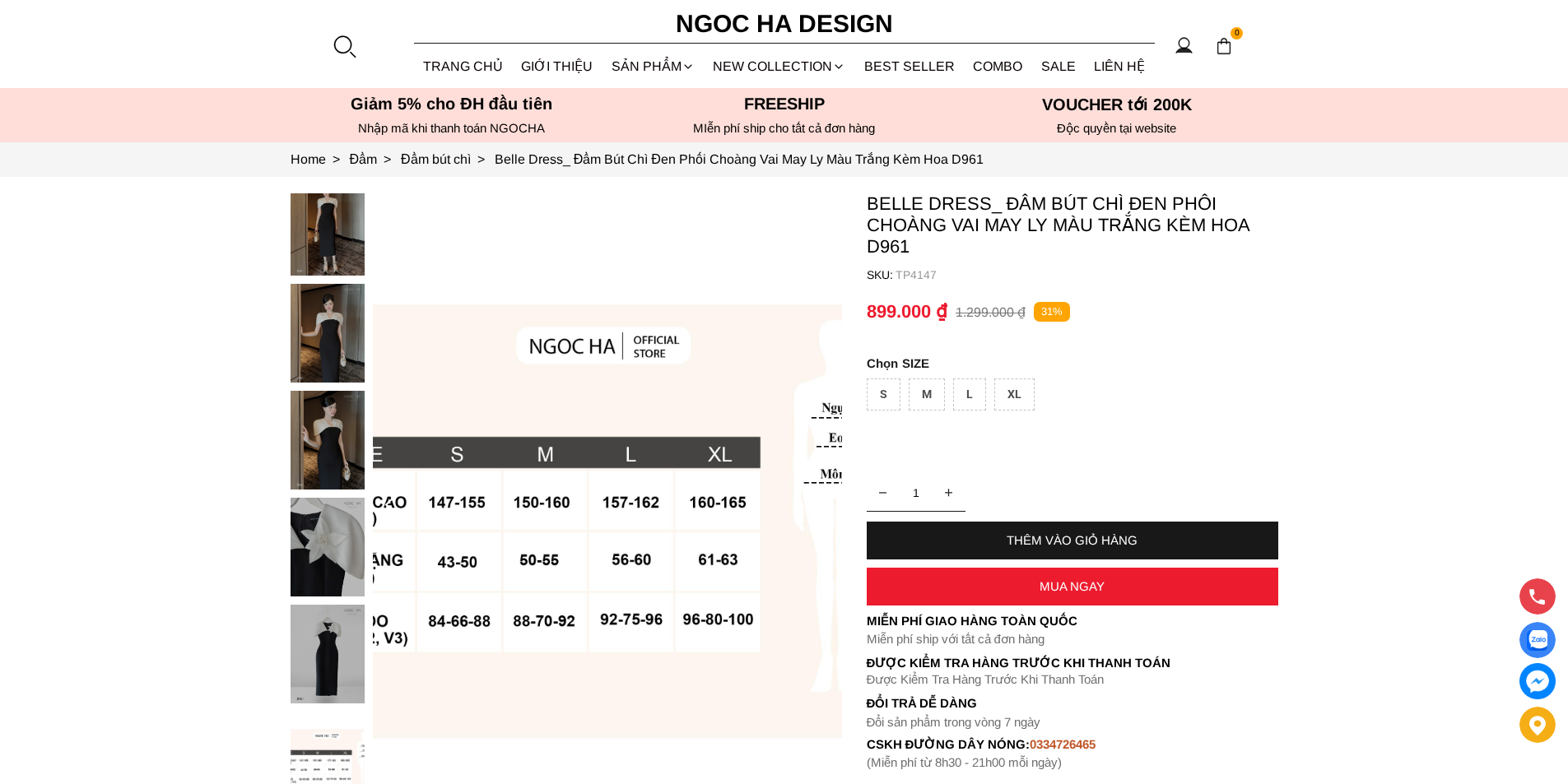
click at [1157, 108] on h5 "VOUCHER tới 200K" at bounding box center [1117, 104] width 323 height 19
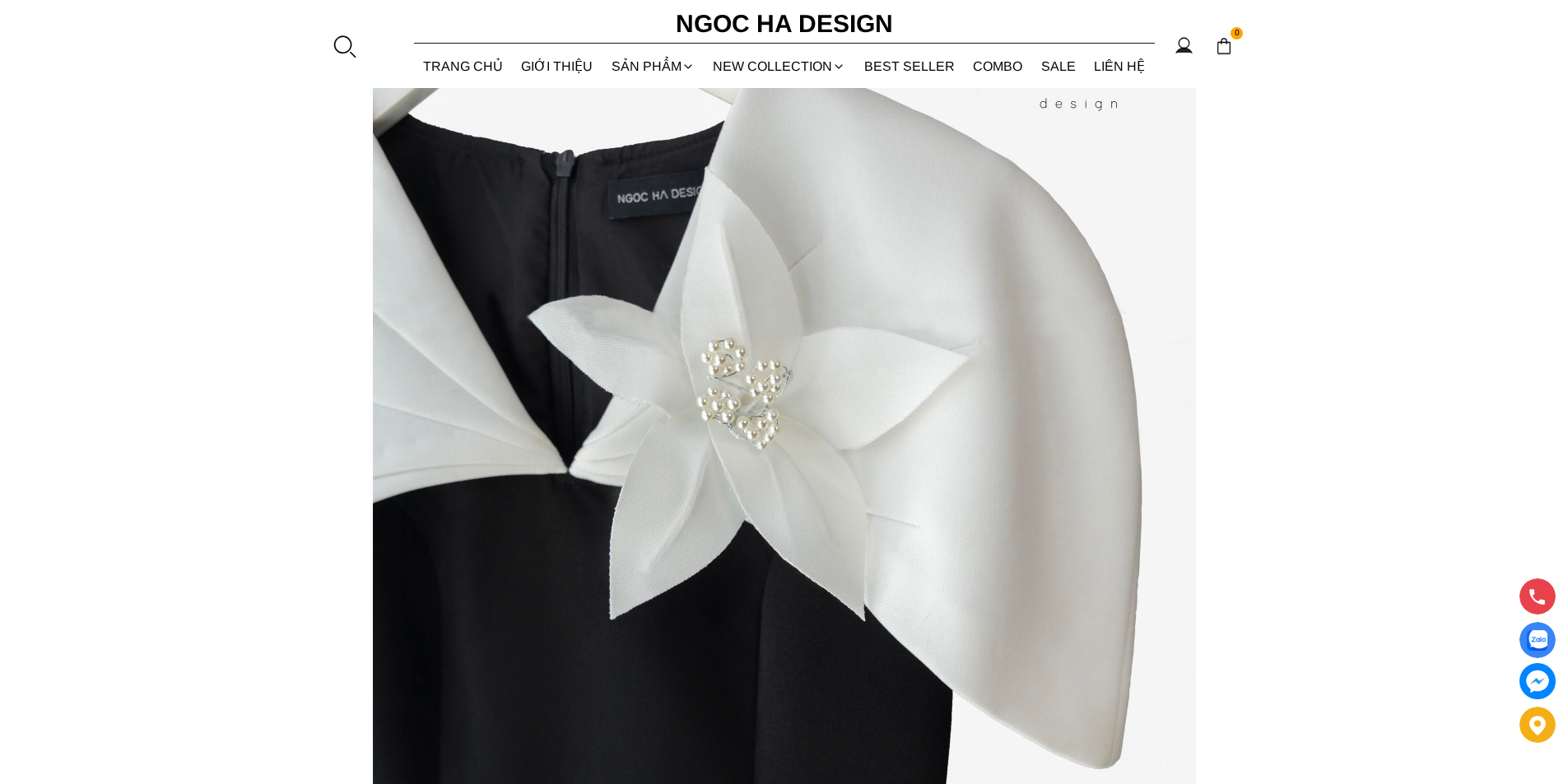
scroll to position [740, 0]
